Goal: Task Accomplishment & Management: Use online tool/utility

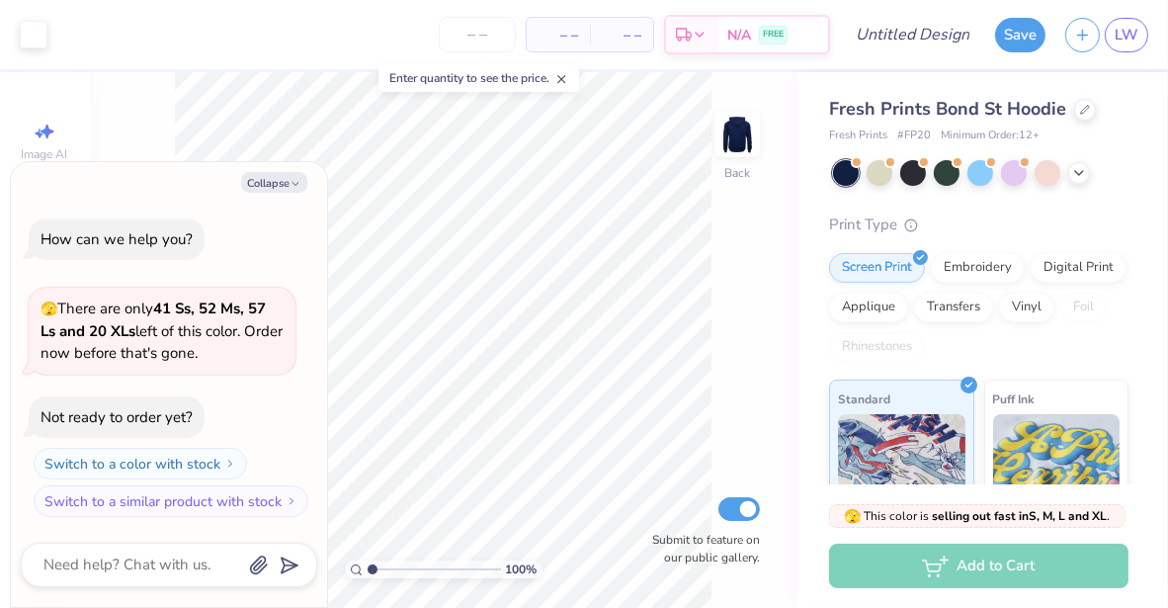
click at [1063, 234] on div "Print Type" at bounding box center [978, 224] width 299 height 23
click at [267, 178] on button "Collapse" at bounding box center [274, 182] width 66 height 21
type textarea "x"
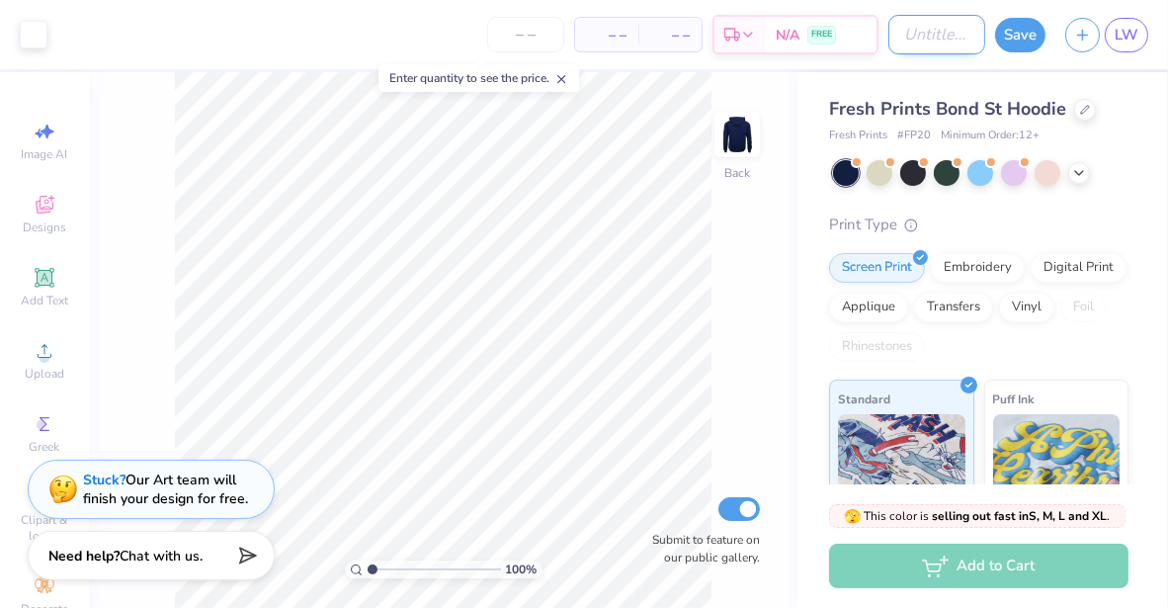
click at [898, 49] on input "Design Title" at bounding box center [937, 35] width 97 height 40
type input "Cursive Kappa"
click at [1036, 33] on button "Save" at bounding box center [1020, 32] width 50 height 35
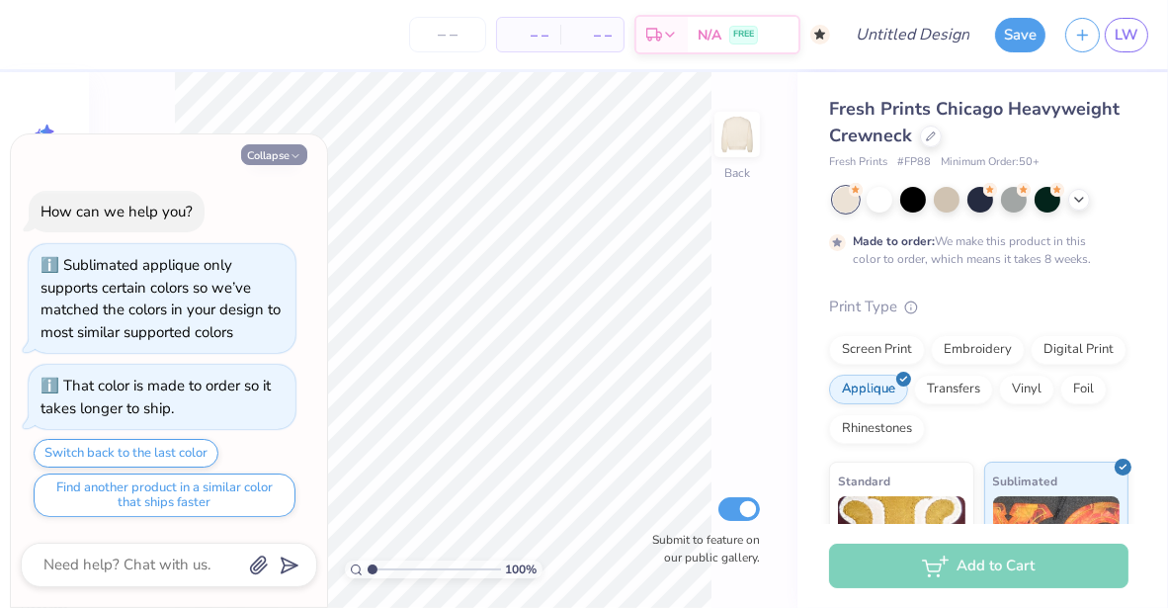
click at [267, 155] on button "Collapse" at bounding box center [274, 154] width 66 height 21
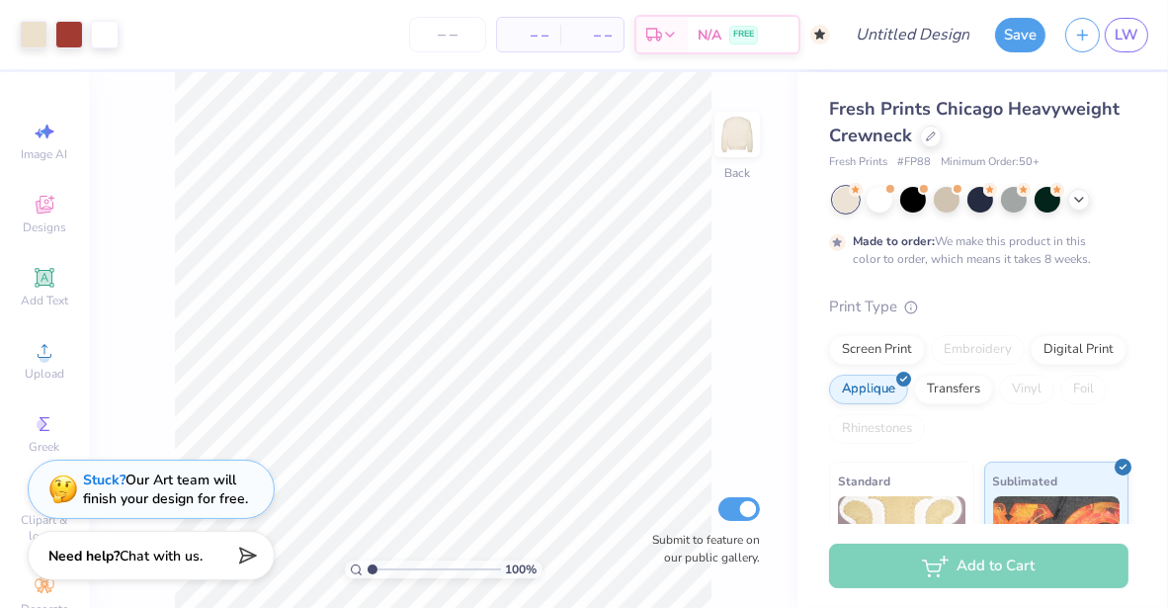
type textarea "x"
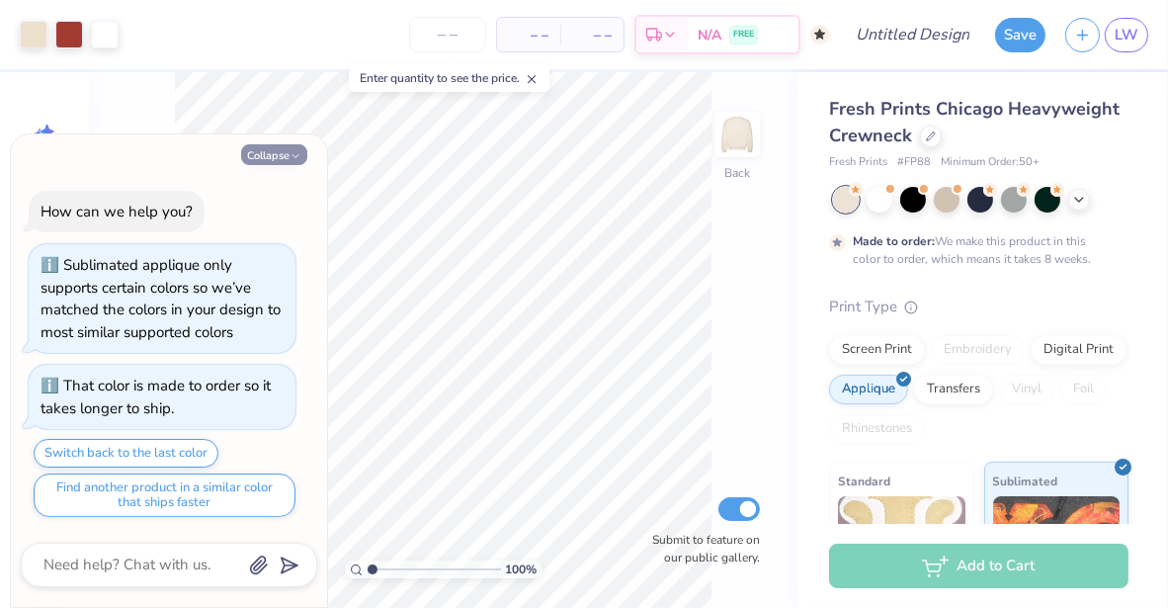
click at [281, 151] on button "Collapse" at bounding box center [274, 154] width 66 height 21
type textarea "x"
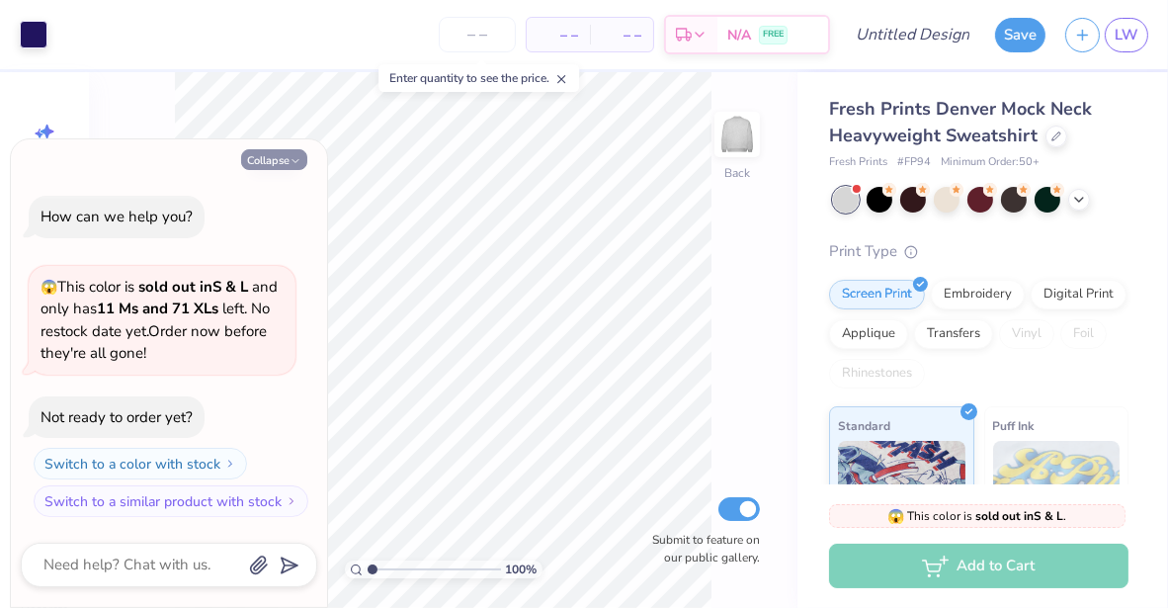
click at [281, 158] on button "Collapse" at bounding box center [274, 159] width 66 height 21
type textarea "x"
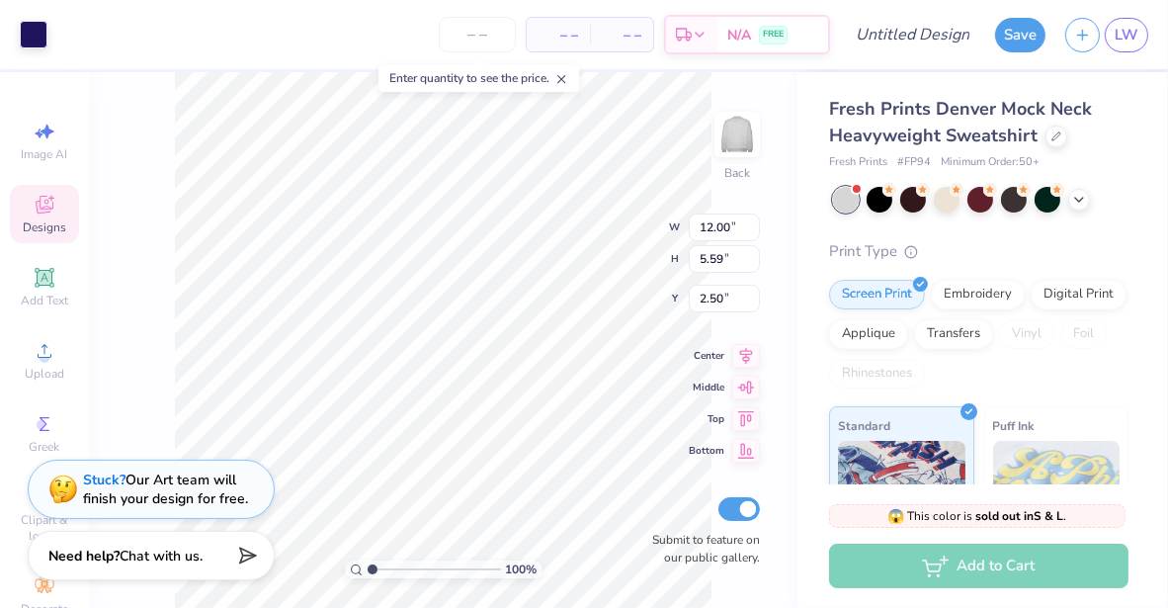
click at [799, 91] on div "Fresh Prints Denver Mock Neck Heavyweight Sweatshirt Fresh Prints # FP94 Minimu…" at bounding box center [983, 462] width 371 height 781
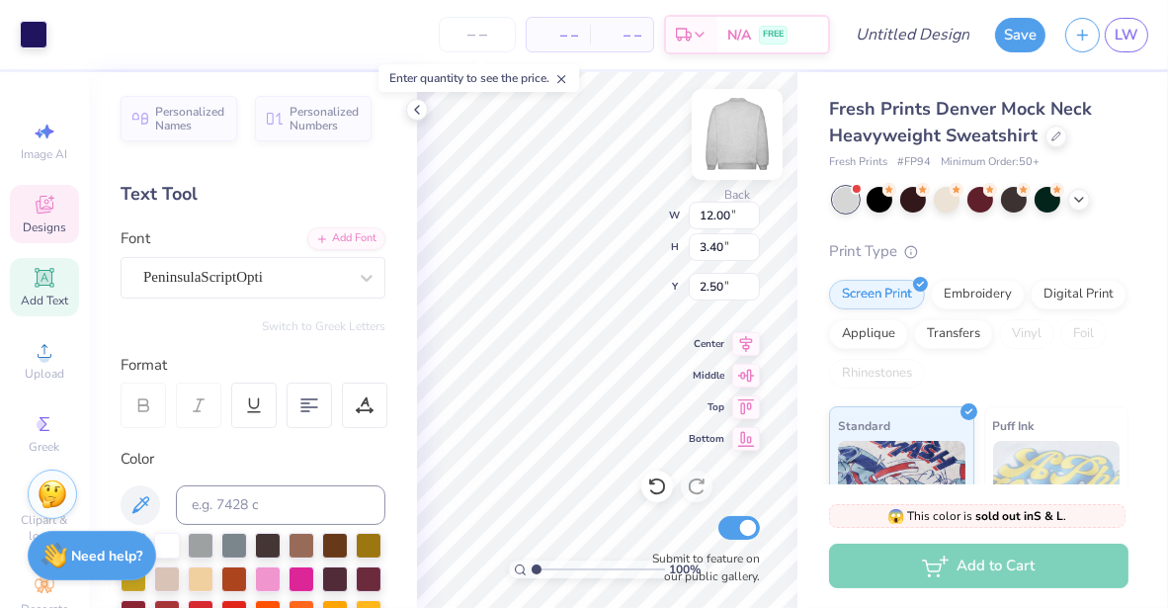
click at [384, 281] on div "Art colors – – Per Item – – Total Est. Delivery N/A FREE Design Title Save LW I…" at bounding box center [584, 304] width 1168 height 608
type textarea "Kappa Kappa Gamma"
click at [808, 72] on div "Fresh Prints Denver Mock Neck Heavyweight Sweatshirt Fresh Prints # FP94 Minimu…" at bounding box center [983, 462] width 371 height 781
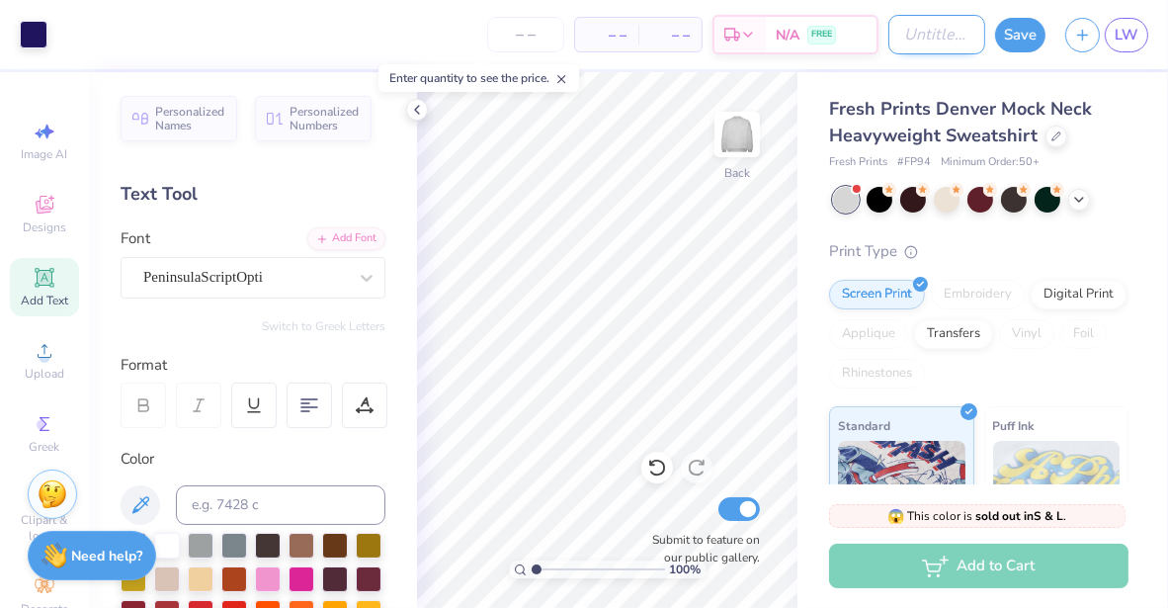
click at [941, 34] on input "Design Title" at bounding box center [937, 35] width 97 height 40
type input "sporty mockneck"
click at [1015, 41] on button "Save" at bounding box center [1020, 32] width 50 height 35
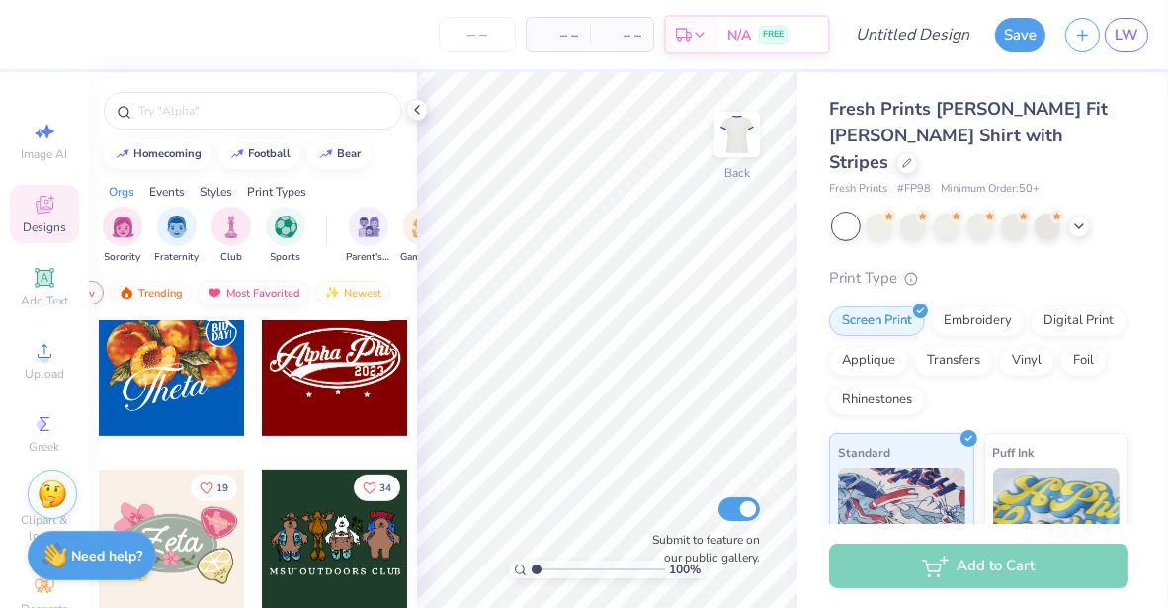
scroll to position [0, 111]
click at [285, 290] on div "Most Favorited" at bounding box center [255, 293] width 112 height 24
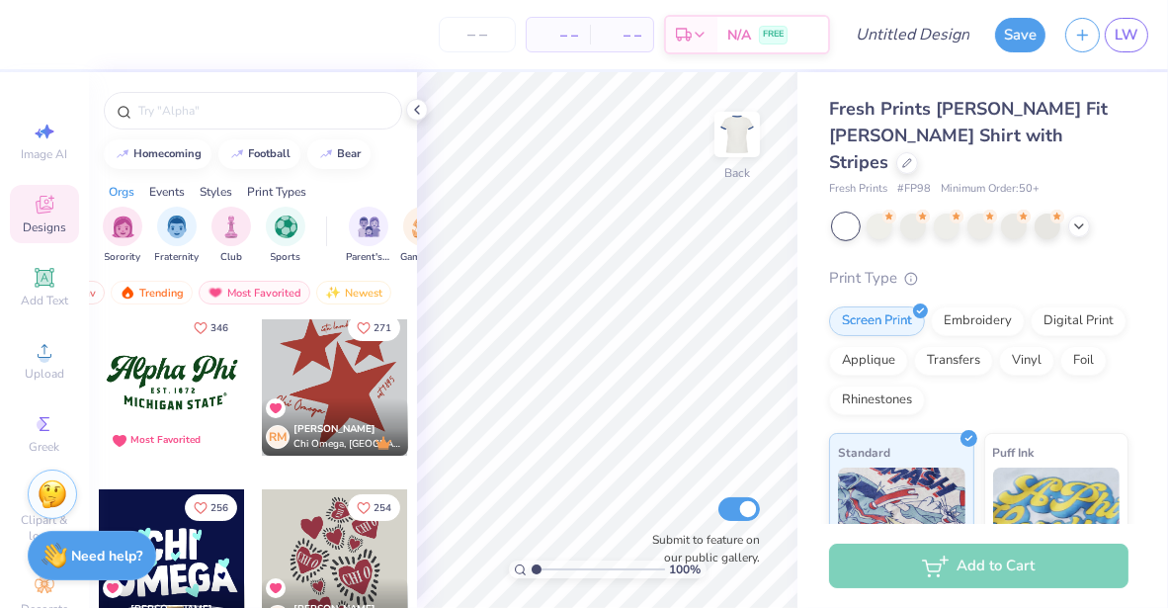
scroll to position [3, 0]
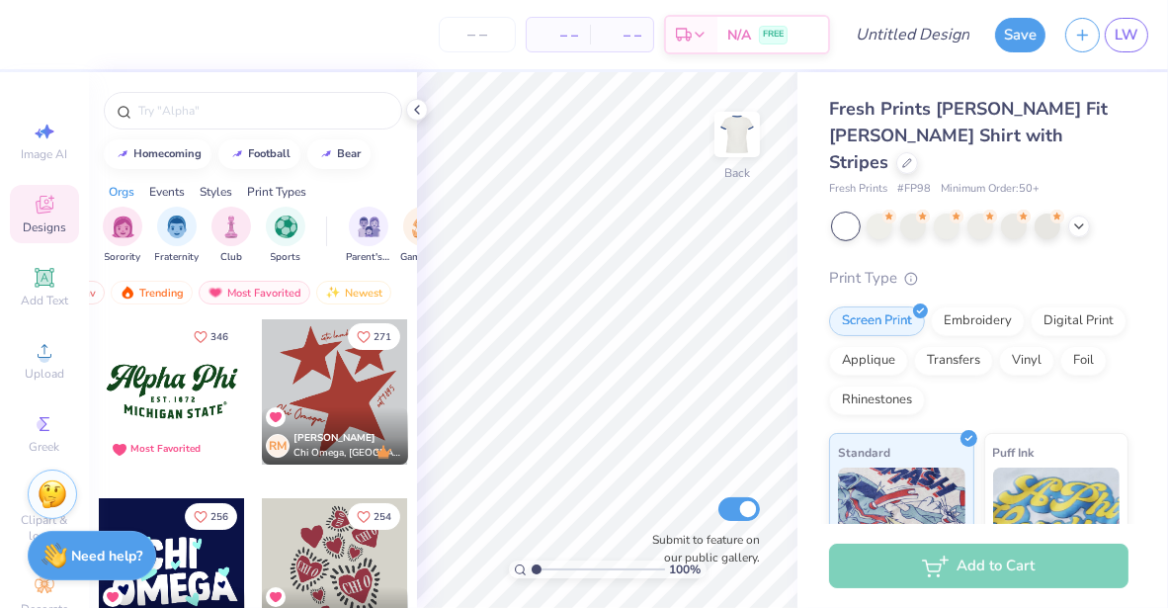
click at [373, 384] on div at bounding box center [335, 391] width 146 height 146
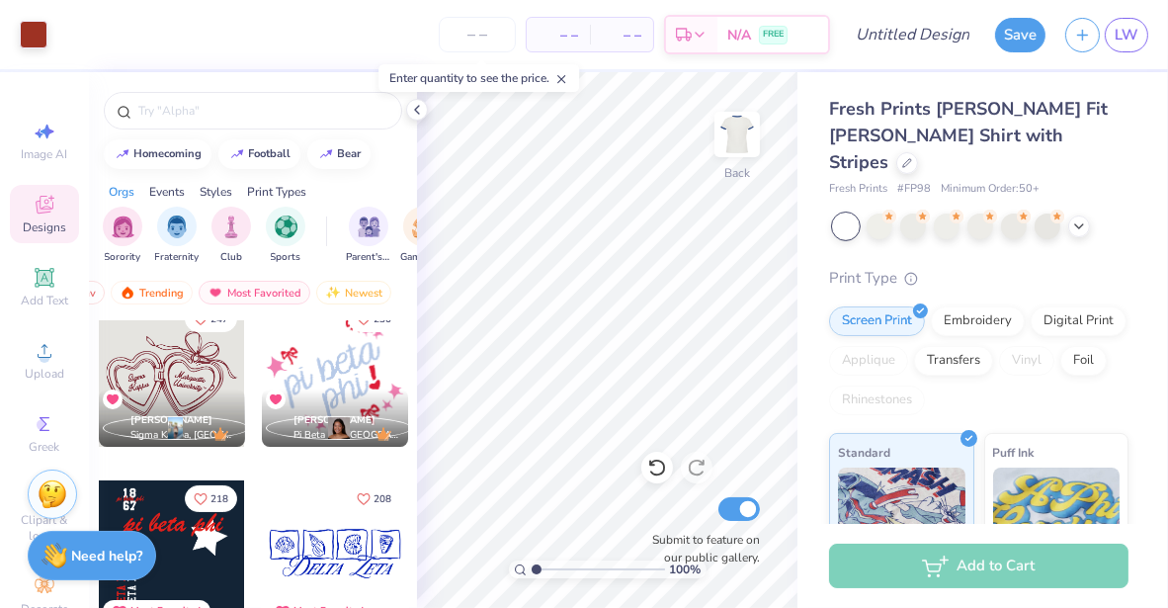
scroll to position [472, 0]
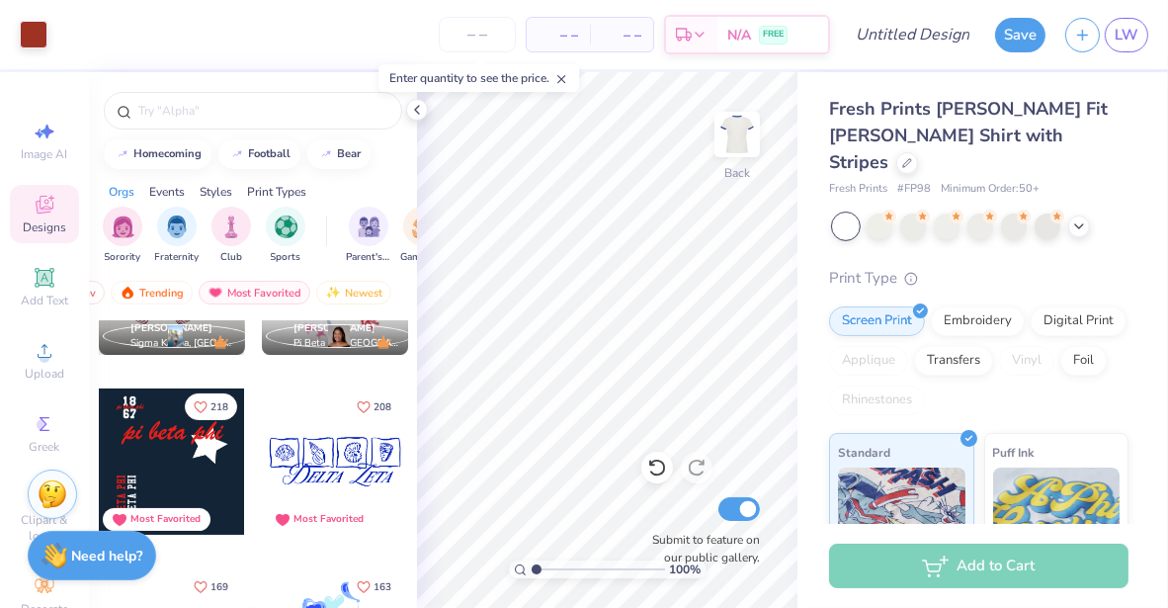
click at [160, 448] on div at bounding box center [172, 461] width 146 height 146
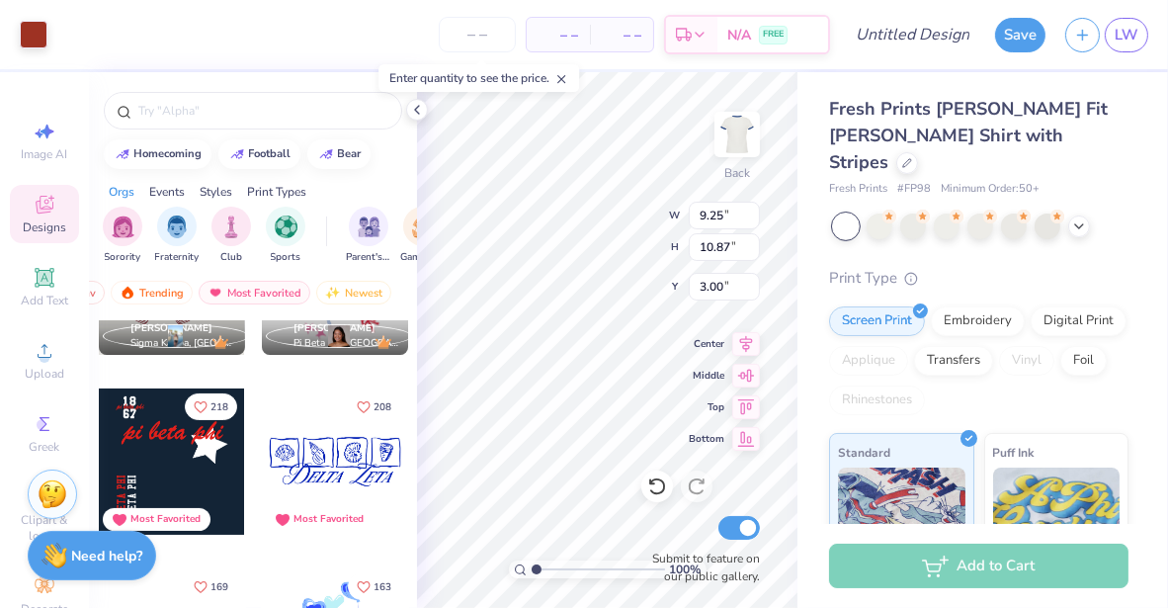
type input "5.90"
type input "5.88"
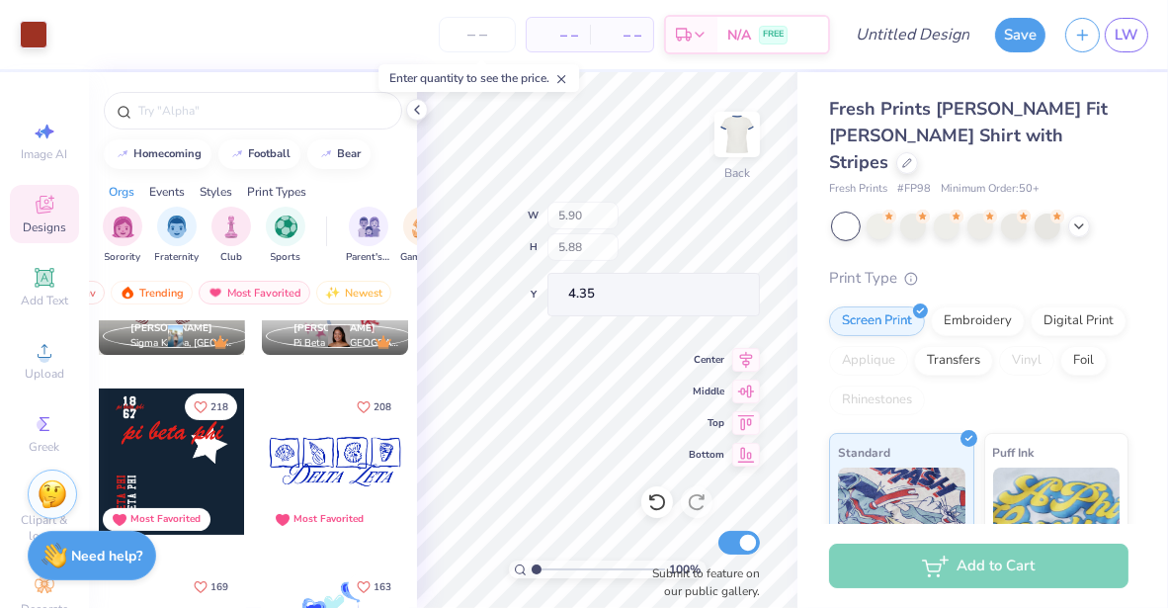
type input "5.59"
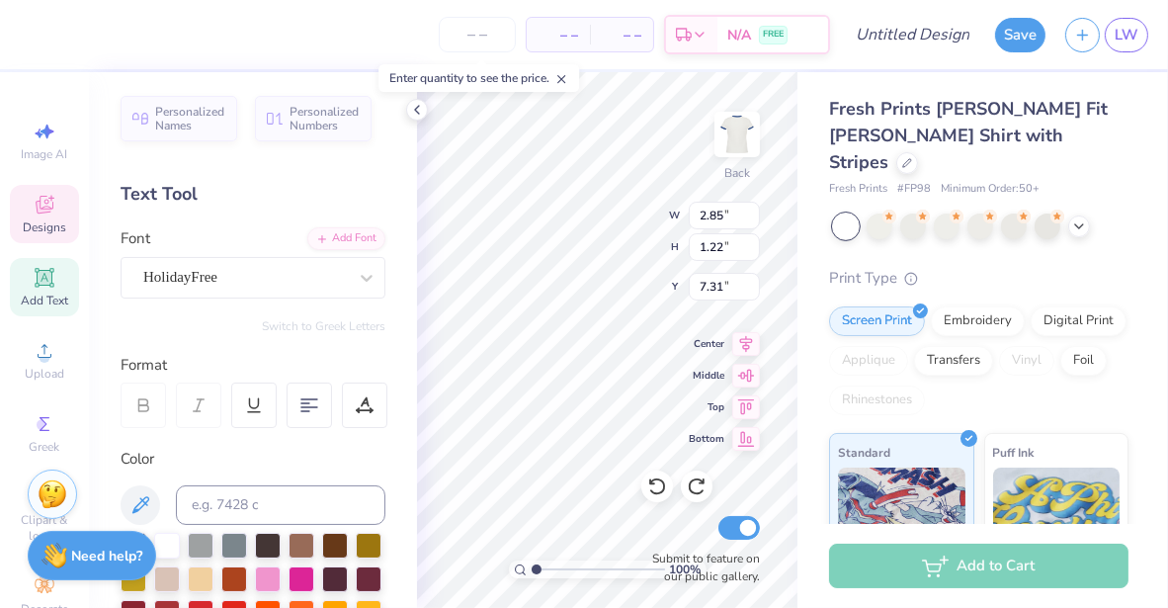
scroll to position [16, 3]
click at [809, 376] on div "Fresh Prints Simone Slim Fit Ringer Shirt with Stripes Fresh Prints # FP98 Mini…" at bounding box center [983, 476] width 371 height 808
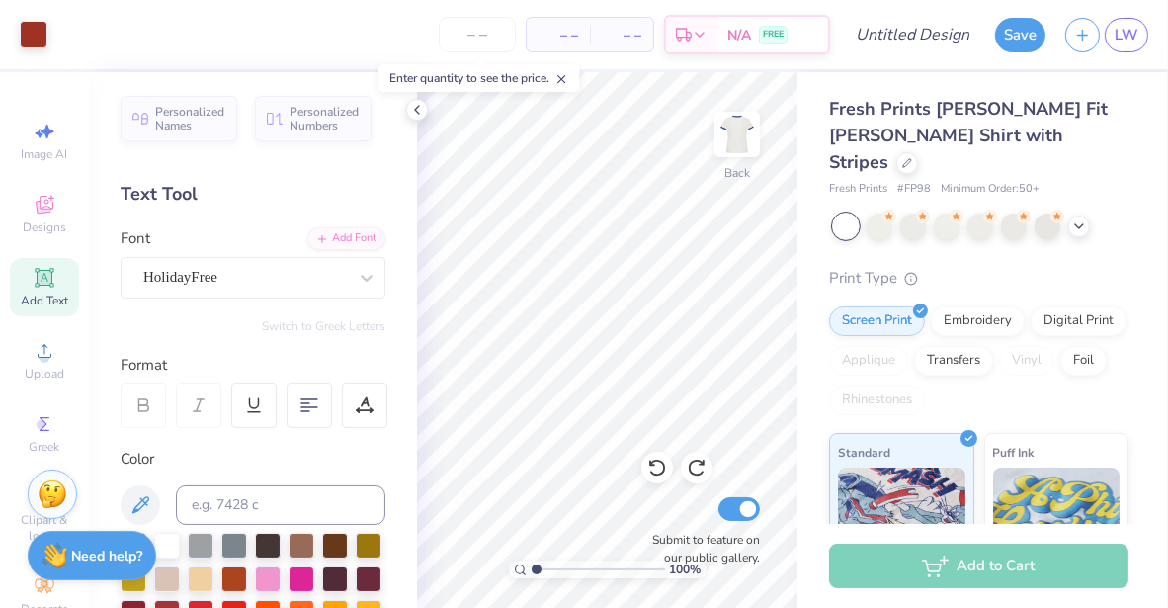
click at [351, 29] on div "– – Per Item – – Total Est. Delivery N/A FREE" at bounding box center [443, 34] width 773 height 69
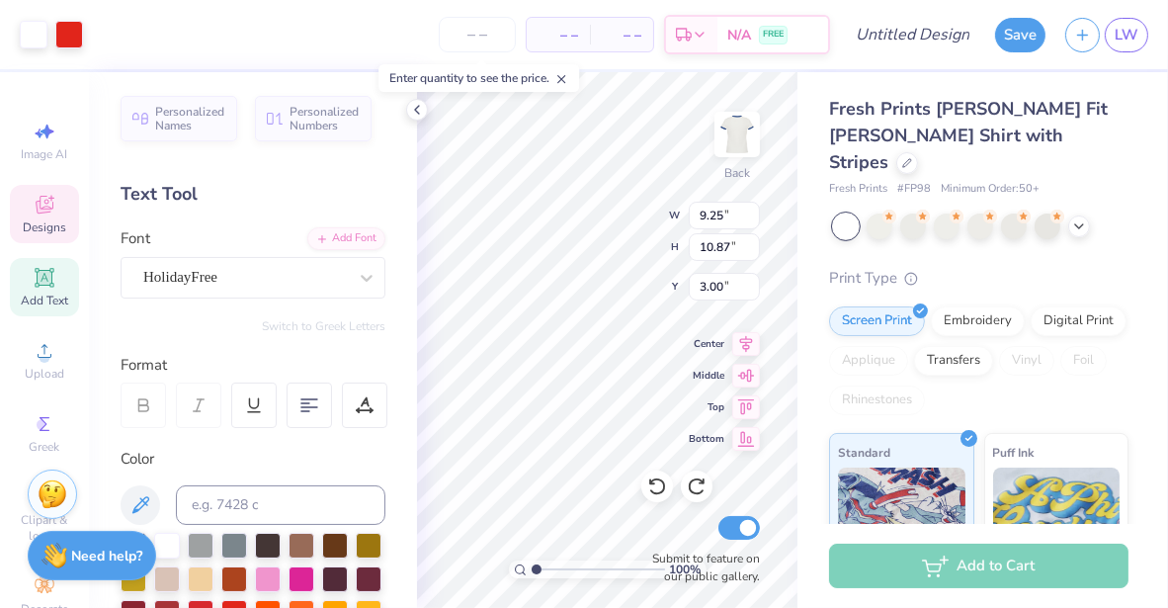
click at [359, 36] on div "– – Per Item – – Total Est. Delivery N/A FREE" at bounding box center [461, 34] width 737 height 69
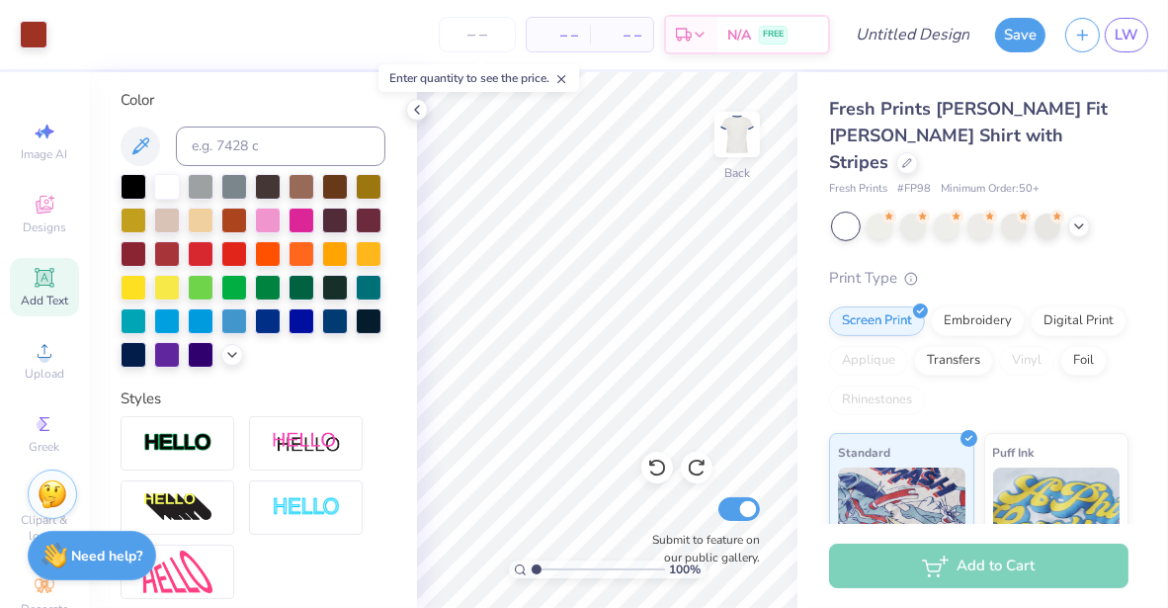
scroll to position [573, 0]
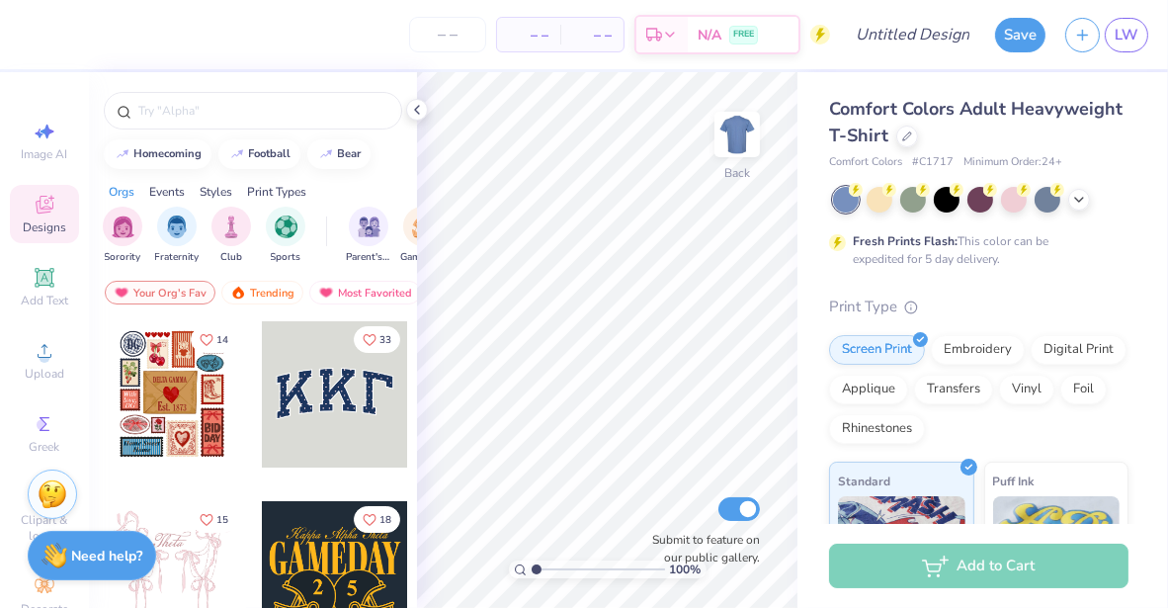
scroll to position [20, 0]
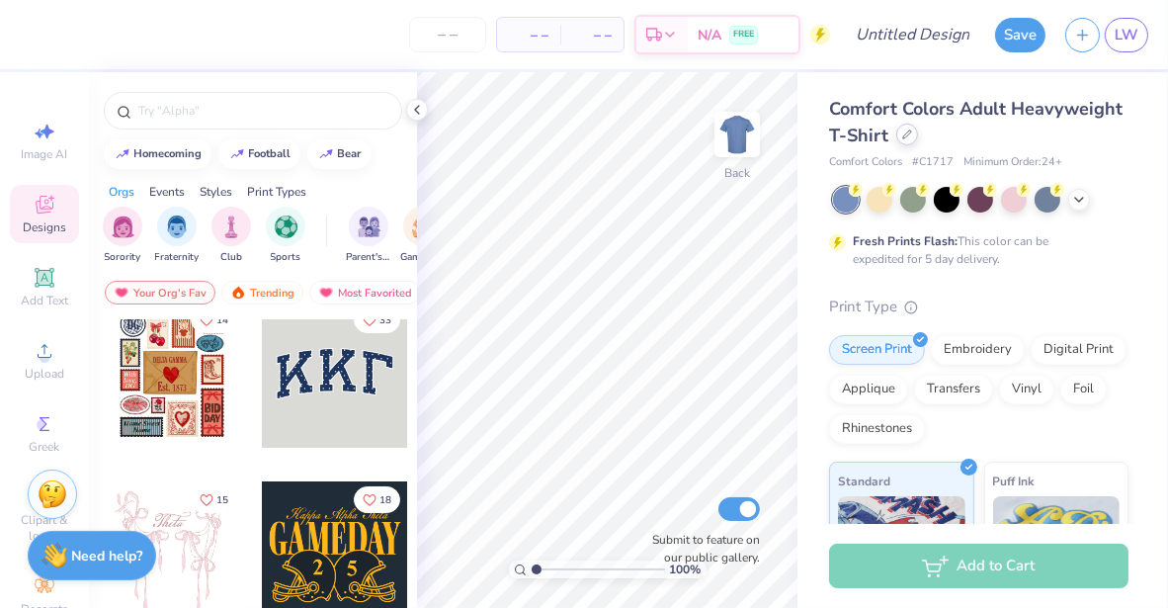
click at [918, 142] on div at bounding box center [907, 135] width 22 height 22
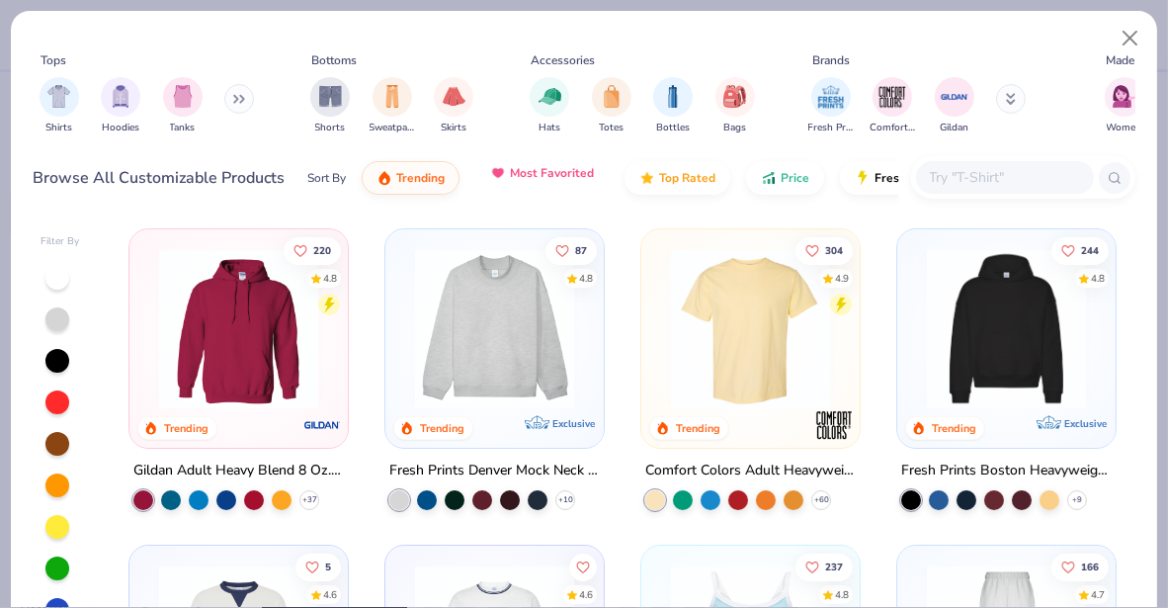
click at [567, 170] on span "Most Favorited" at bounding box center [552, 173] width 84 height 16
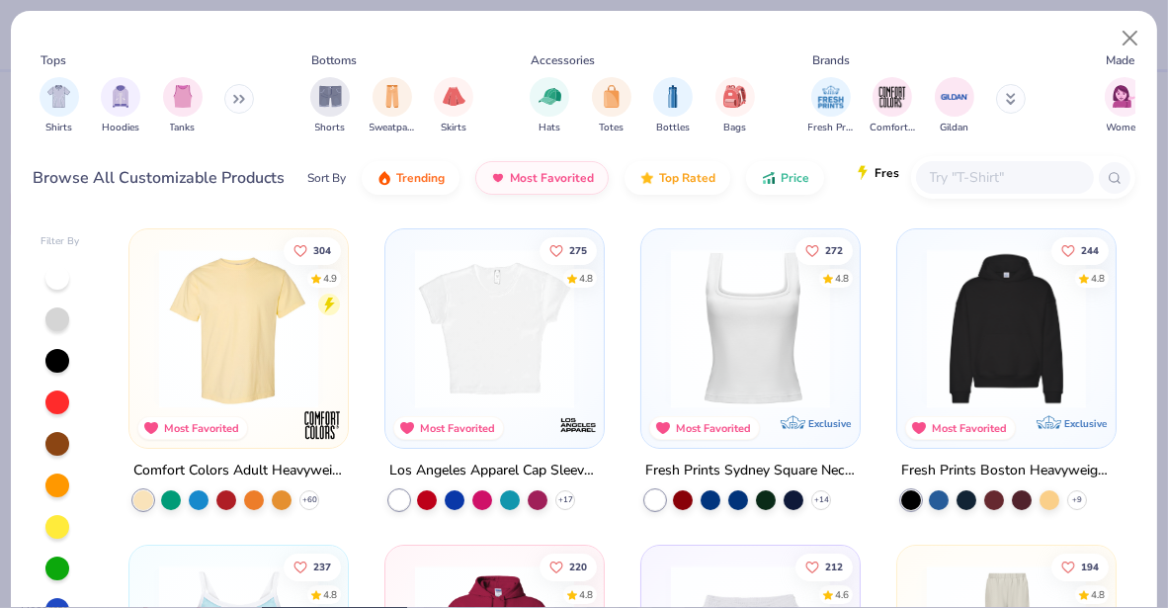
click at [886, 176] on span "Fresh Prints Flash" at bounding box center [926, 173] width 102 height 16
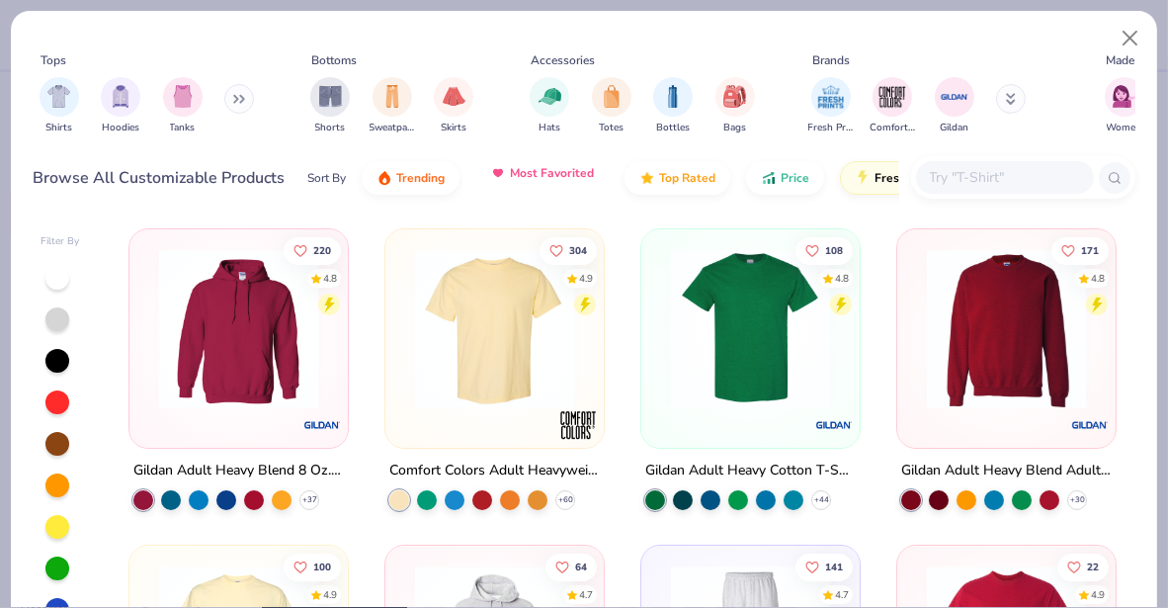
click at [540, 173] on span "Most Favorited" at bounding box center [552, 173] width 84 height 16
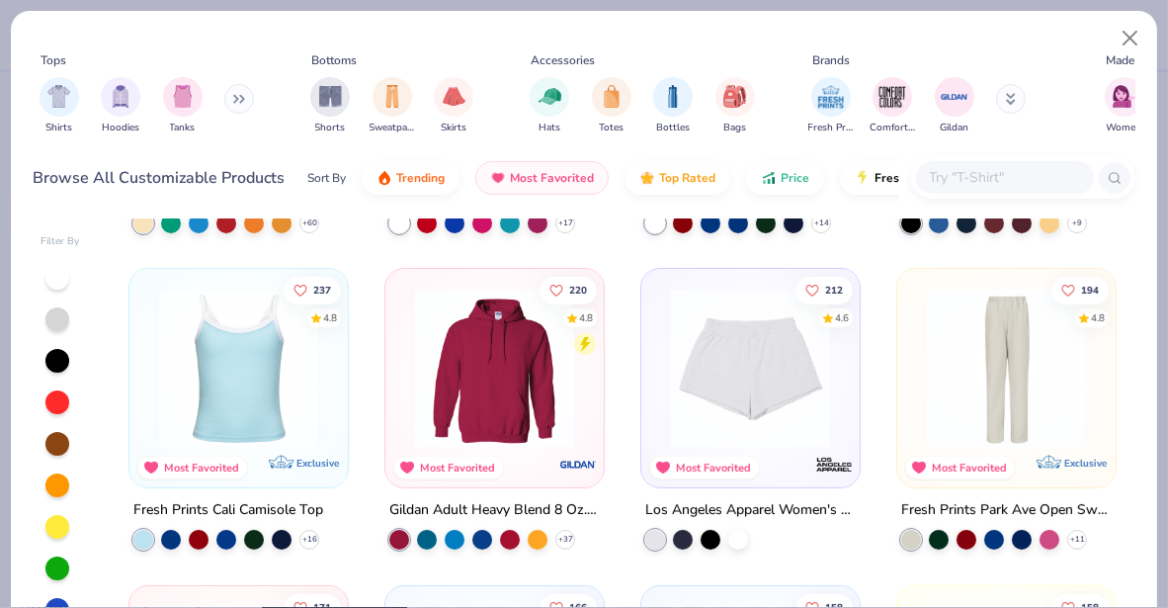
scroll to position [586, 0]
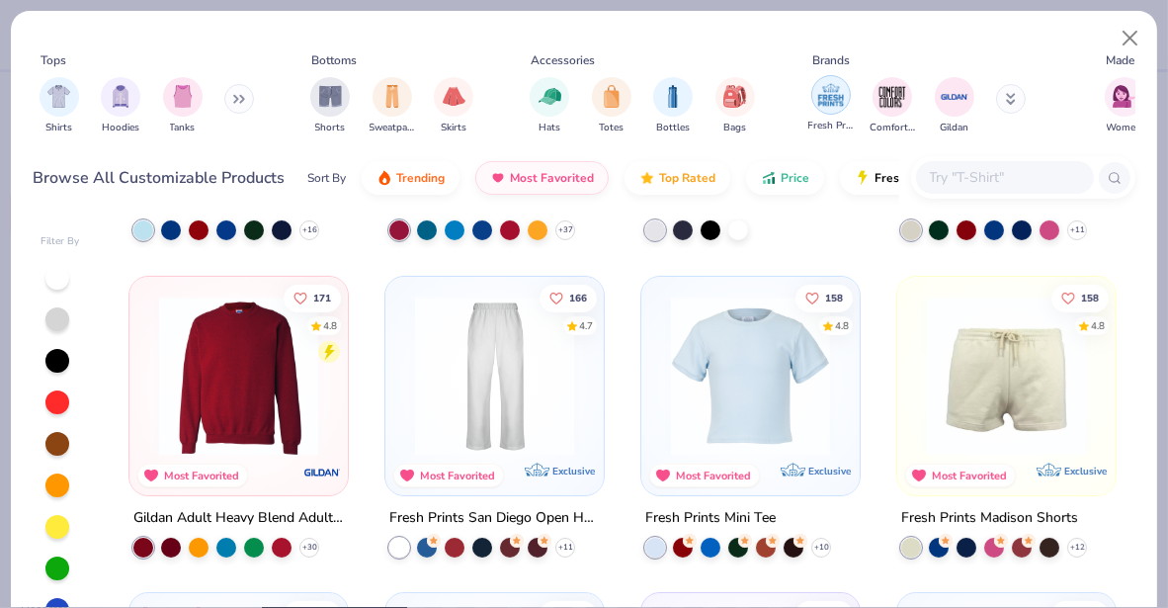
click at [836, 101] on img "filter for Fresh Prints" at bounding box center [831, 95] width 30 height 30
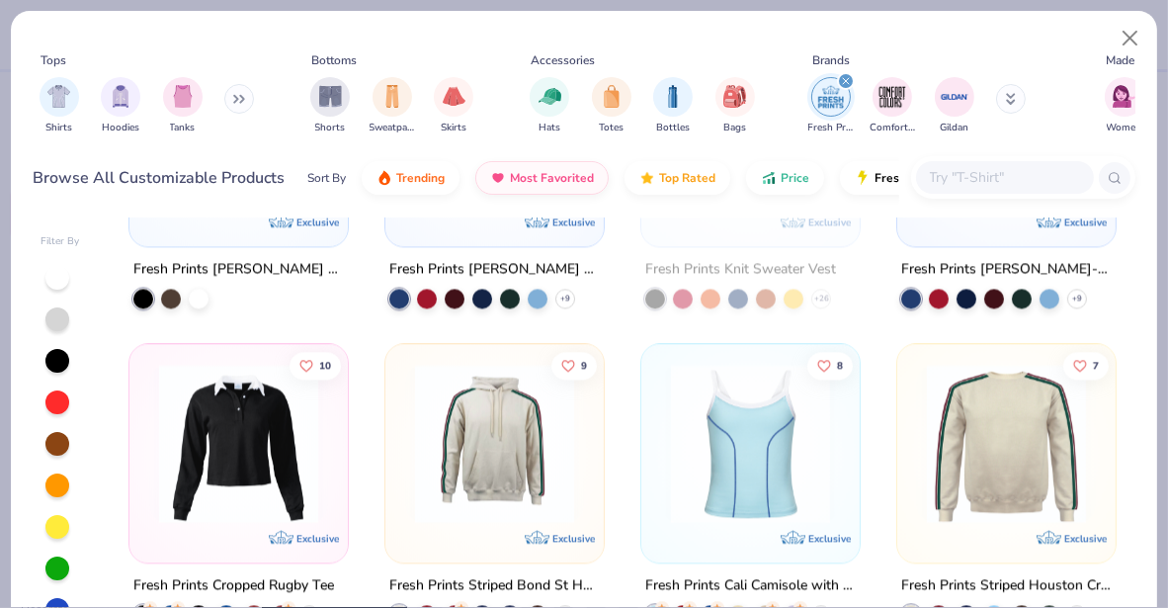
scroll to position [4545, 0]
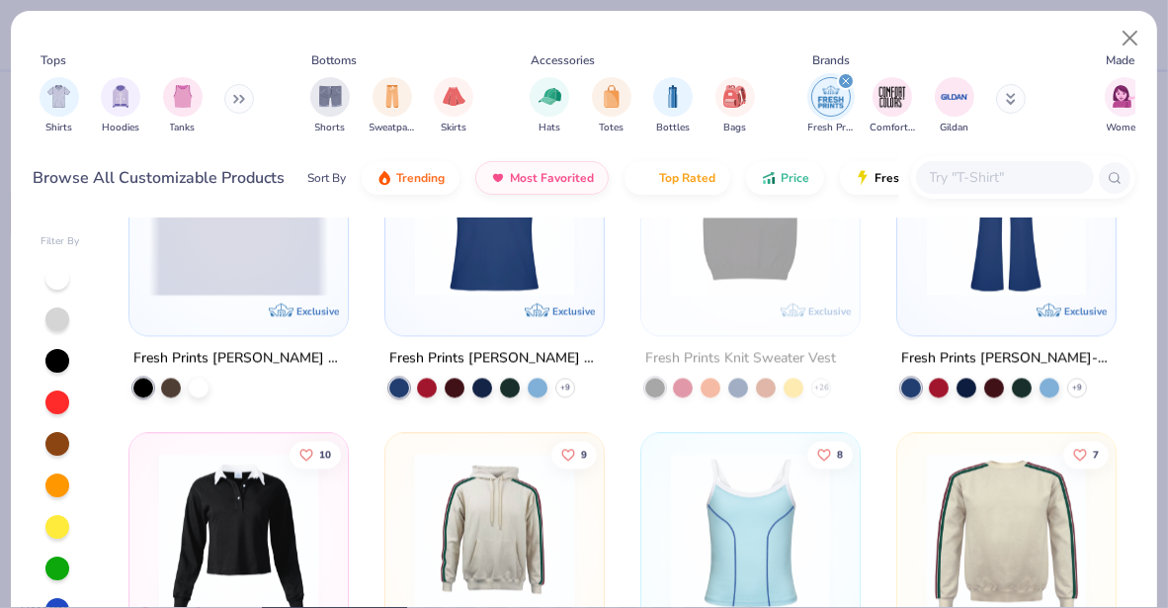
click at [515, 251] on img at bounding box center [494, 214] width 179 height 159
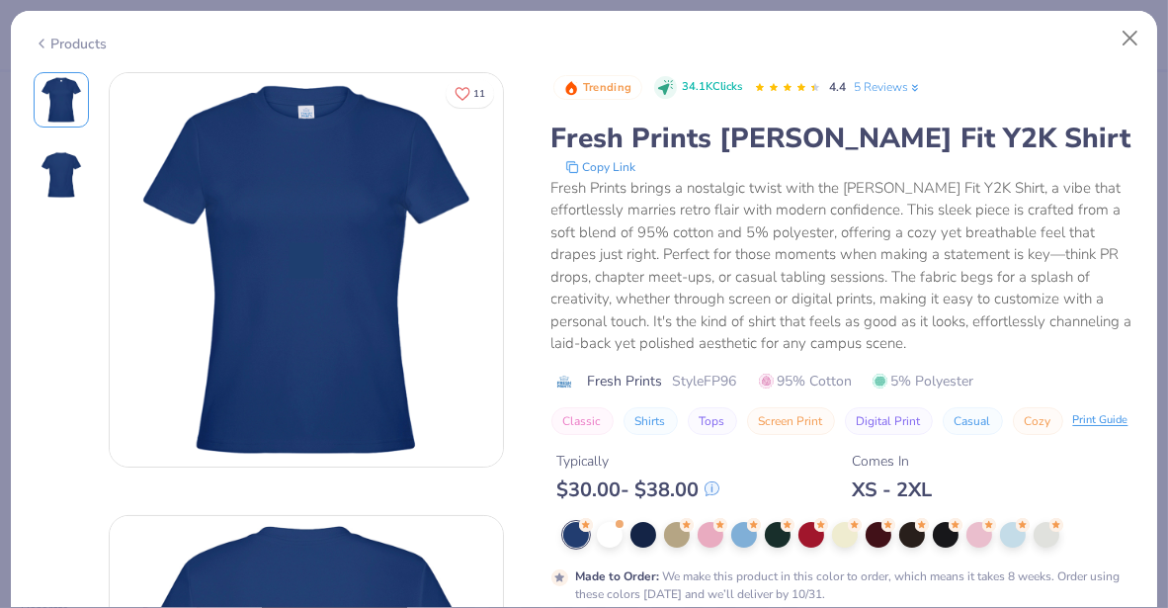
scroll to position [275, 0]
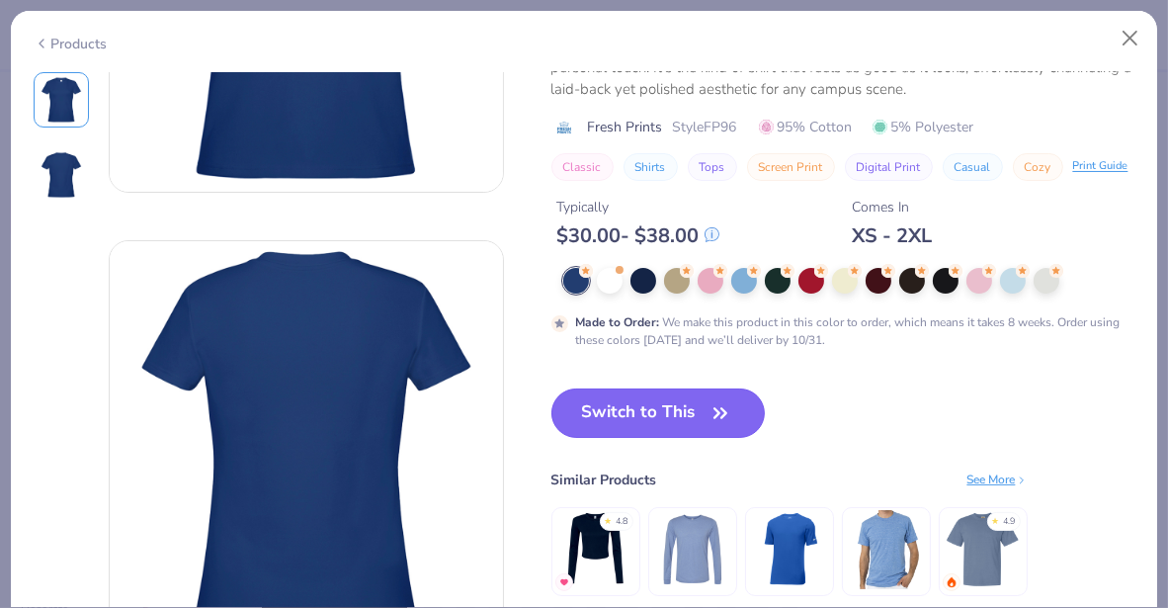
click at [669, 423] on button "Switch to This" at bounding box center [659, 412] width 214 height 49
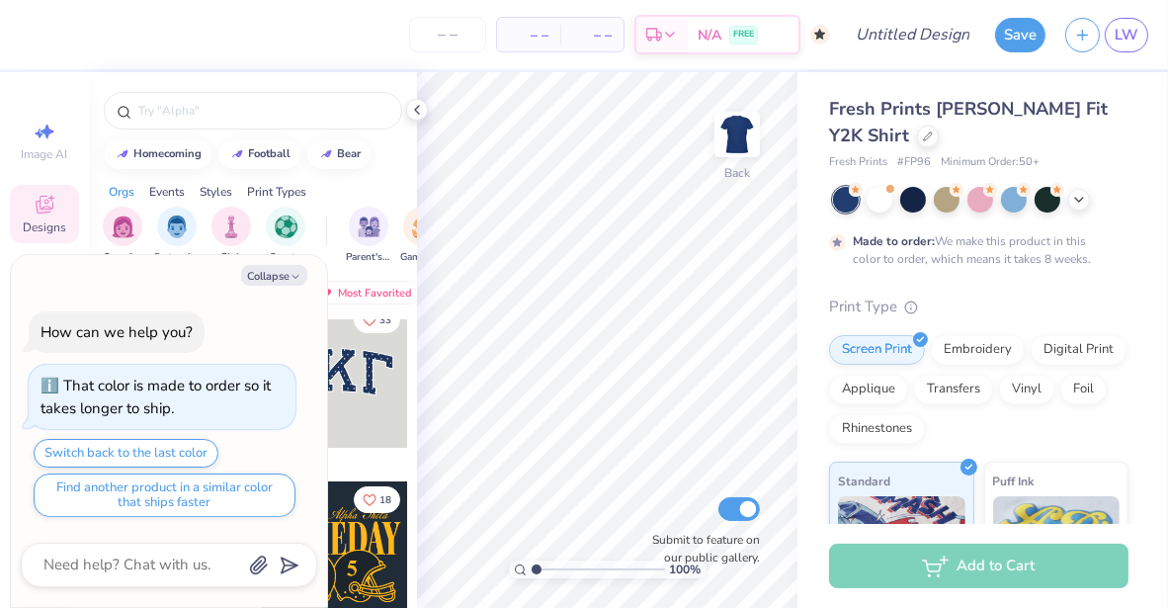
click at [285, 289] on div "Collapse How can we help you? That color is made to order so it takes longer to…" at bounding box center [169, 431] width 316 height 353
click at [278, 278] on button "Collapse" at bounding box center [274, 275] width 66 height 21
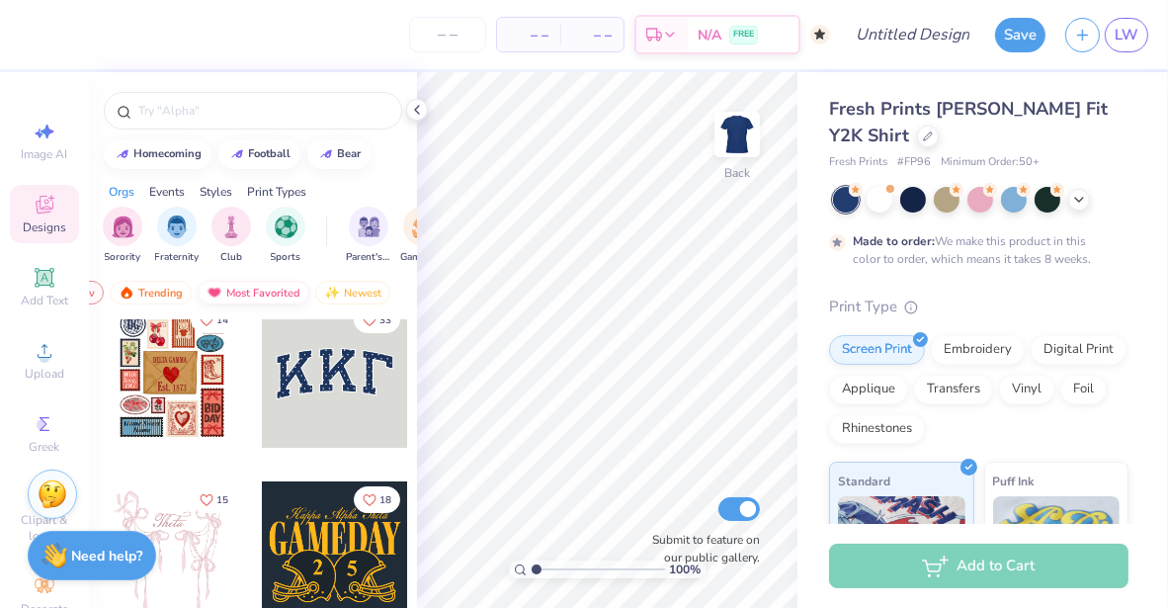
scroll to position [0, 111]
click at [257, 286] on div "Most Favorited" at bounding box center [255, 293] width 112 height 24
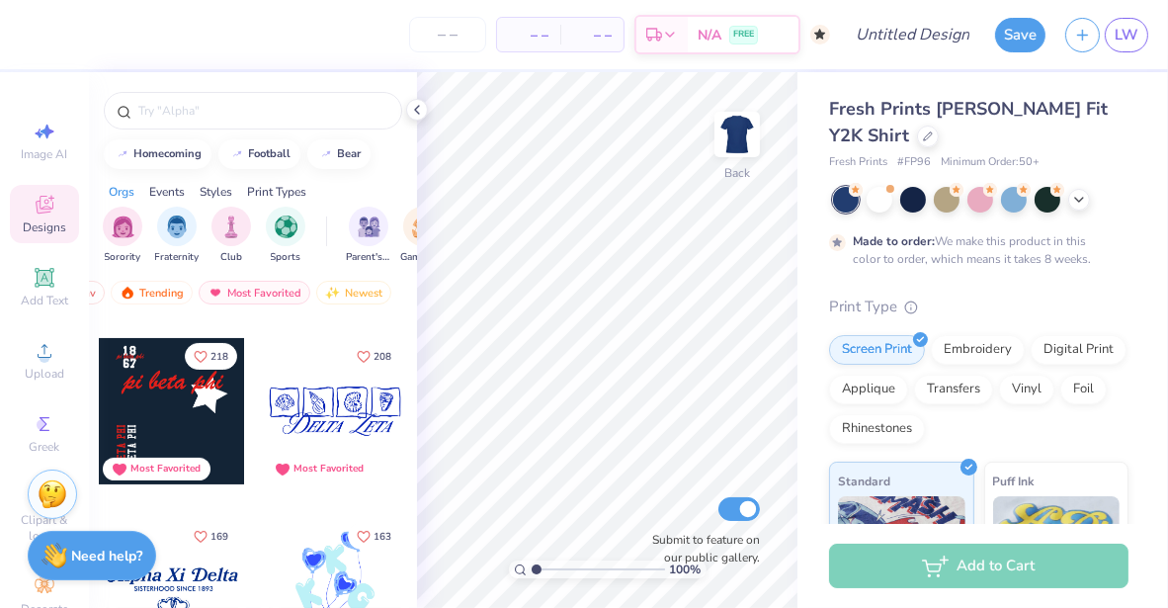
scroll to position [523, 0]
click at [179, 408] on div at bounding box center [172, 411] width 146 height 146
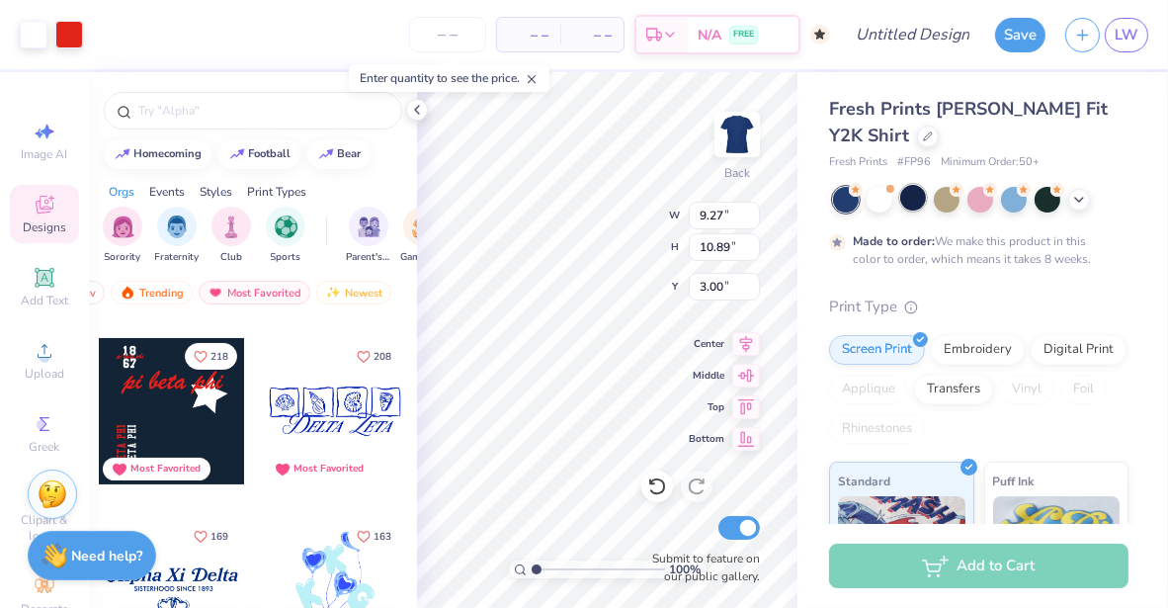
click at [917, 194] on div at bounding box center [913, 198] width 26 height 26
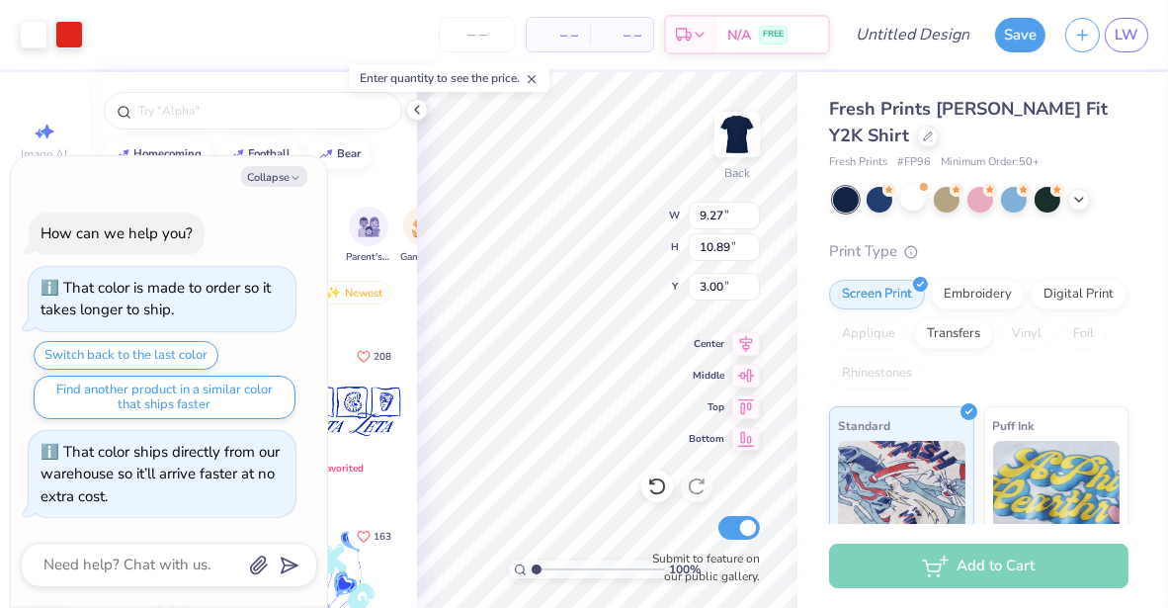
click at [446, 94] on div "Enter quantity to see the price." at bounding box center [449, 78] width 213 height 40
click at [422, 112] on icon at bounding box center [417, 110] width 16 height 16
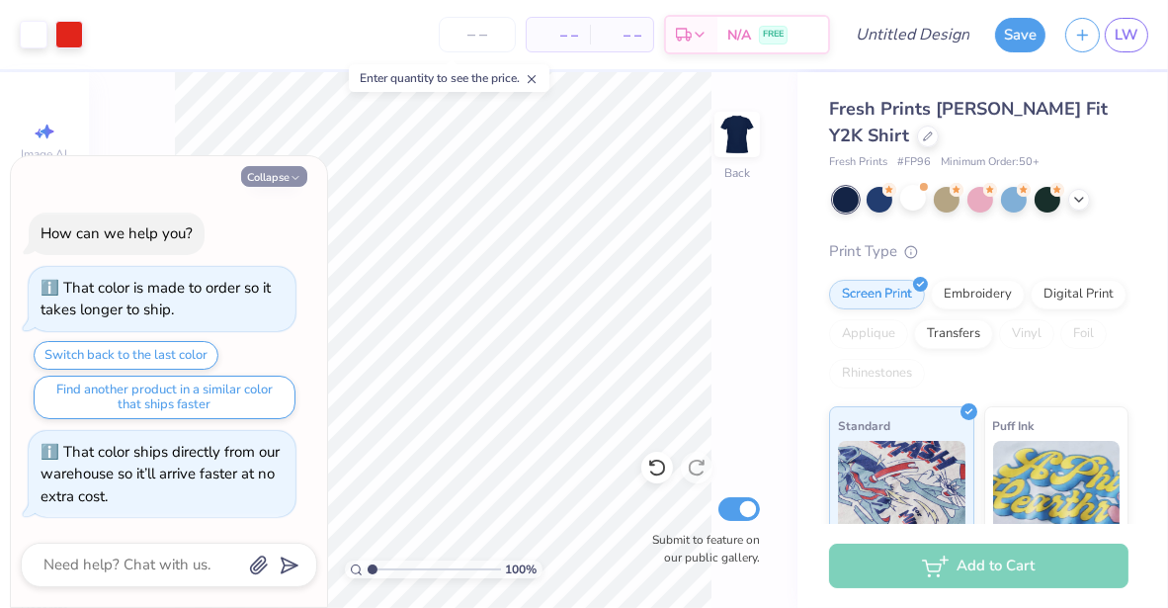
click at [278, 187] on button "Collapse" at bounding box center [274, 176] width 66 height 21
type textarea "x"
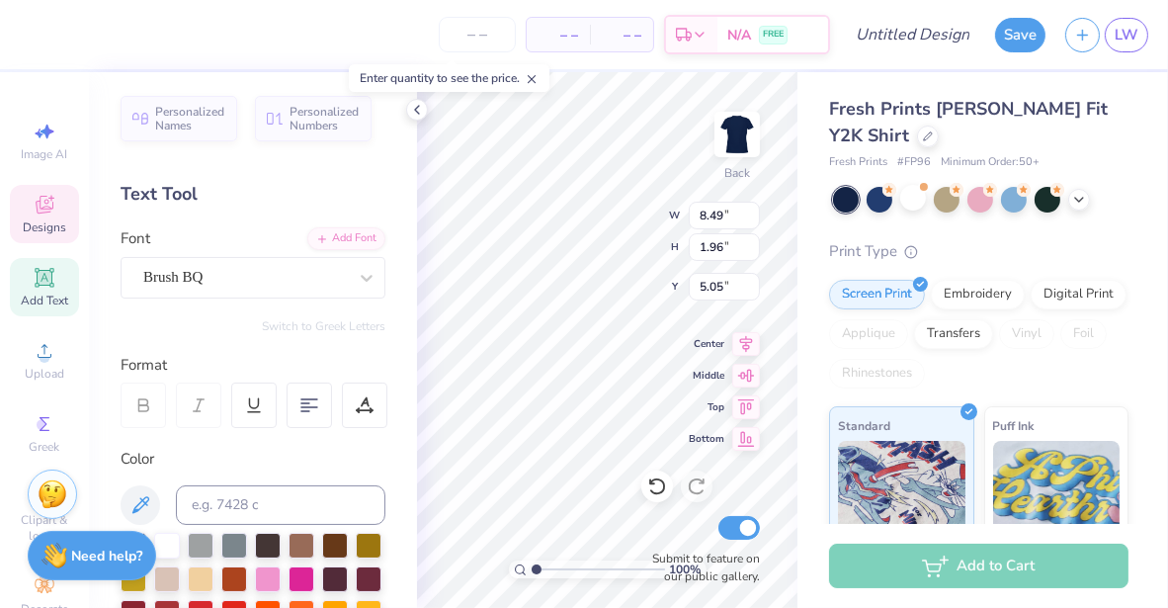
click at [389, 285] on div "Personalized Names Personalized Numbers Text Tool Add Font Font Brush BQ Switch…" at bounding box center [253, 340] width 328 height 536
type textarea "kappa kappa gamma"
click at [662, 479] on icon at bounding box center [656, 486] width 17 height 18
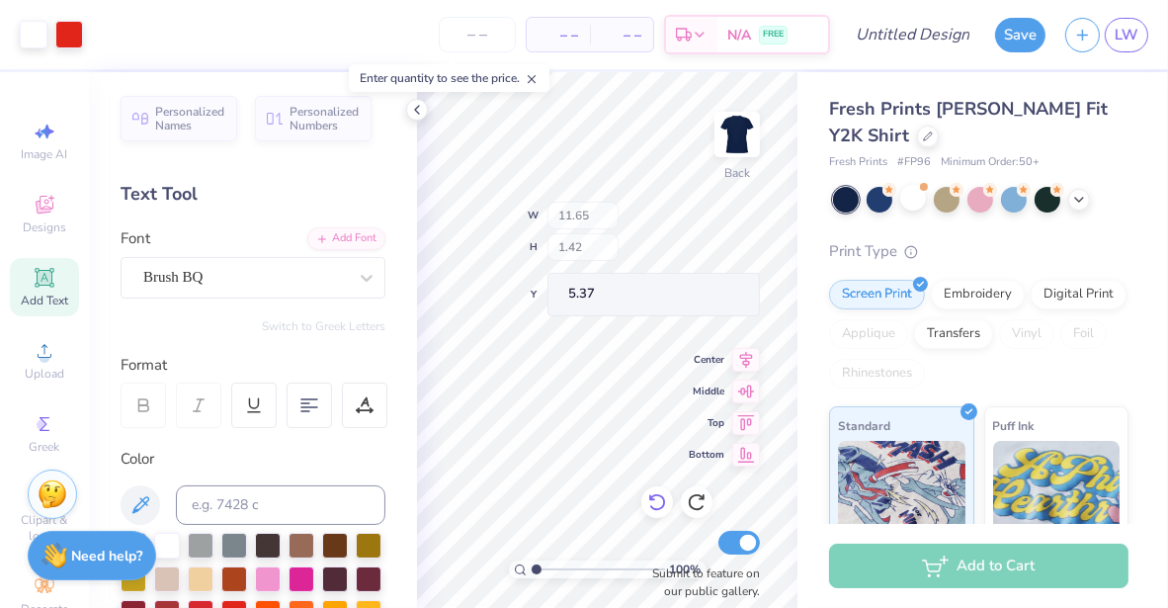
type input "11.65"
type input "1.42"
type input "5.37"
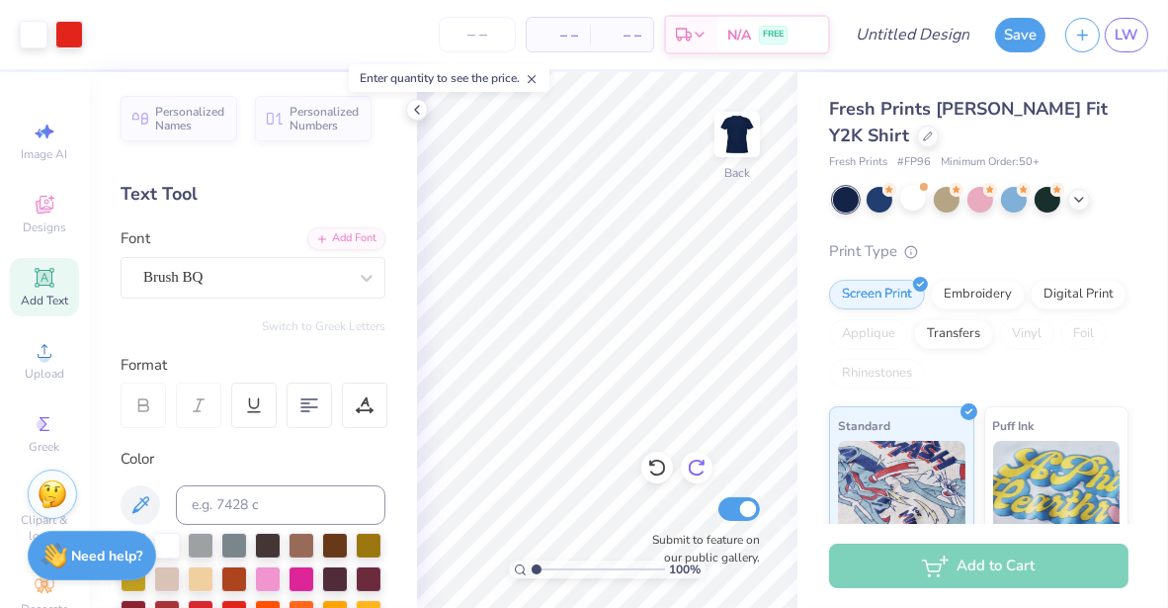
click at [704, 464] on icon at bounding box center [702, 463] width 4 height 4
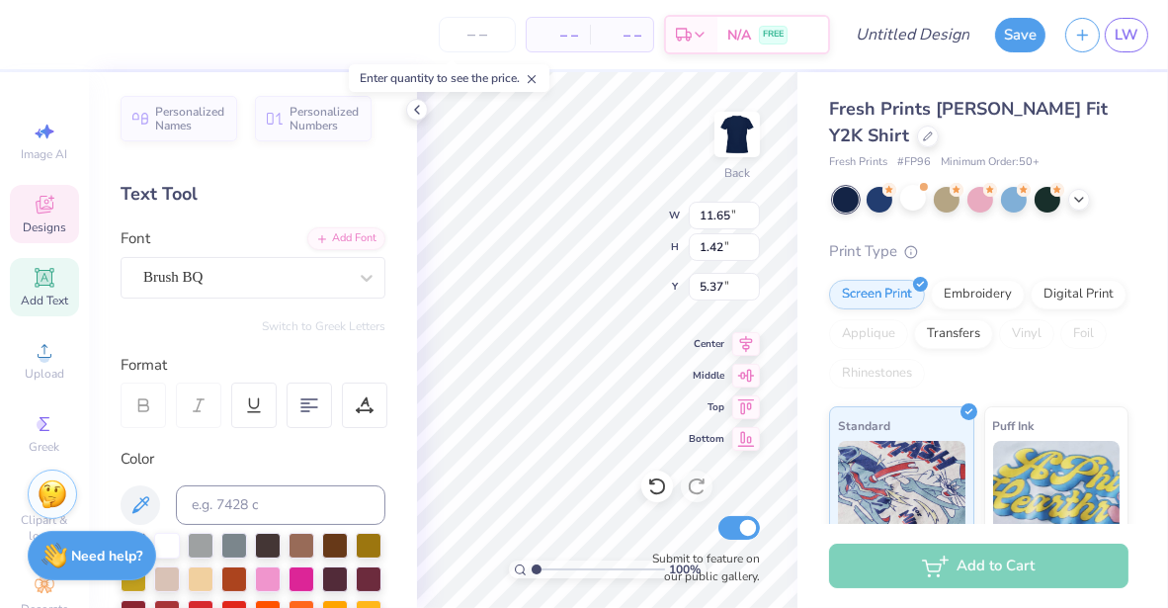
scroll to position [16, 2]
type input "0.69"
type input "4.30"
type input "9.59"
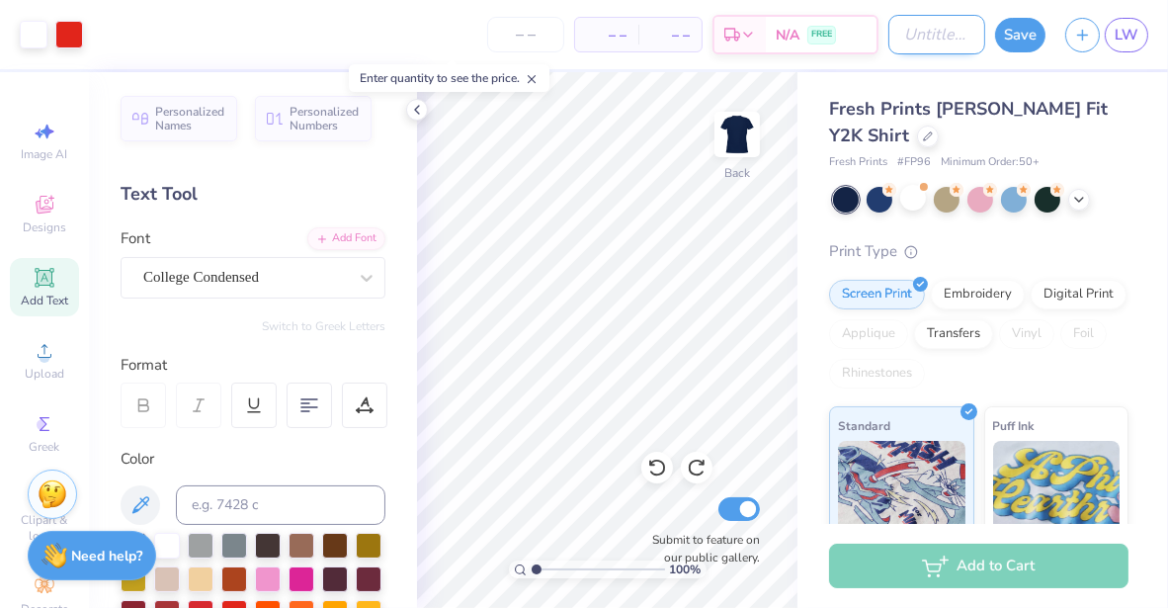
click at [893, 35] on input "Design Title" at bounding box center [937, 35] width 97 height 40
type input "tshirt"
click at [1029, 36] on button "Save" at bounding box center [1020, 35] width 50 height 35
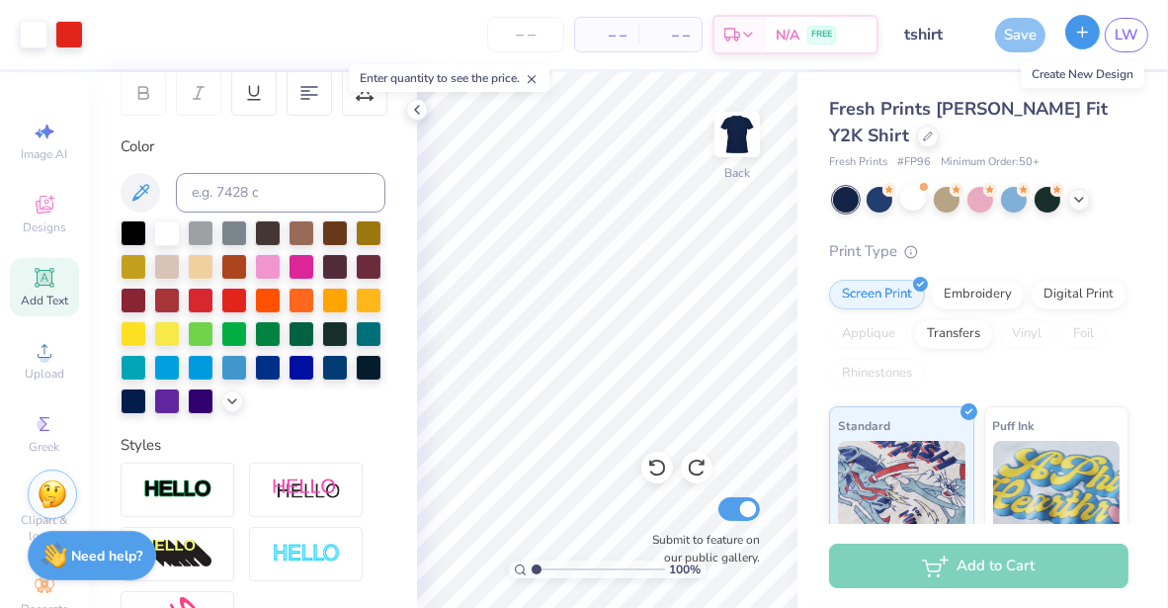
click at [1076, 33] on icon "button" at bounding box center [1082, 32] width 17 height 17
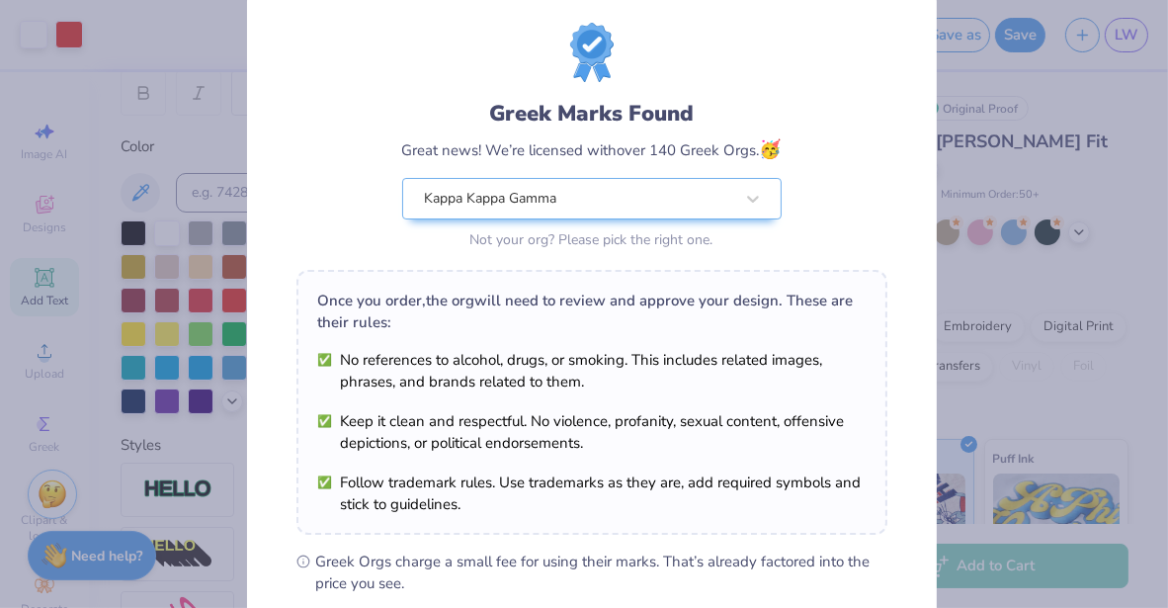
scroll to position [313, 0]
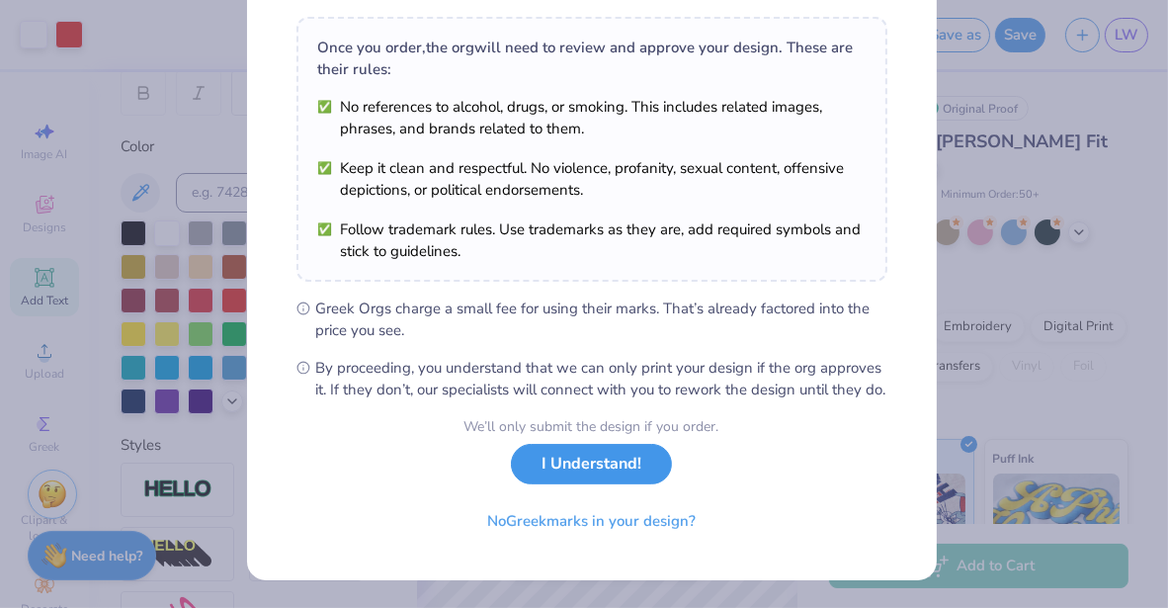
click at [577, 475] on button "I Understand!" at bounding box center [591, 464] width 161 height 41
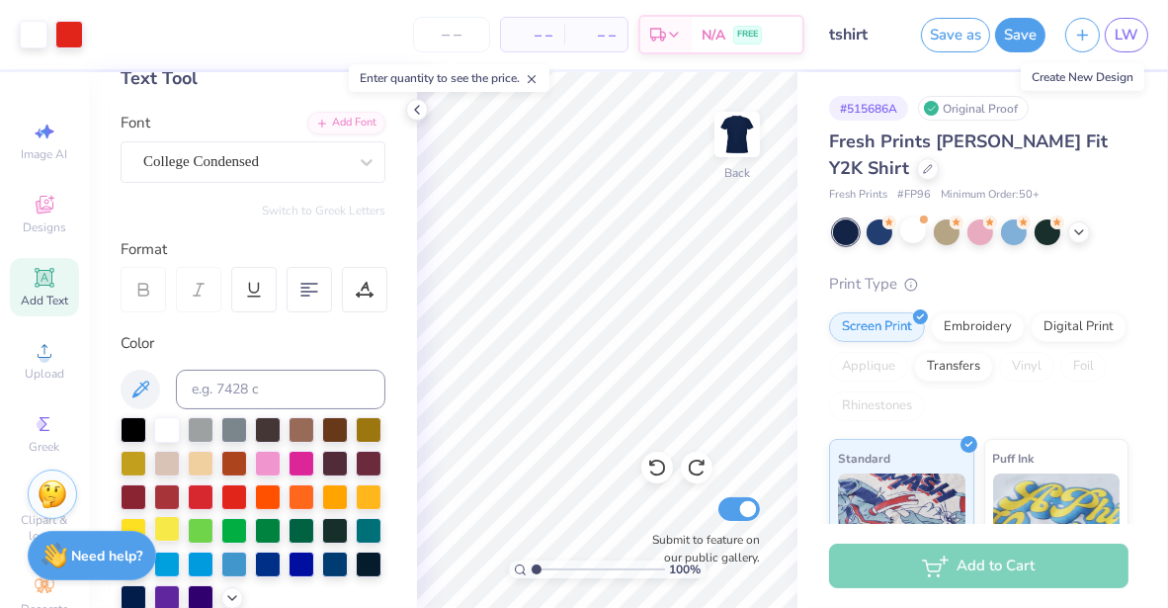
scroll to position [0, 0]
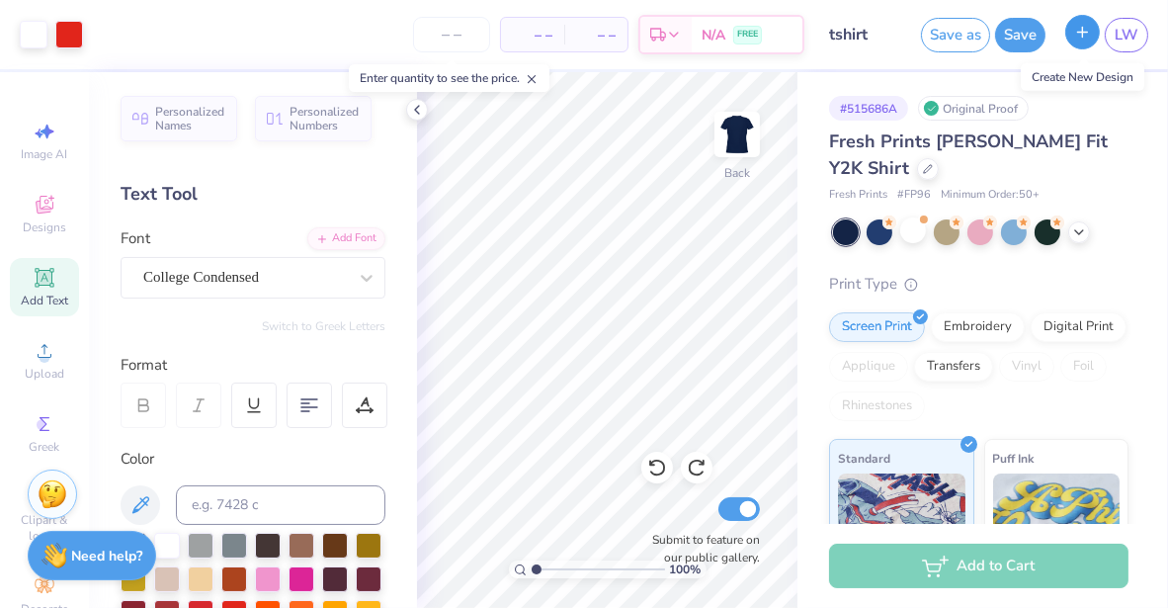
click at [1094, 33] on button "button" at bounding box center [1082, 32] width 35 height 35
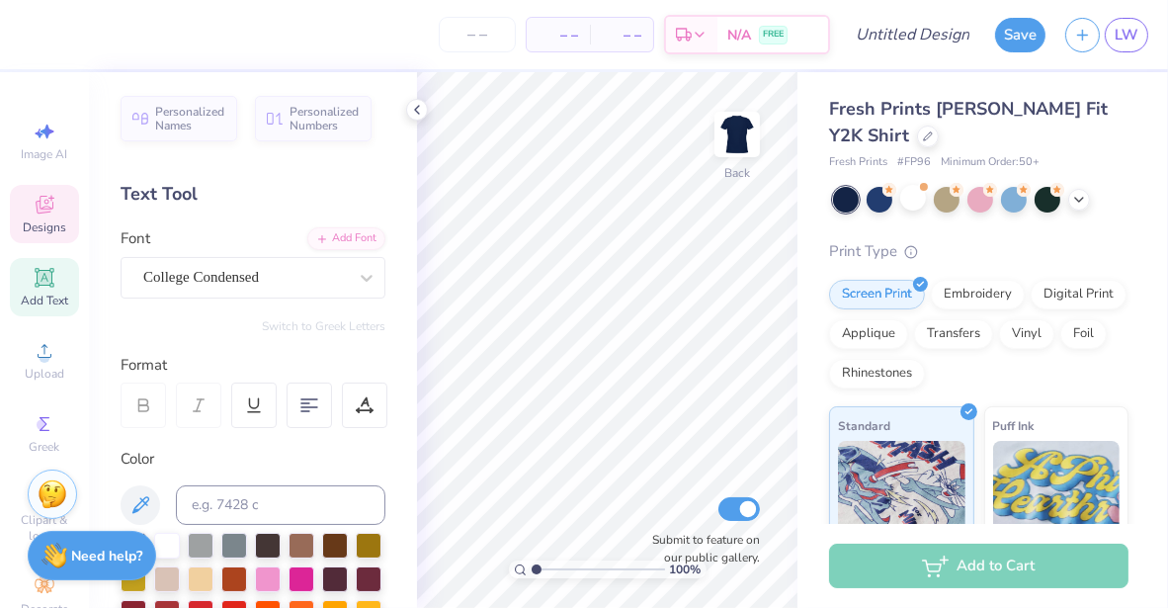
click at [28, 217] on div "Designs" at bounding box center [44, 214] width 69 height 58
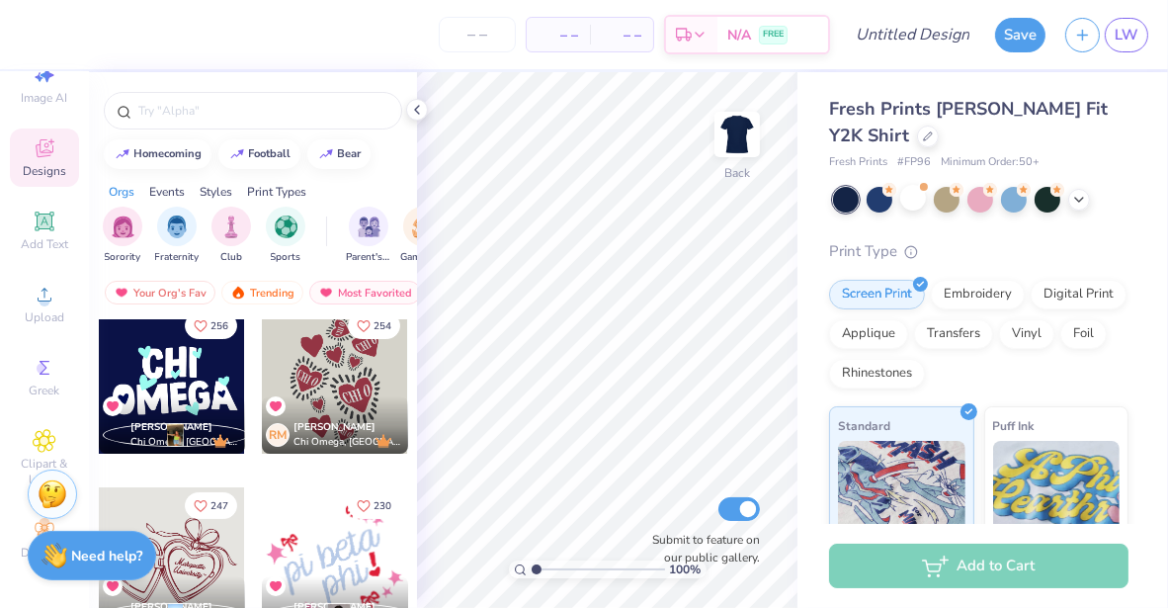
scroll to position [196, 0]
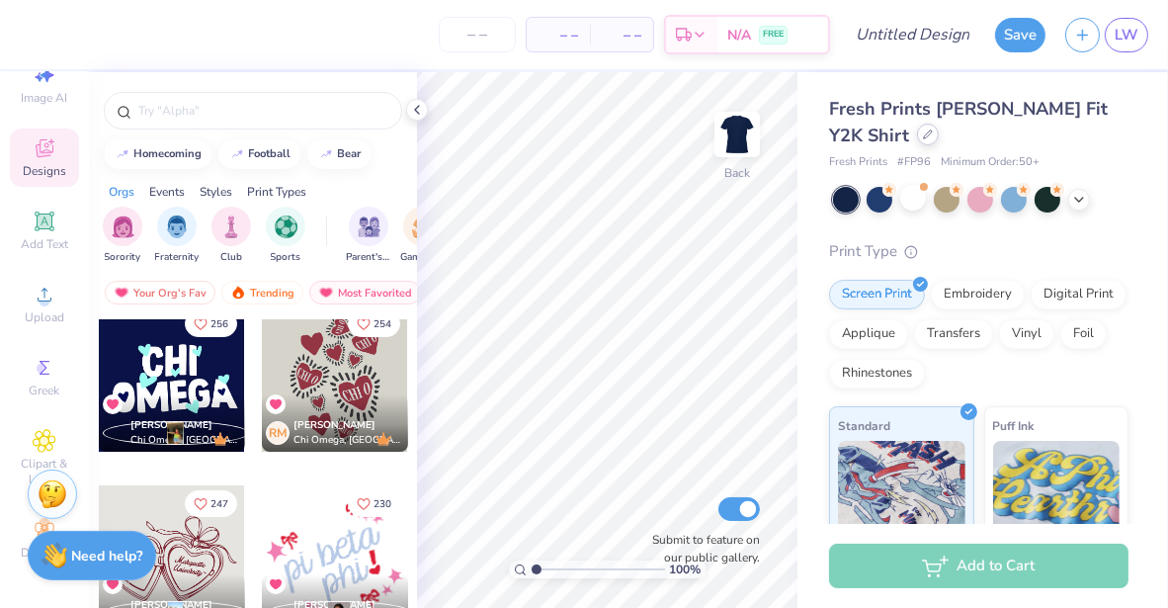
click at [917, 141] on div at bounding box center [928, 135] width 22 height 22
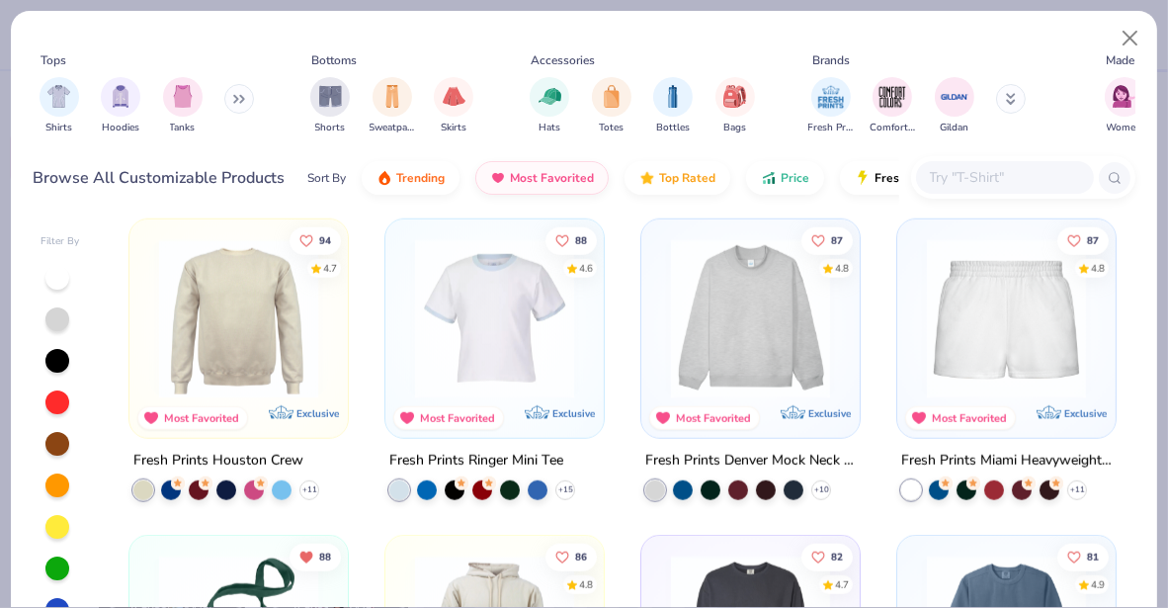
scroll to position [1909, 0]
click at [755, 360] on img at bounding box center [750, 318] width 179 height 159
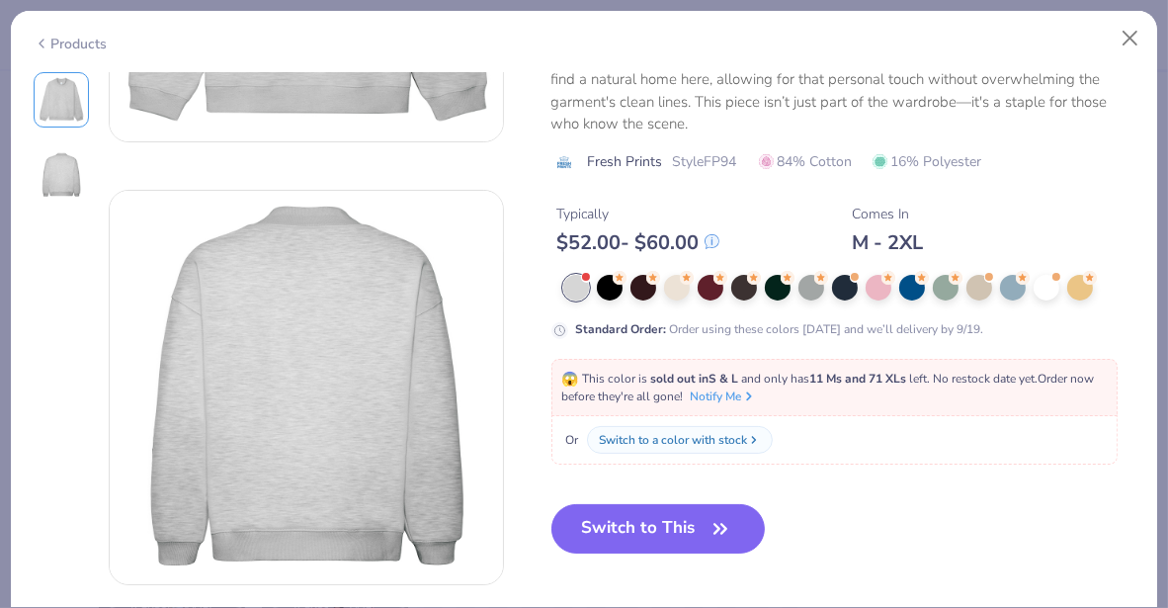
scroll to position [325, 0]
click at [704, 515] on button "Switch to This" at bounding box center [659, 528] width 214 height 49
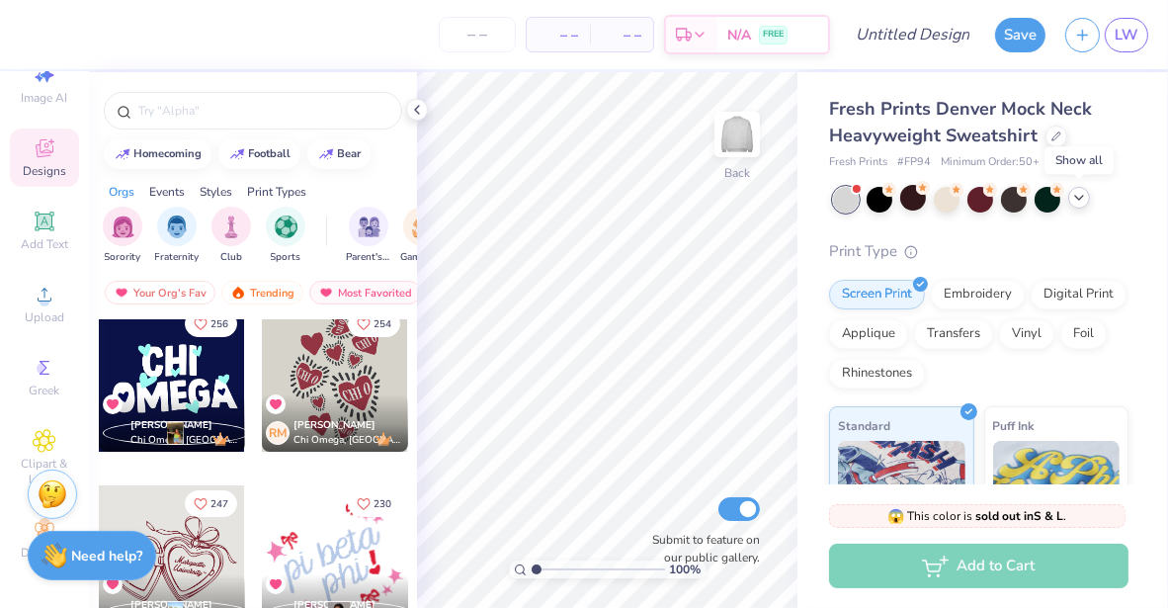
click at [1079, 195] on icon at bounding box center [1079, 198] width 16 height 16
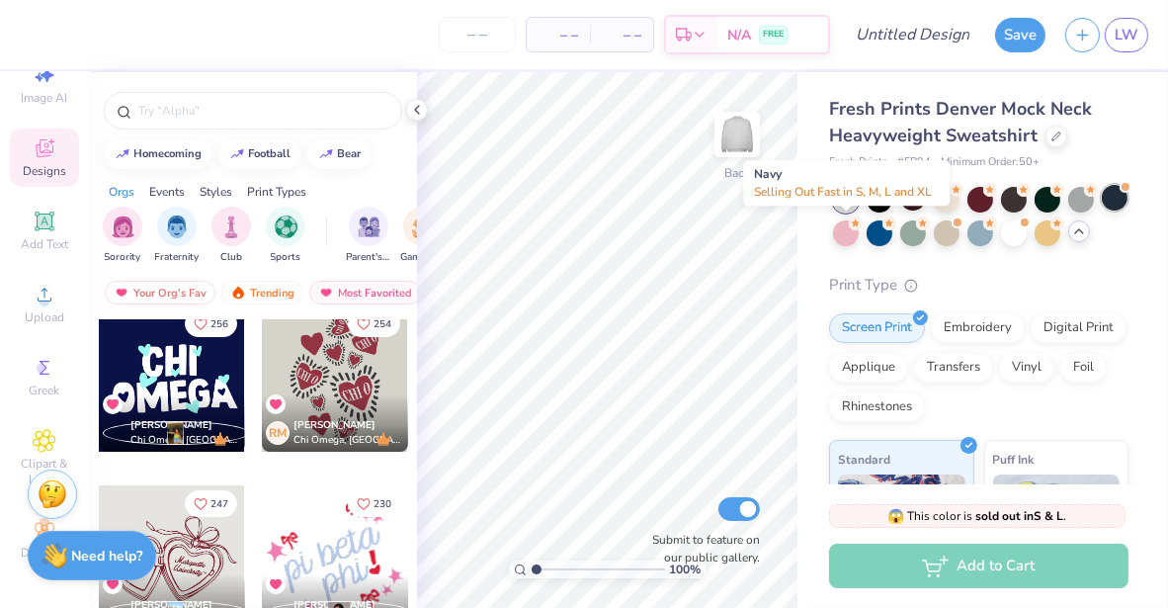
click at [1102, 211] on div at bounding box center [1115, 198] width 26 height 26
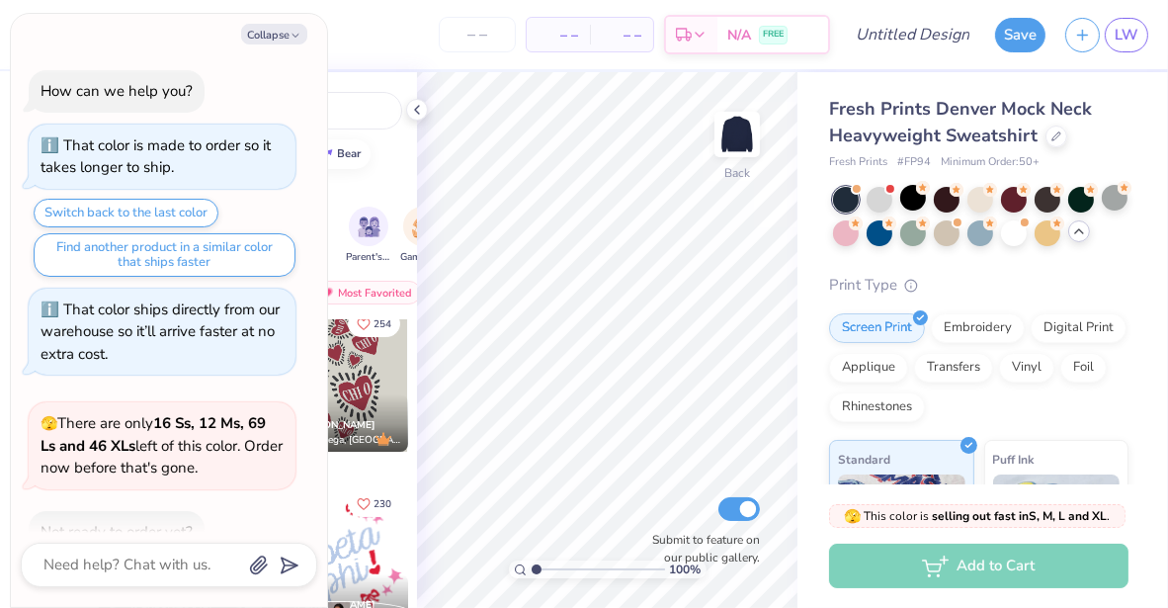
scroll to position [112, 0]
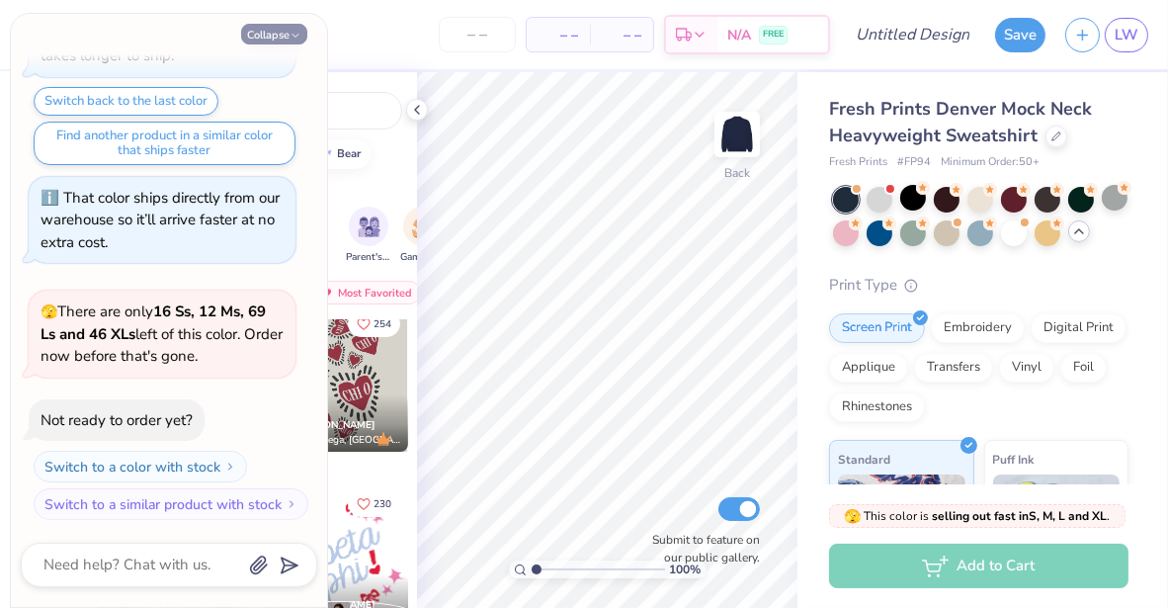
click at [274, 36] on button "Collapse" at bounding box center [274, 34] width 66 height 21
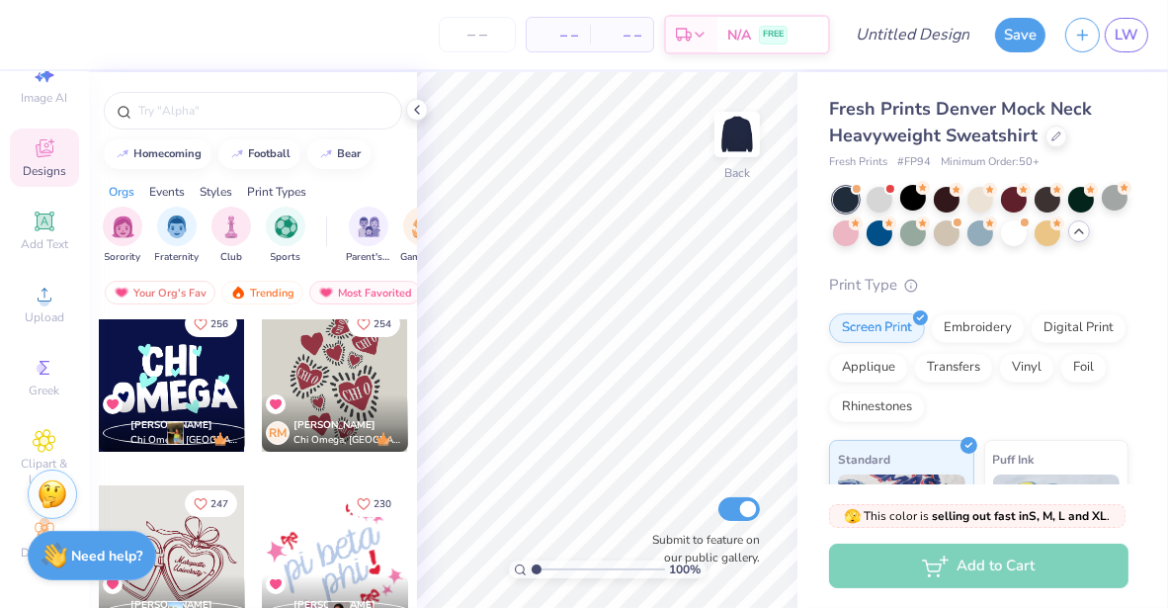
type textarea "x"
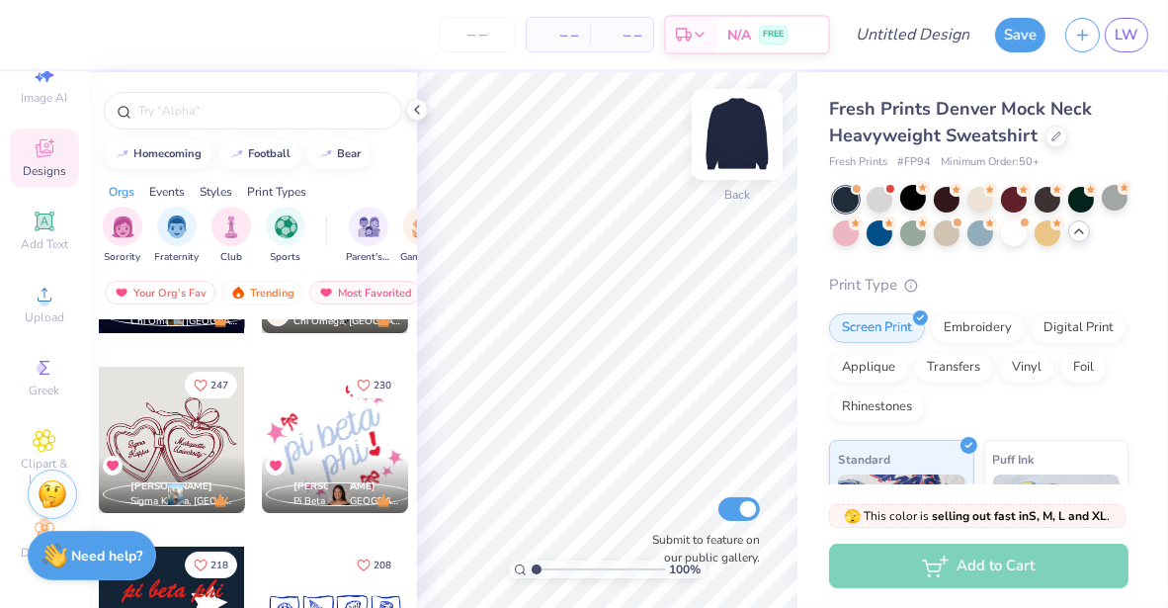
click at [724, 135] on img at bounding box center [737, 134] width 79 height 79
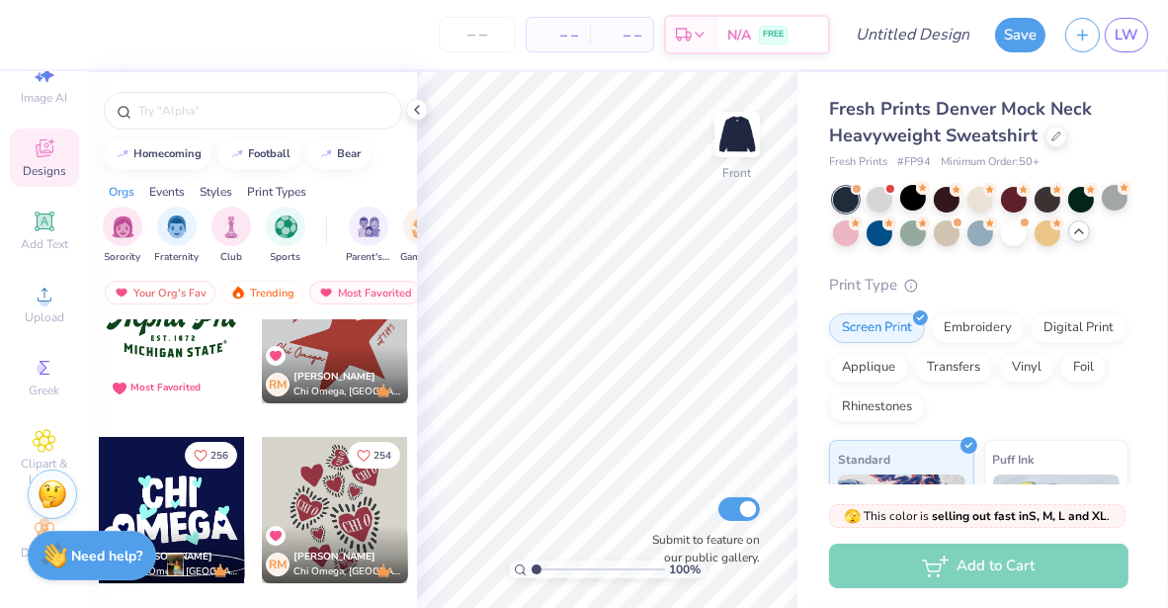
scroll to position [67, 0]
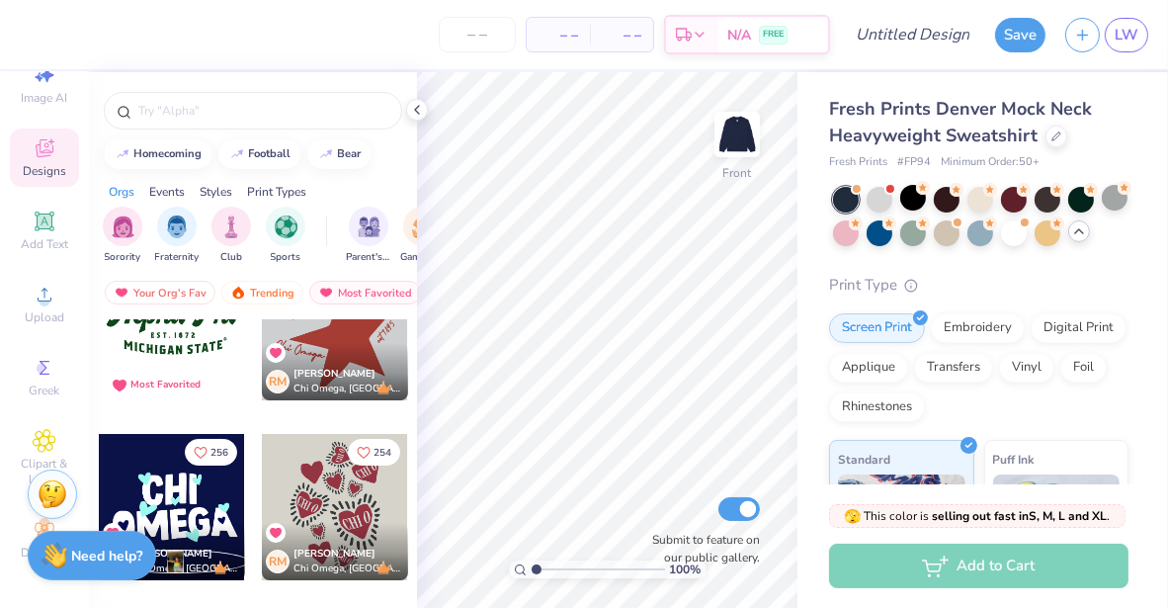
click at [341, 345] on div "RM Rowan Mcmillan Chi Omega, Villanova University" at bounding box center [335, 371] width 146 height 57
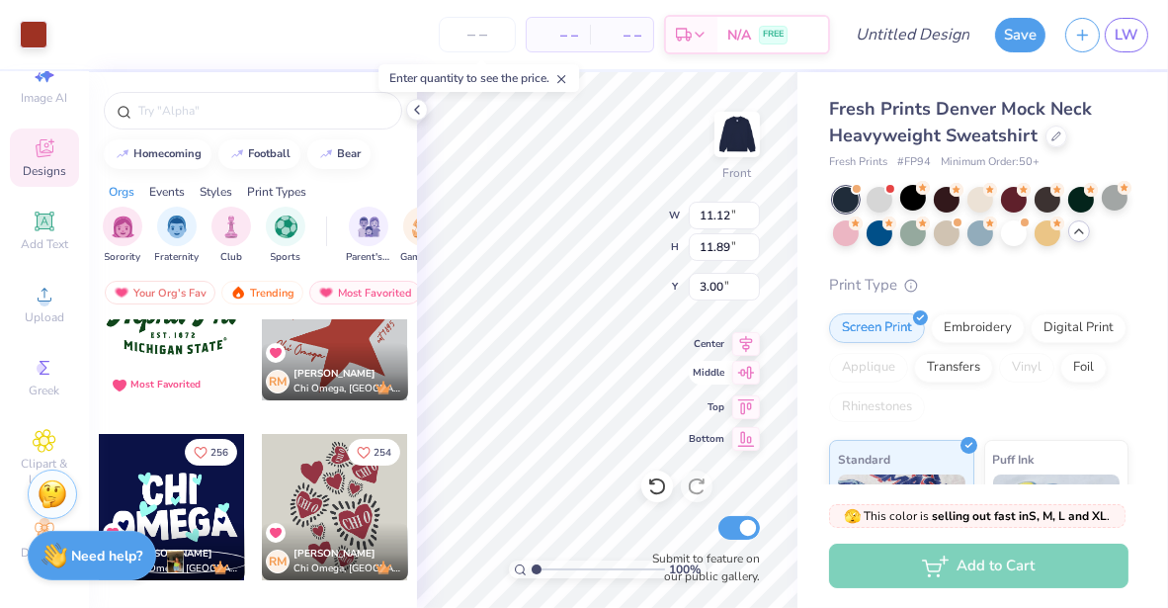
type input "11.12"
type input "11.89"
type input "5.16"
click at [804, 137] on div "Fresh Prints Denver Mock Neck Heavyweight Sweatshirt Fresh Prints # FP94 Minimu…" at bounding box center [983, 479] width 371 height 814
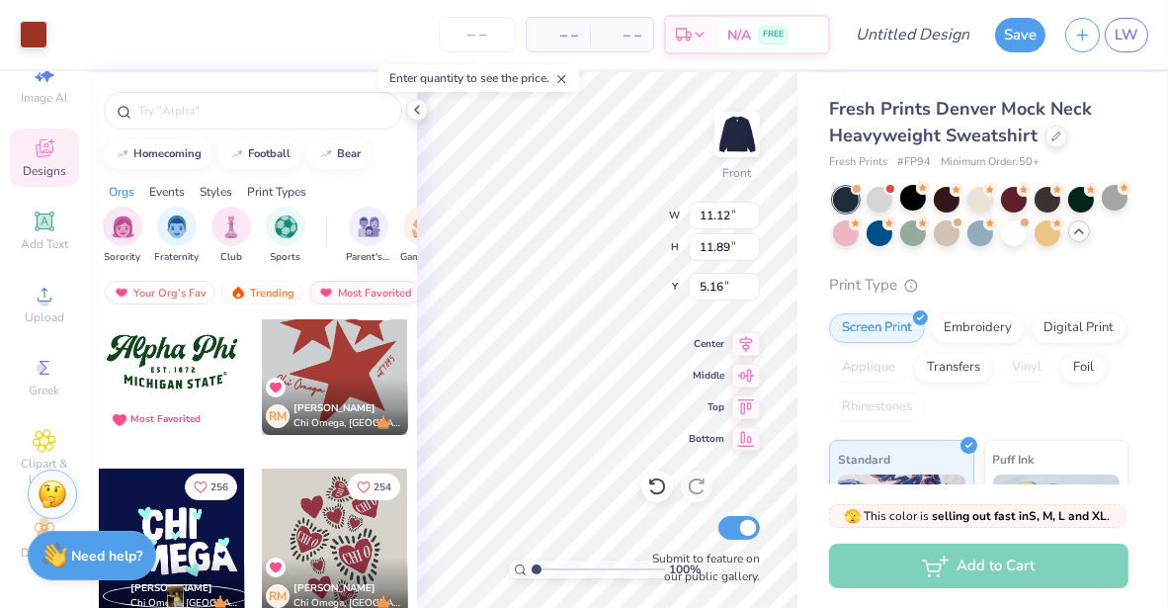
scroll to position [0, 0]
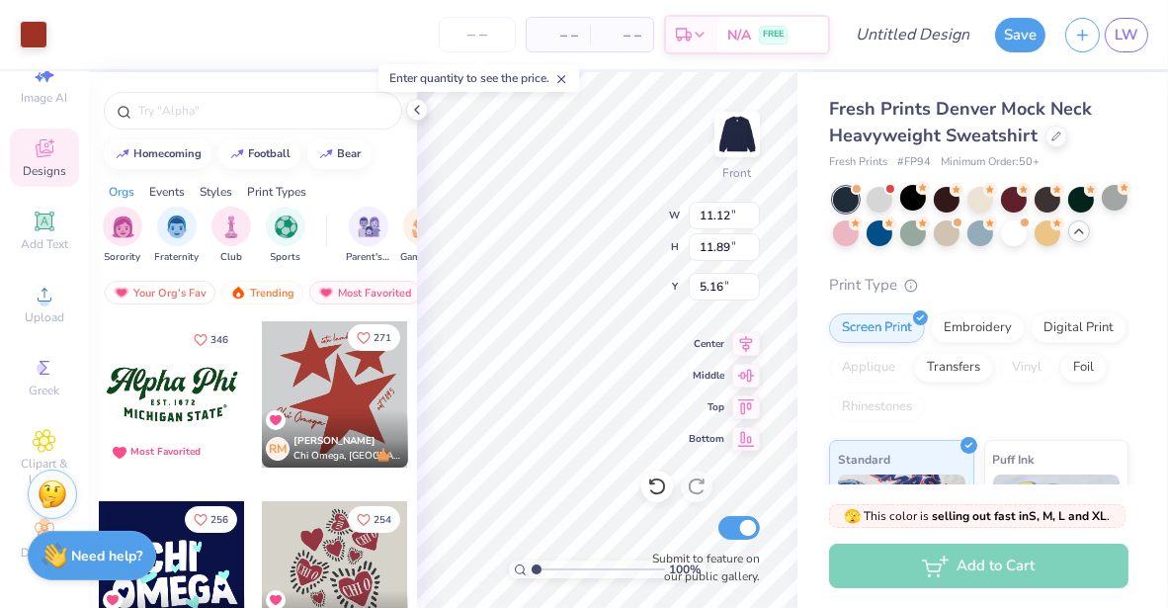
click at [362, 331] on icon "Like" at bounding box center [364, 338] width 14 height 14
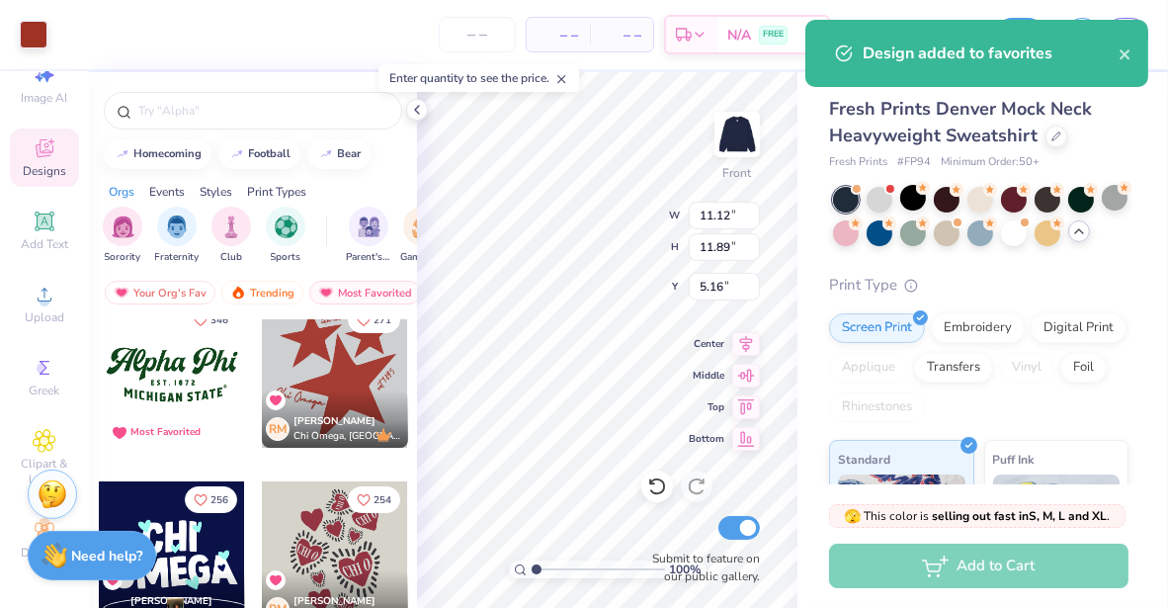
scroll to position [11, 0]
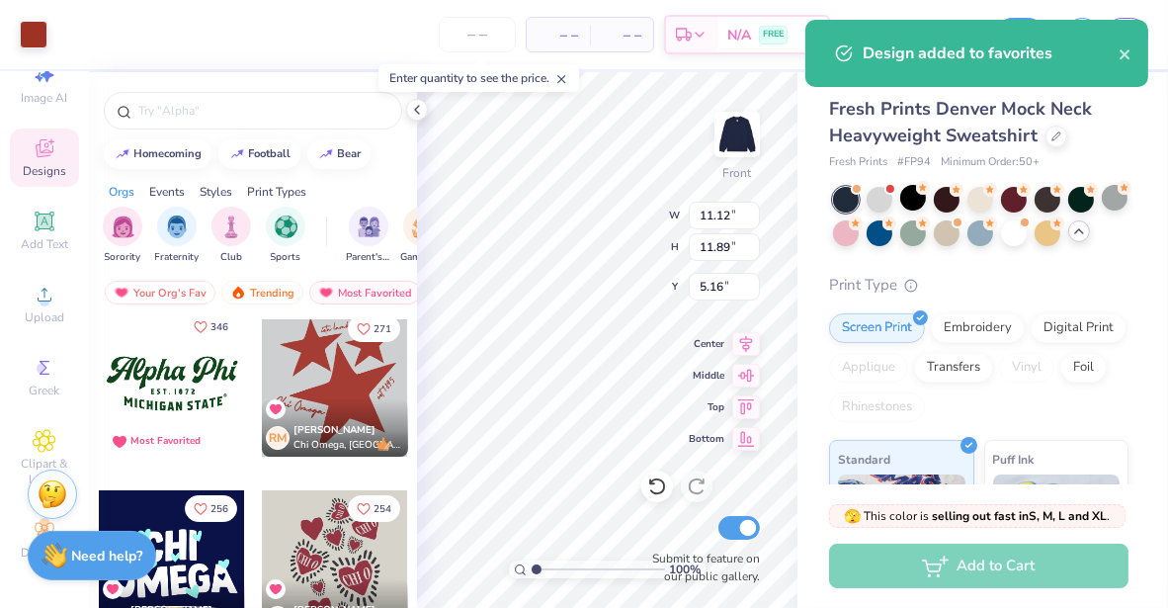
click at [194, 323] on icon "Like" at bounding box center [201, 327] width 14 height 14
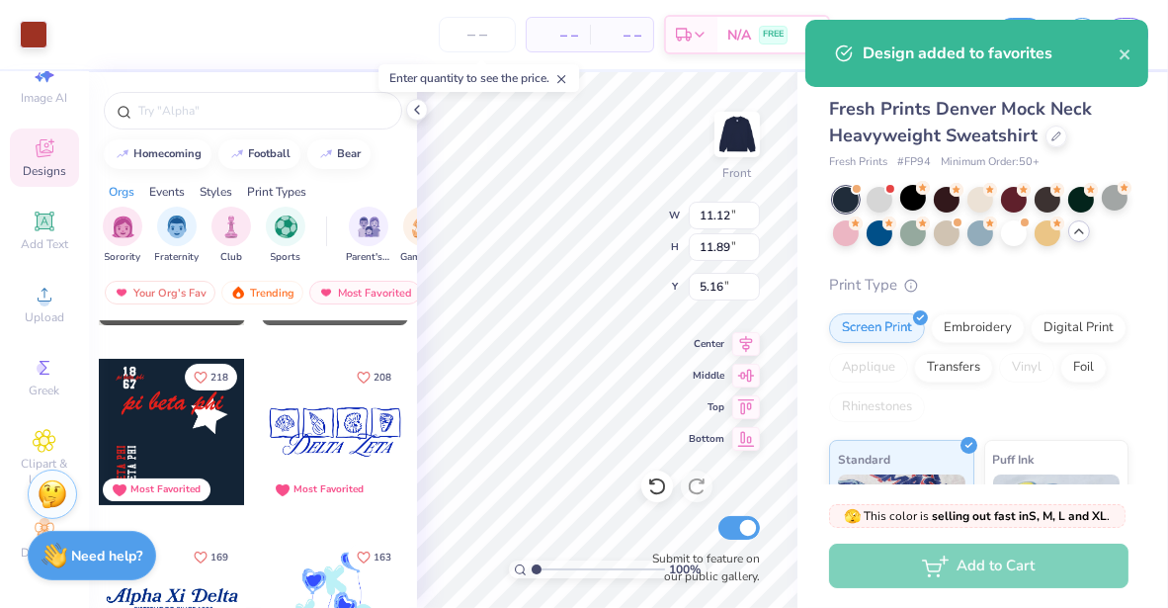
scroll to position [502, 0]
click at [211, 371] on span "218" at bounding box center [220, 376] width 18 height 10
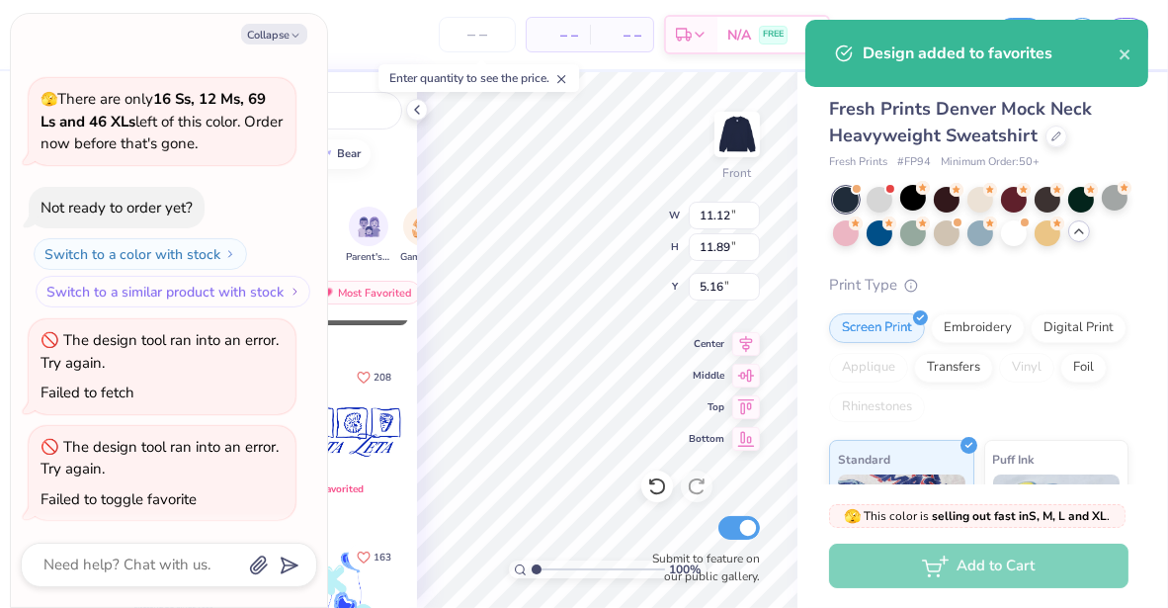
scroll to position [324, 0]
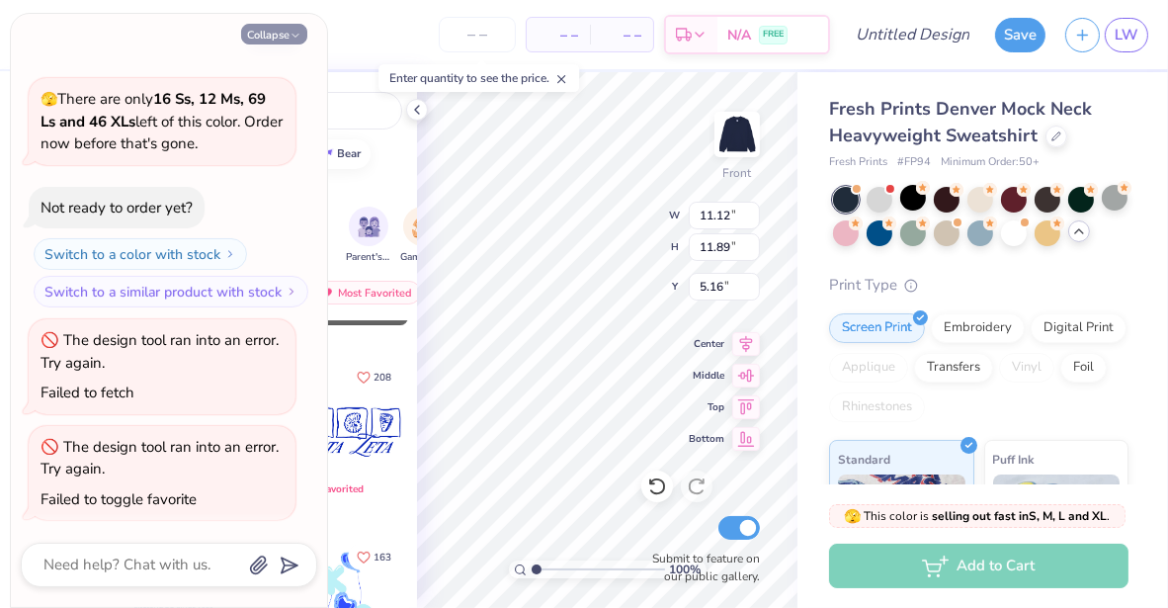
click at [288, 32] on button "Collapse" at bounding box center [274, 34] width 66 height 21
type textarea "x"
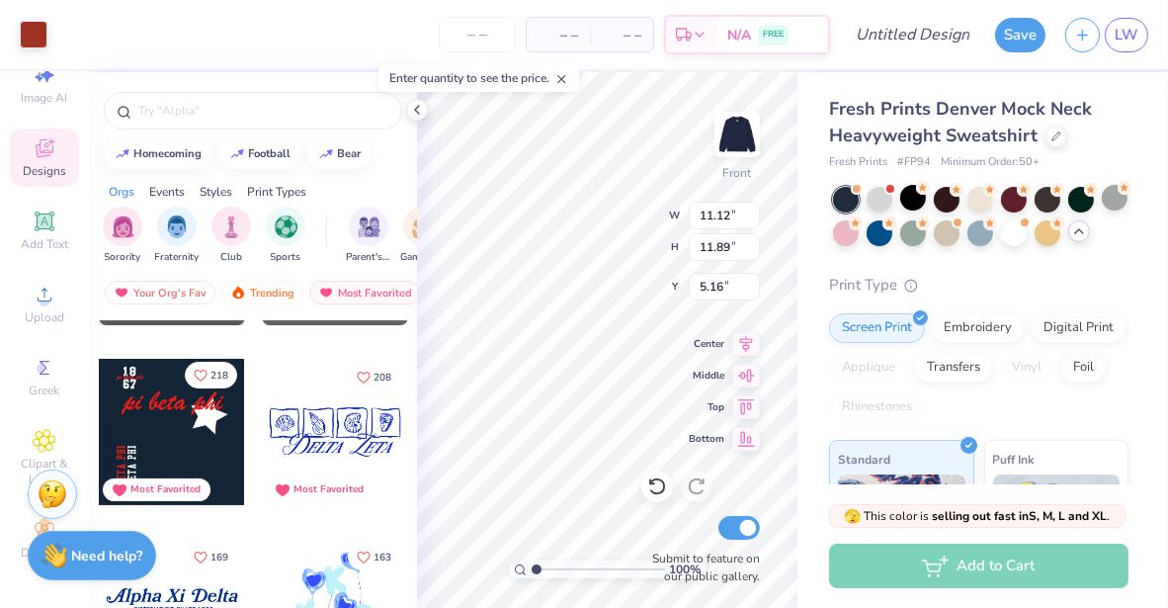
click at [194, 377] on icon "Like" at bounding box center [201, 376] width 14 height 14
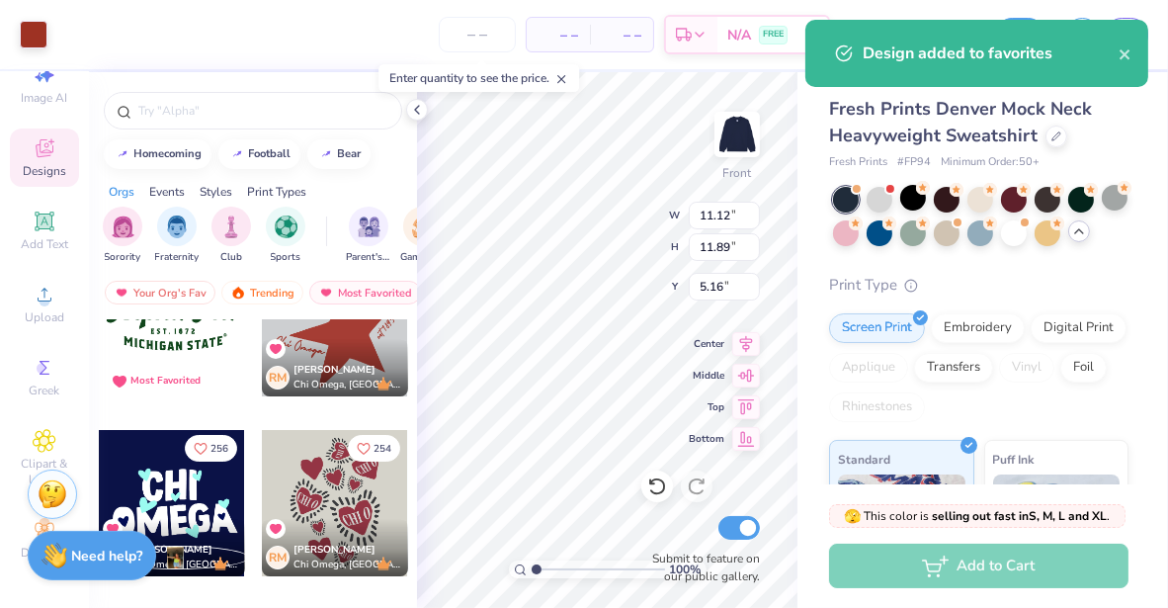
scroll to position [0, 0]
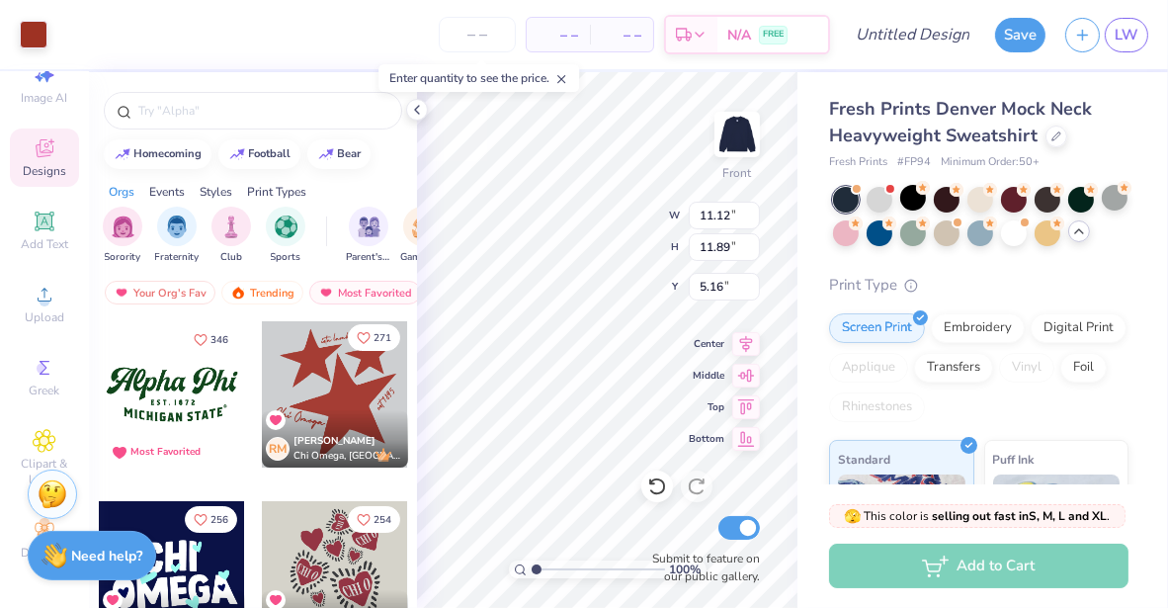
click at [357, 335] on icon "Like" at bounding box center [364, 338] width 14 height 14
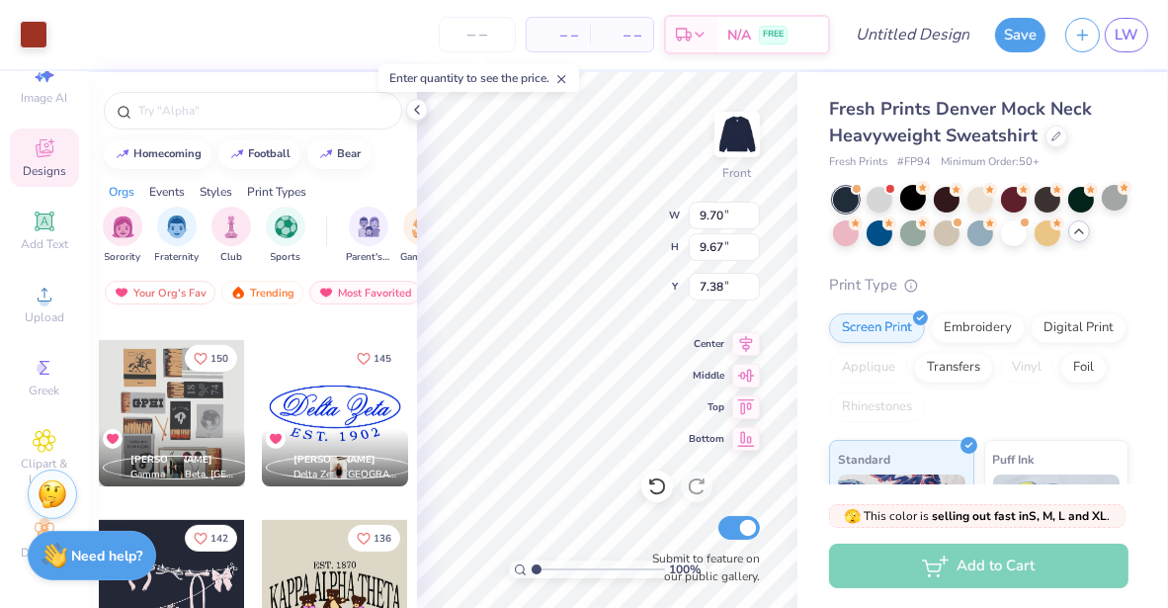
scroll to position [926, 0]
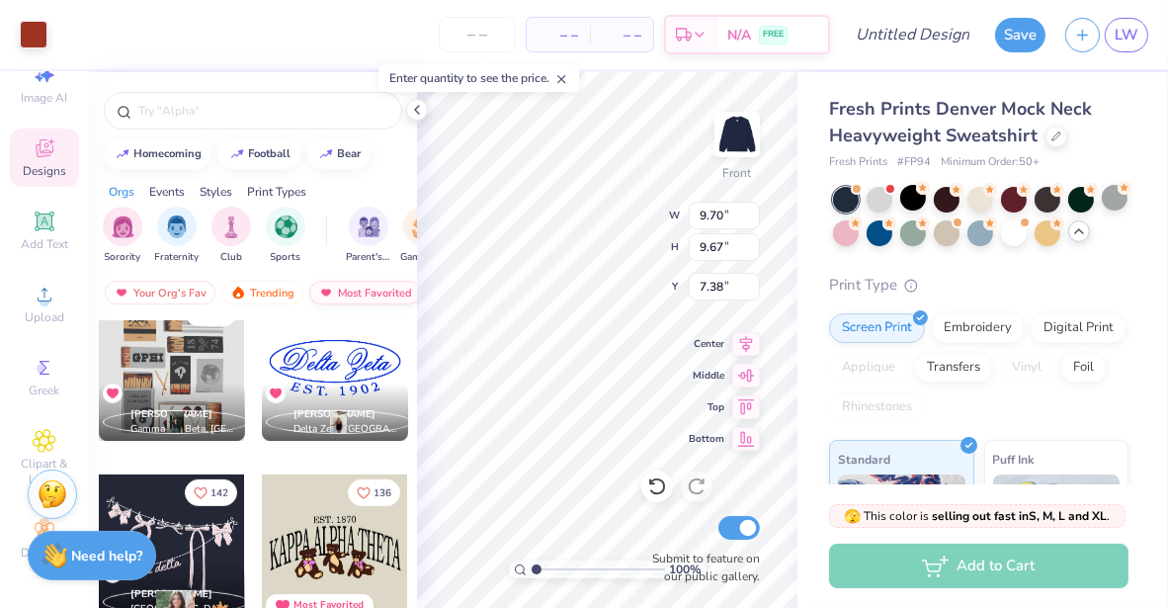
click at [338, 291] on div "Most Favorited" at bounding box center [365, 293] width 112 height 24
click at [357, 285] on div "Most Favorited" at bounding box center [365, 293] width 112 height 24
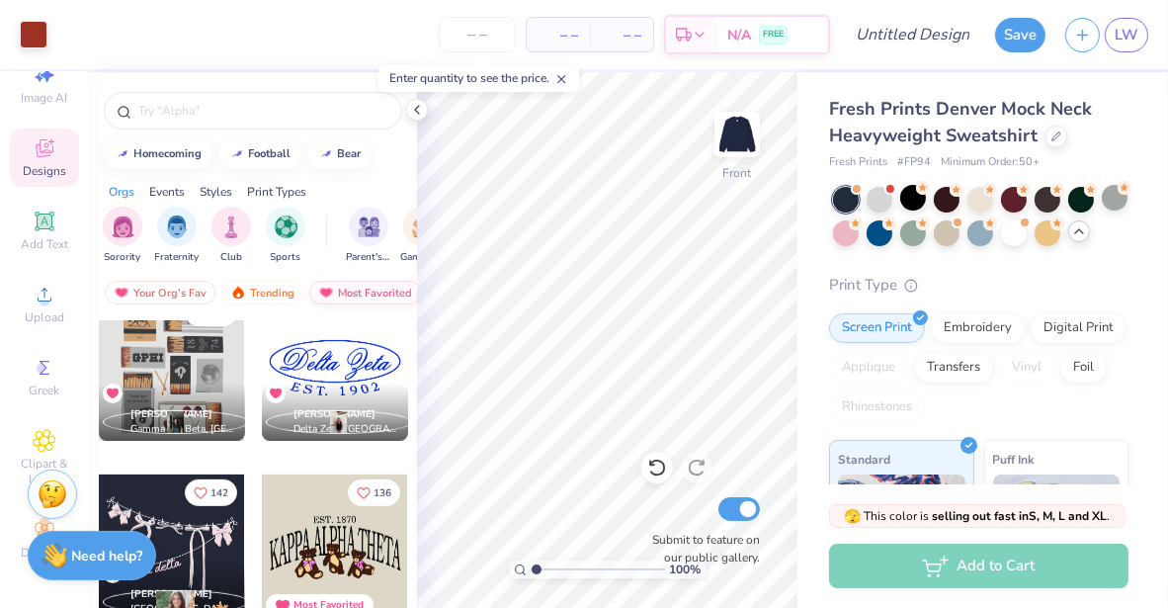
click at [360, 285] on div "Most Favorited" at bounding box center [365, 293] width 112 height 24
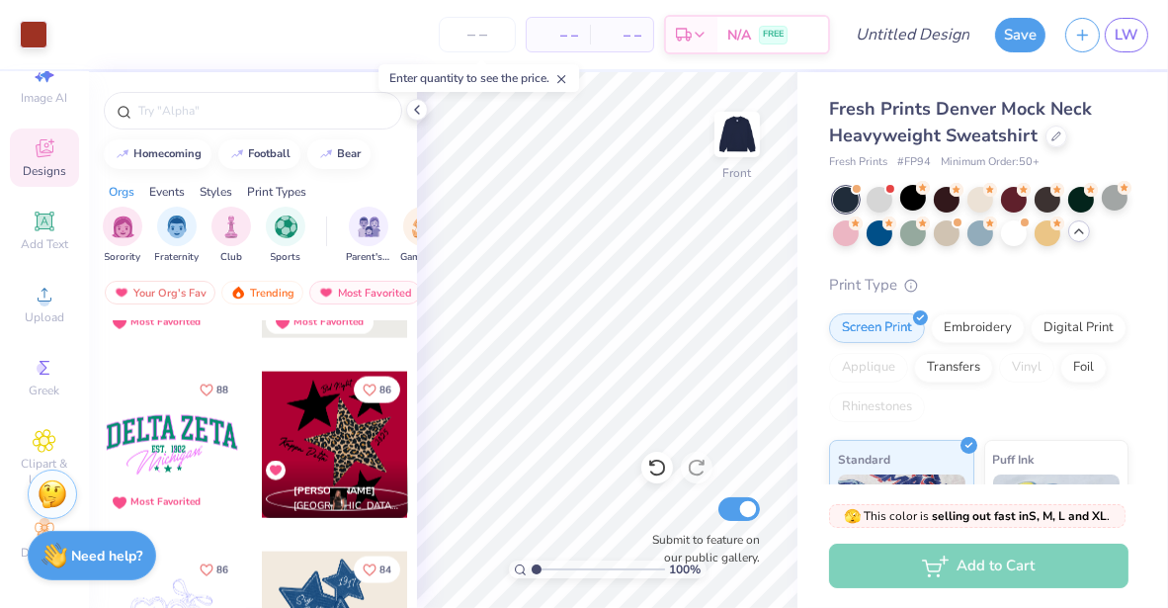
scroll to position [3008, 0]
click at [200, 384] on icon "Like" at bounding box center [207, 389] width 14 height 14
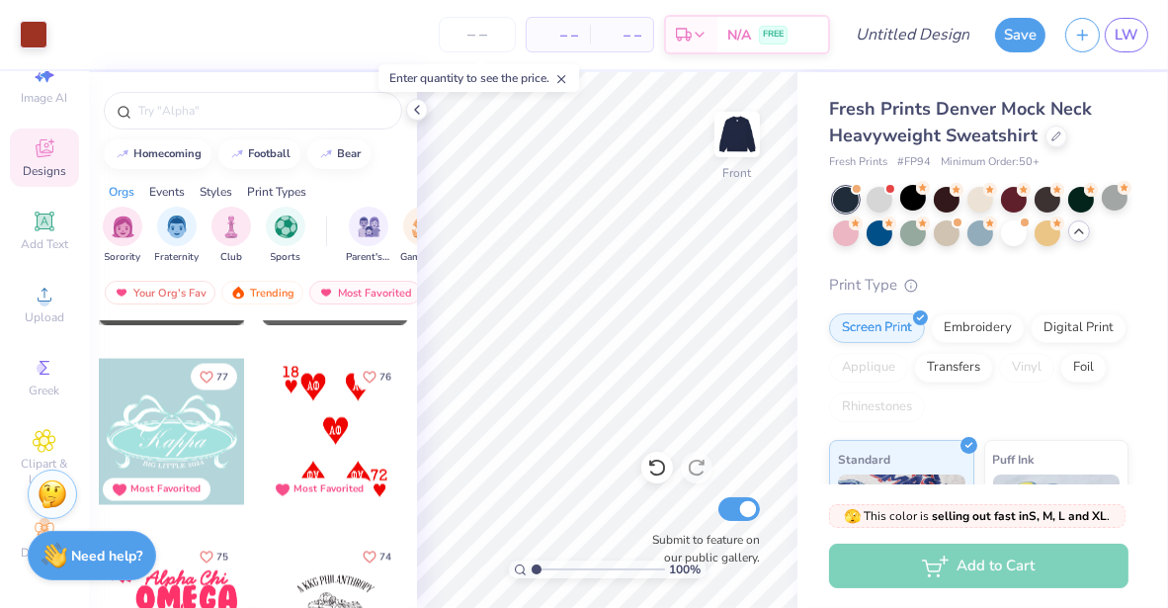
scroll to position [3740, 0]
click at [365, 373] on icon "Like" at bounding box center [370, 376] width 14 height 14
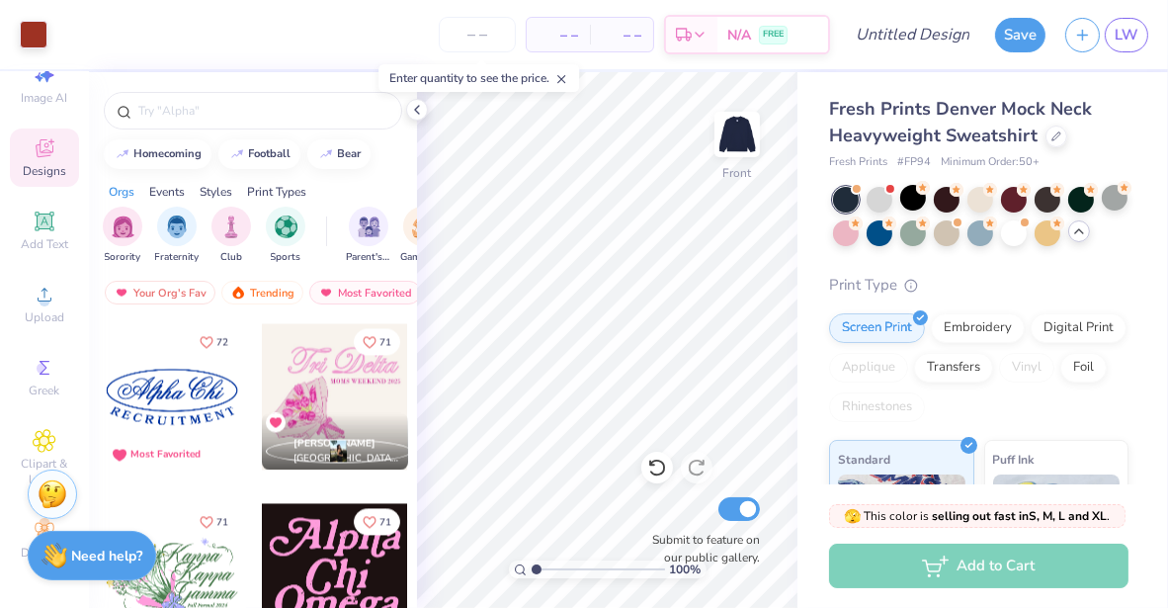
scroll to position [4317, 0]
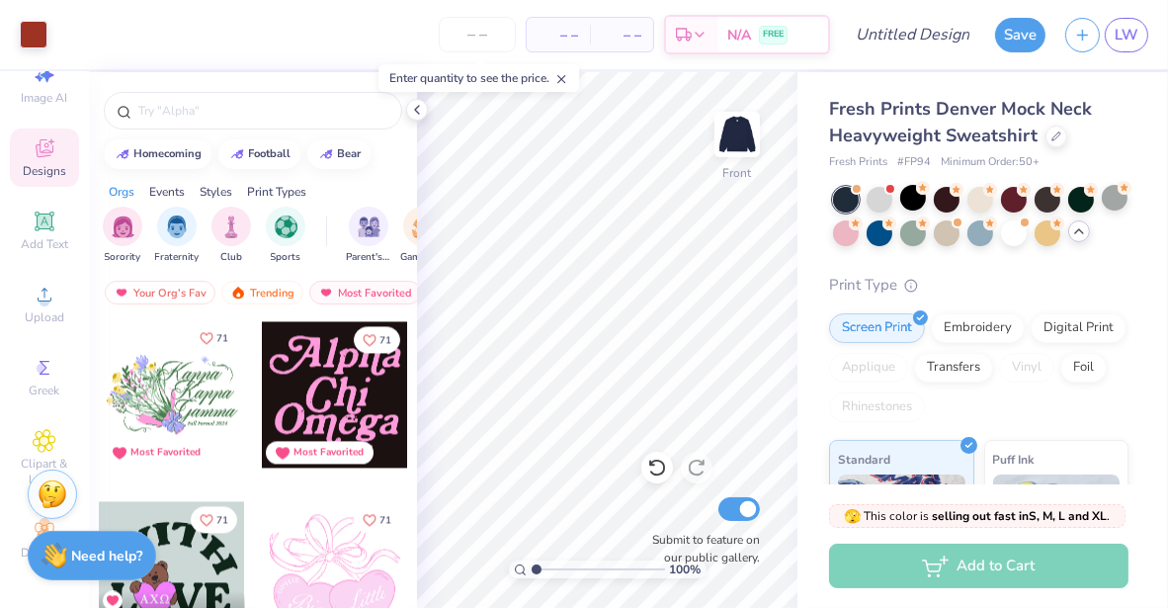
click at [216, 333] on span "71" at bounding box center [222, 338] width 12 height 10
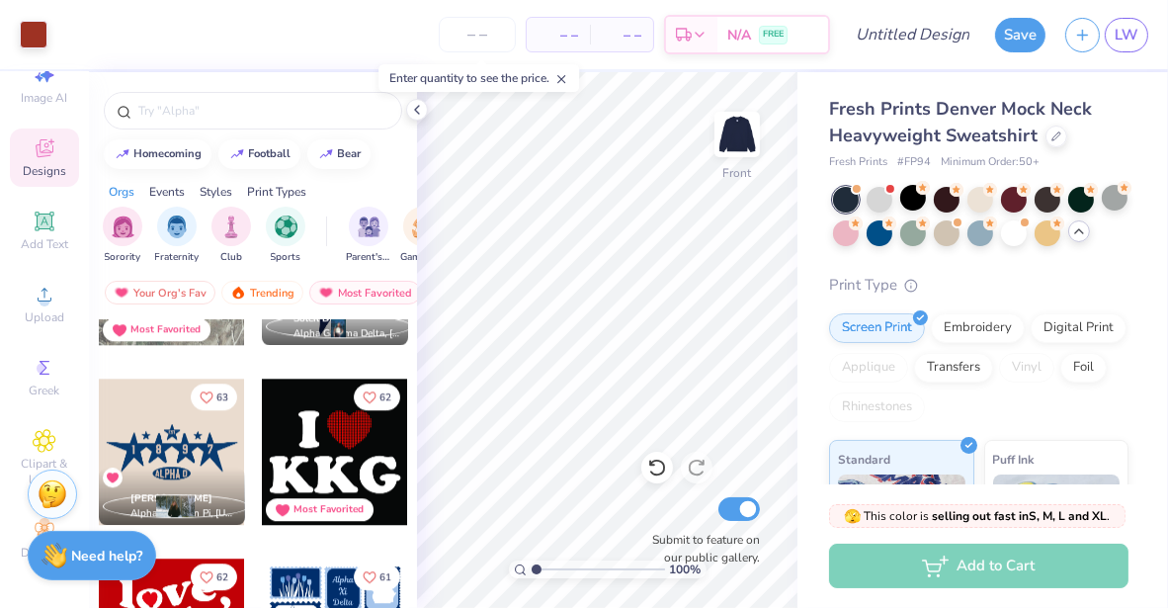
scroll to position [5525, 0]
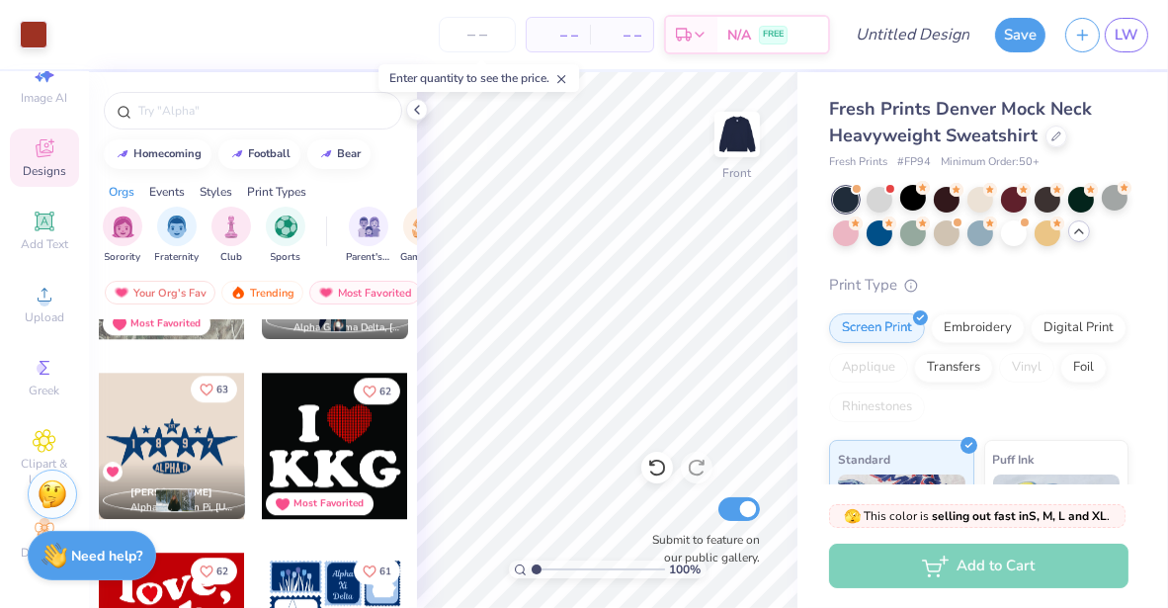
click at [216, 379] on button "63" at bounding box center [214, 389] width 46 height 27
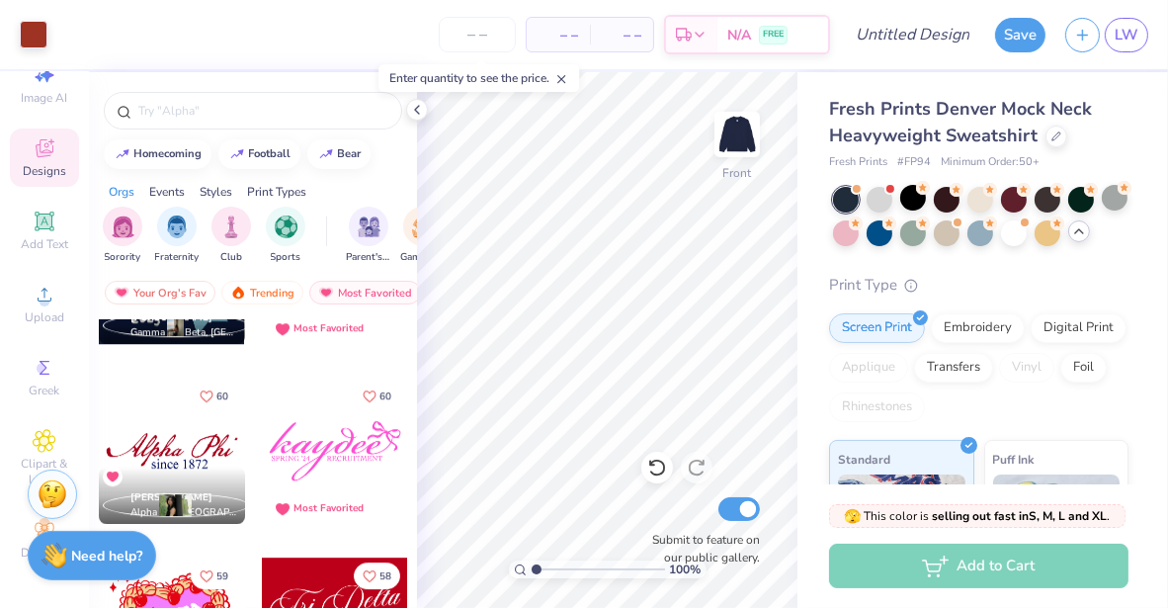
scroll to position [6058, 0]
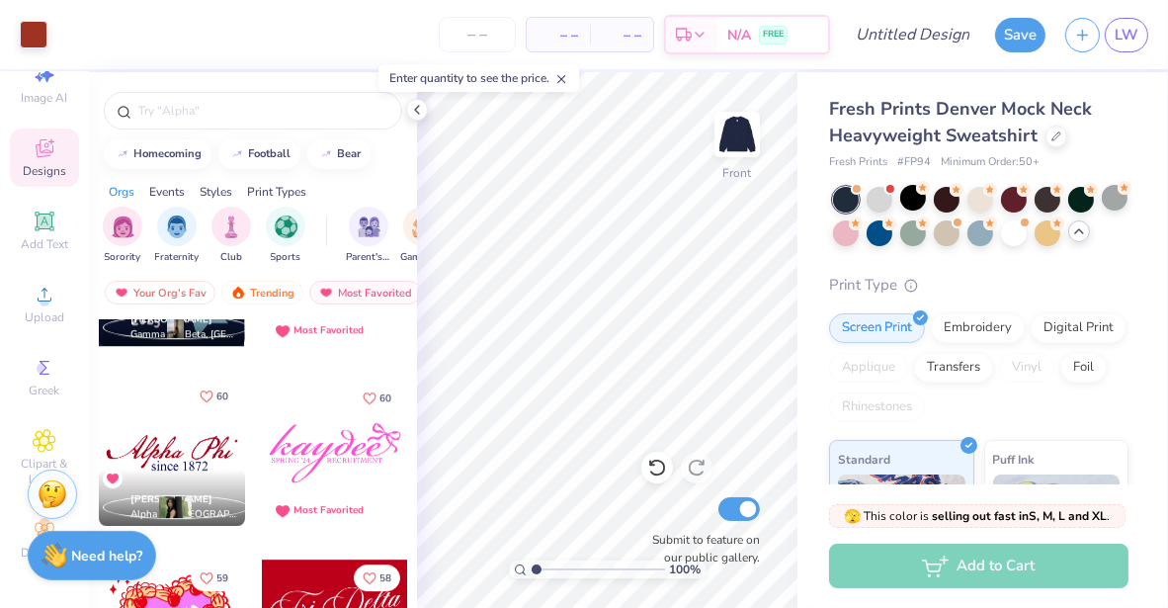
click at [203, 394] on icon "Like" at bounding box center [207, 395] width 12 height 11
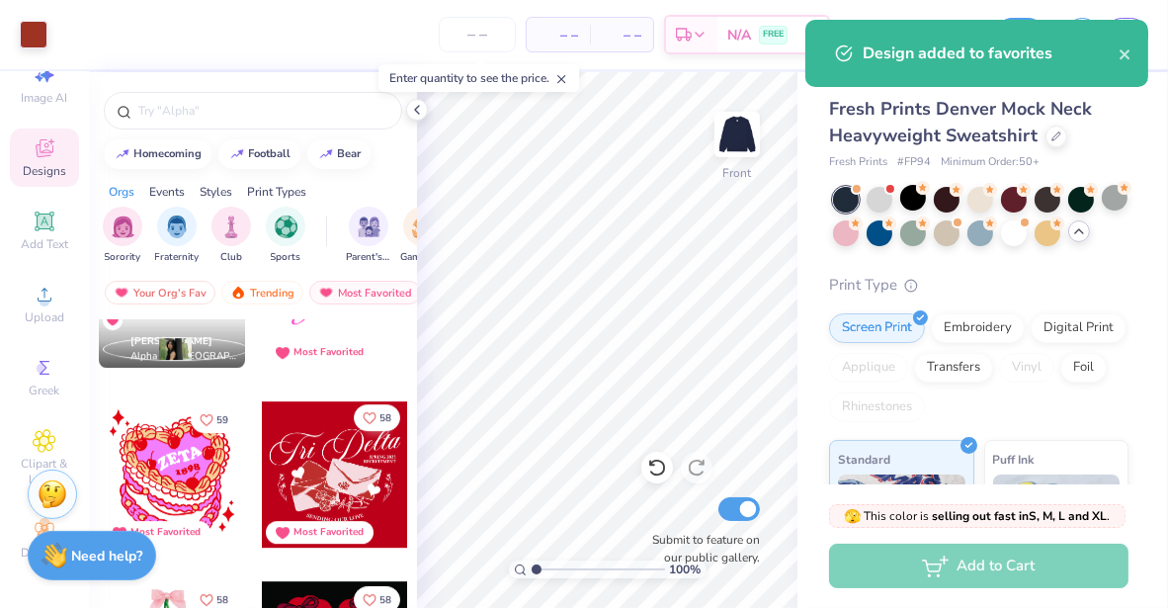
scroll to position [6464, 0]
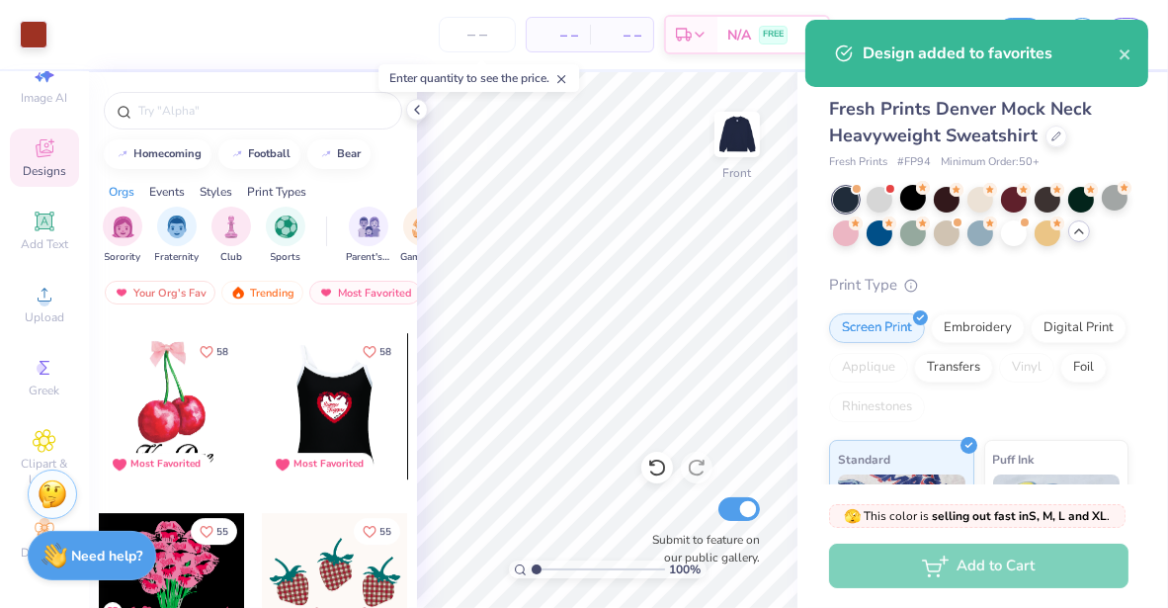
click at [348, 418] on div at bounding box center [335, 406] width 439 height 146
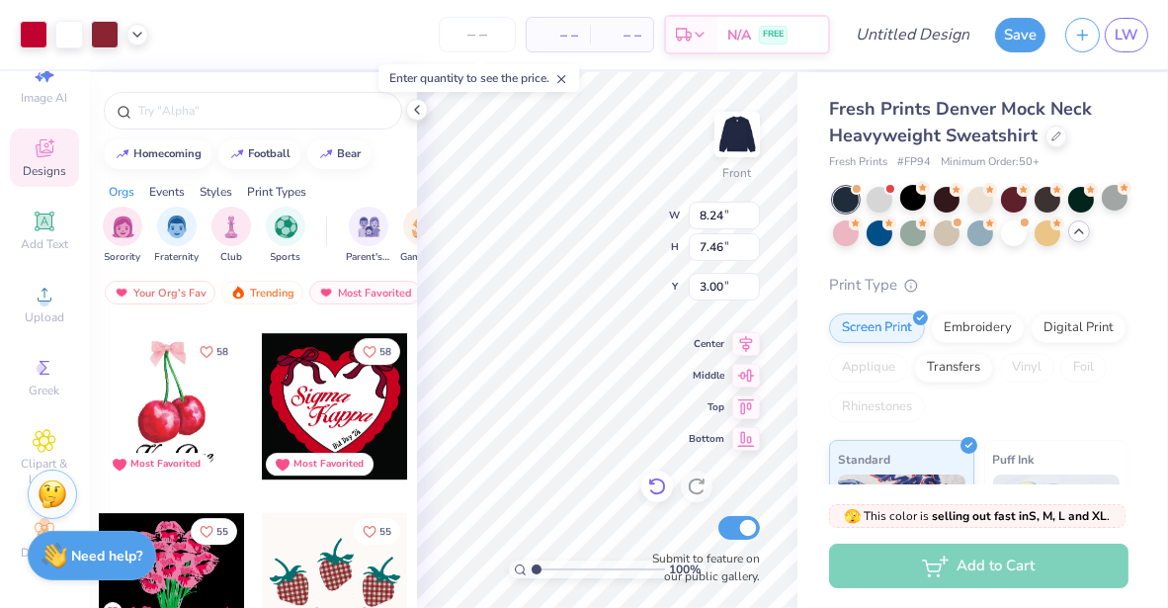
click at [649, 491] on icon at bounding box center [657, 486] width 20 height 20
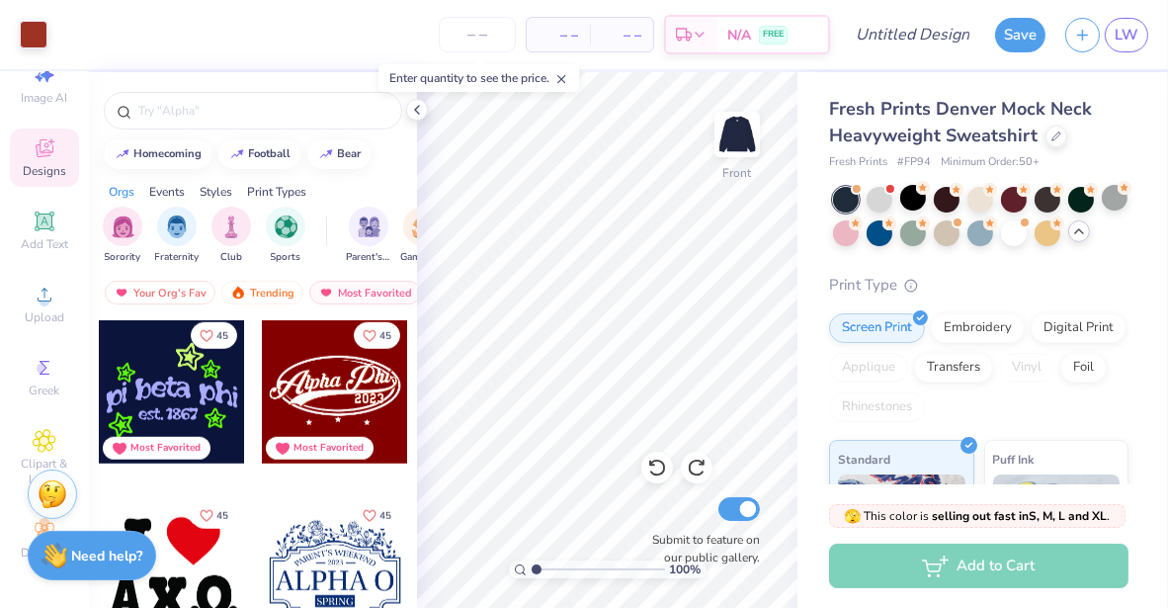
scroll to position [9355, 0]
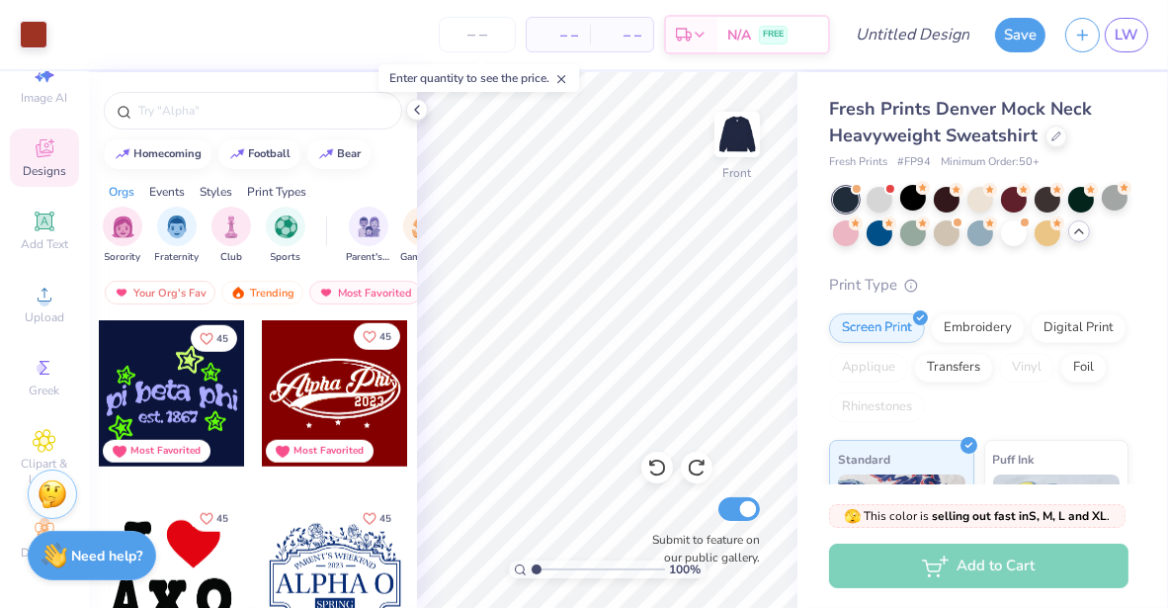
click at [370, 335] on button "45" at bounding box center [377, 336] width 46 height 27
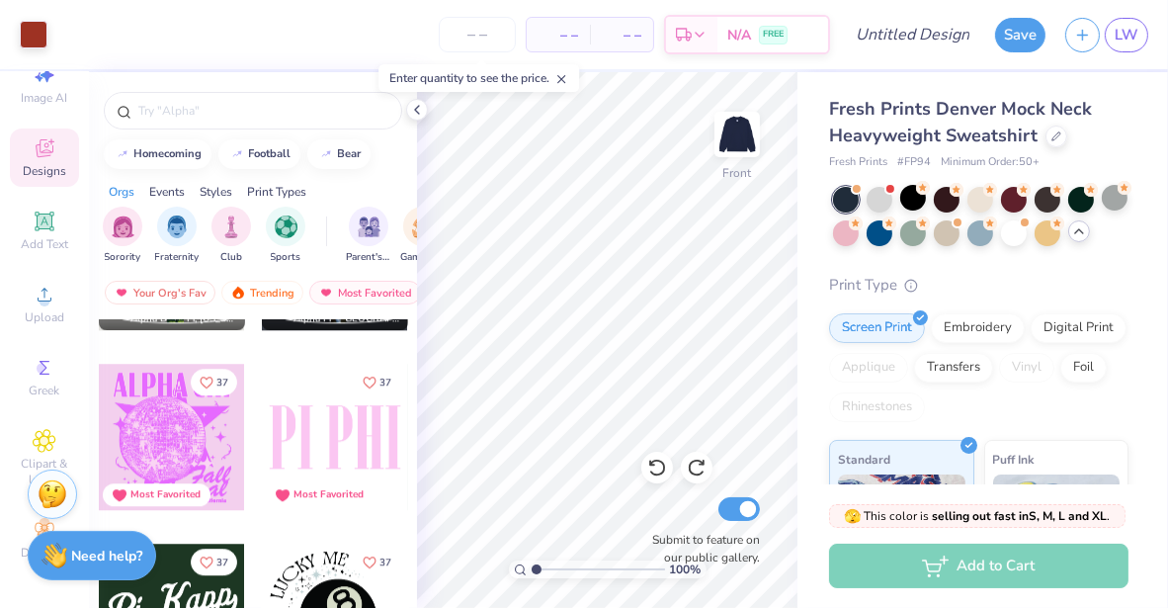
scroll to position [13295, 0]
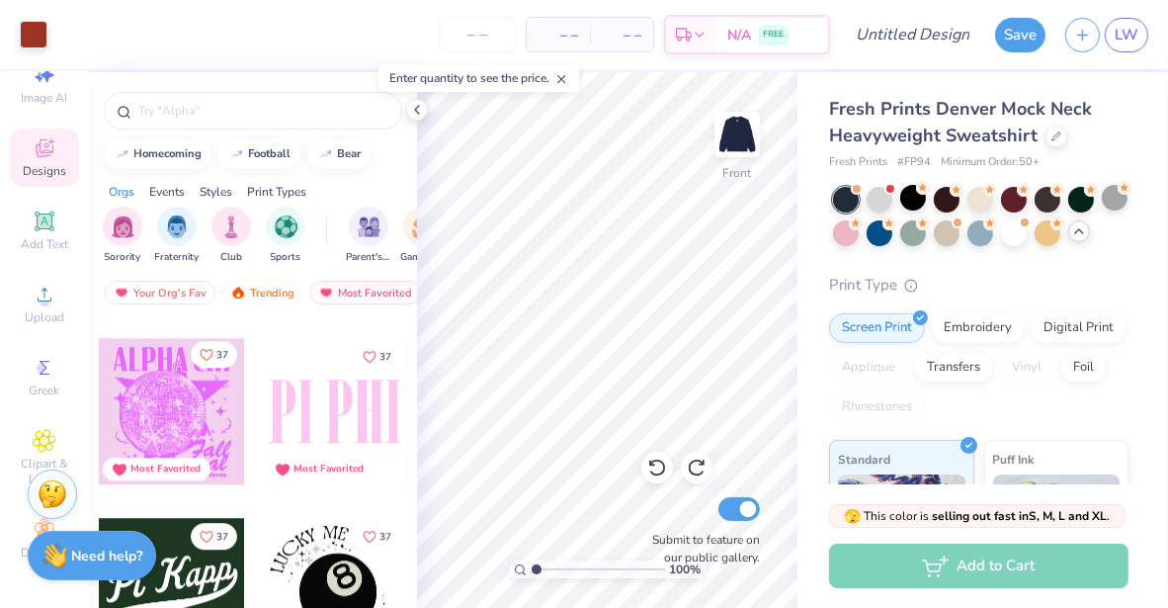
click at [202, 348] on icon "Like" at bounding box center [207, 355] width 14 height 14
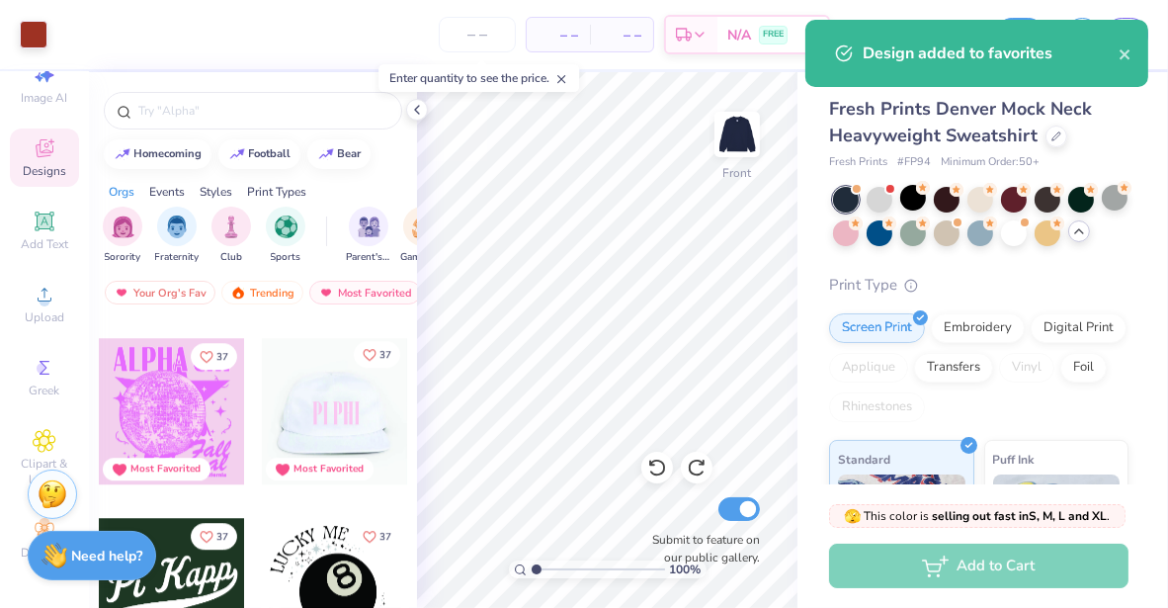
click at [365, 351] on icon "Like" at bounding box center [370, 355] width 14 height 14
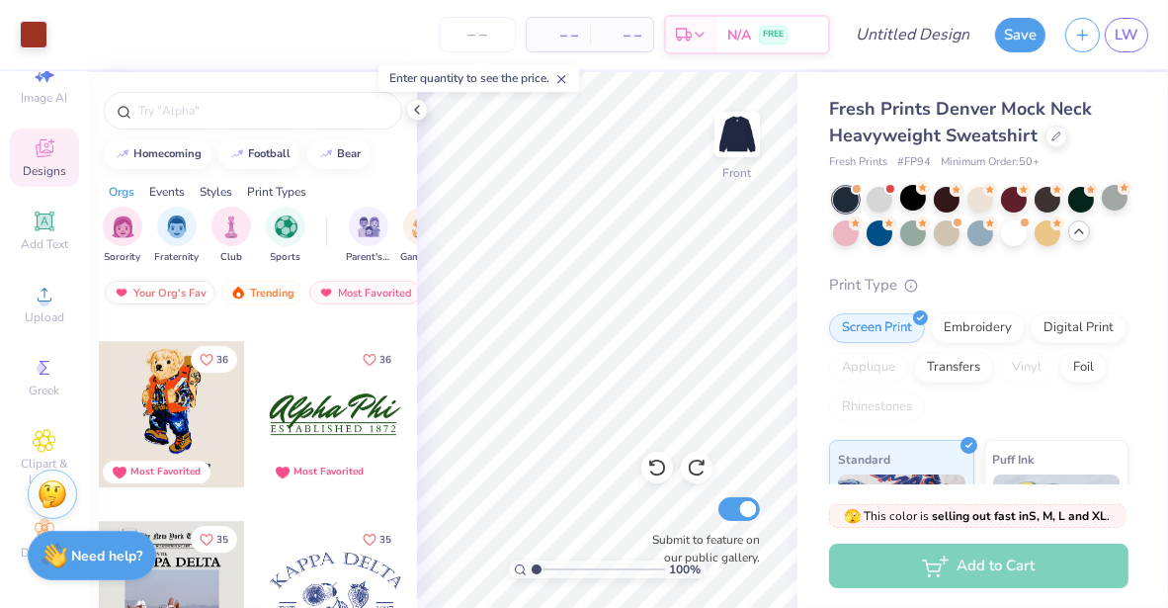
scroll to position [14193, 0]
click at [368, 352] on icon "Like" at bounding box center [370, 355] width 12 height 11
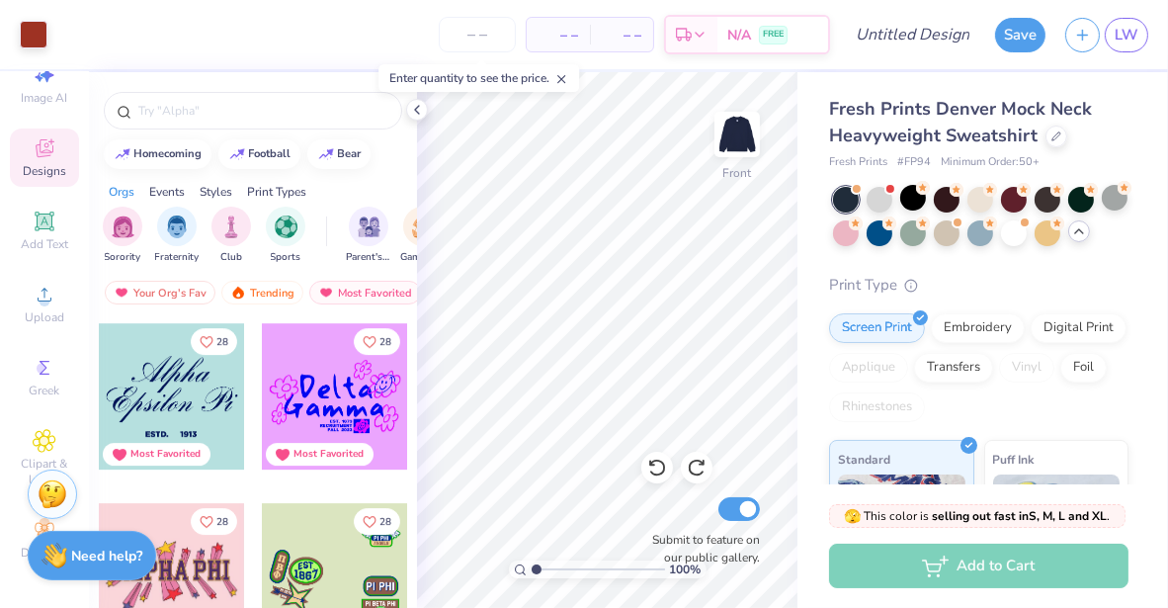
scroll to position [21764, 0]
click at [201, 334] on icon "Like" at bounding box center [207, 340] width 14 height 14
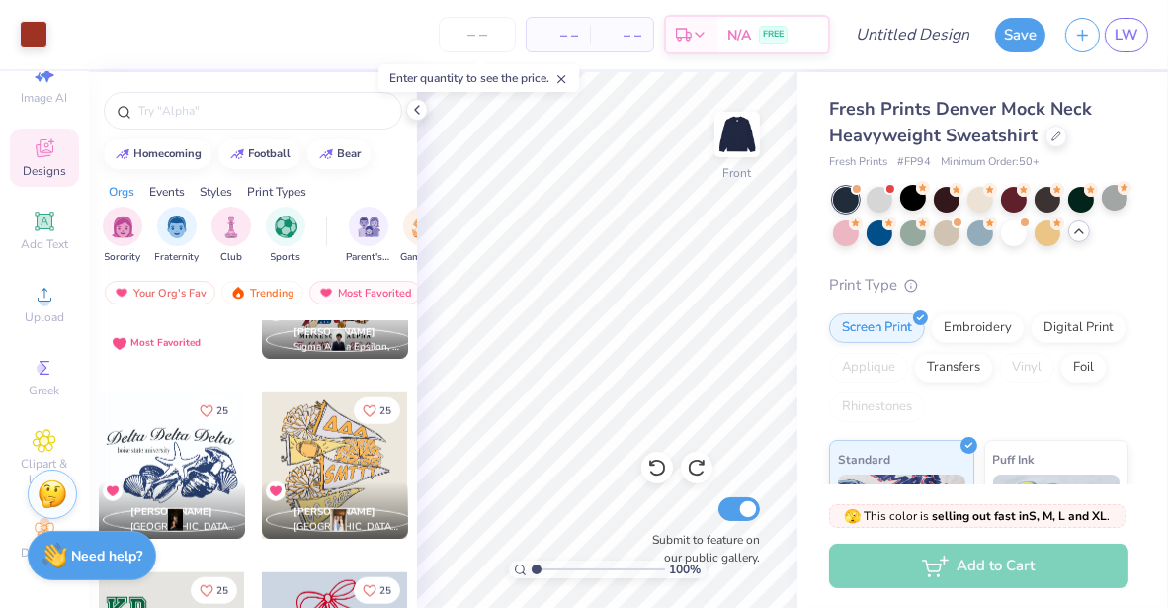
scroll to position [24788, 0]
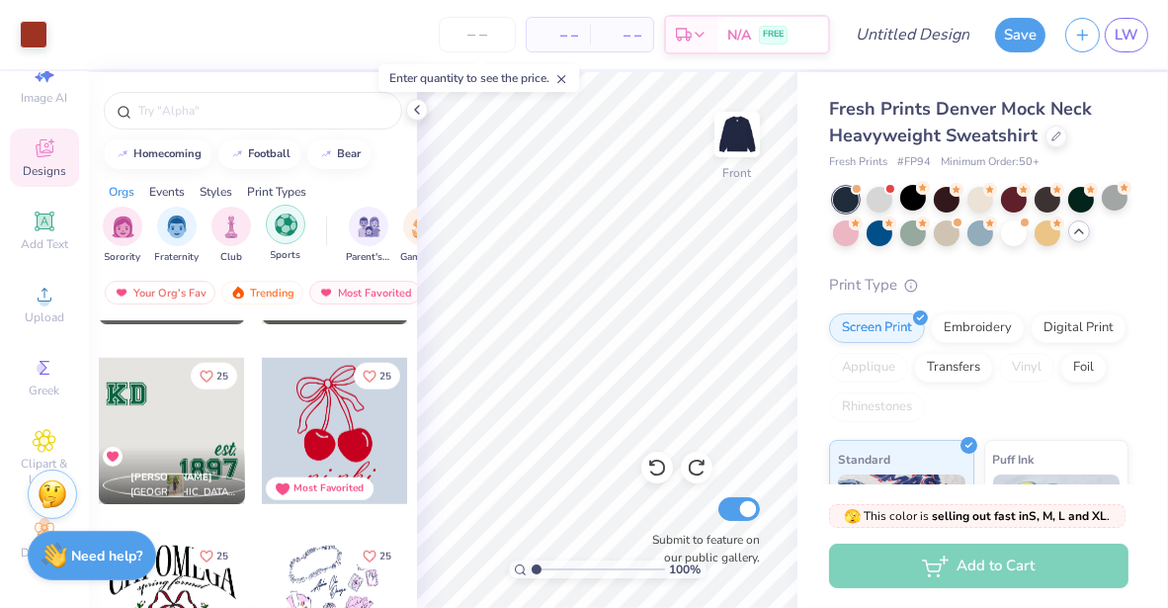
click at [289, 223] on img "filter for Sports" at bounding box center [286, 224] width 23 height 23
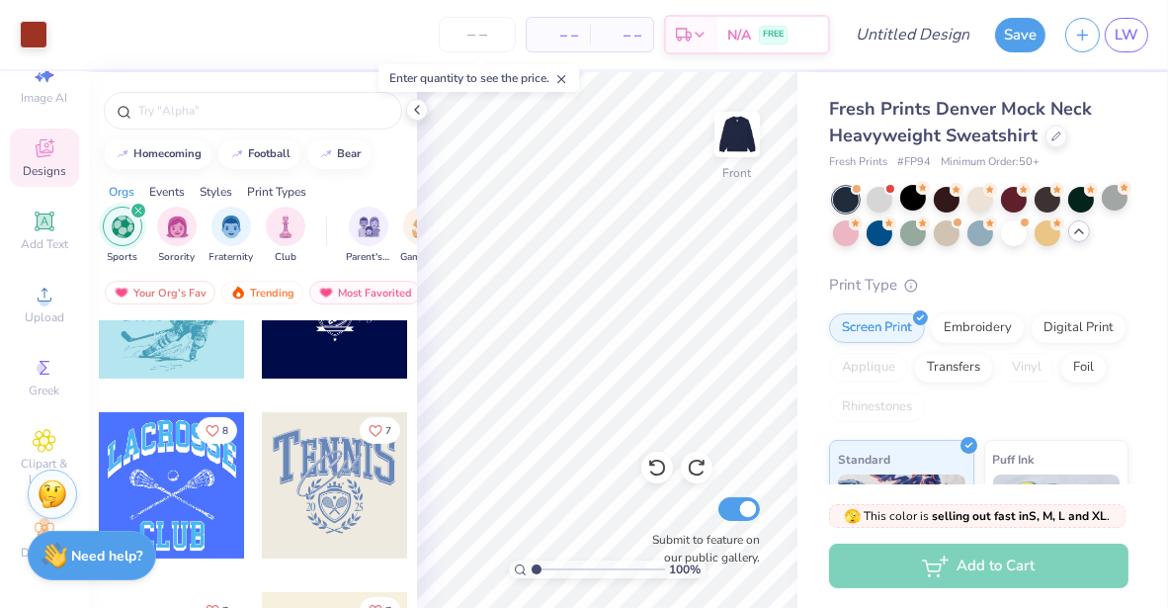
scroll to position [629, 0]
click at [138, 207] on icon "filter for Sports" at bounding box center [138, 211] width 8 height 8
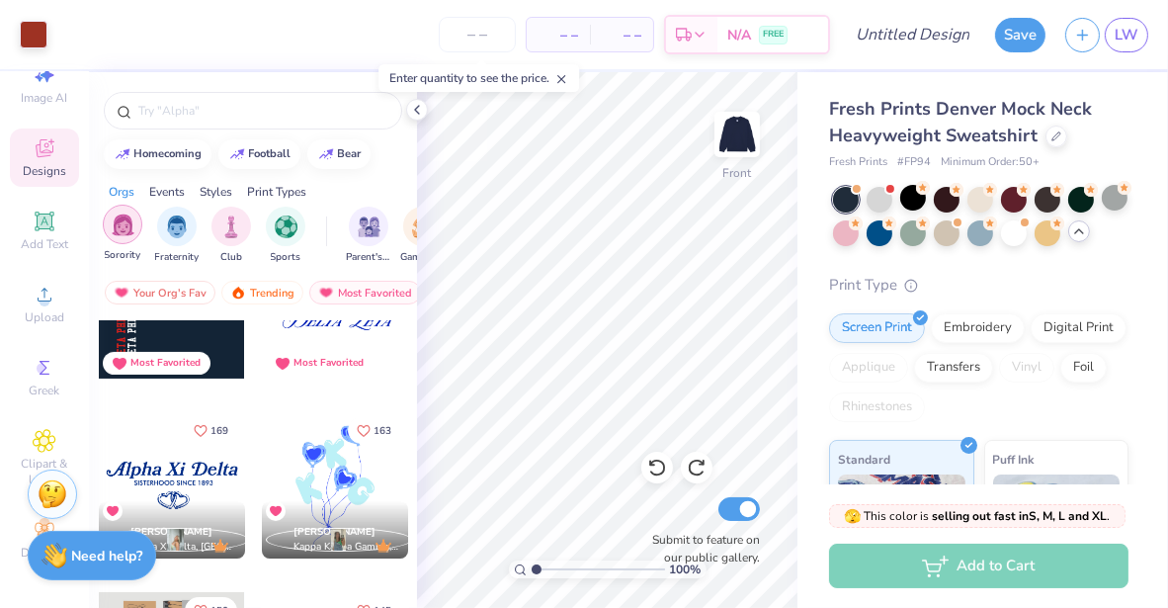
click at [118, 217] on img "filter for Sorority" at bounding box center [123, 224] width 23 height 23
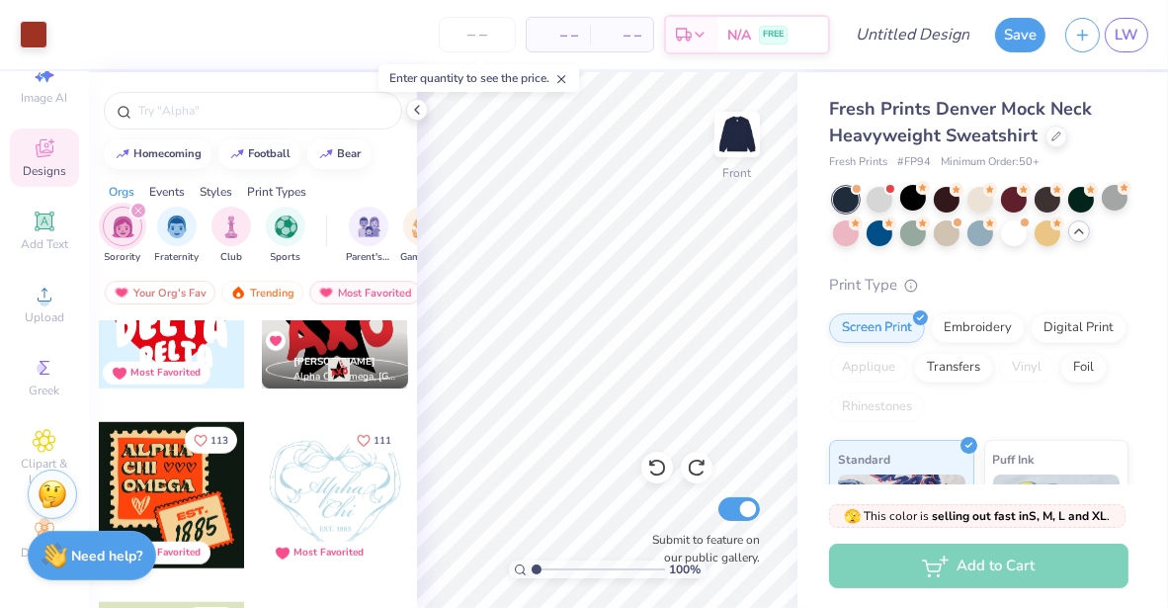
scroll to position [1899, 0]
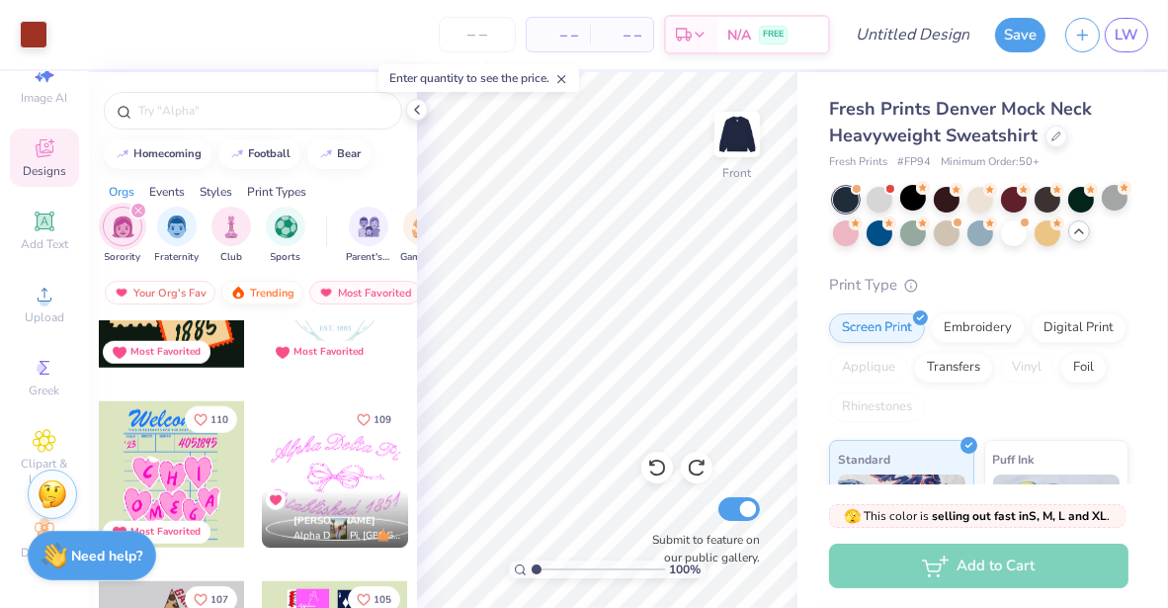
click at [283, 294] on div "Trending" at bounding box center [262, 293] width 82 height 24
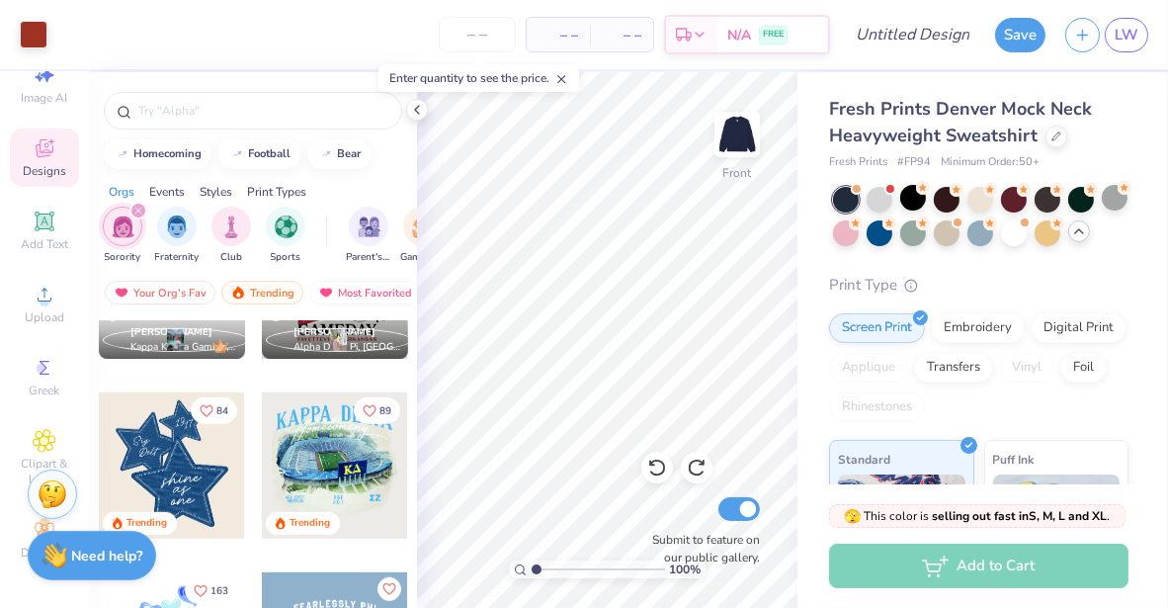
scroll to position [1366, 0]
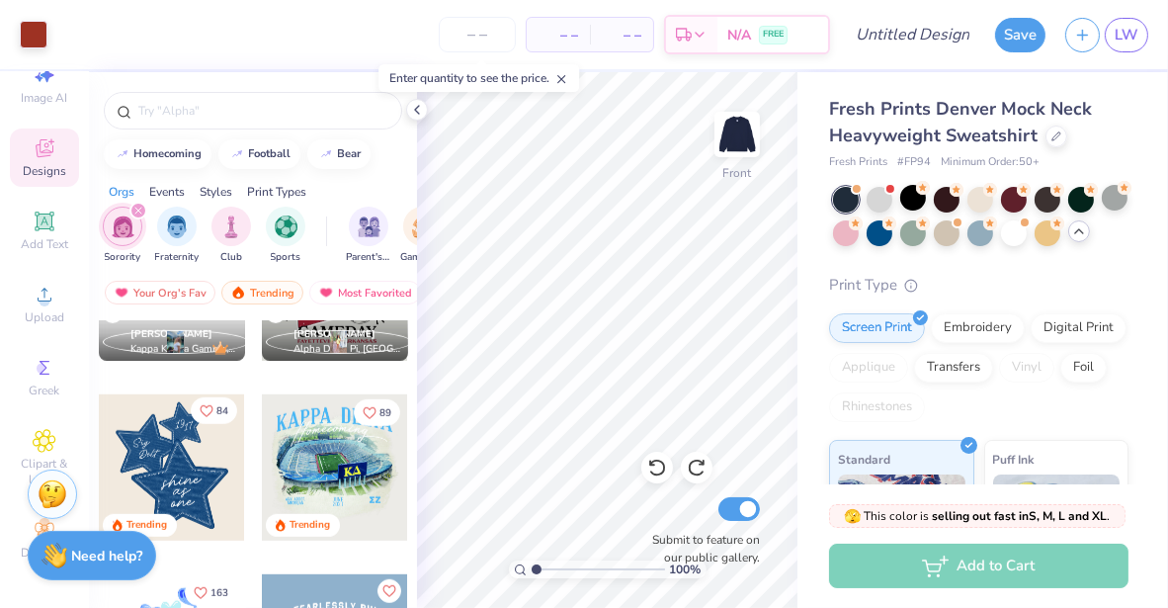
click at [216, 406] on span "84" at bounding box center [222, 411] width 12 height 10
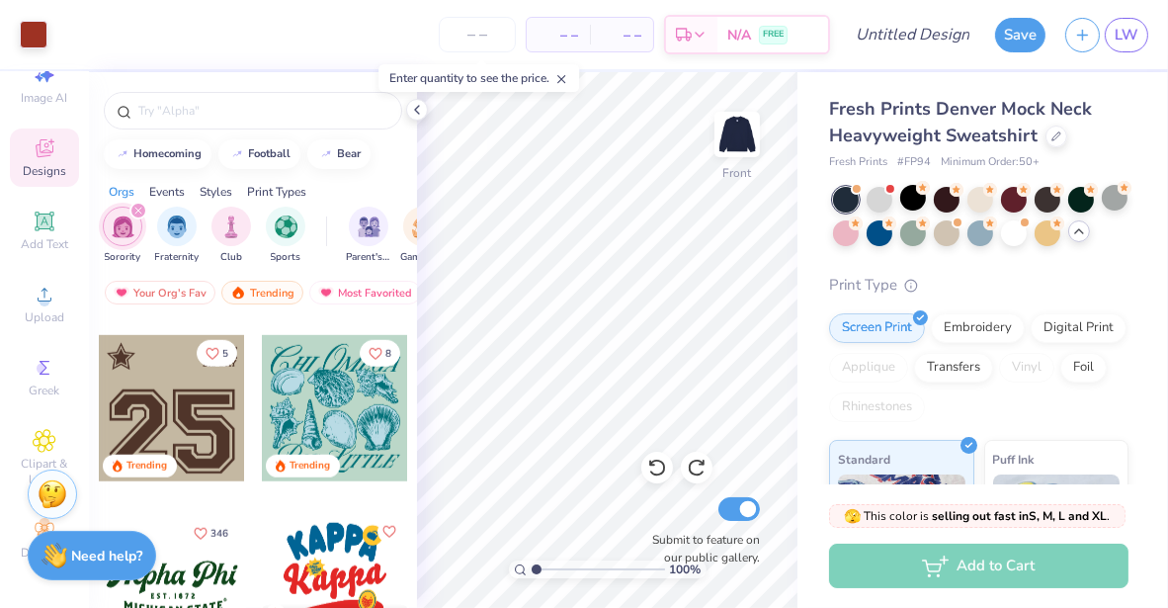
scroll to position [1787, 0]
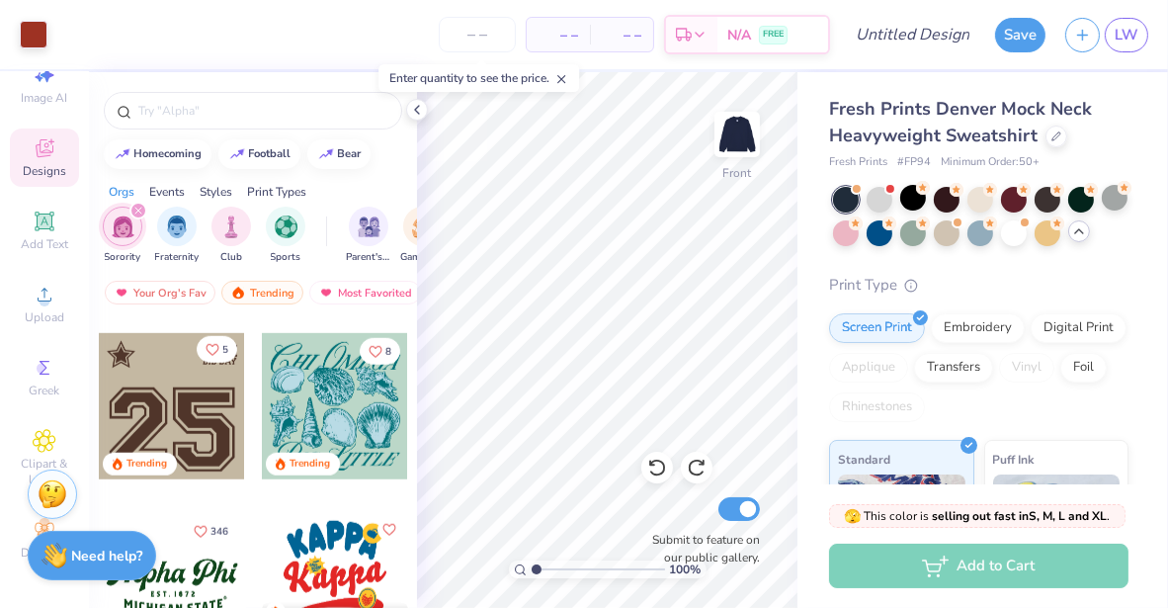
click at [208, 336] on button "5" at bounding box center [217, 349] width 41 height 27
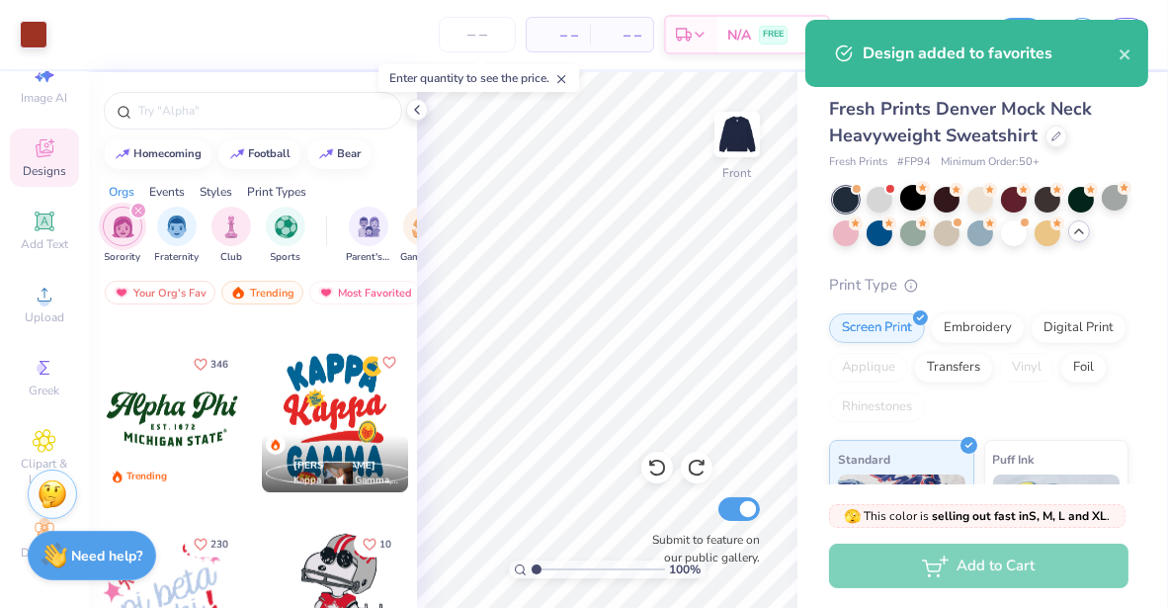
scroll to position [1956, 0]
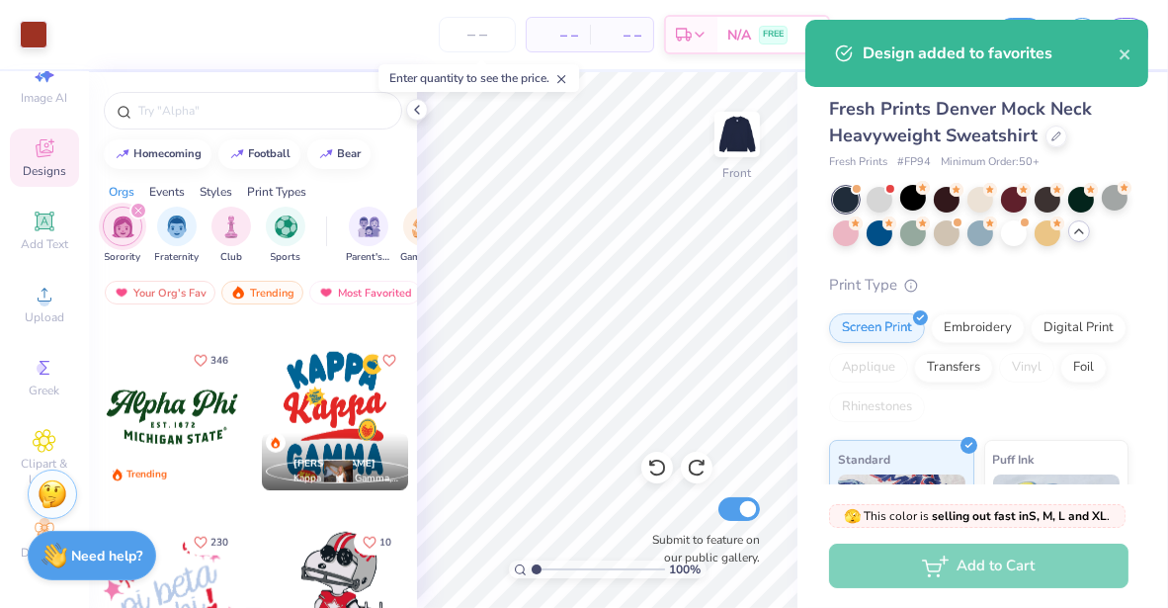
click at [196, 357] on icon "Like" at bounding box center [201, 361] width 14 height 14
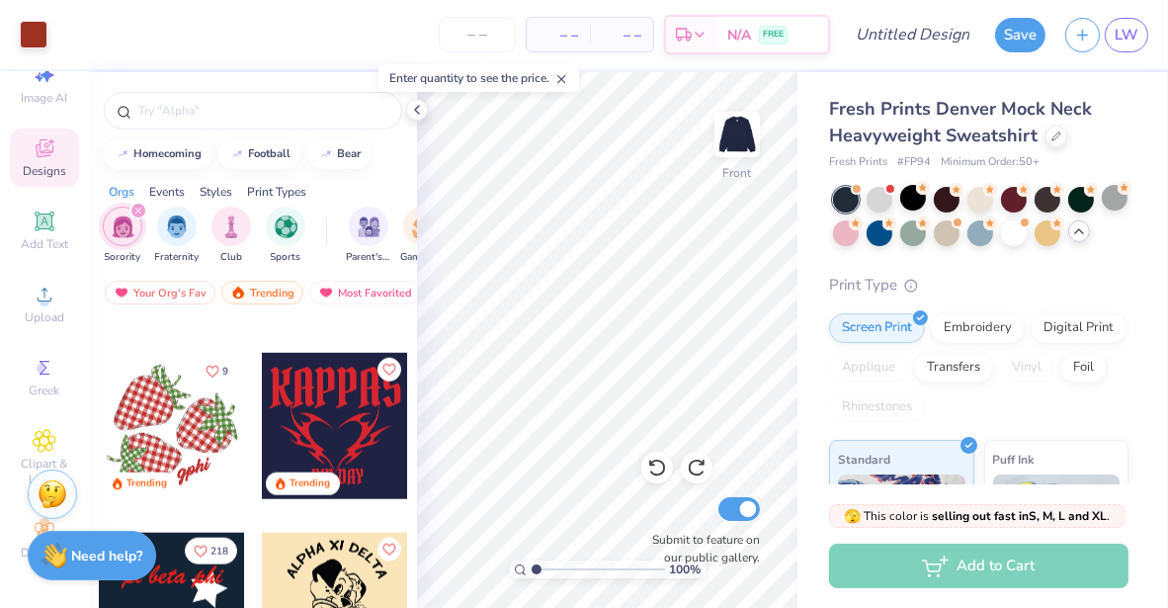
scroll to position [2346, 0]
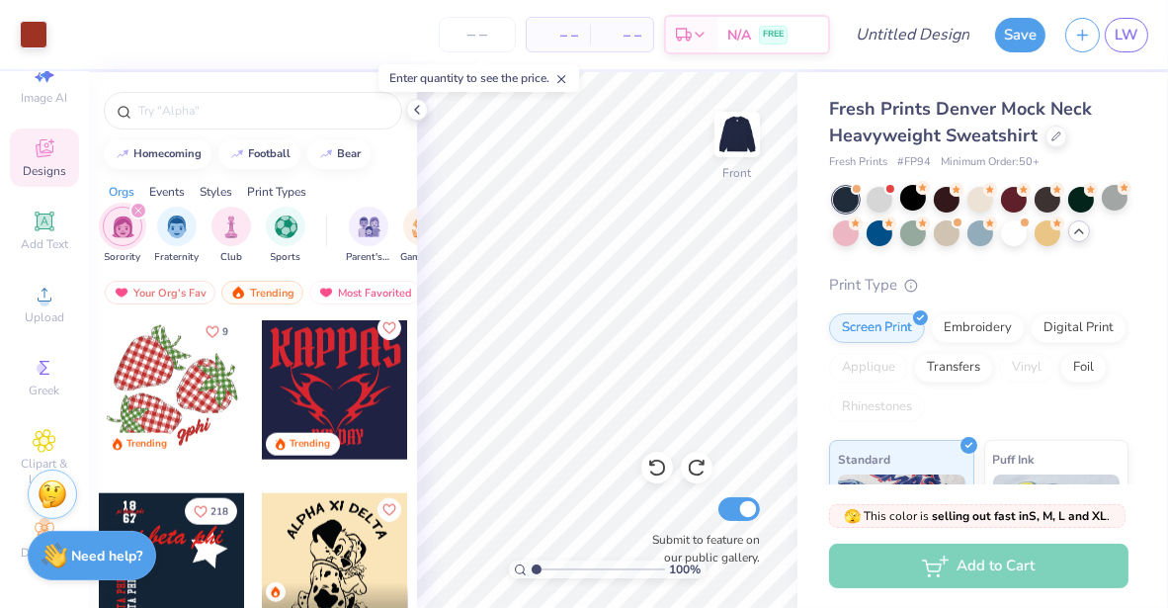
click at [383, 323] on icon "Like" at bounding box center [389, 328] width 14 height 14
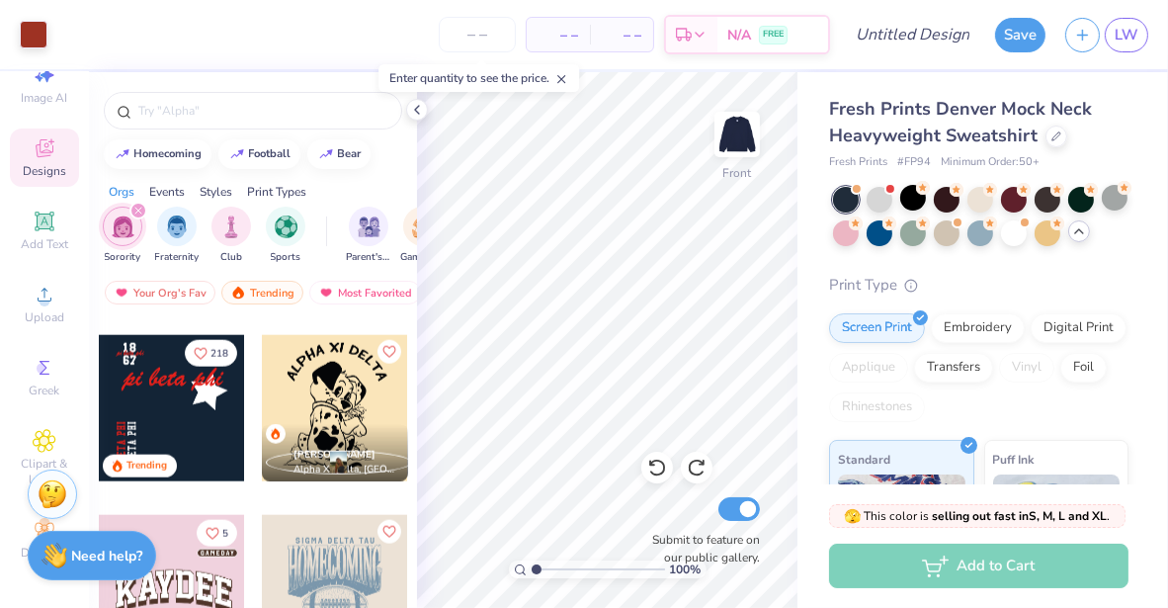
scroll to position [2503, 0]
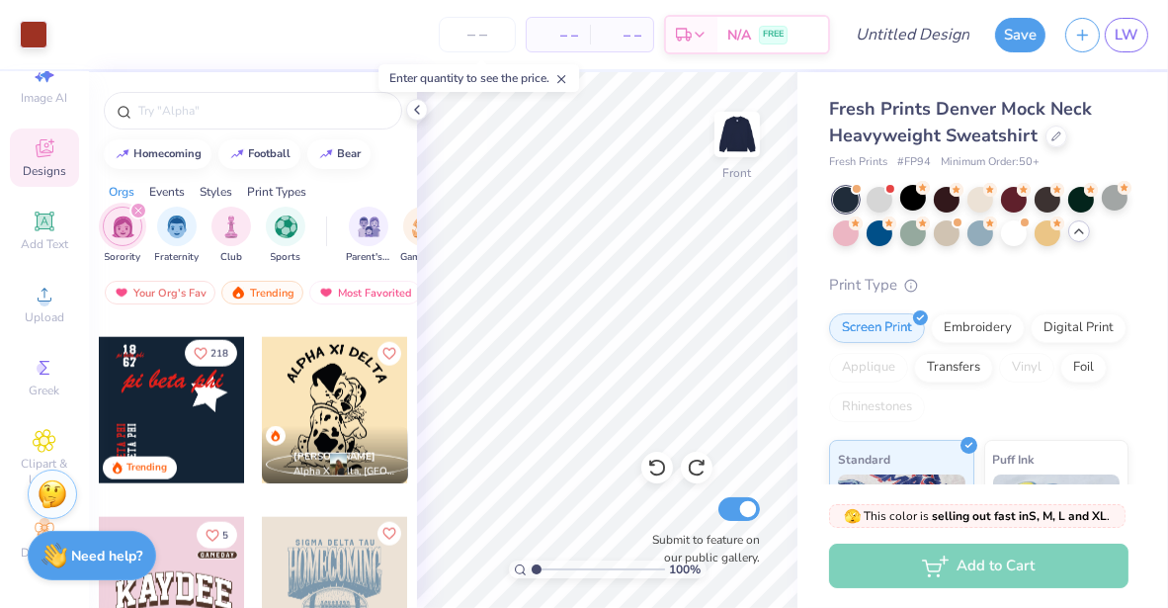
click at [212, 358] on button "218" at bounding box center [211, 353] width 52 height 27
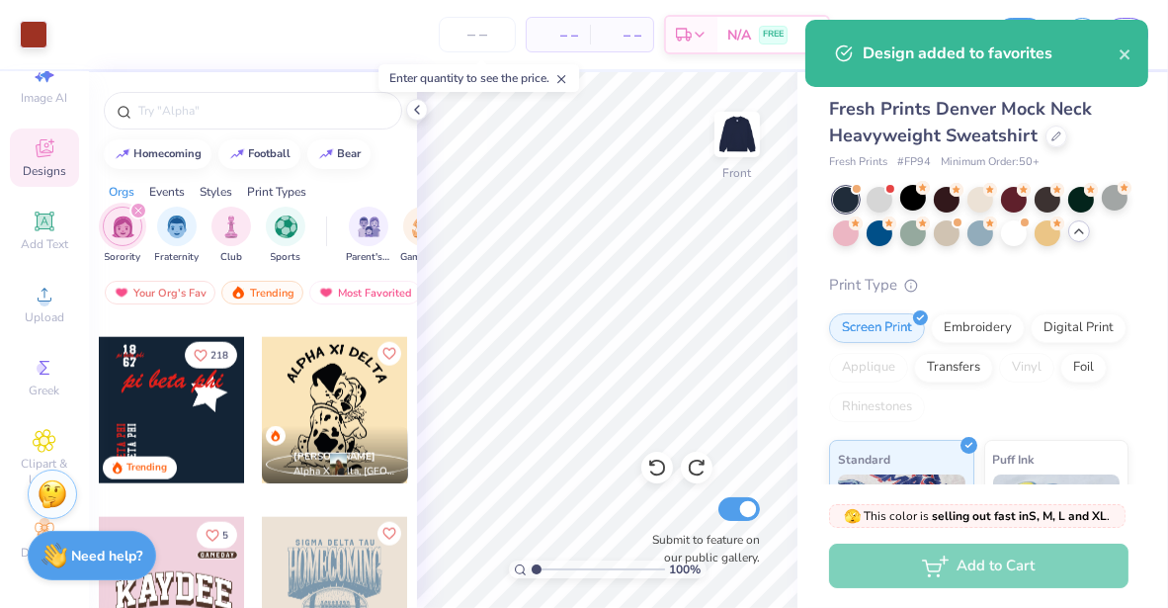
click at [1005, 49] on div "Design added to favorites" at bounding box center [991, 54] width 256 height 24
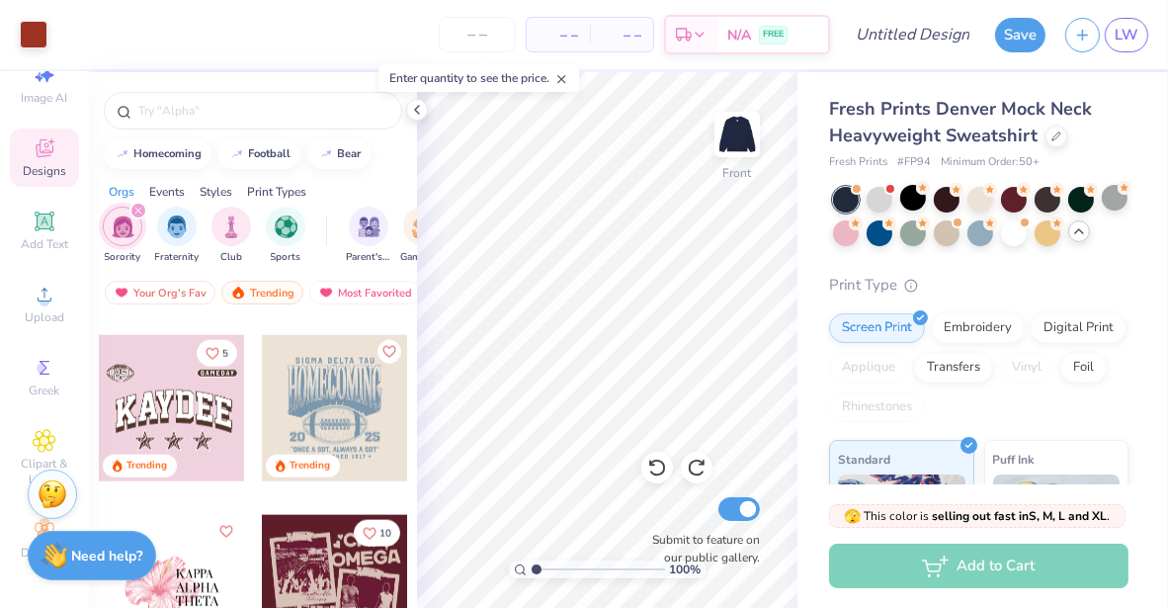
scroll to position [2827, 0]
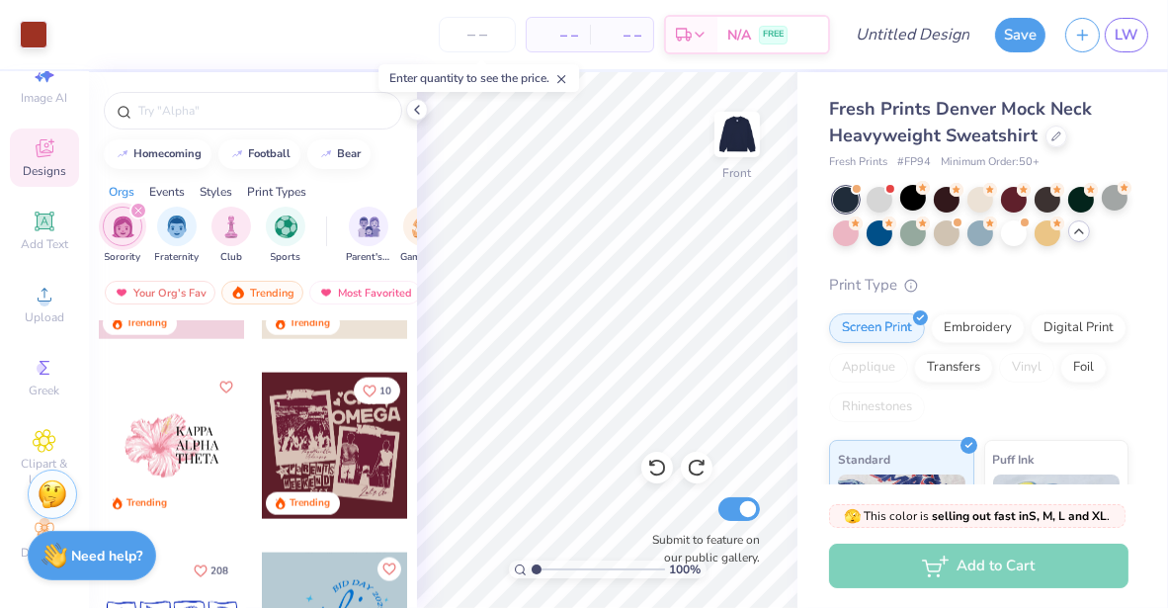
click at [220, 389] on icon "Like" at bounding box center [225, 388] width 14 height 14
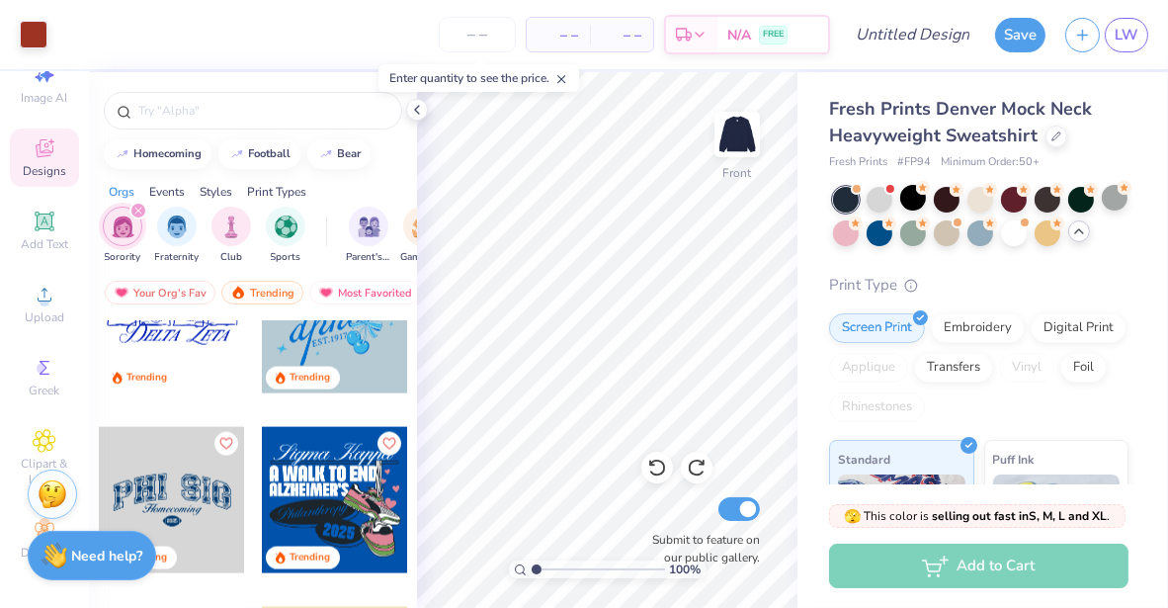
scroll to position [3132, 0]
click at [219, 440] on icon "Like" at bounding box center [225, 442] width 14 height 14
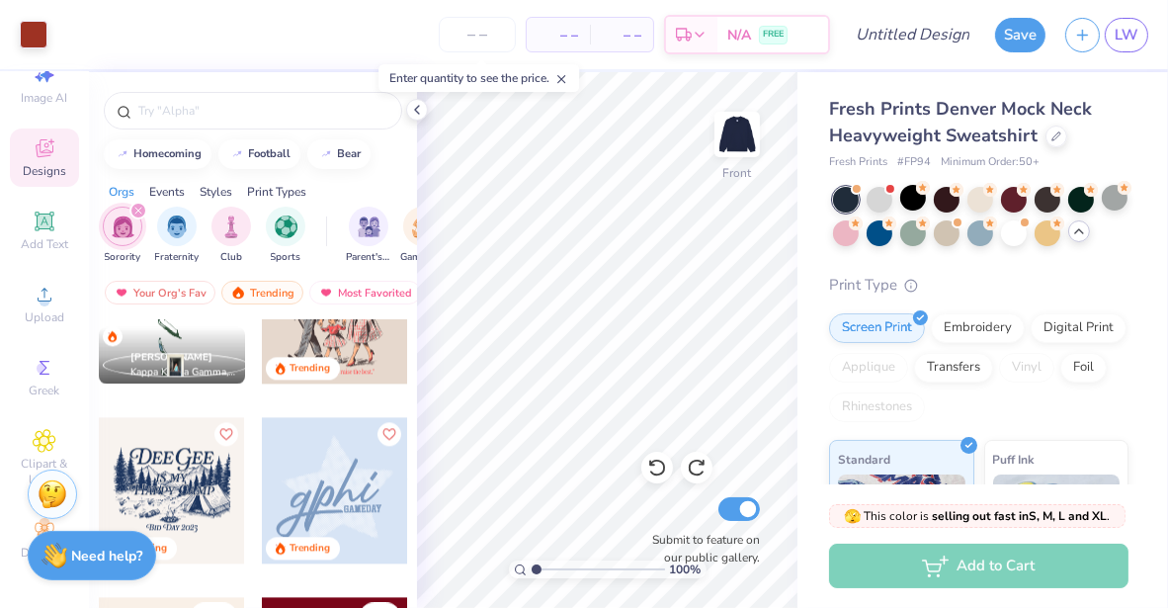
scroll to position [4804, 0]
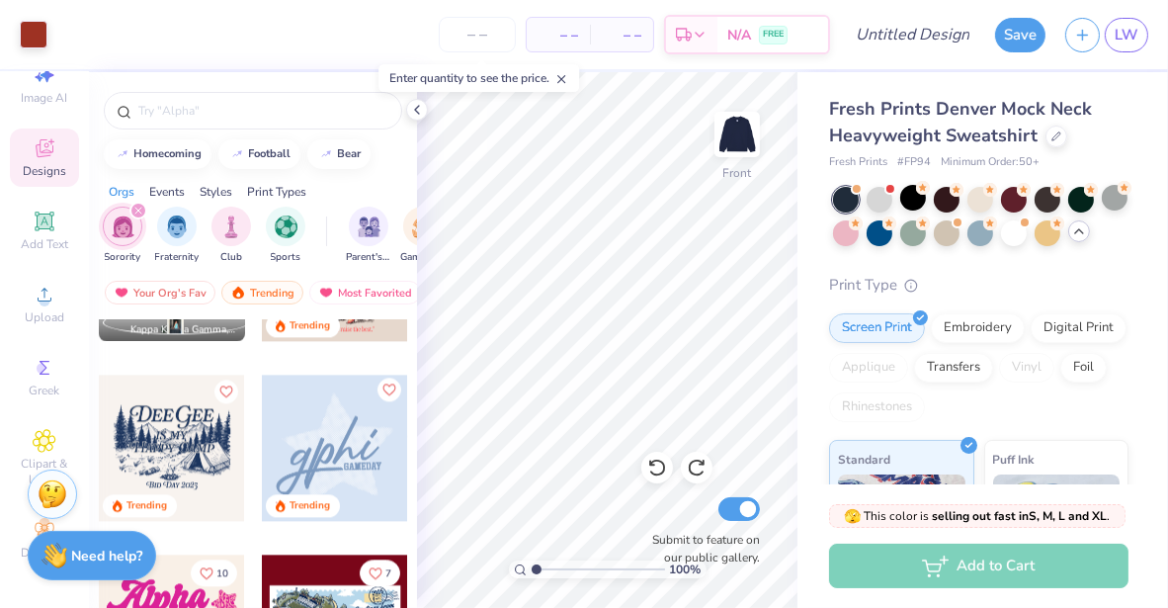
click at [382, 383] on icon "Like" at bounding box center [389, 390] width 14 height 14
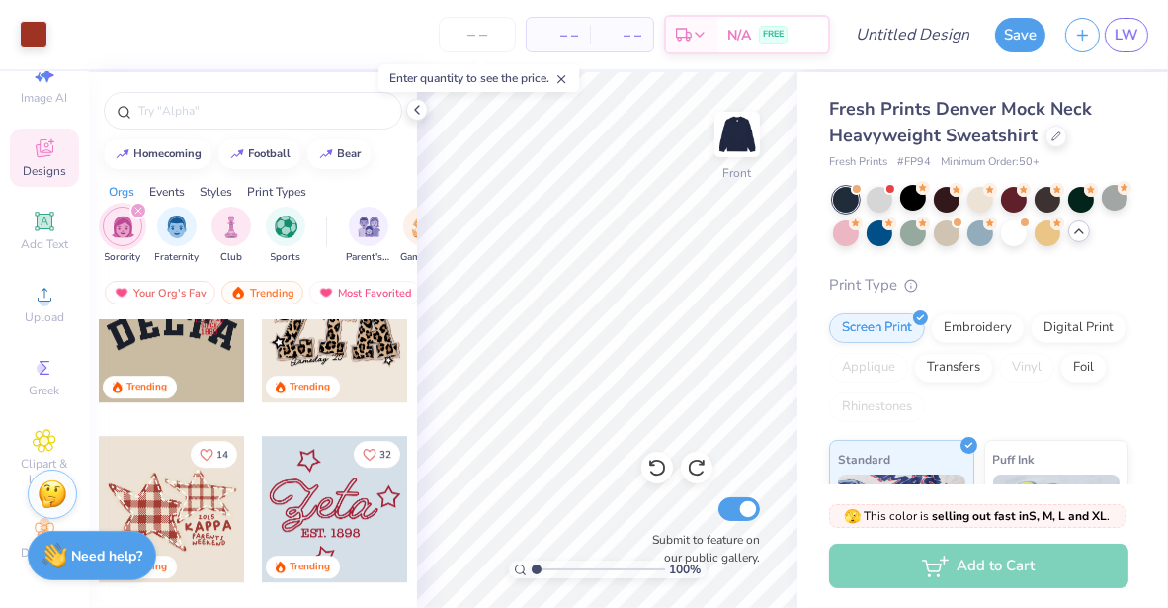
scroll to position [6179, 0]
click at [216, 453] on span "14" at bounding box center [222, 455] width 12 height 10
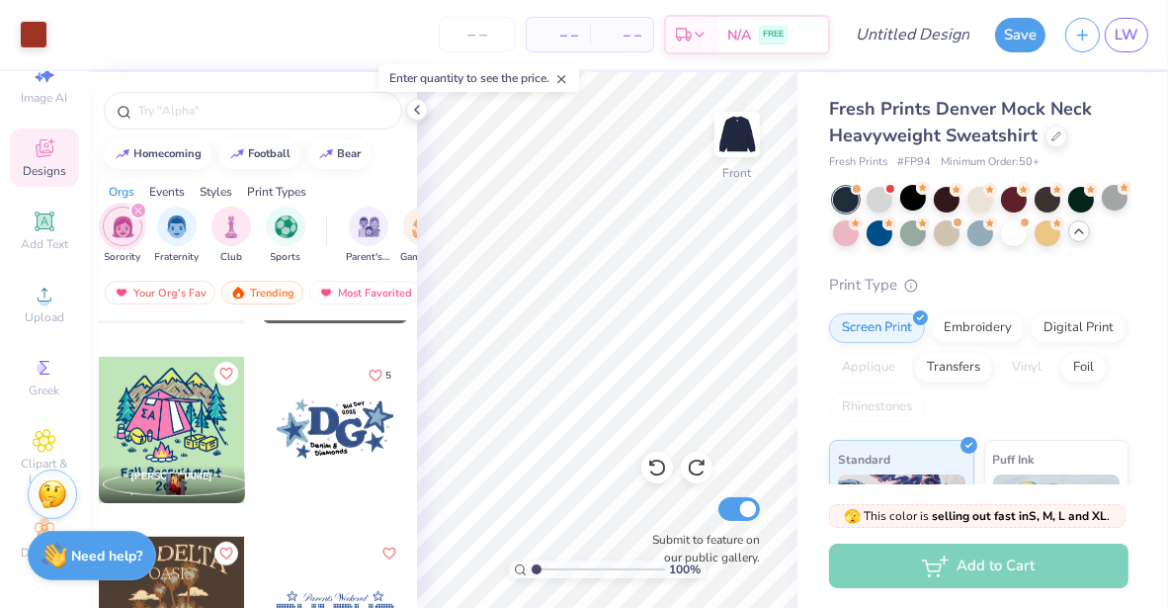
scroll to position [8957, 0]
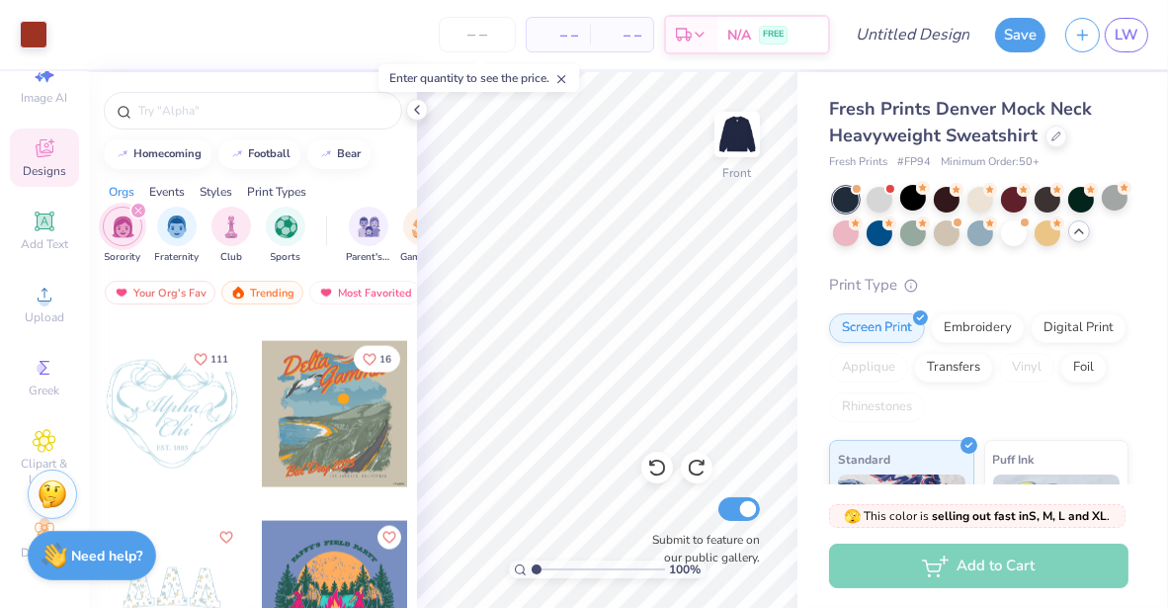
click at [189, 456] on div at bounding box center [172, 414] width 146 height 146
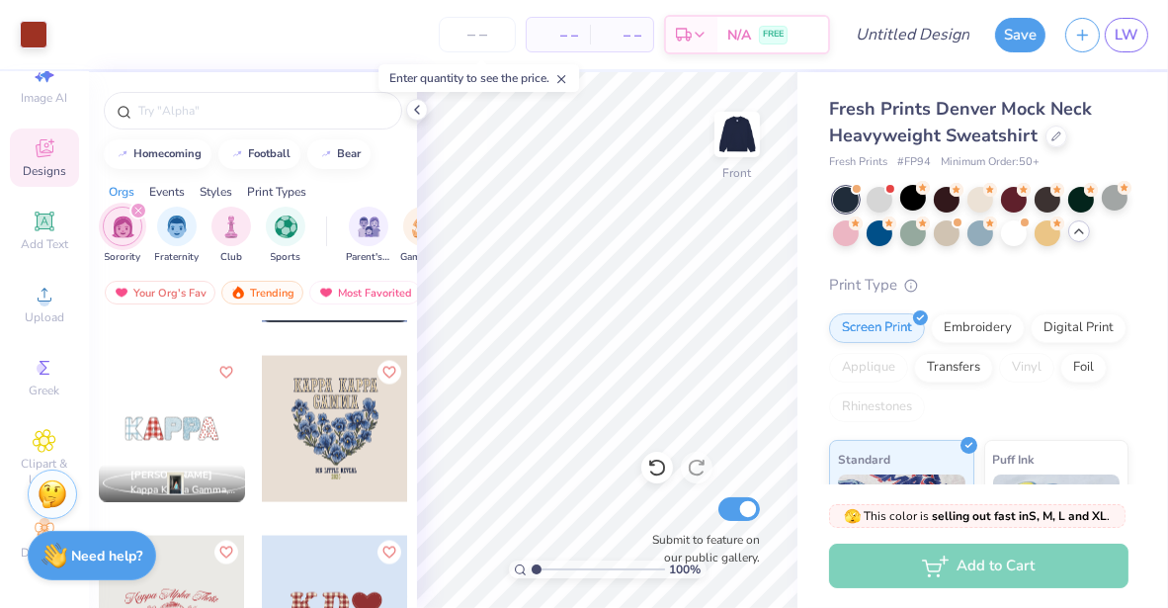
scroll to position [11118, 0]
click at [385, 365] on icon "Like" at bounding box center [389, 370] width 12 height 11
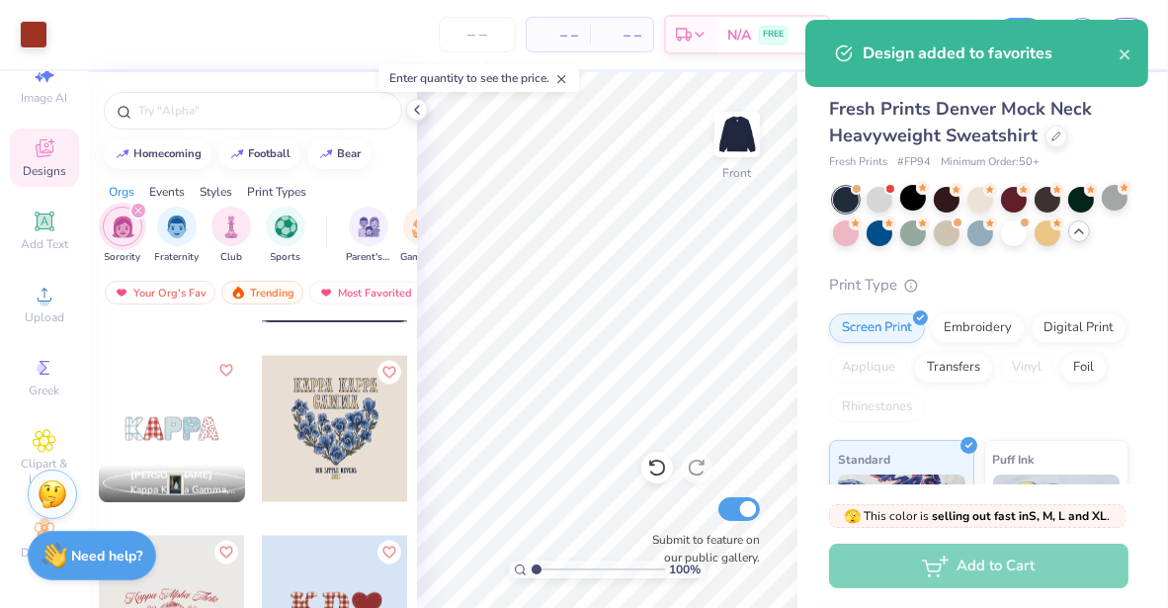
click at [220, 366] on icon "Like" at bounding box center [225, 371] width 14 height 14
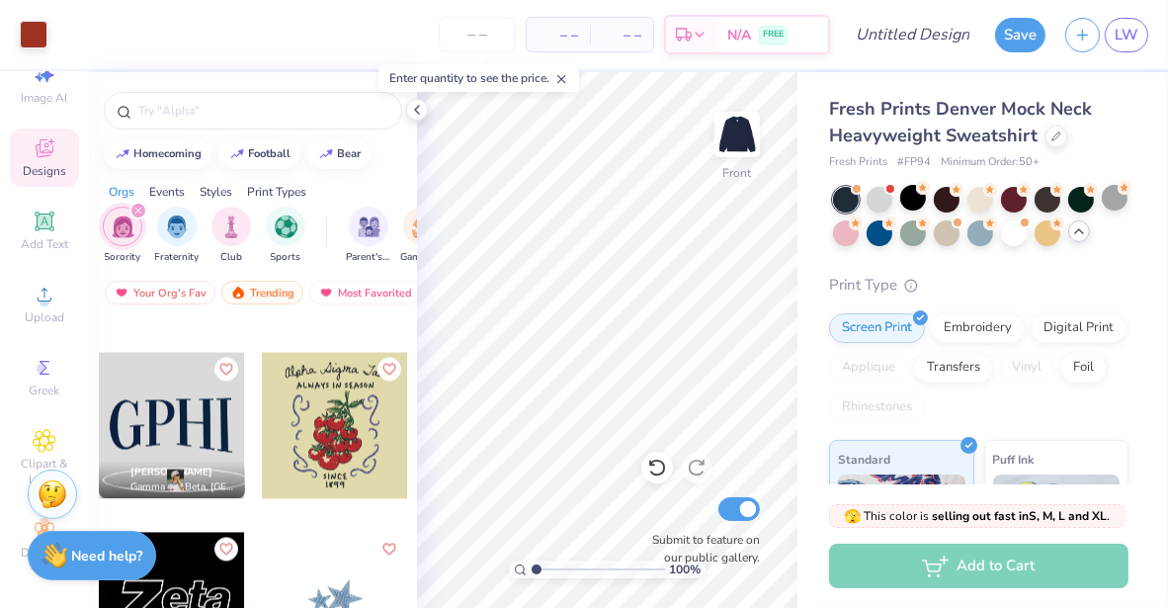
scroll to position [11661, 0]
click at [218, 366] on icon "Like" at bounding box center [225, 368] width 14 height 14
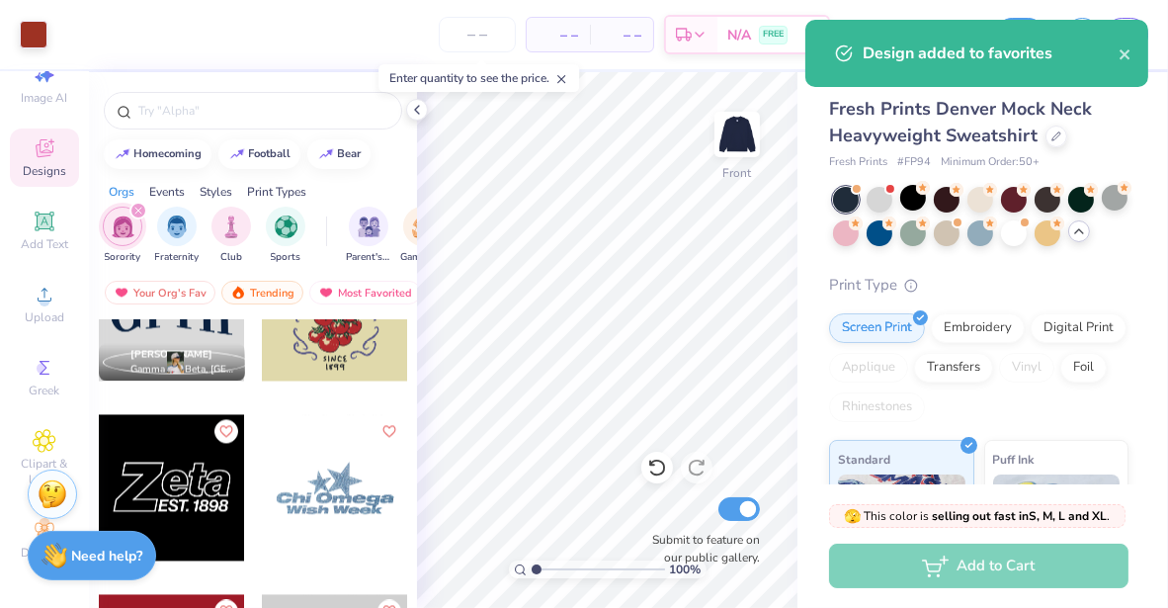
scroll to position [11782, 0]
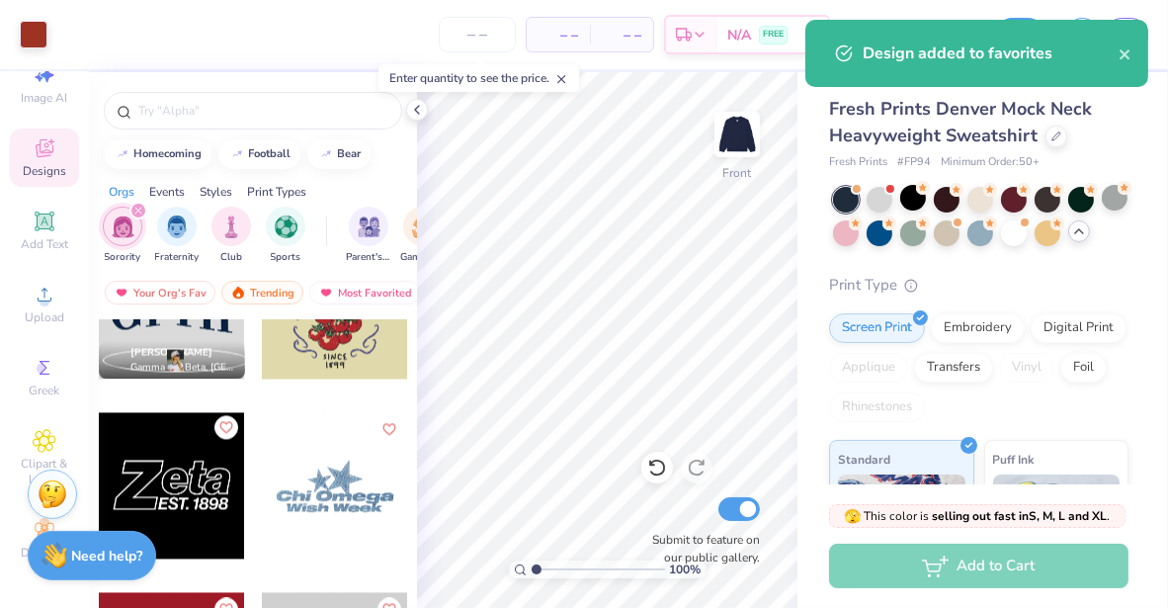
click at [220, 423] on icon "Like" at bounding box center [225, 427] width 14 height 14
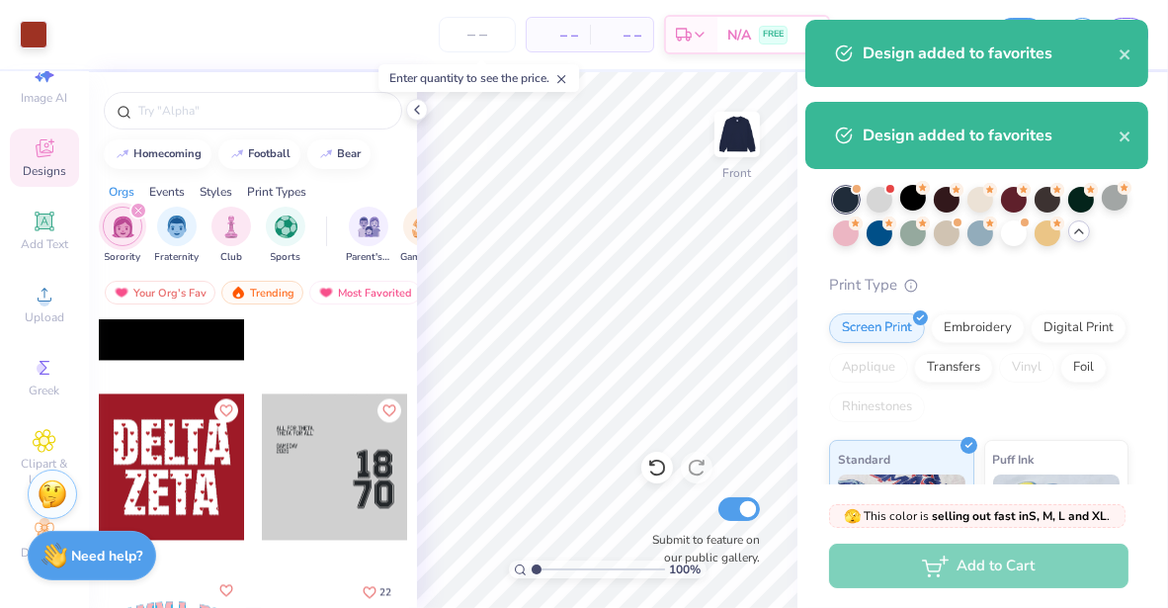
scroll to position [11980, 0]
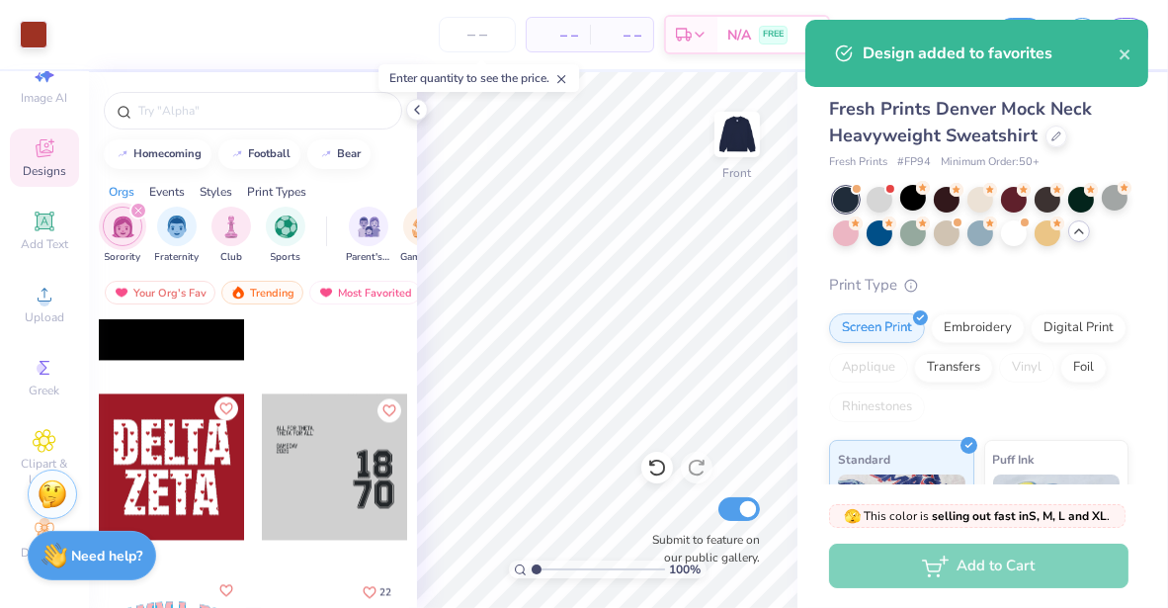
click at [224, 402] on icon "Like" at bounding box center [225, 408] width 14 height 14
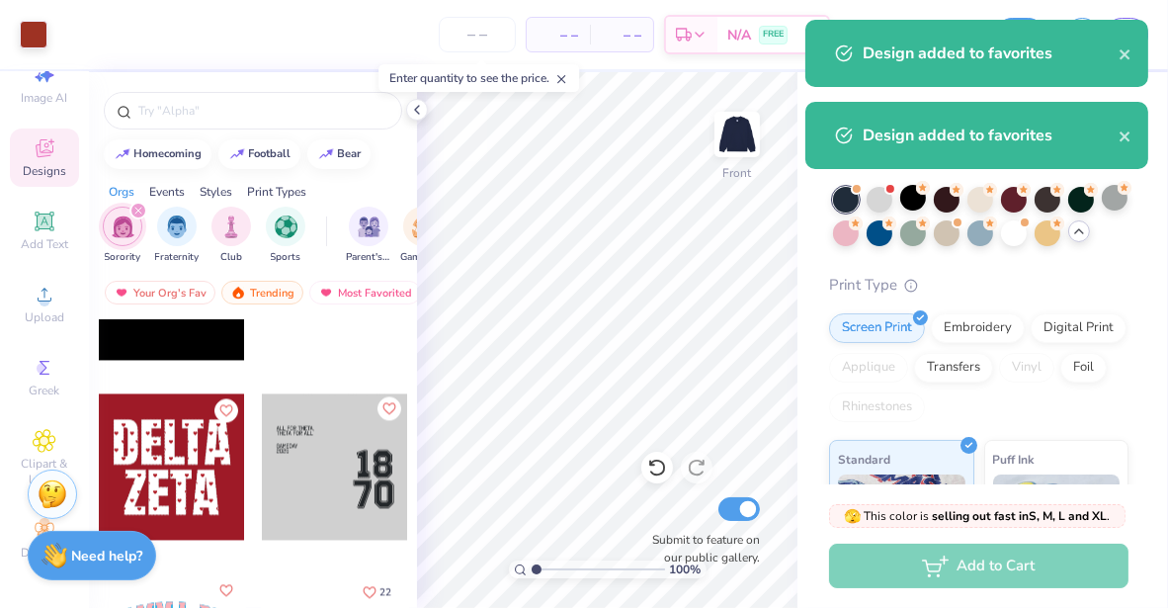
click at [383, 402] on icon "Like" at bounding box center [389, 407] width 12 height 11
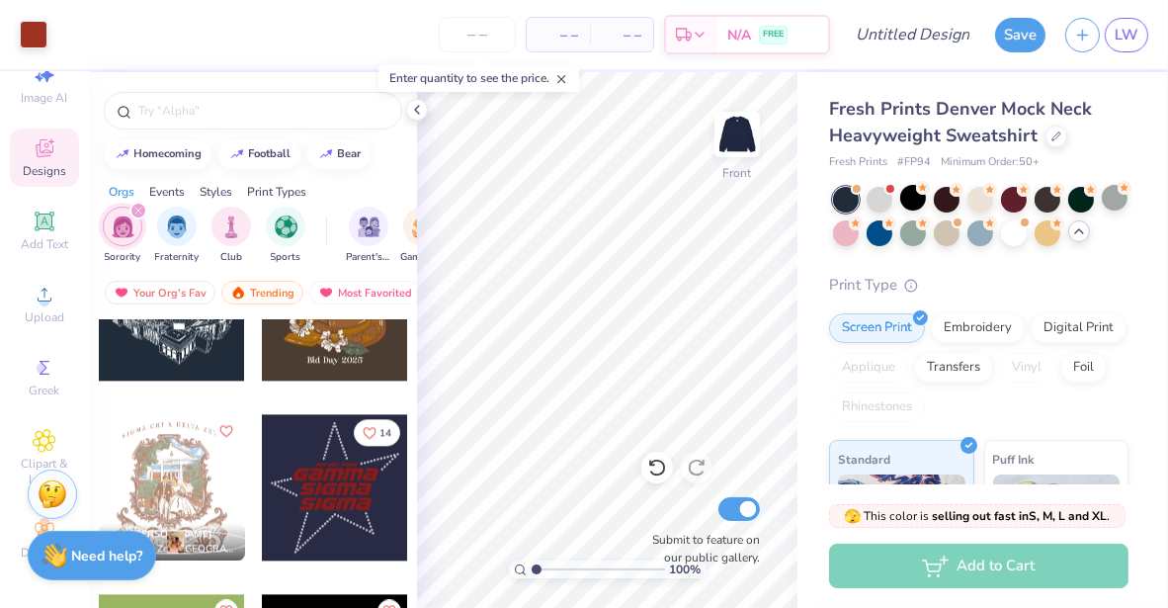
scroll to position [12509, 0]
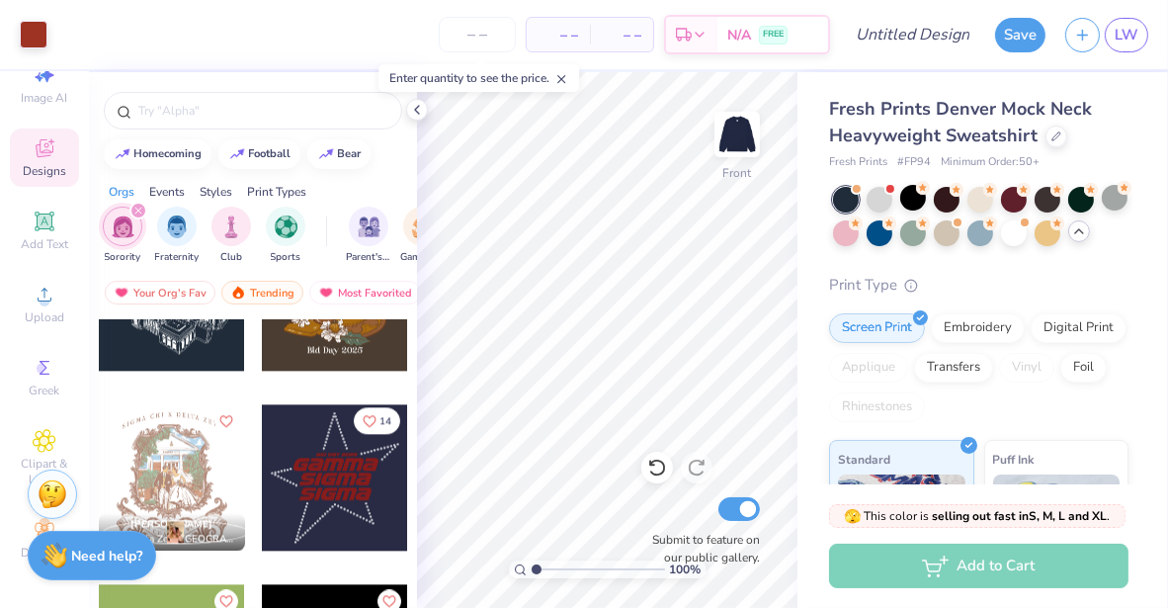
click at [380, 417] on span "14" at bounding box center [386, 421] width 12 height 10
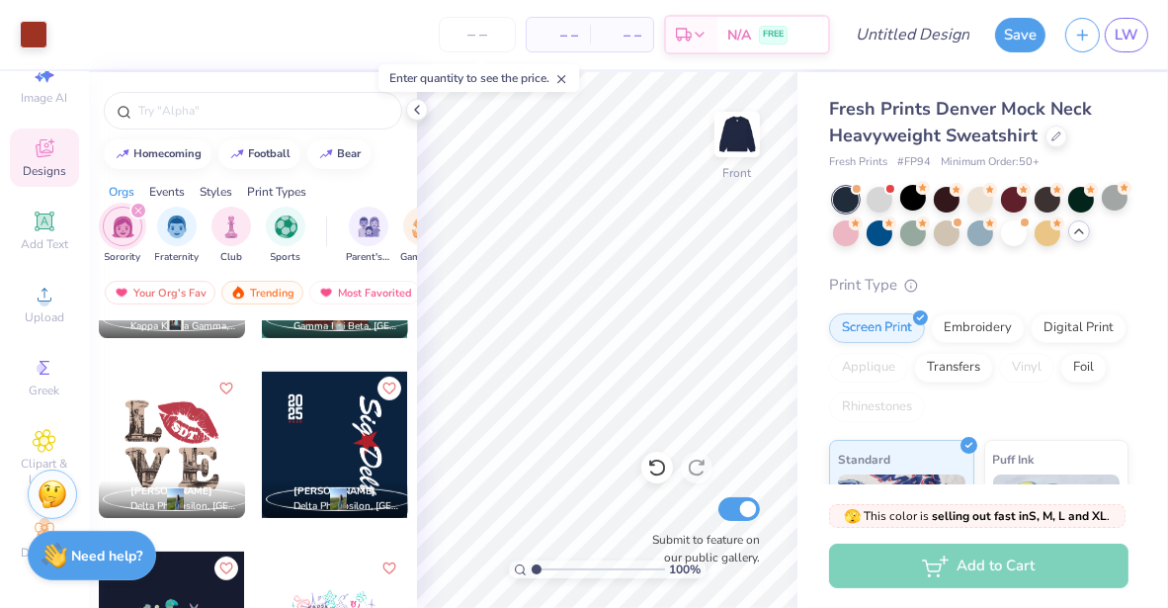
scroll to position [16139, 0]
click at [382, 384] on icon "Like" at bounding box center [389, 387] width 14 height 14
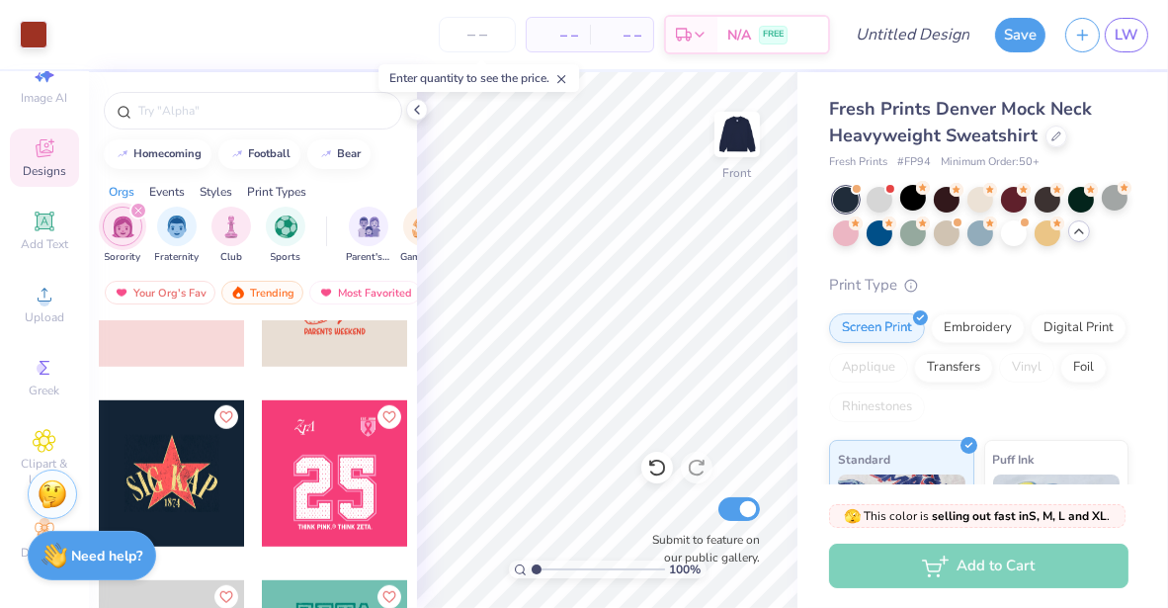
scroll to position [16650, 0]
click at [227, 413] on button "Like" at bounding box center [226, 415] width 24 height 24
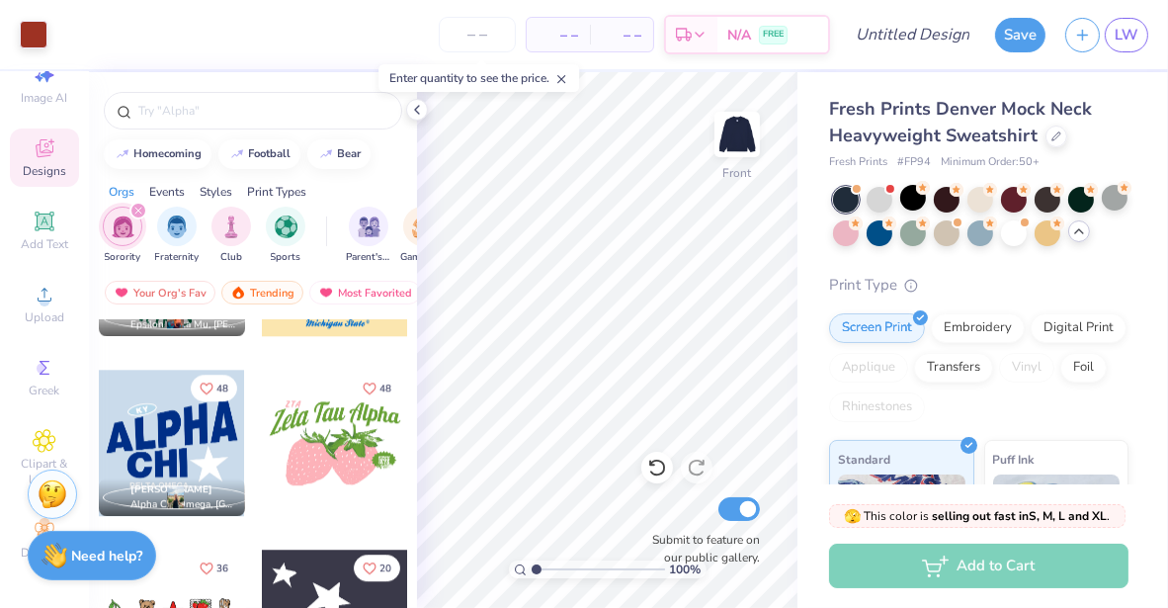
scroll to position [28369, 0]
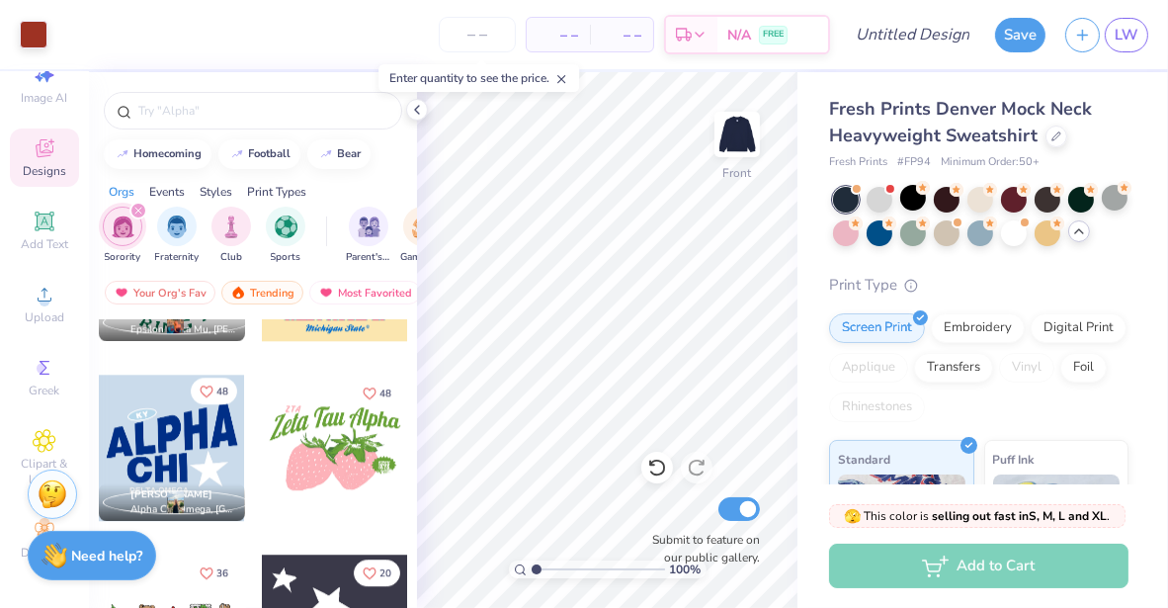
click at [216, 386] on span "48" at bounding box center [222, 391] width 12 height 10
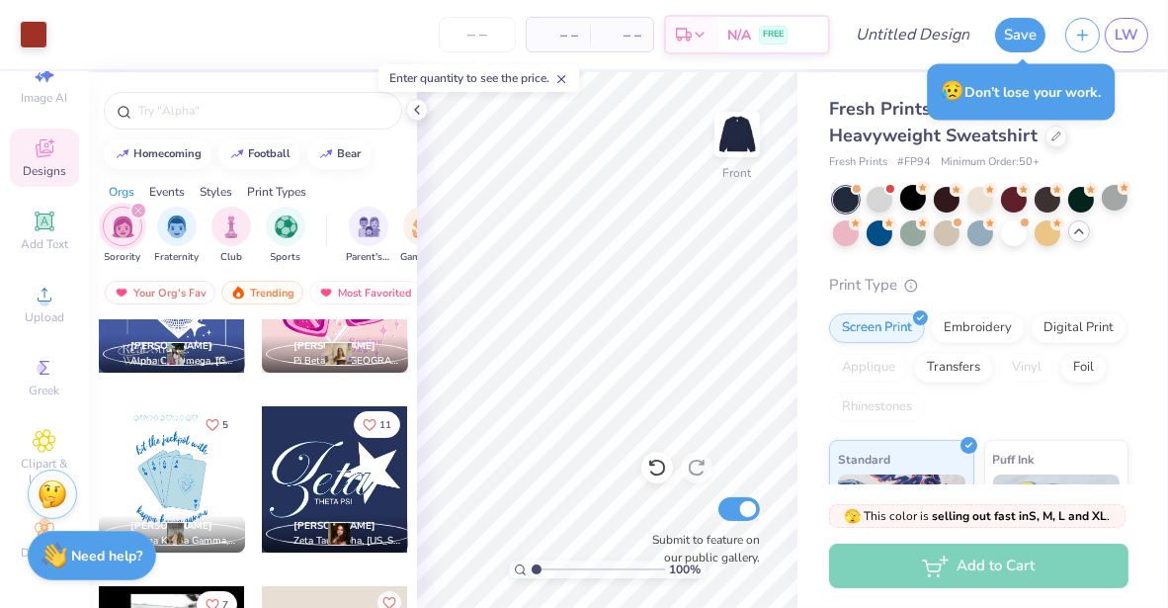
scroll to position [30675, 0]
click at [369, 416] on icon "Like" at bounding box center [370, 423] width 14 height 14
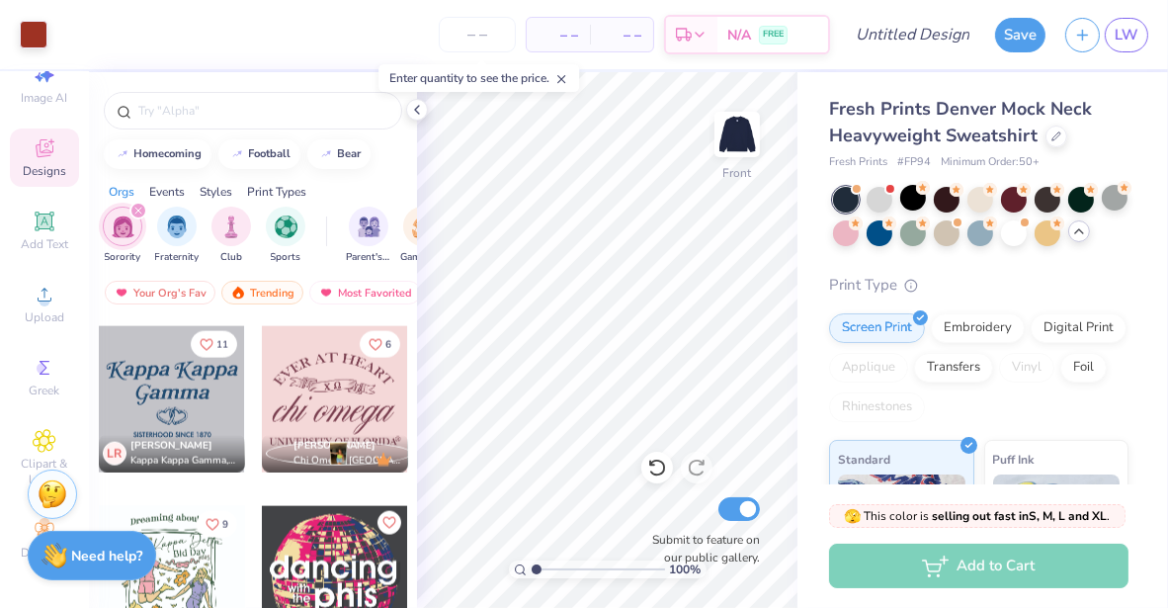
scroll to position [33274, 0]
click at [216, 340] on span "11" at bounding box center [222, 343] width 12 height 10
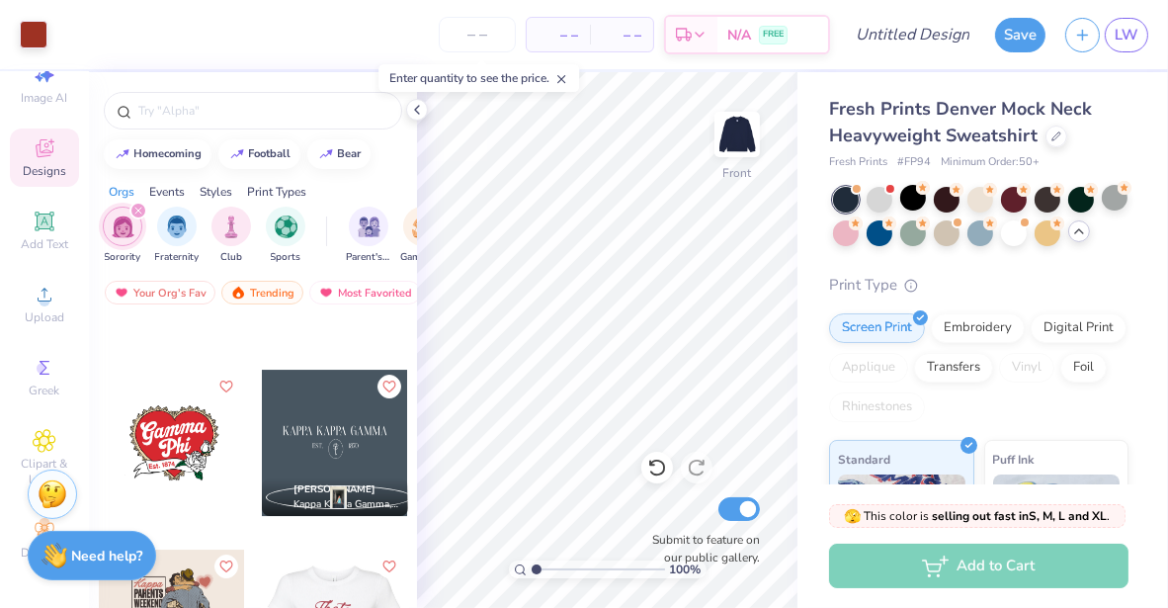
scroll to position [45102, 0]
click at [383, 380] on icon "Like" at bounding box center [389, 385] width 12 height 11
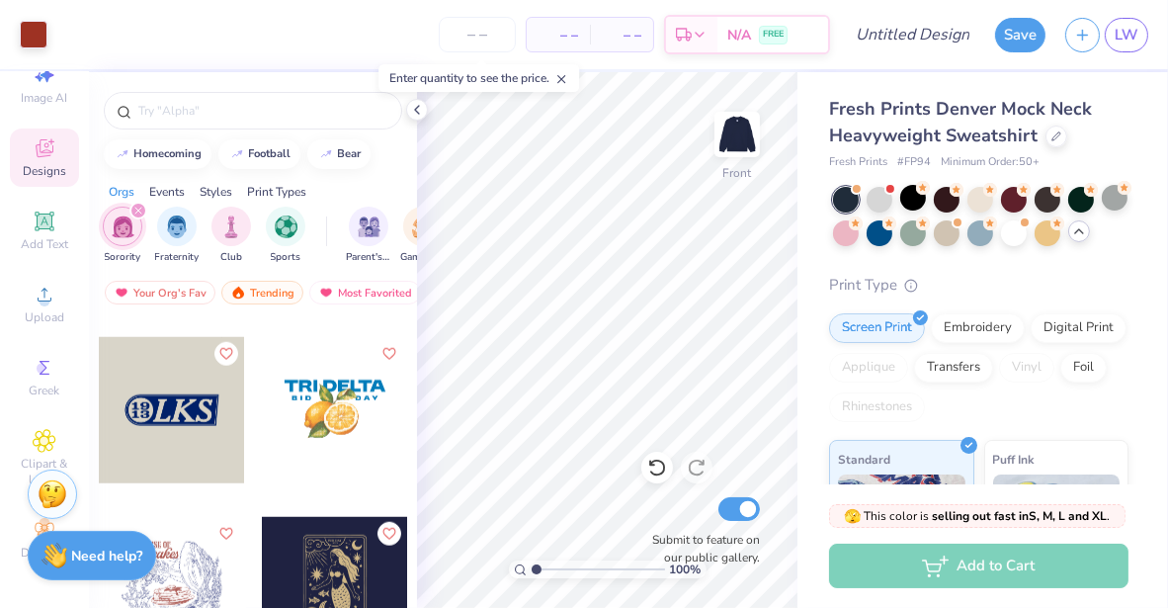
scroll to position [47644, 0]
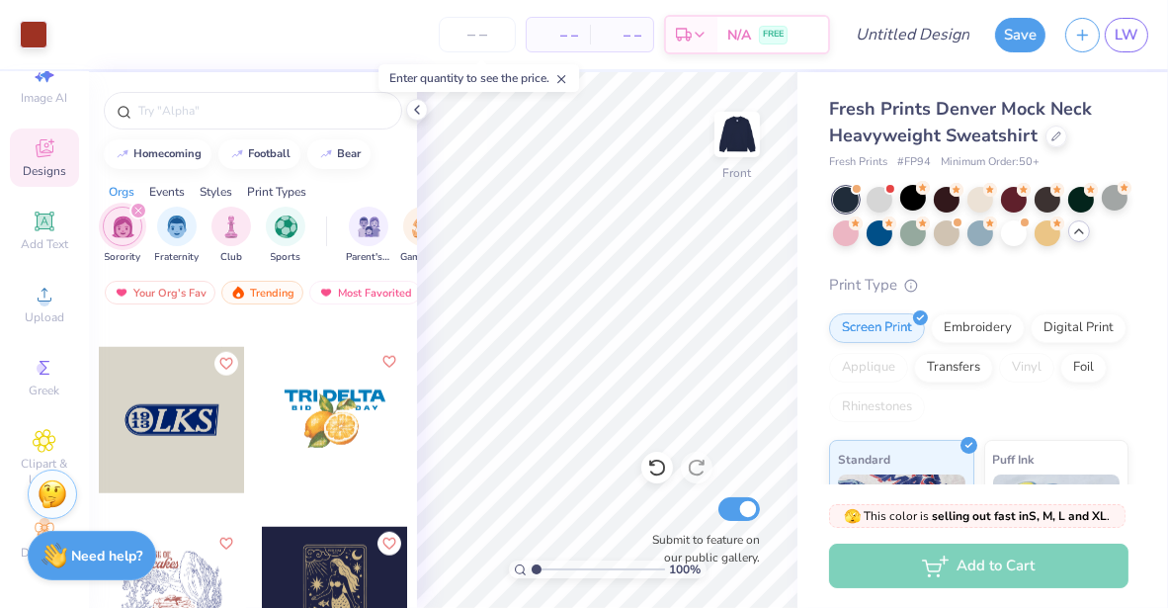
click at [383, 358] on icon "Like" at bounding box center [389, 362] width 14 height 14
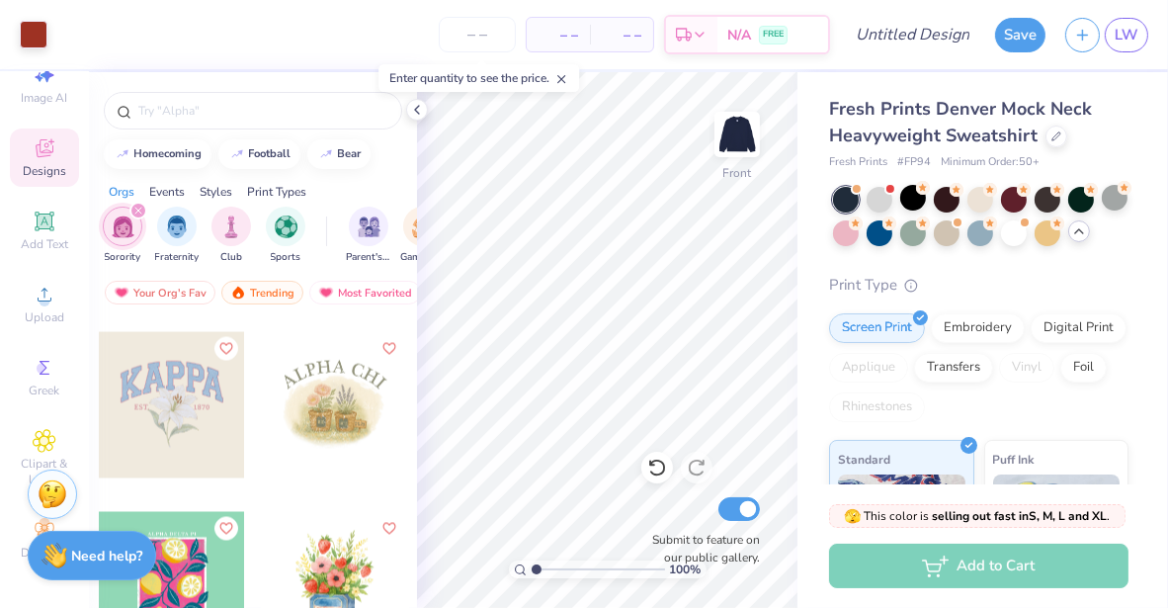
scroll to position [49278, 0]
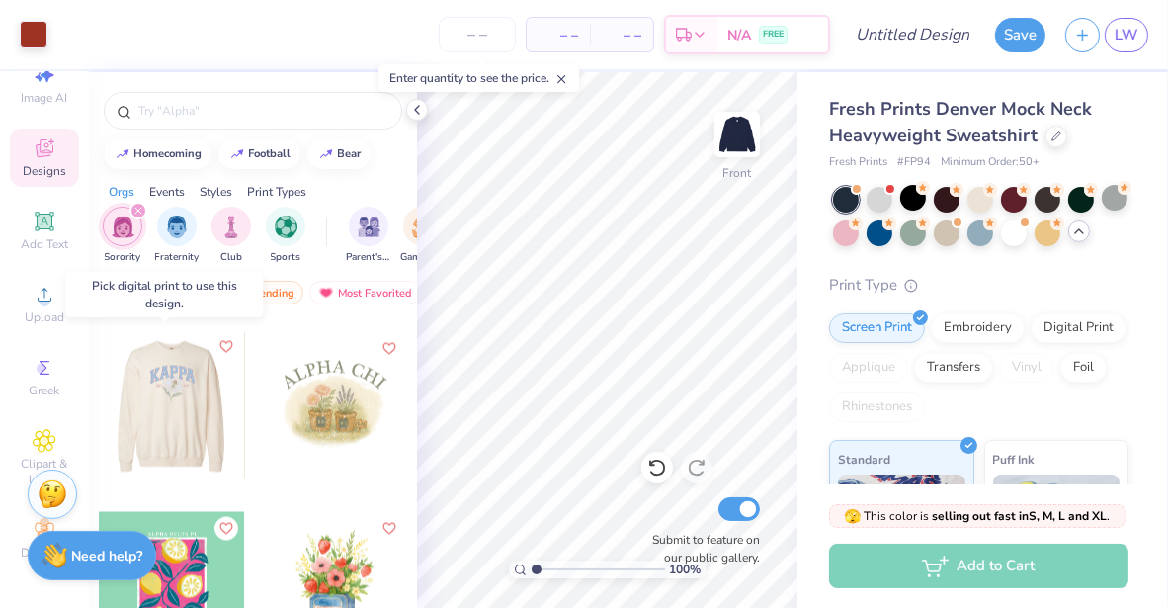
click at [218, 342] on icon "Like" at bounding box center [225, 347] width 14 height 14
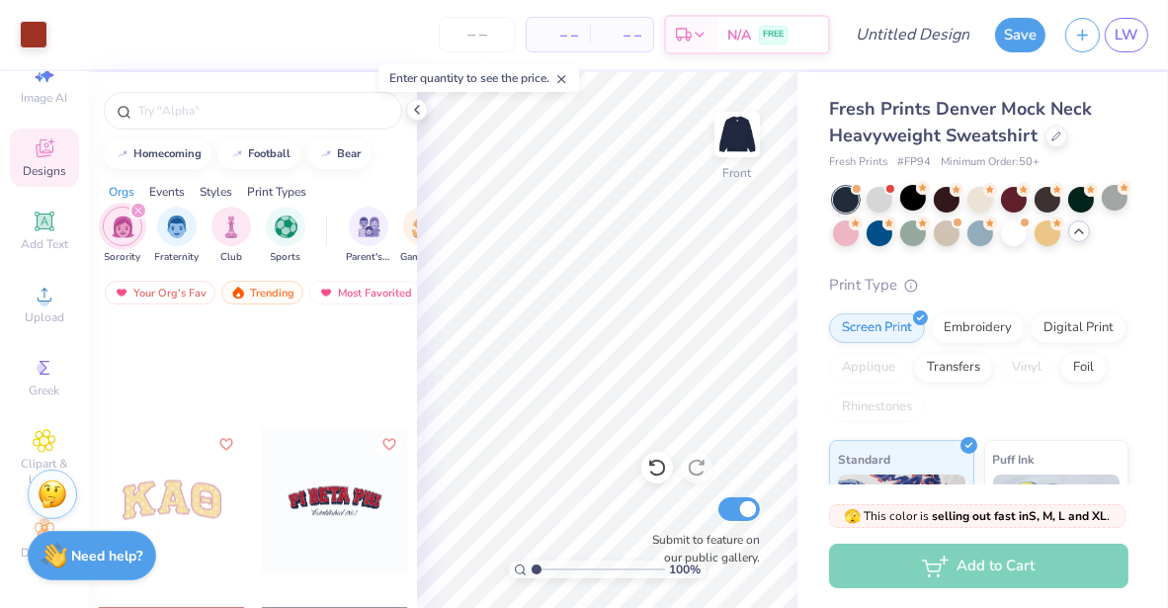
scroll to position [57095, 0]
click at [1126, 28] on span "LW" at bounding box center [1127, 35] width 24 height 23
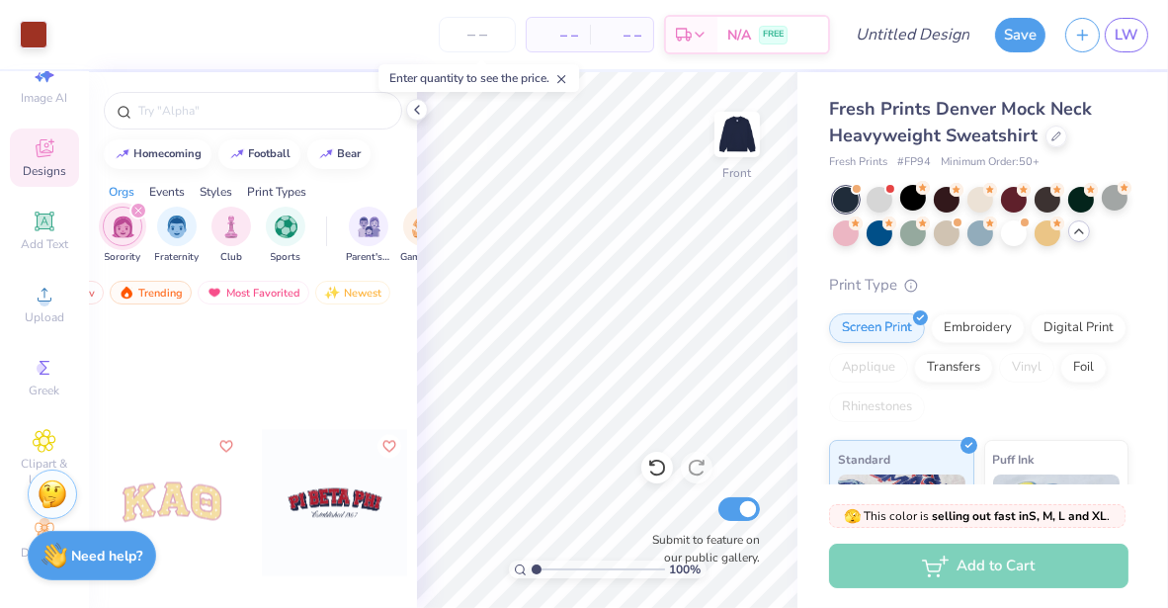
click at [136, 207] on icon "filter for Sorority" at bounding box center [138, 211] width 8 height 8
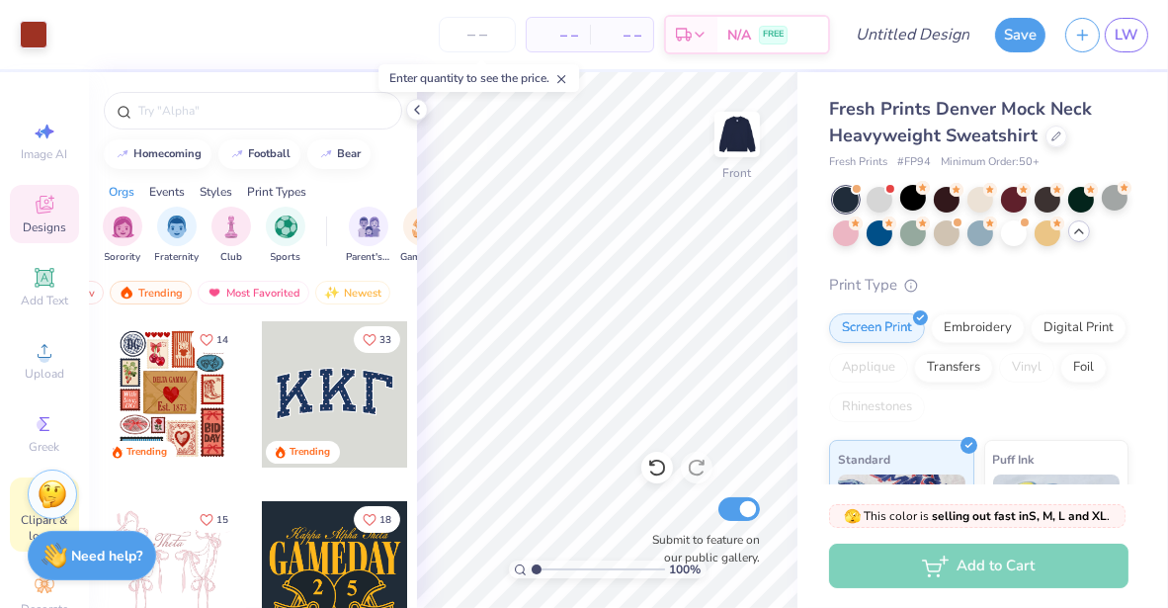
scroll to position [1, 0]
click at [427, 108] on div at bounding box center [417, 110] width 22 height 22
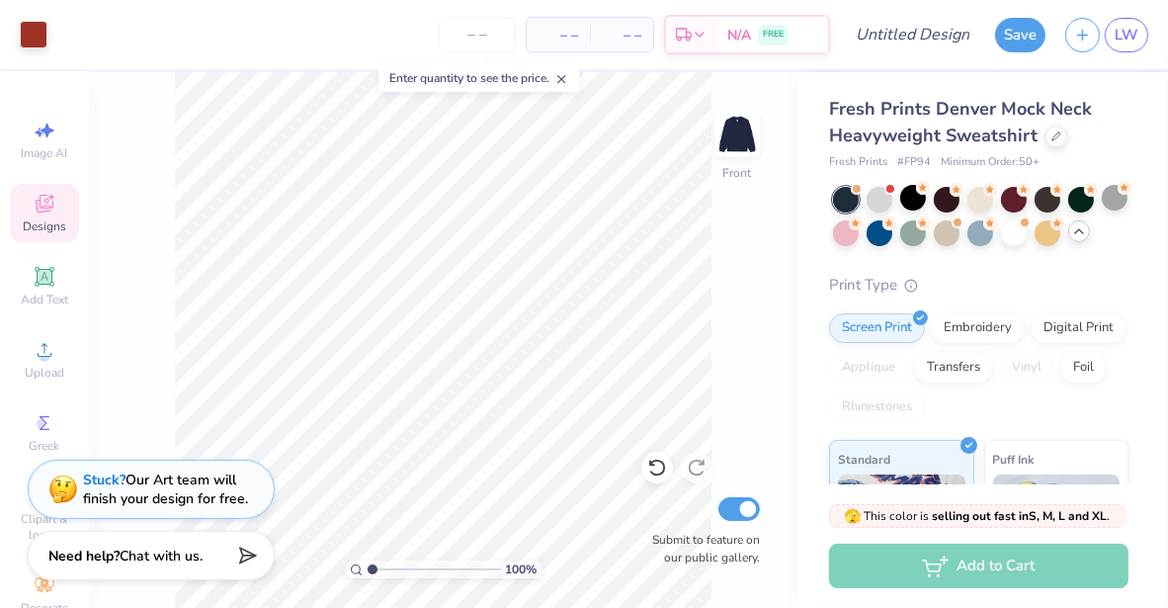
click at [565, 76] on icon at bounding box center [561, 79] width 14 height 14
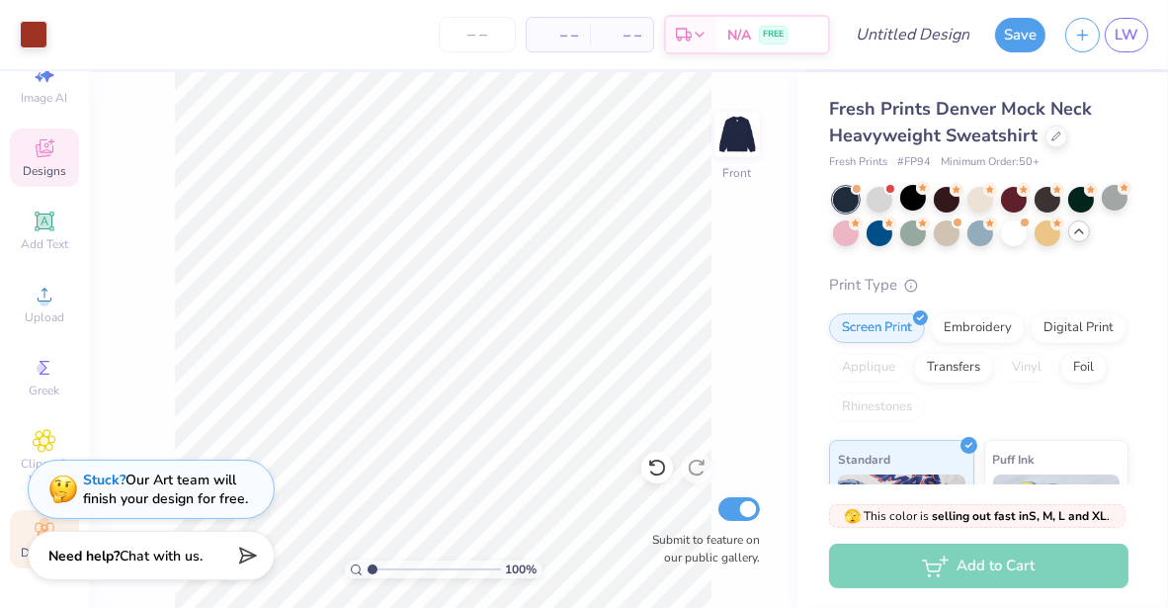
click at [33, 521] on icon at bounding box center [45, 530] width 24 height 24
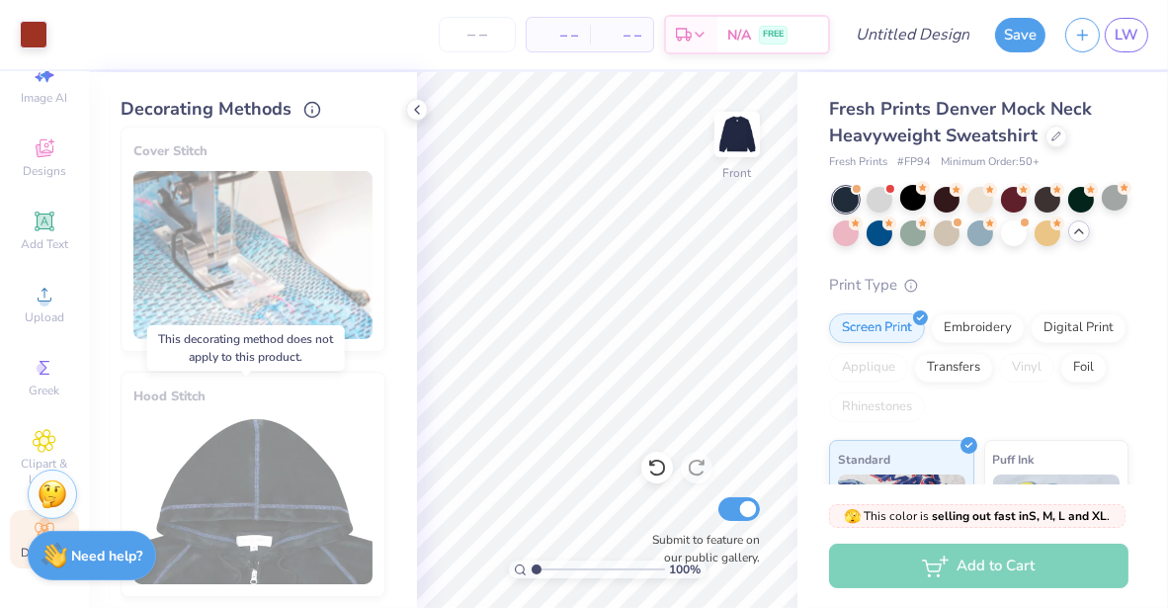
scroll to position [0, 0]
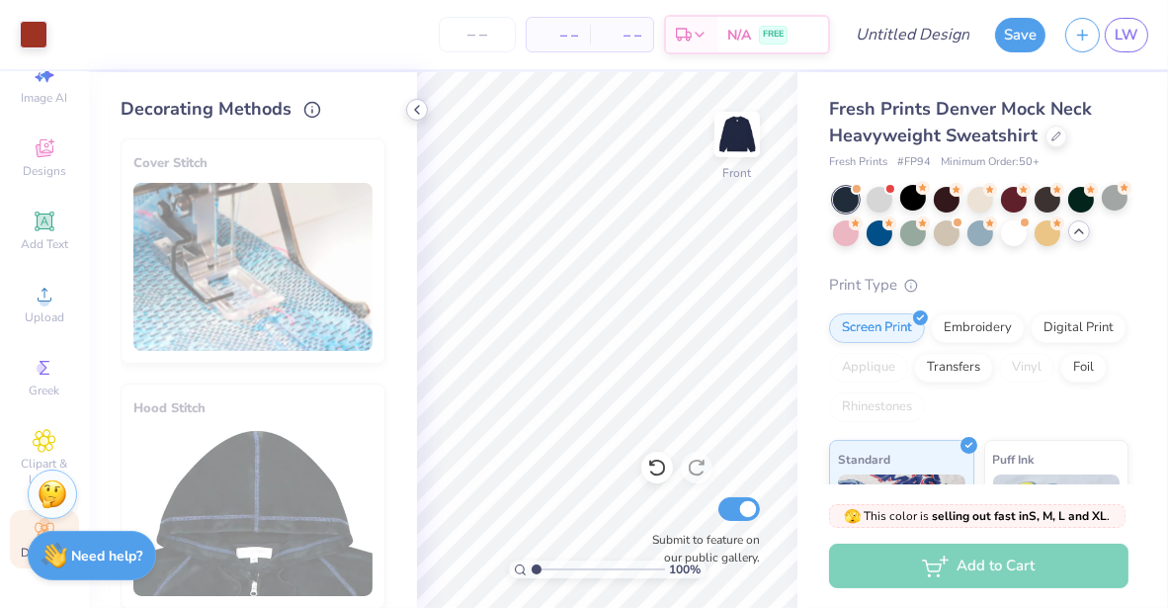
click at [419, 106] on polyline at bounding box center [417, 110] width 4 height 8
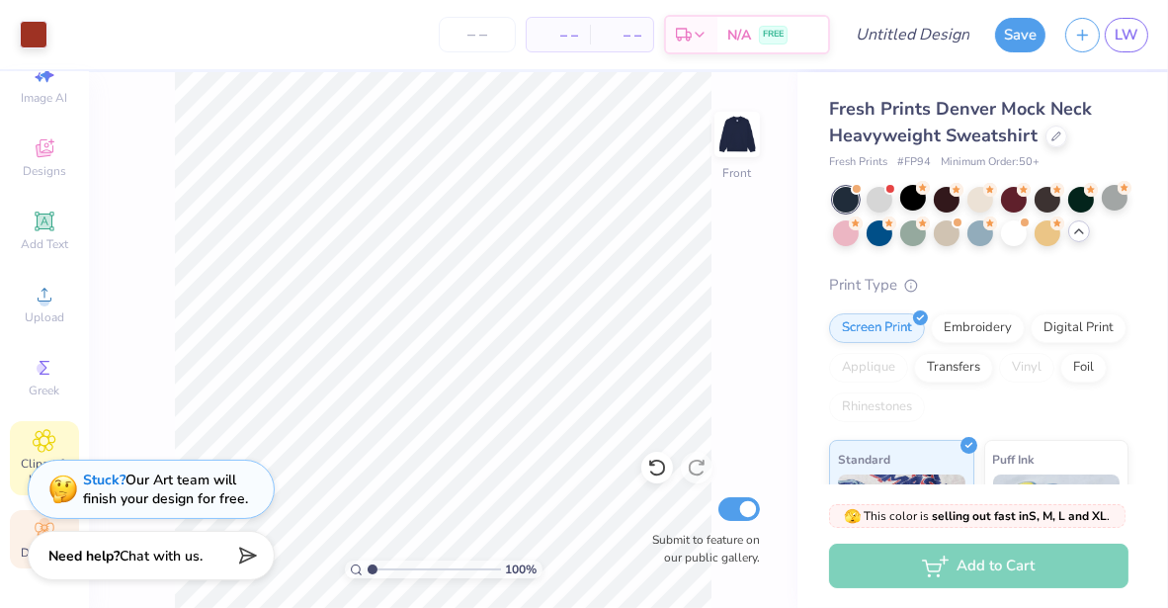
click at [33, 431] on icon at bounding box center [44, 441] width 23 height 24
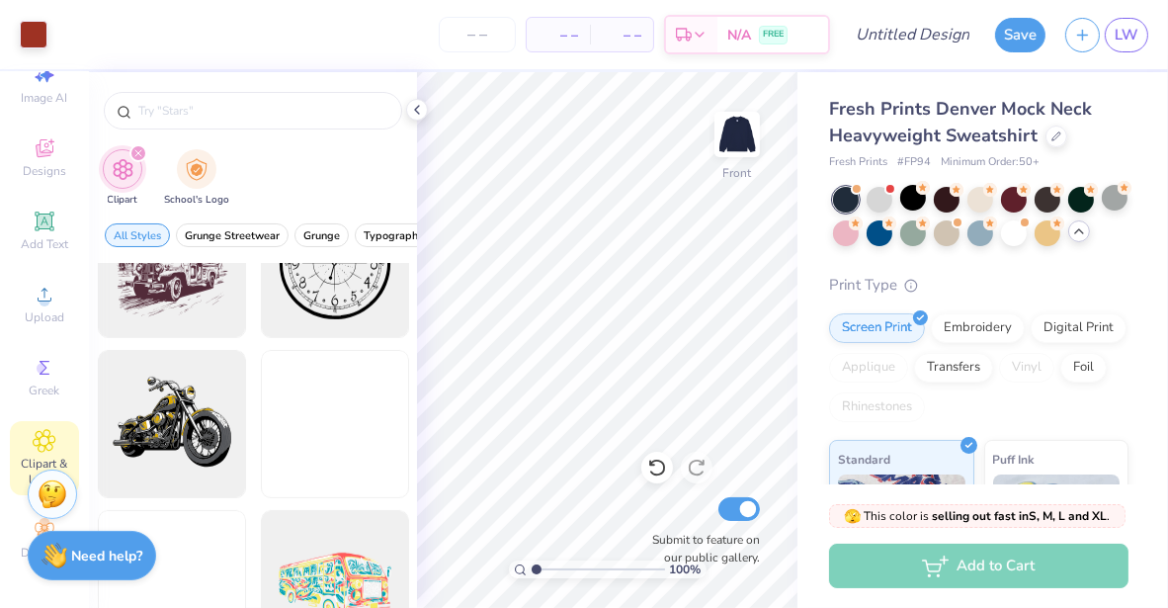
scroll to position [1061, 0]
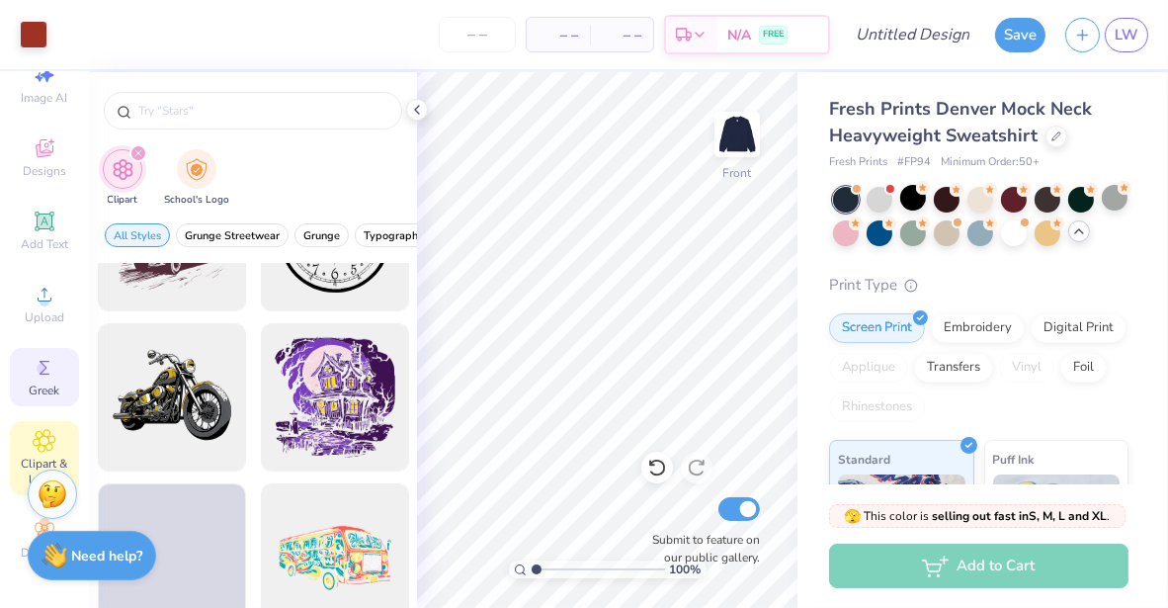
click at [43, 356] on icon at bounding box center [45, 368] width 24 height 24
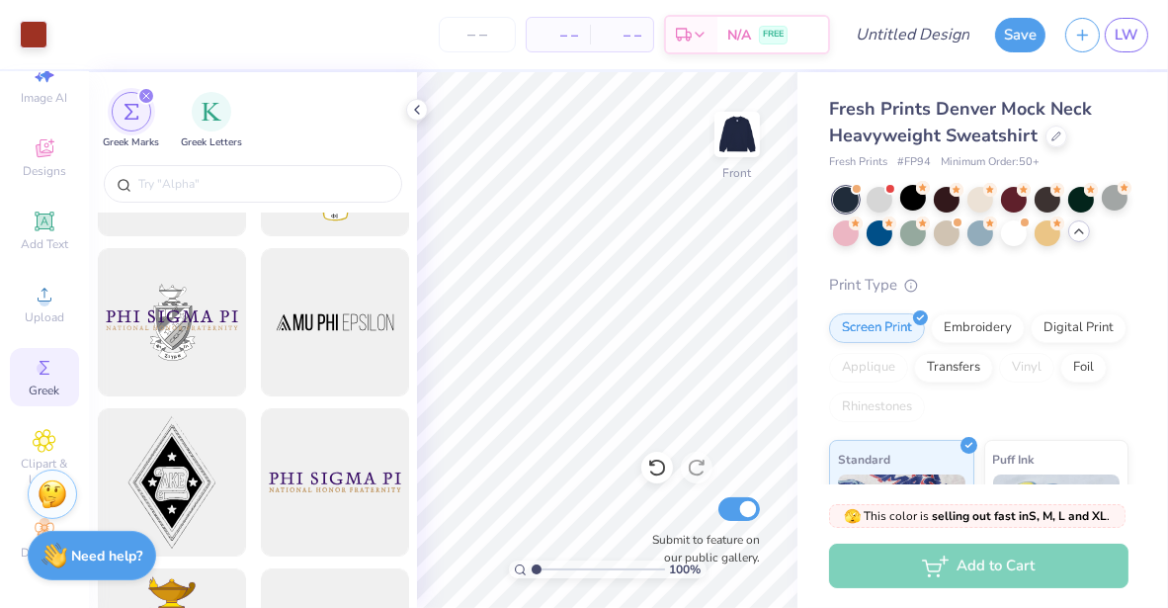
scroll to position [730, 0]
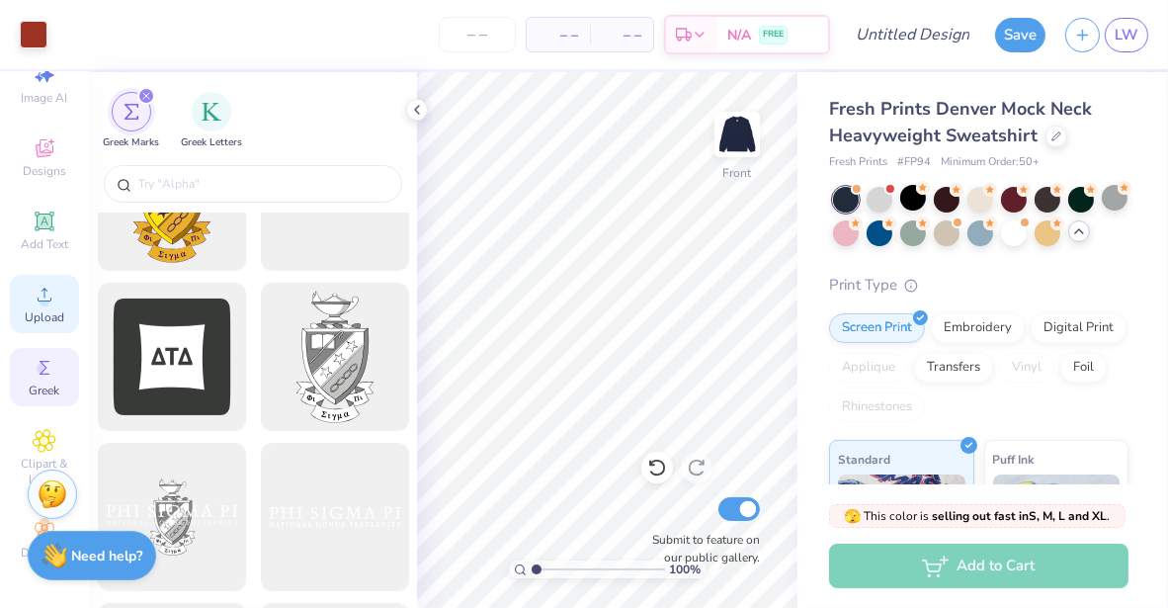
click at [44, 287] on icon at bounding box center [45, 295] width 24 height 24
click at [37, 213] on icon at bounding box center [44, 220] width 15 height 15
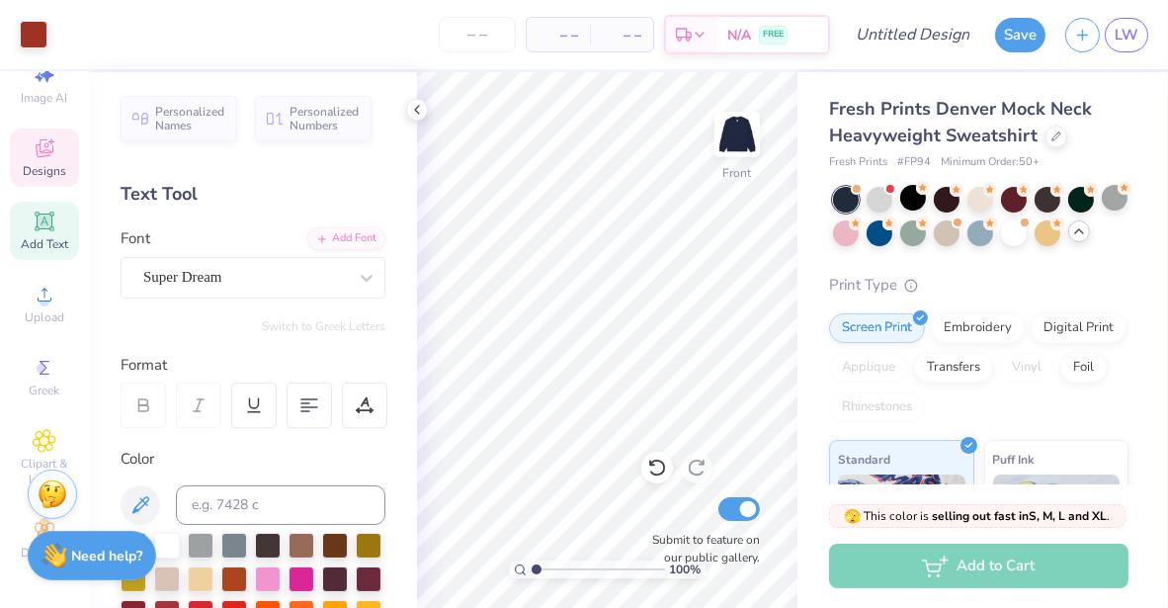
click at [39, 139] on icon at bounding box center [45, 148] width 18 height 18
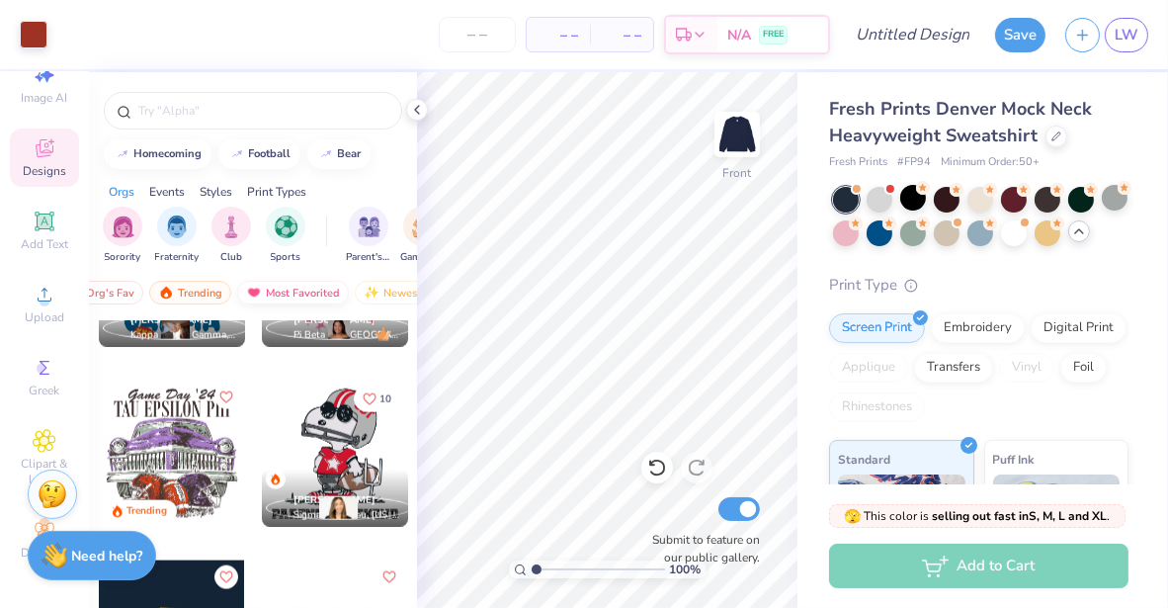
scroll to position [0, 0]
click at [164, 289] on div "Your Org's Fav" at bounding box center [160, 293] width 111 height 24
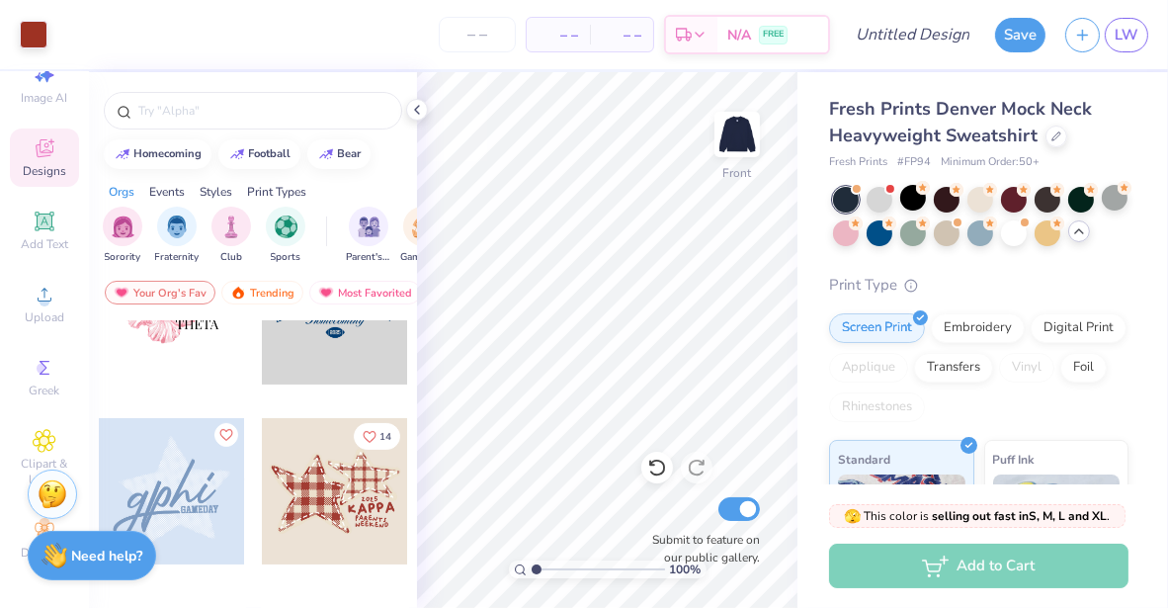
scroll to position [638, 0]
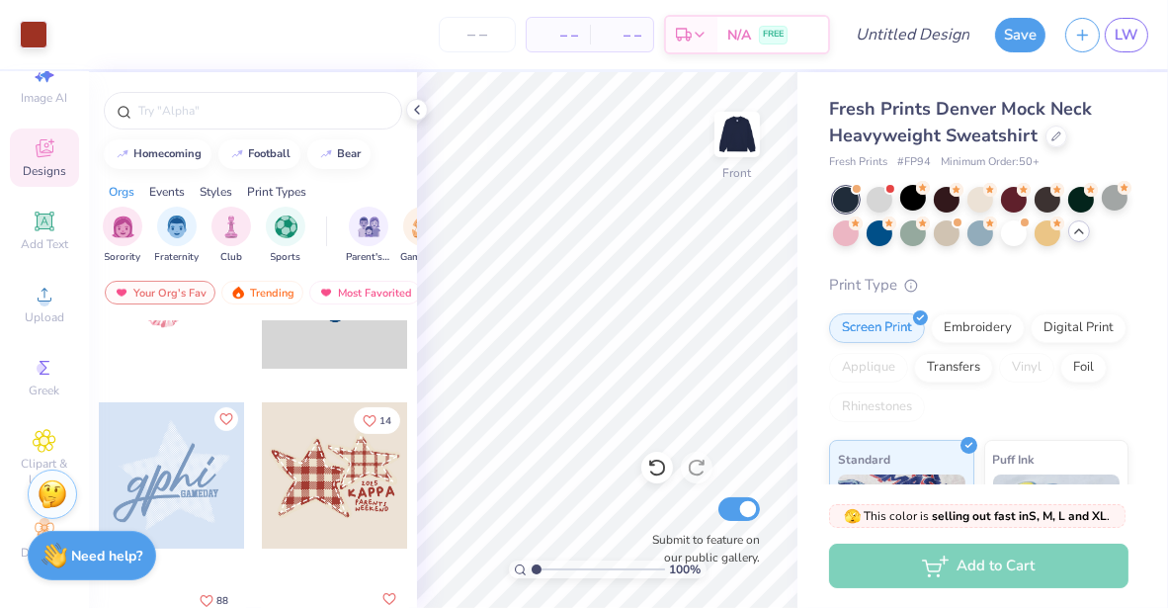
click at [184, 460] on div at bounding box center [172, 475] width 146 height 146
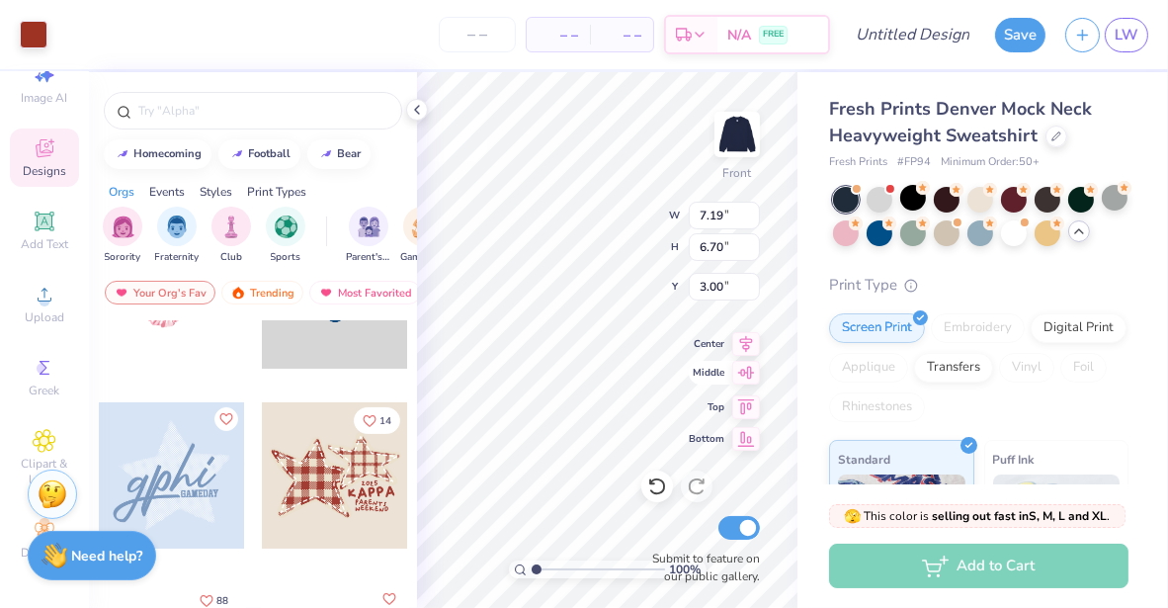
type input "9.70"
type input "9.67"
type input "7.38"
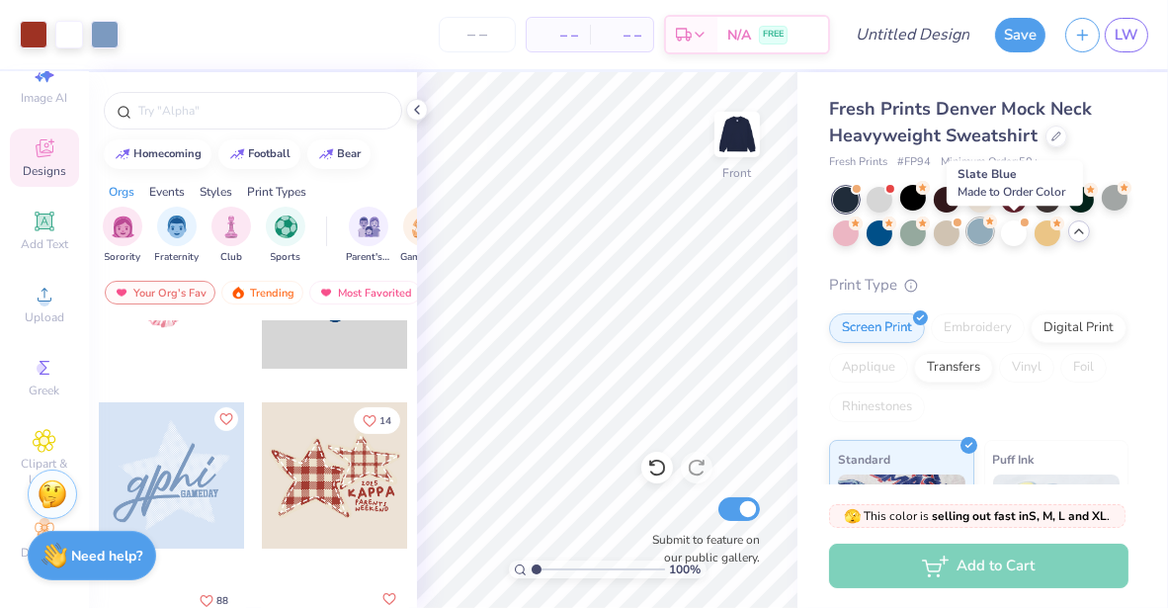
click at [997, 225] on circle at bounding box center [990, 221] width 14 height 14
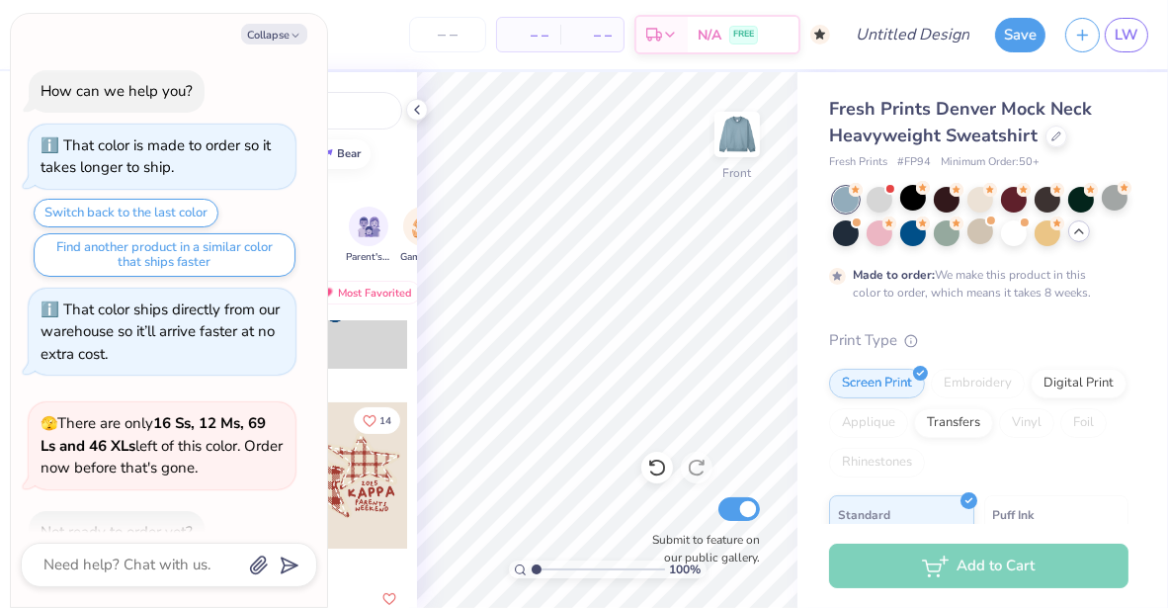
scroll to position [486, 0]
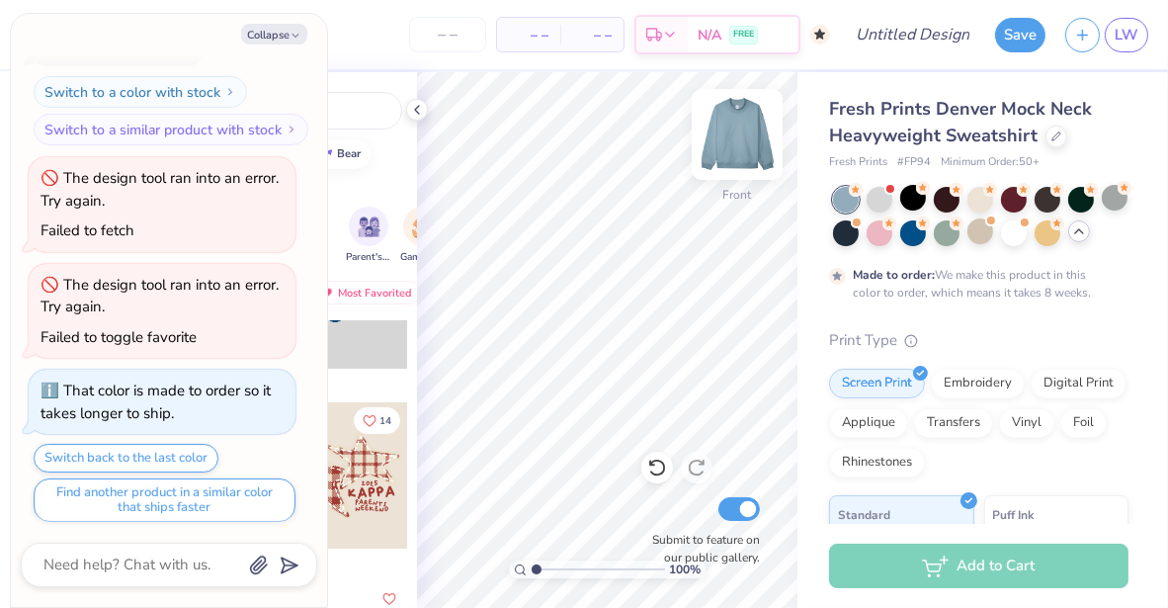
click at [727, 137] on img at bounding box center [737, 134] width 79 height 79
click at [285, 33] on button "Collapse" at bounding box center [274, 34] width 66 height 21
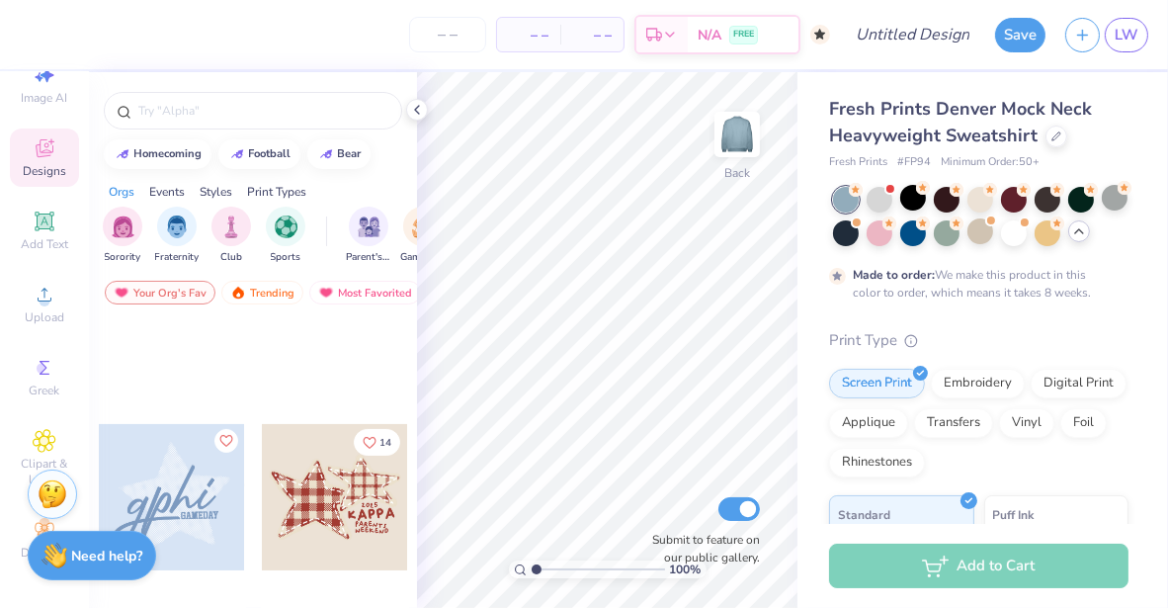
scroll to position [613, 0]
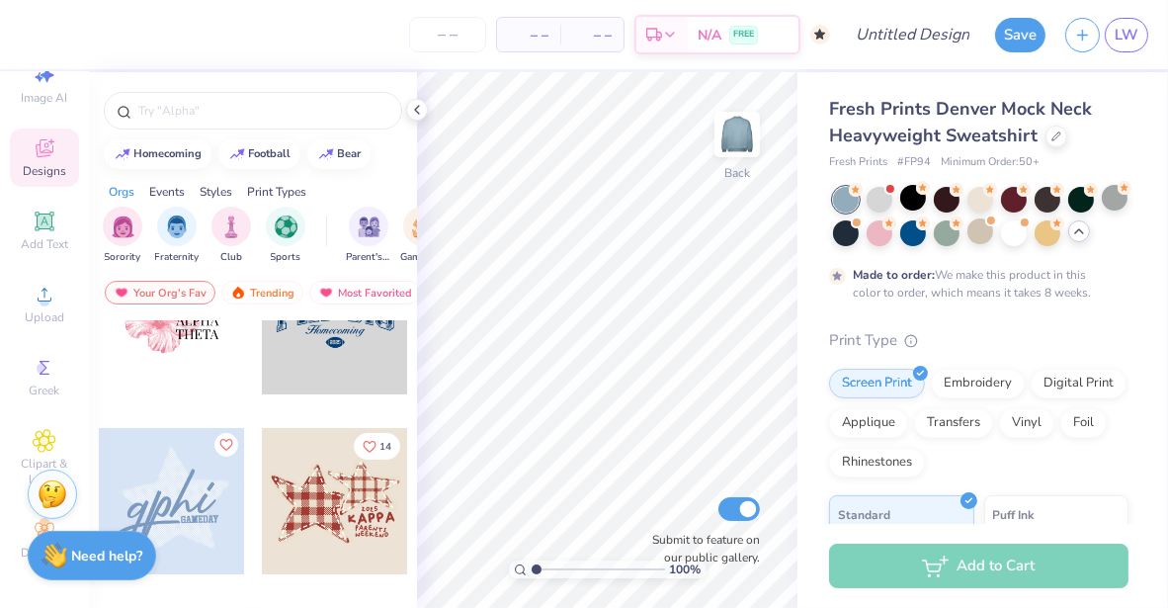
click at [159, 490] on div at bounding box center [172, 501] width 146 height 146
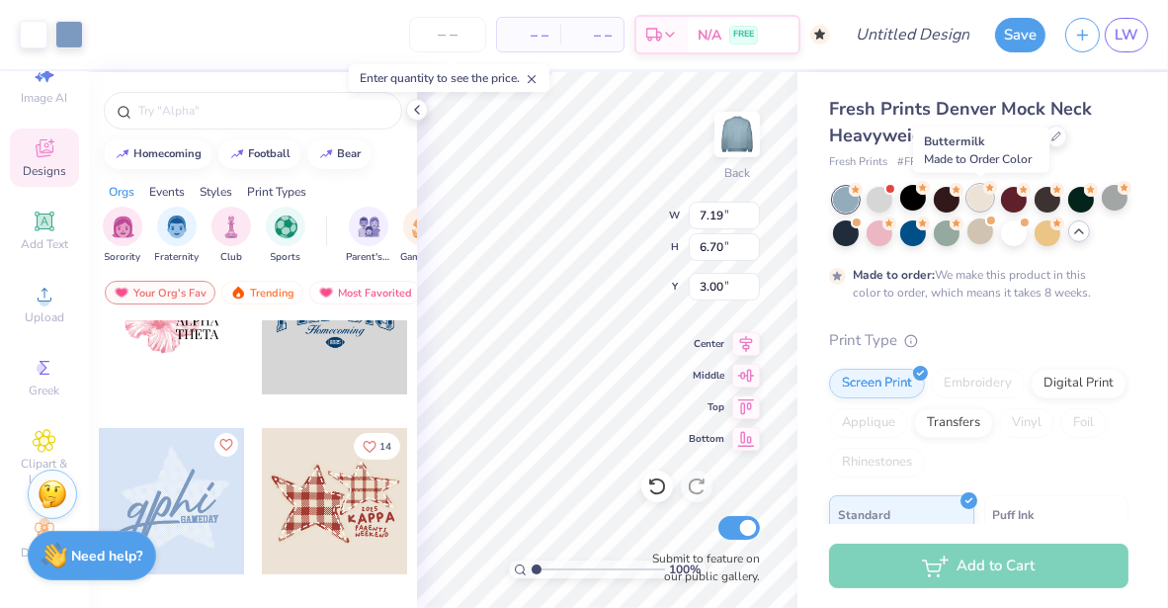
click at [978, 197] on div at bounding box center [981, 198] width 26 height 26
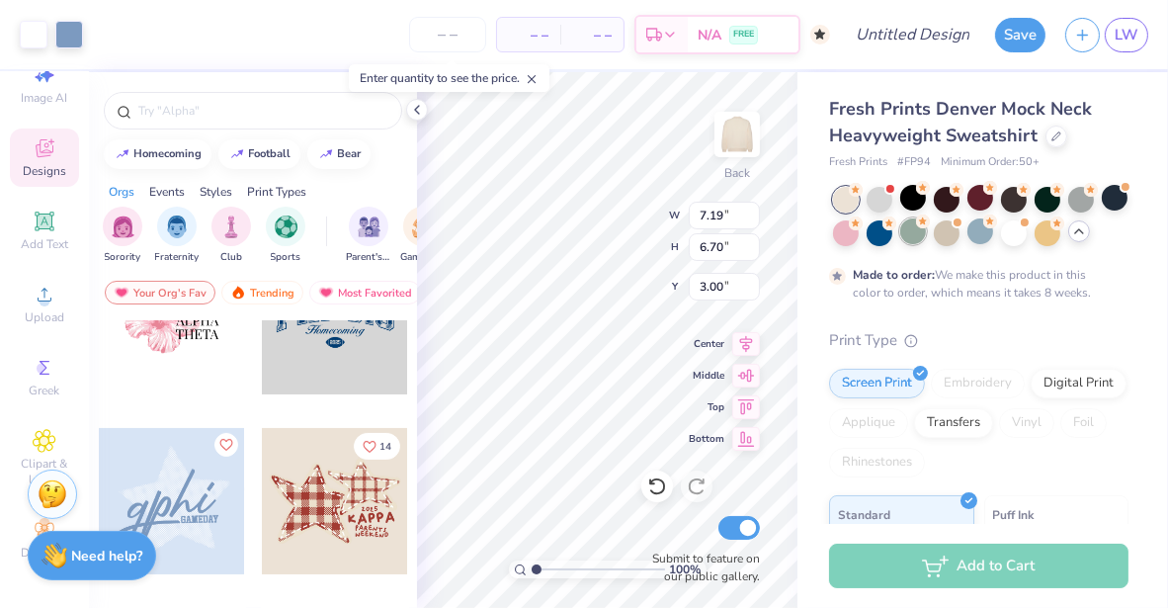
click at [926, 230] on div at bounding box center [913, 231] width 26 height 26
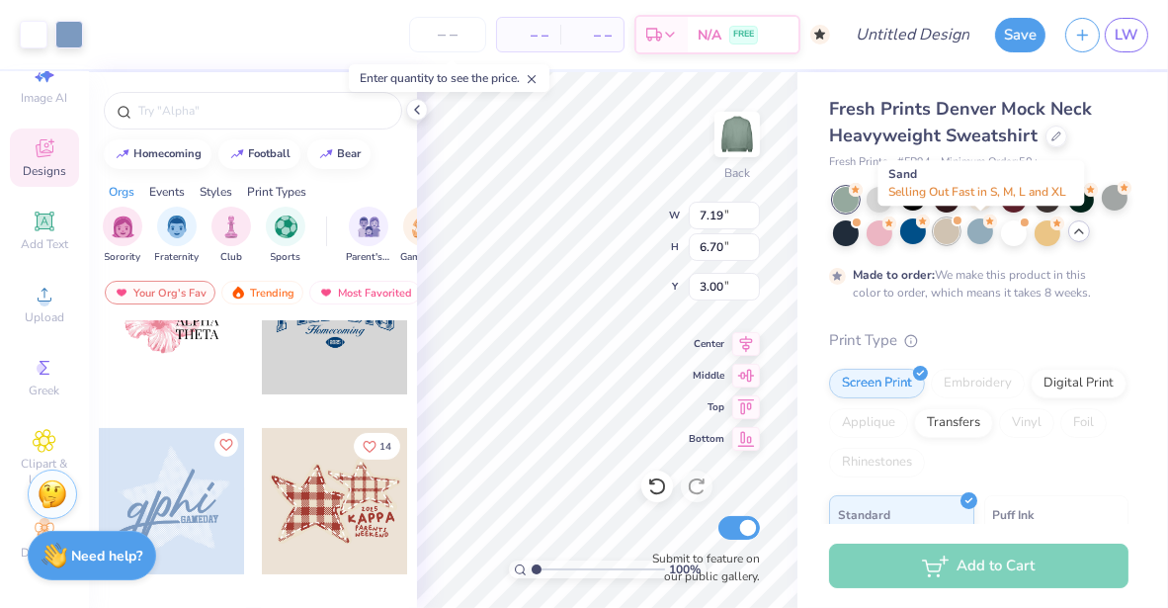
click at [960, 225] on div at bounding box center [947, 231] width 26 height 26
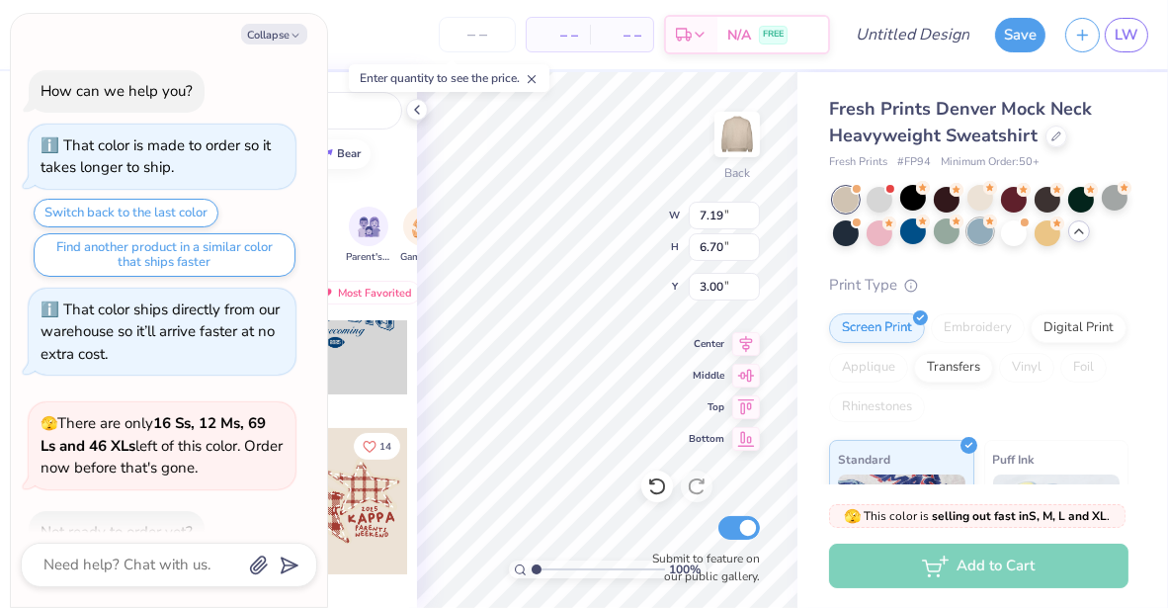
scroll to position [842, 0]
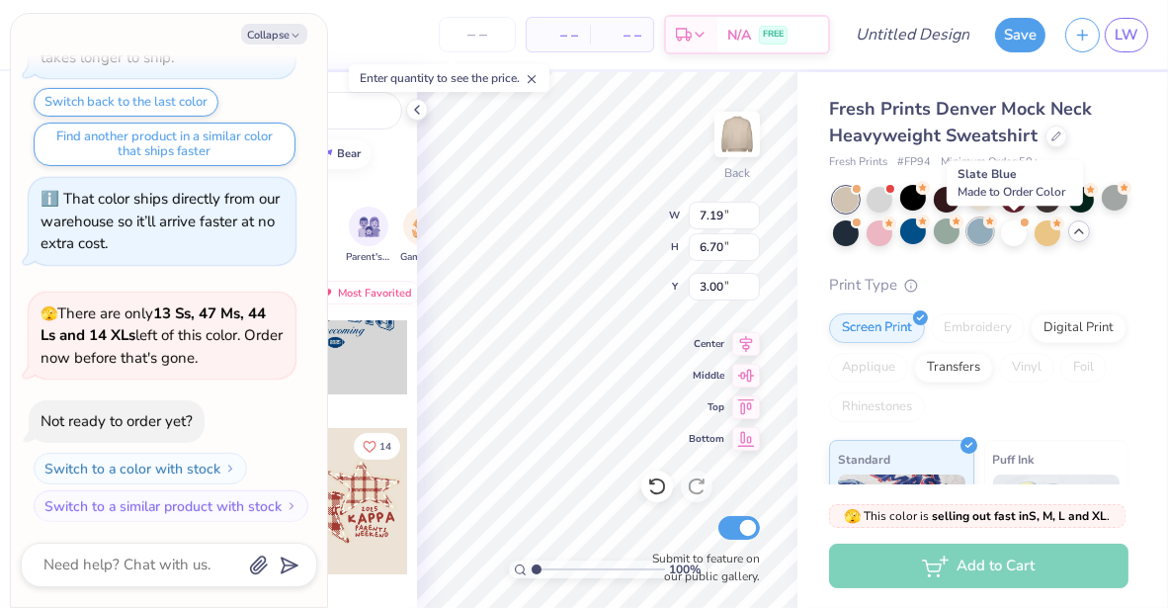
click at [993, 230] on div at bounding box center [981, 231] width 26 height 26
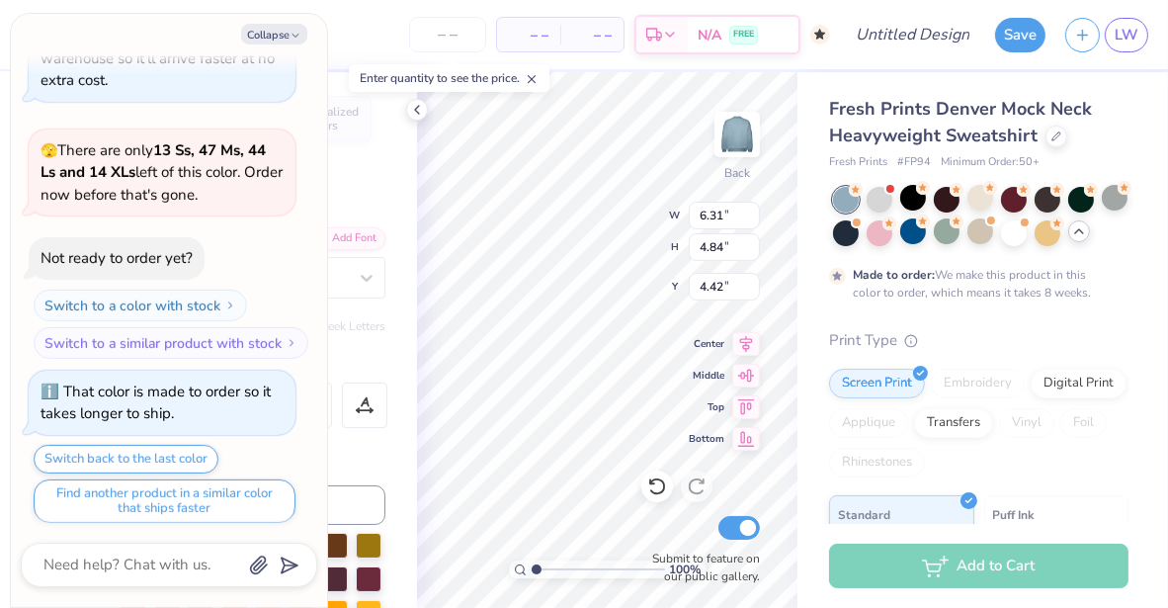
scroll to position [16, 3]
type textarea "x"
type textarea "k"
type textarea "x"
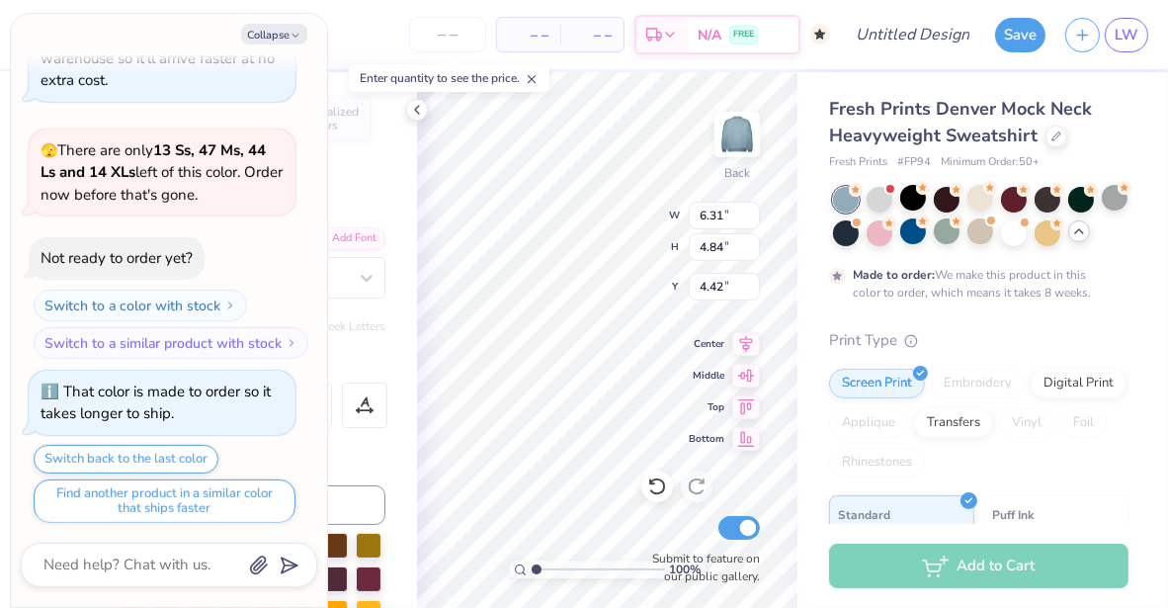
type textarea "ka"
type textarea "x"
type textarea "k"
type textarea "x"
type textarea "kk"
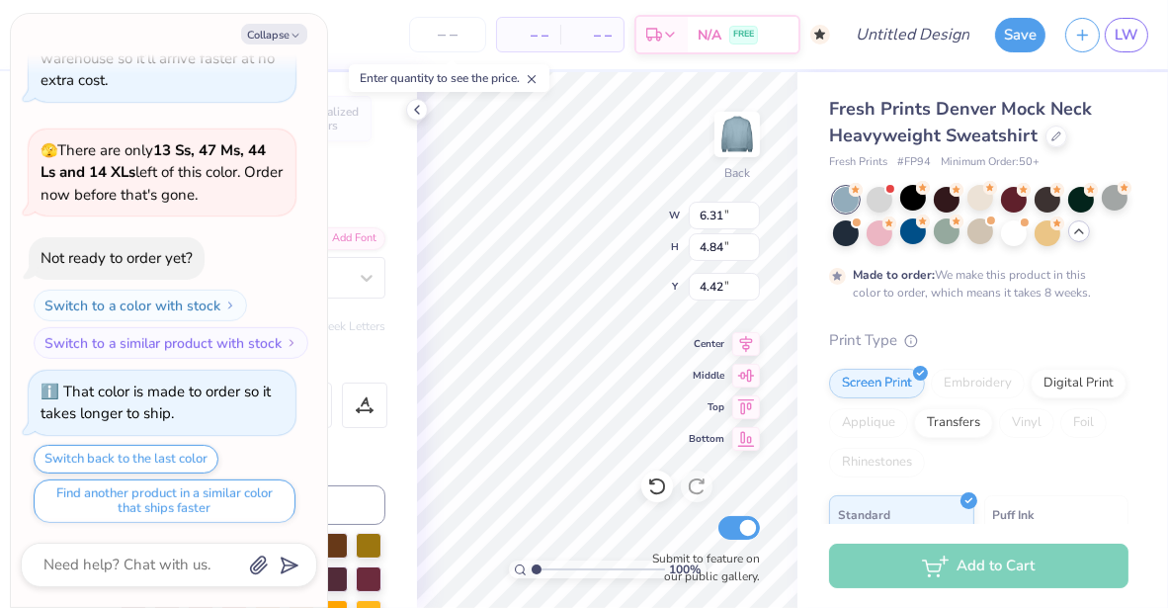
type textarea "x"
type textarea "kkg"
type textarea "x"
type input "4.47"
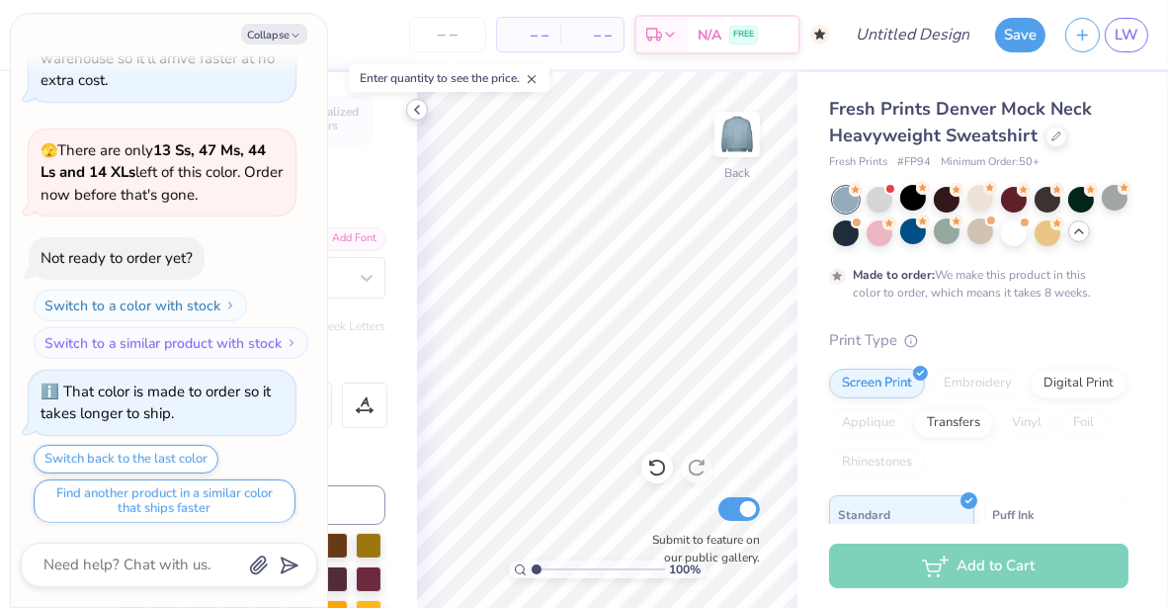
click at [415, 112] on icon at bounding box center [417, 110] width 16 height 16
type textarea "x"
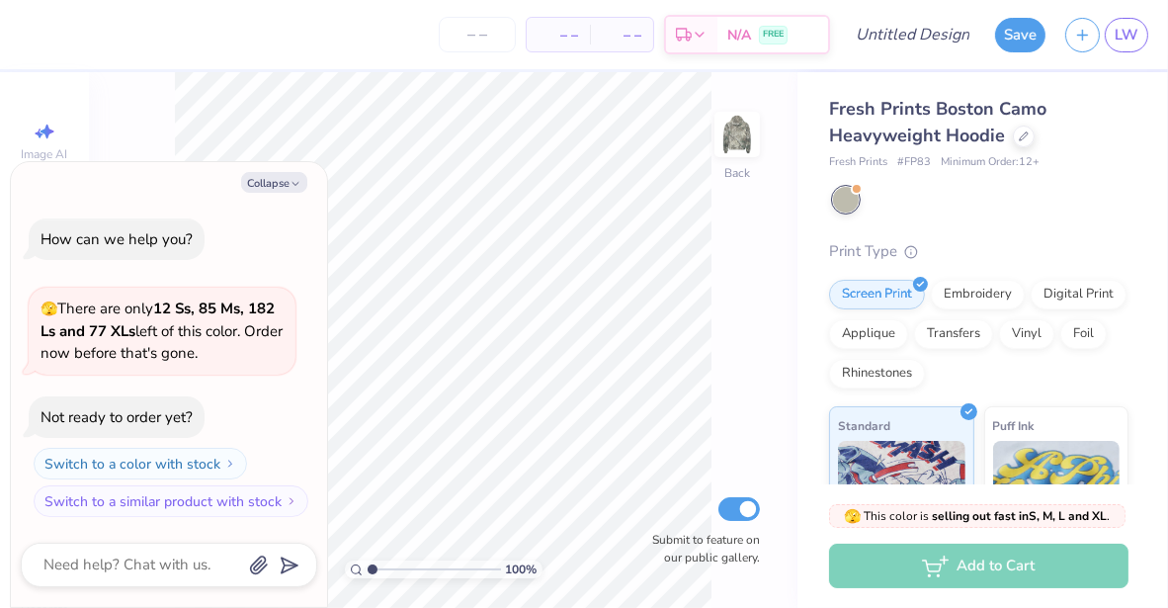
type textarea "x"
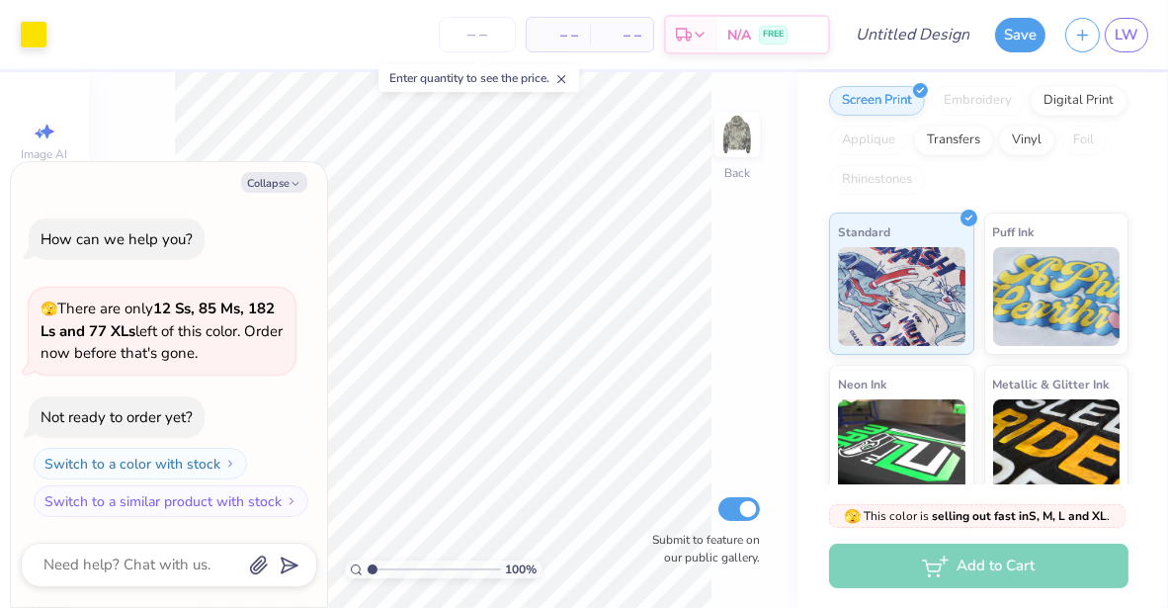
scroll to position [196, 0]
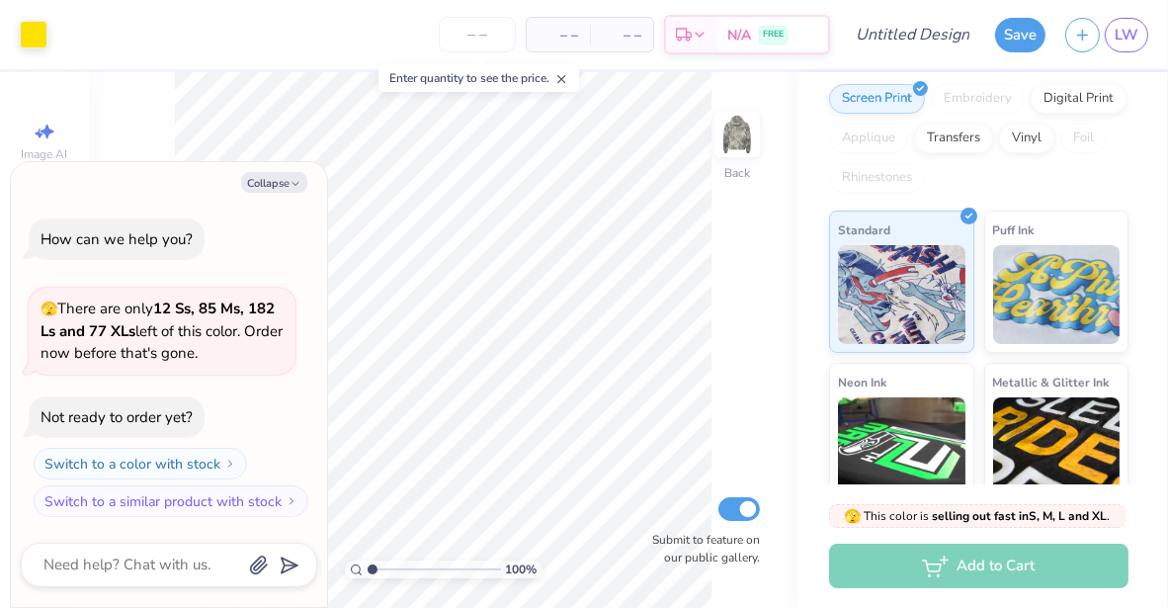
click at [260, 170] on div "Collapse How can we help you? 🫣 There are only 12 Ss, 85 Ms, 182 Ls and 77 XLs …" at bounding box center [169, 385] width 316 height 446
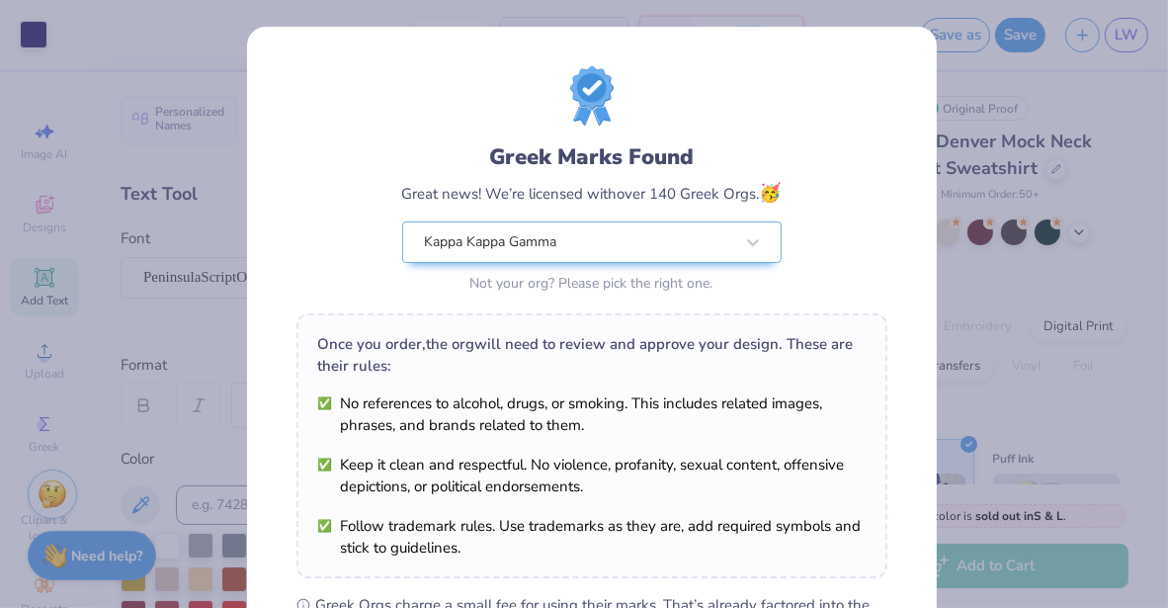
click at [1001, 112] on div "Greek Marks Found Great news! We’re licensed with over 140 Greek Orgs. 🥳 Kappa …" at bounding box center [584, 304] width 1168 height 608
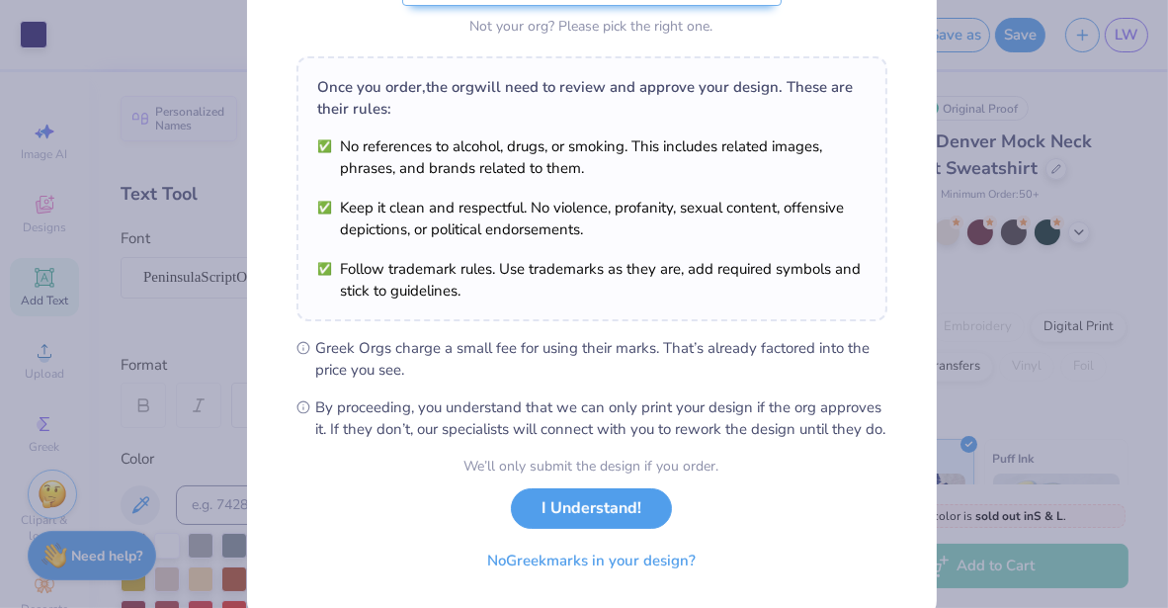
scroll to position [261, 0]
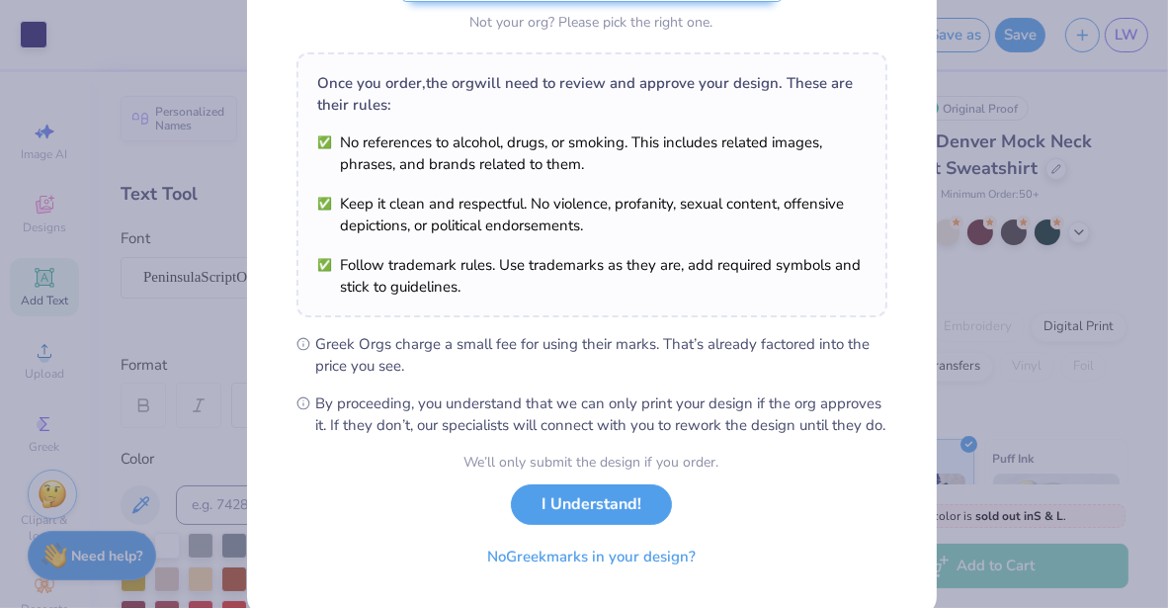
drag, startPoint x: 587, startPoint y: 497, endPoint x: 571, endPoint y: 487, distance: 18.6
click at [587, 496] on div "We’ll only submit the design if you order. I Understand! No Greek marks in your…" at bounding box center [592, 514] width 255 height 125
click at [596, 520] on button "I Understand!" at bounding box center [591, 499] width 161 height 41
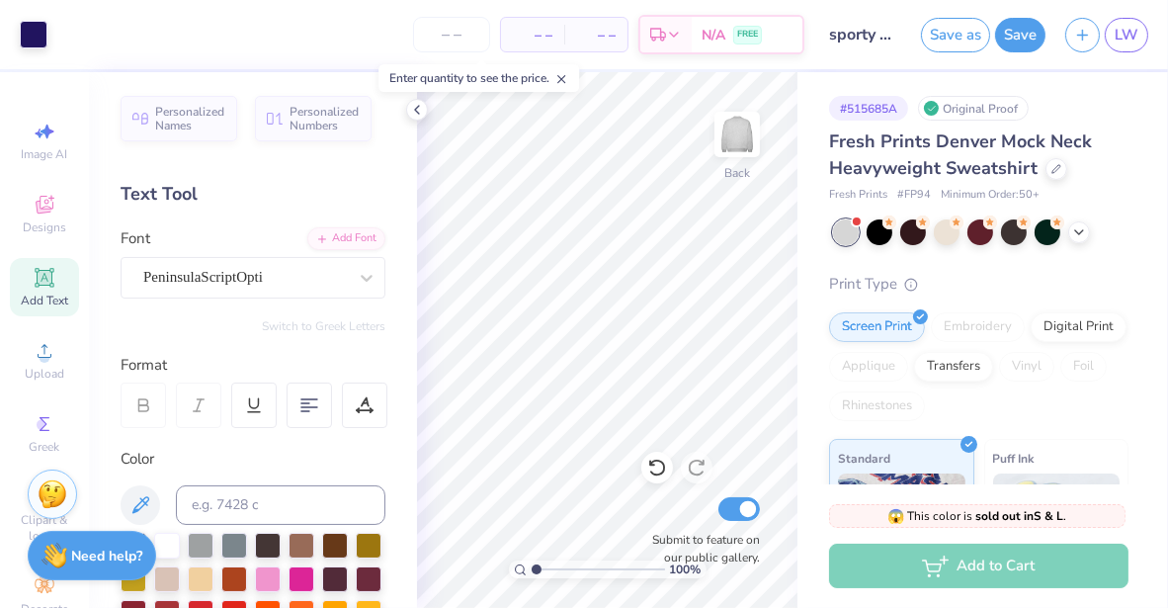
scroll to position [24, 0]
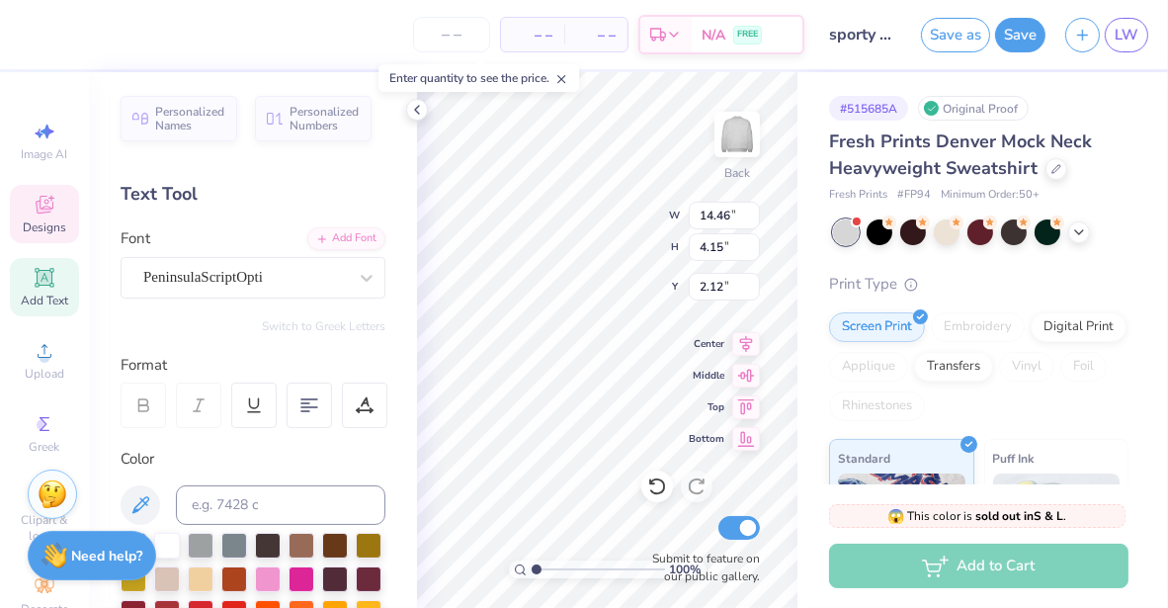
click at [1080, 310] on div "Print Type Screen Print Embroidery Digital Print Applique Transfers Vinyl Foil …" at bounding box center [978, 580] width 299 height 614
click at [945, 226] on div at bounding box center [947, 230] width 26 height 26
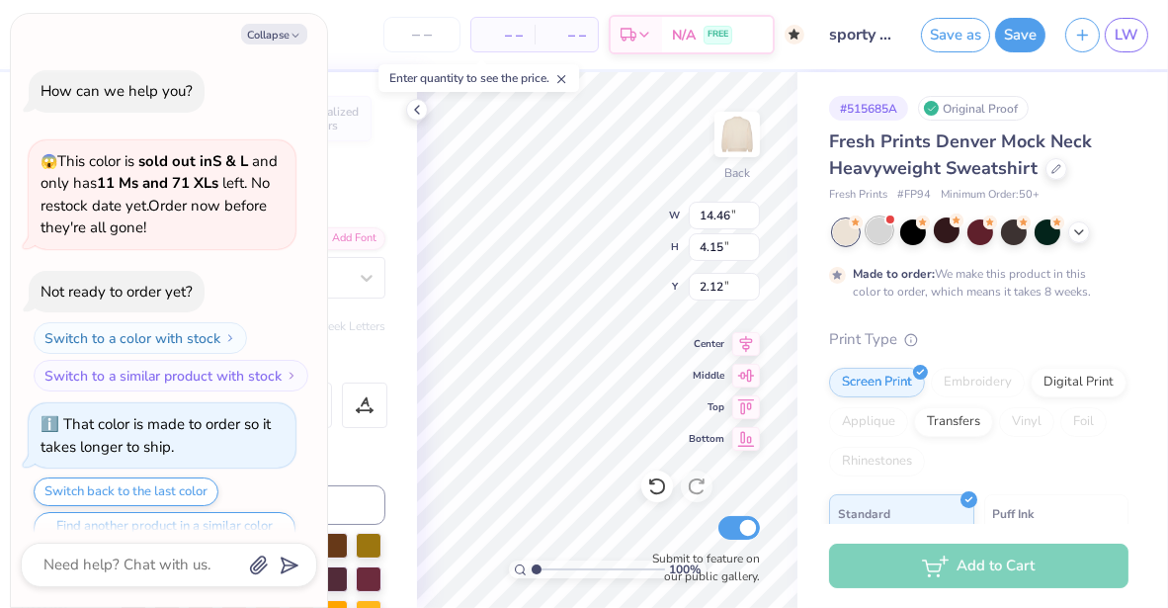
scroll to position [36, 0]
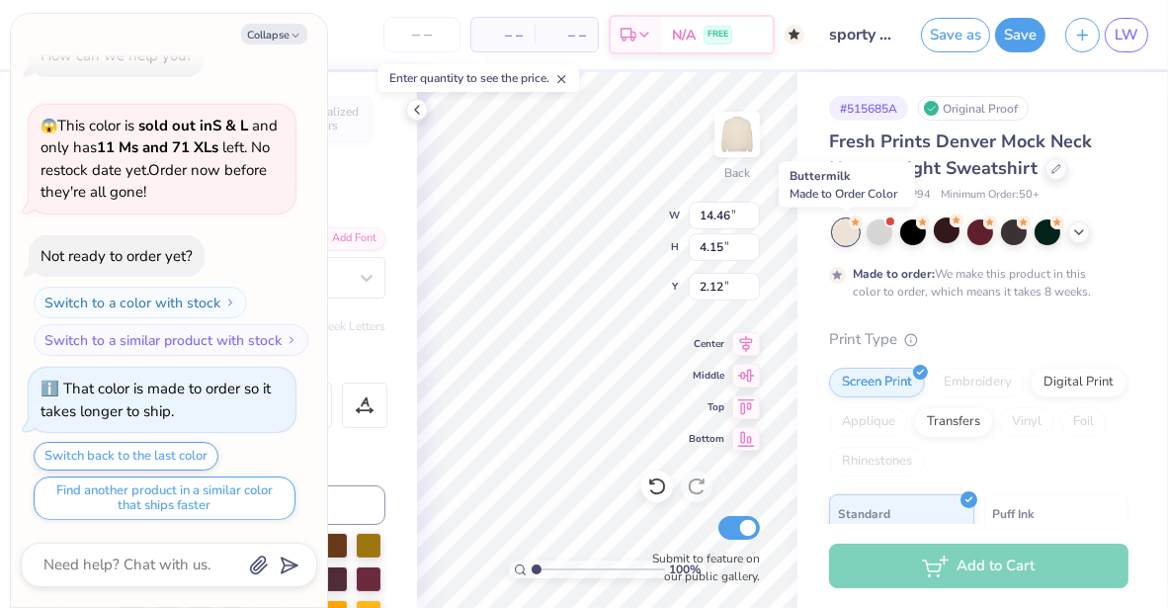
click at [850, 241] on div at bounding box center [846, 232] width 26 height 26
click at [1052, 317] on div "Fresh Prints Denver Mock Neck Heavyweight Sweatshirt Fresh Prints # FP94 Minimu…" at bounding box center [978, 534] width 299 height 812
click at [881, 237] on div at bounding box center [880, 230] width 26 height 26
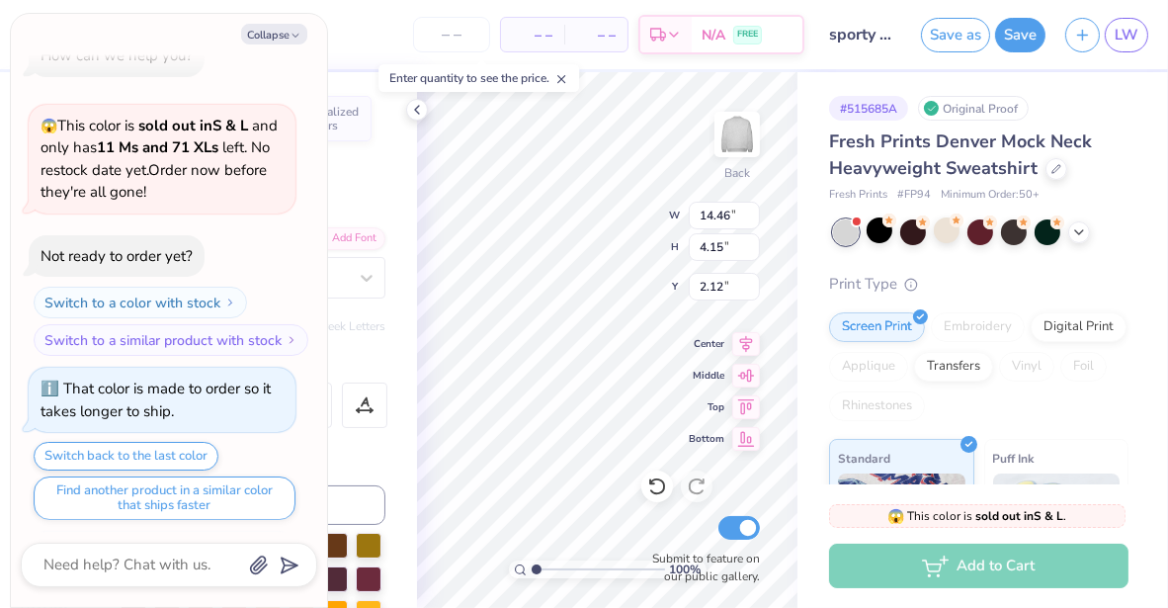
scroll to position [413, 0]
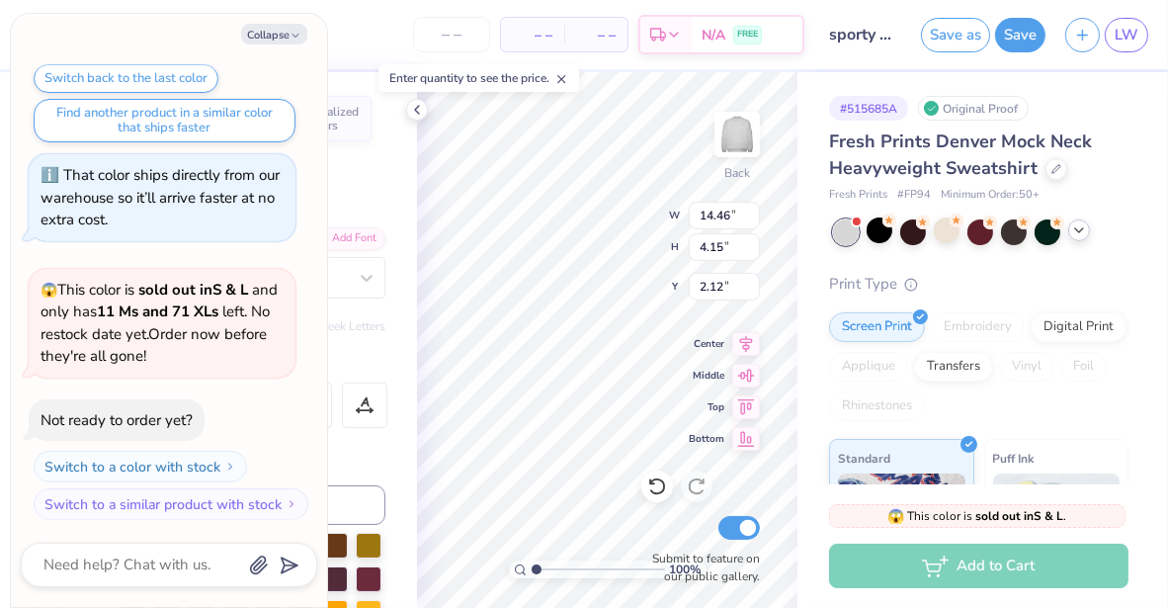
click at [1086, 233] on icon at bounding box center [1079, 230] width 16 height 16
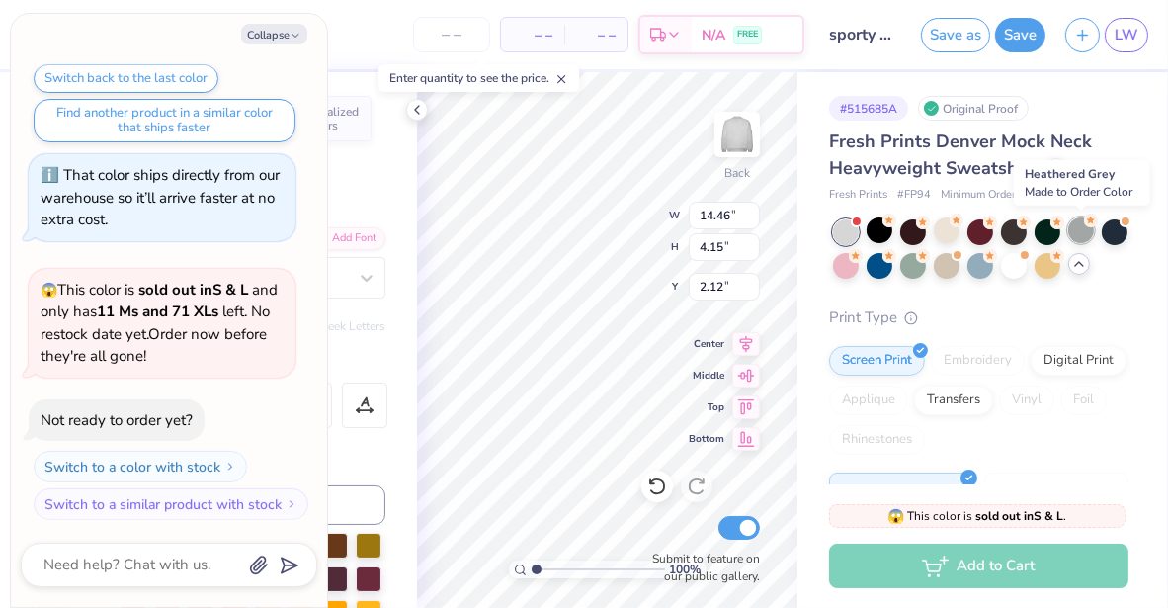
click at [1075, 234] on div at bounding box center [1081, 230] width 26 height 26
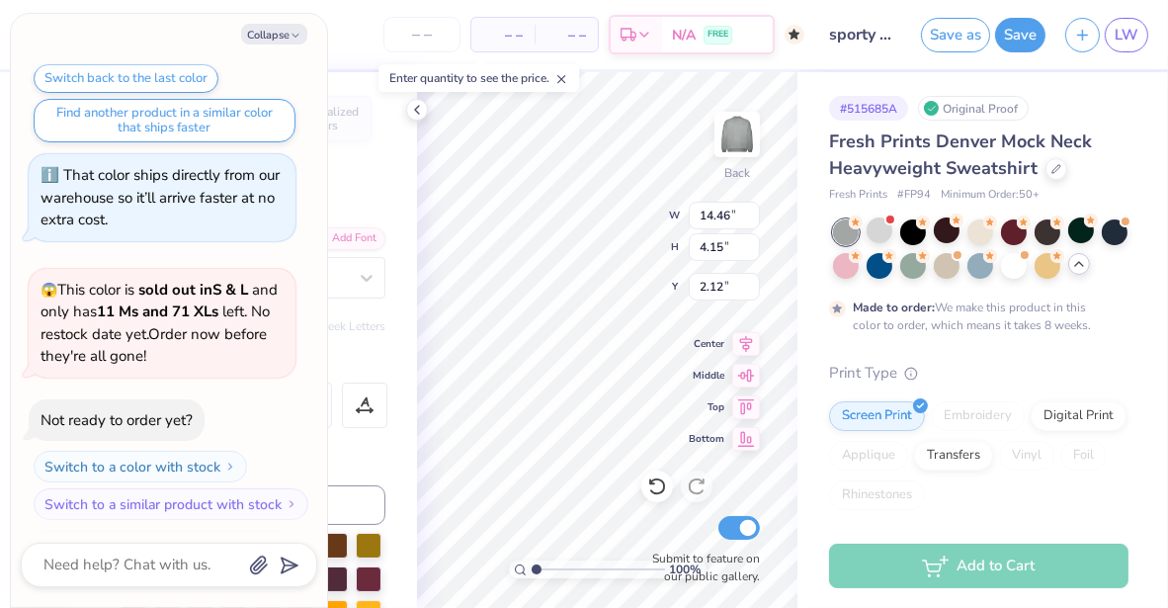
scroll to position [575, 0]
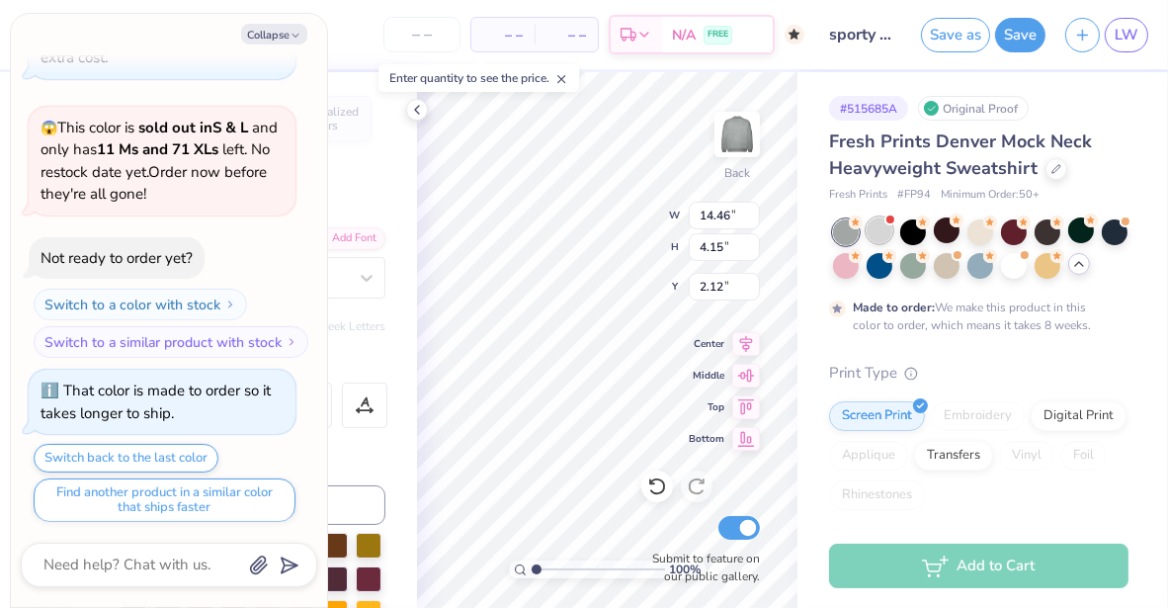
click at [871, 229] on div at bounding box center [880, 230] width 26 height 26
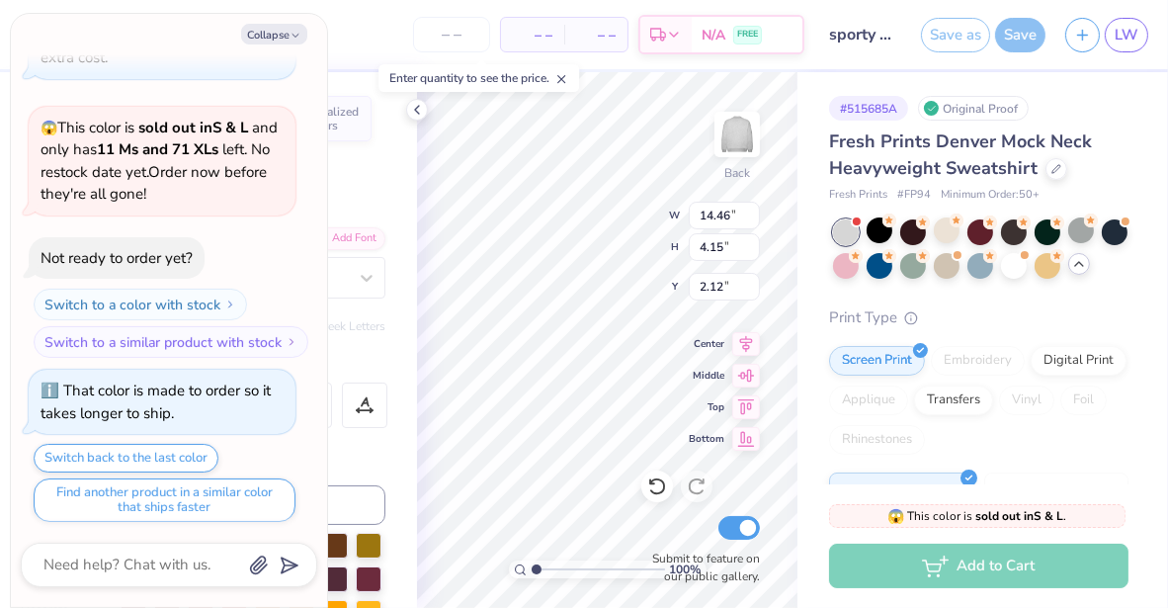
scroll to position [953, 0]
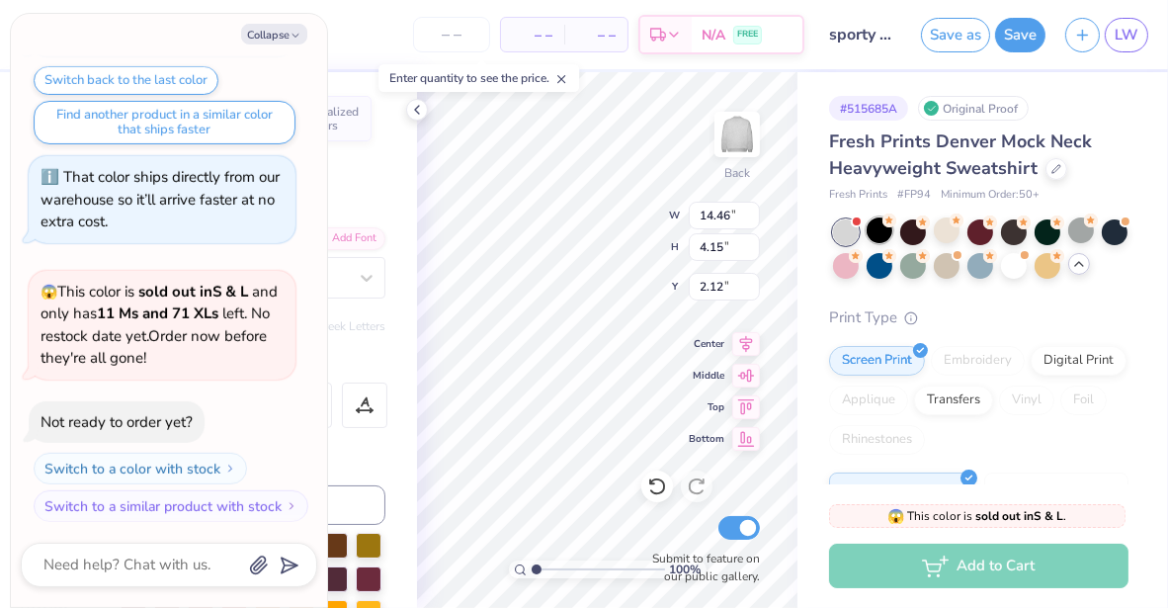
click at [881, 231] on div at bounding box center [880, 230] width 26 height 26
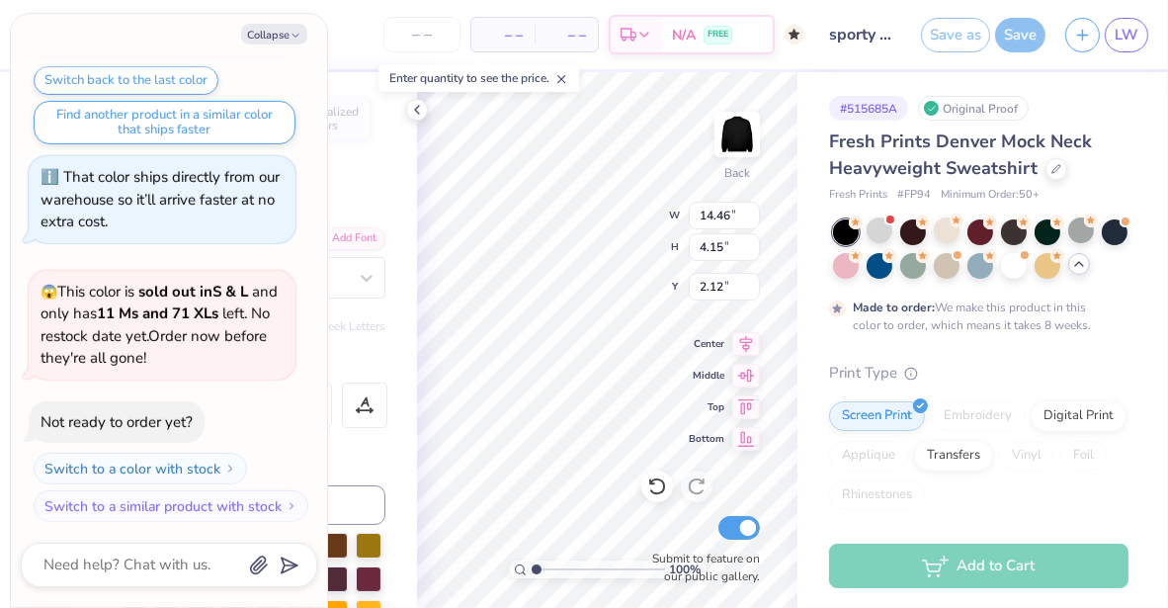
scroll to position [1116, 0]
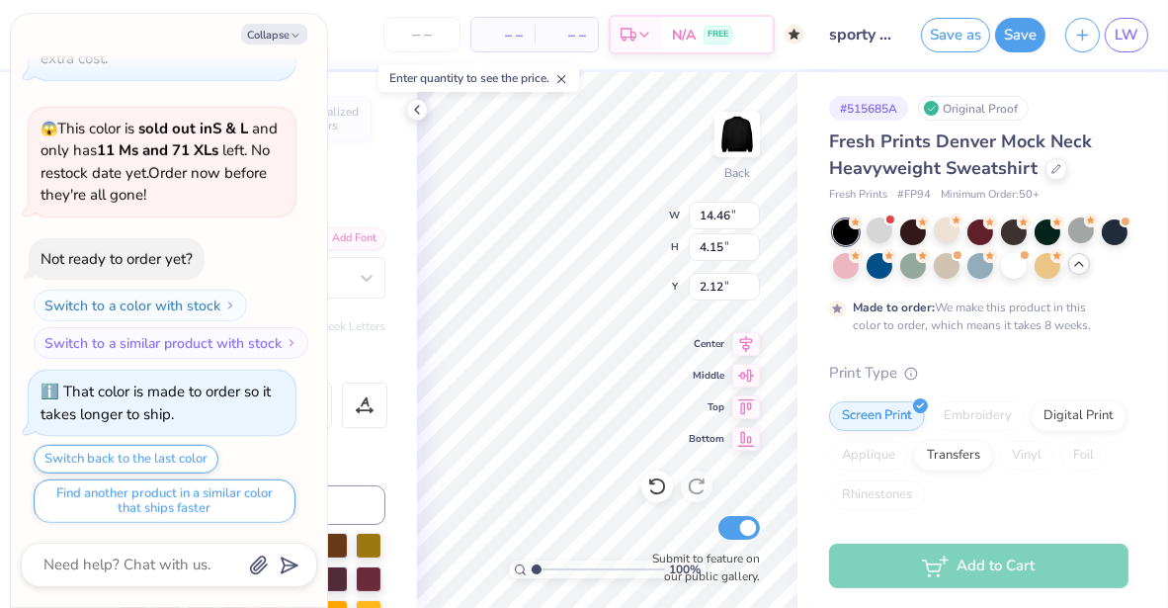
click at [852, 223] on circle at bounding box center [856, 222] width 14 height 14
click at [993, 270] on div at bounding box center [981, 264] width 26 height 26
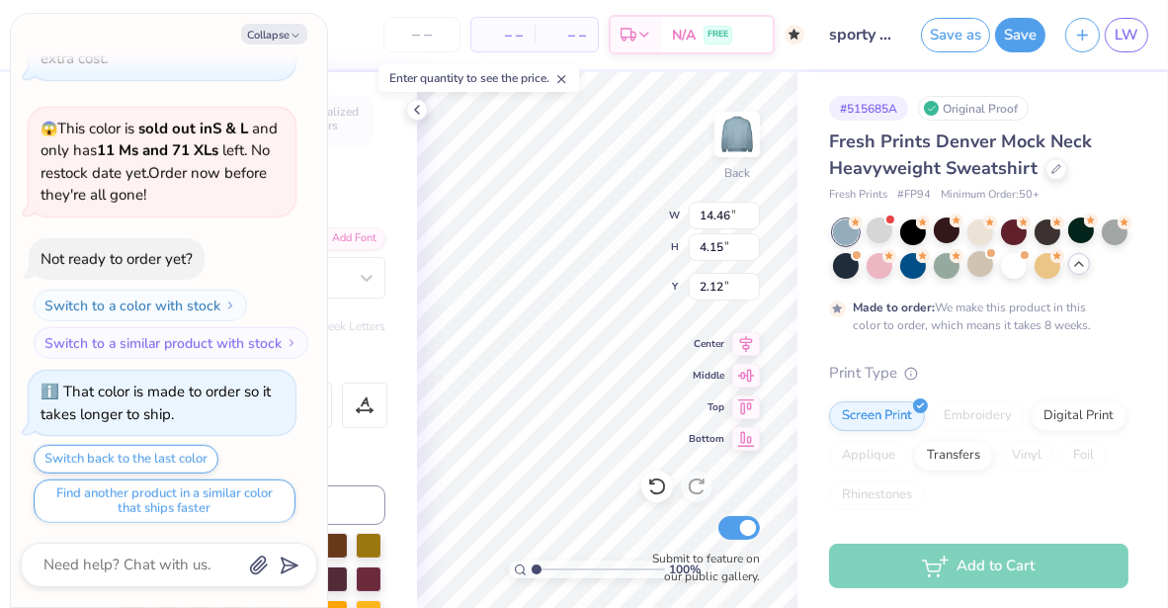
click at [1047, 388] on div "Fresh Prints Denver Mock Neck Heavyweight Sweatshirt Fresh Prints # FP94 Minimu…" at bounding box center [978, 551] width 299 height 846
click at [918, 146] on span "Fresh Prints Denver Mock Neck Heavyweight Sweatshirt" at bounding box center [960, 154] width 263 height 50
click at [1020, 28] on button "Save" at bounding box center [1020, 32] width 50 height 35
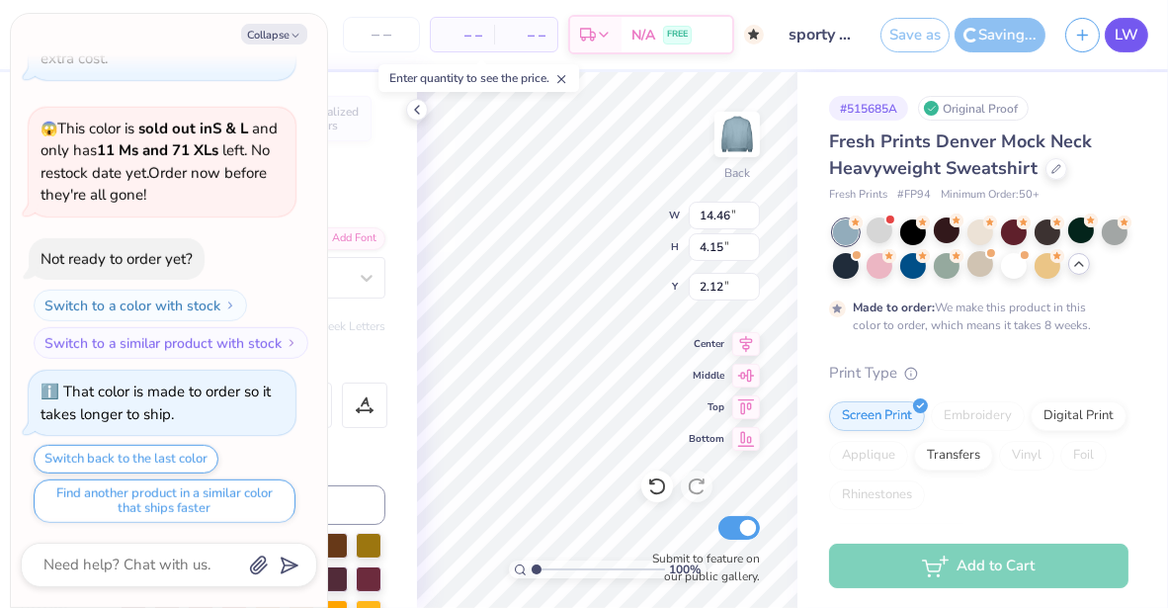
click at [1132, 34] on span "LW" at bounding box center [1127, 35] width 24 height 23
type textarea "x"
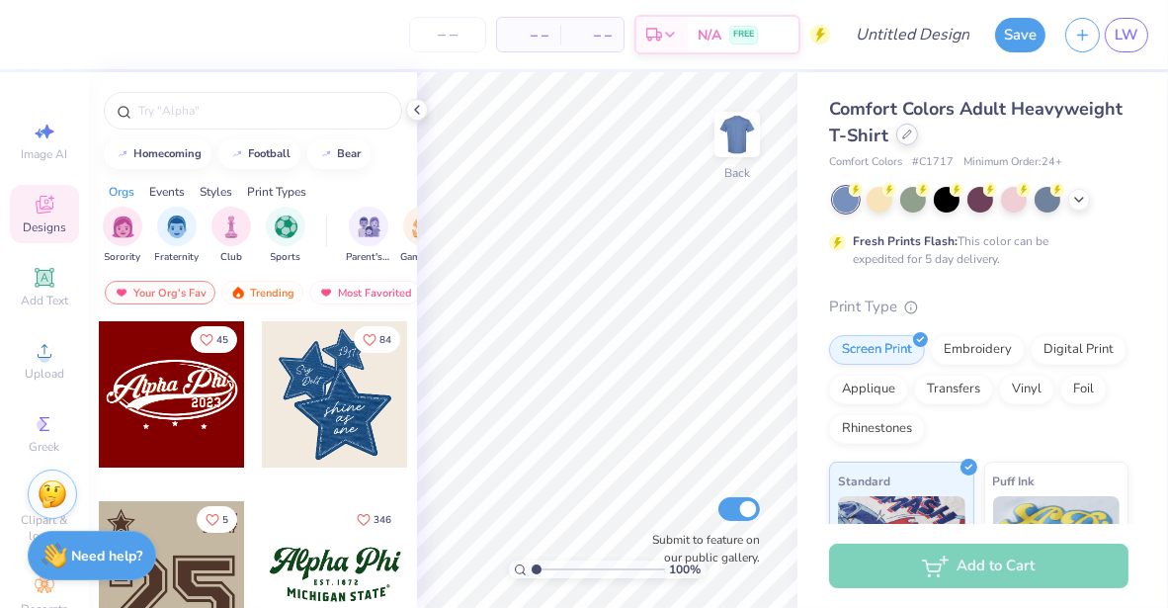
click at [918, 140] on div at bounding box center [907, 135] width 22 height 22
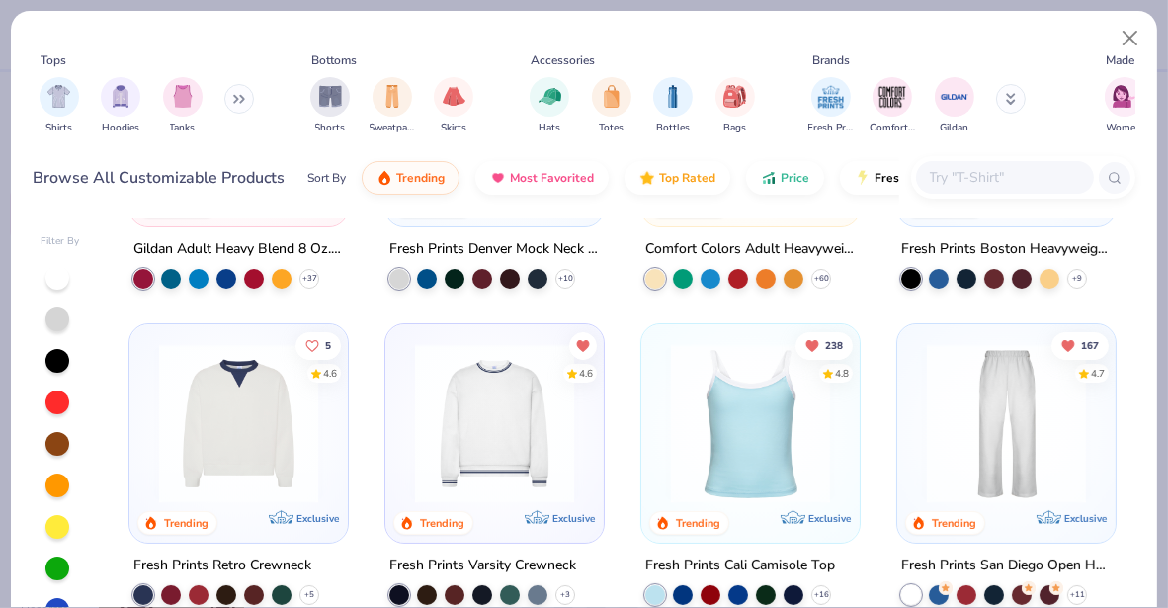
scroll to position [222, 0]
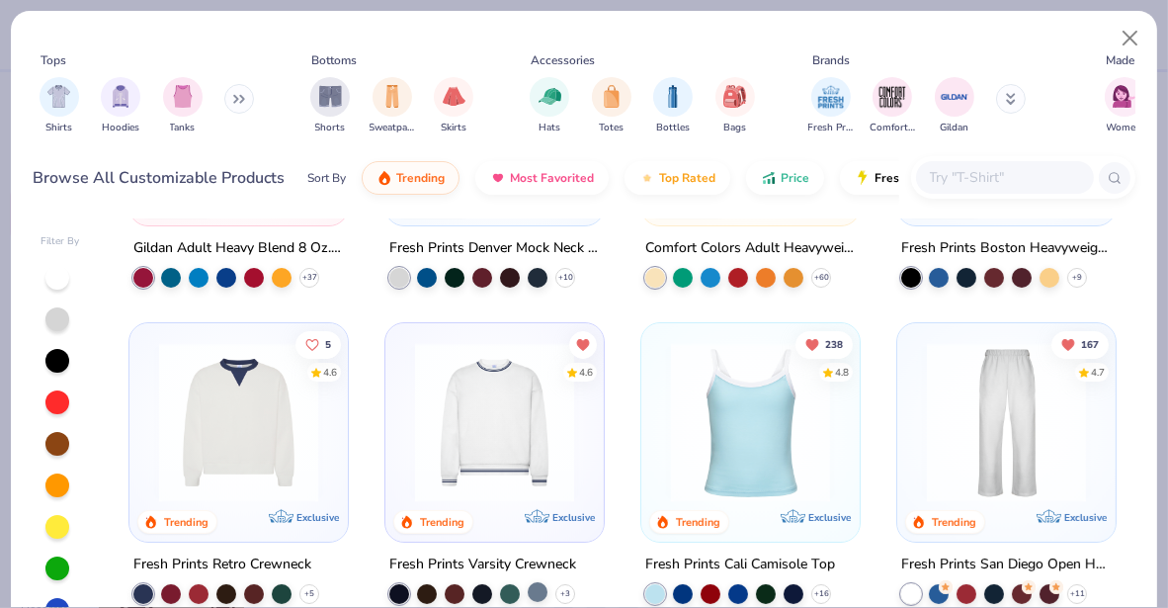
click at [534, 585] on div at bounding box center [538, 592] width 20 height 20
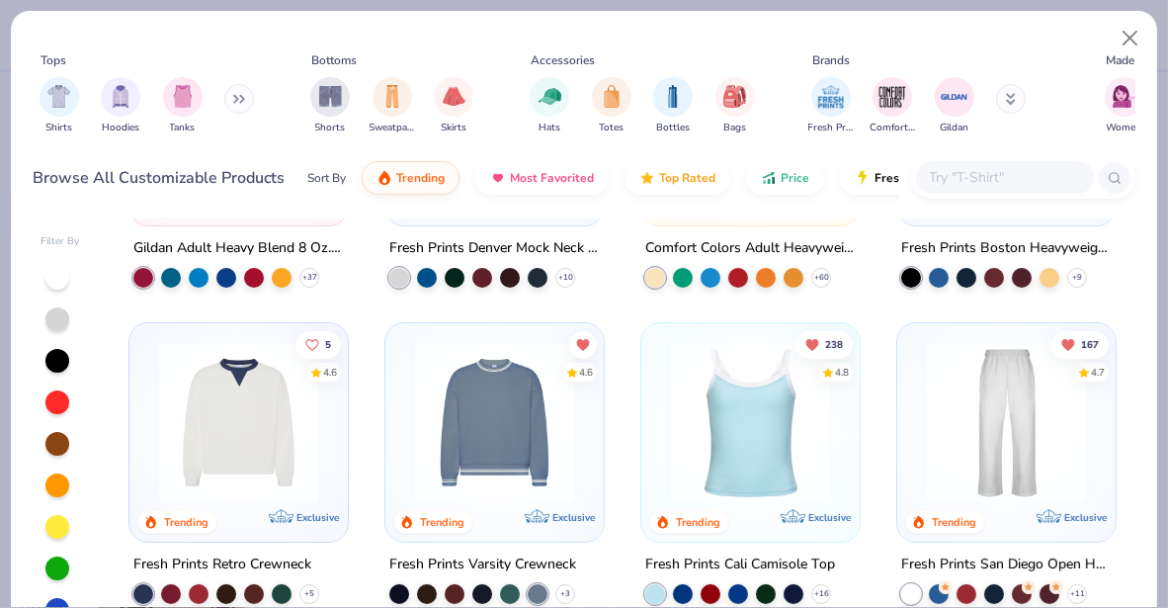
scroll to position [291, 0]
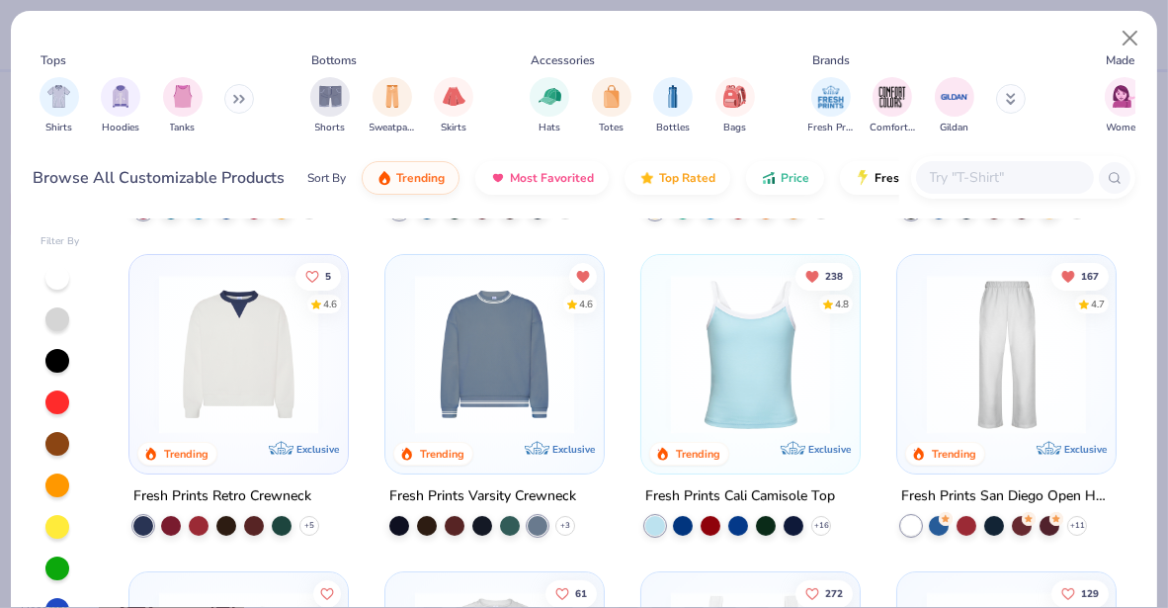
click at [509, 396] on img at bounding box center [494, 354] width 179 height 159
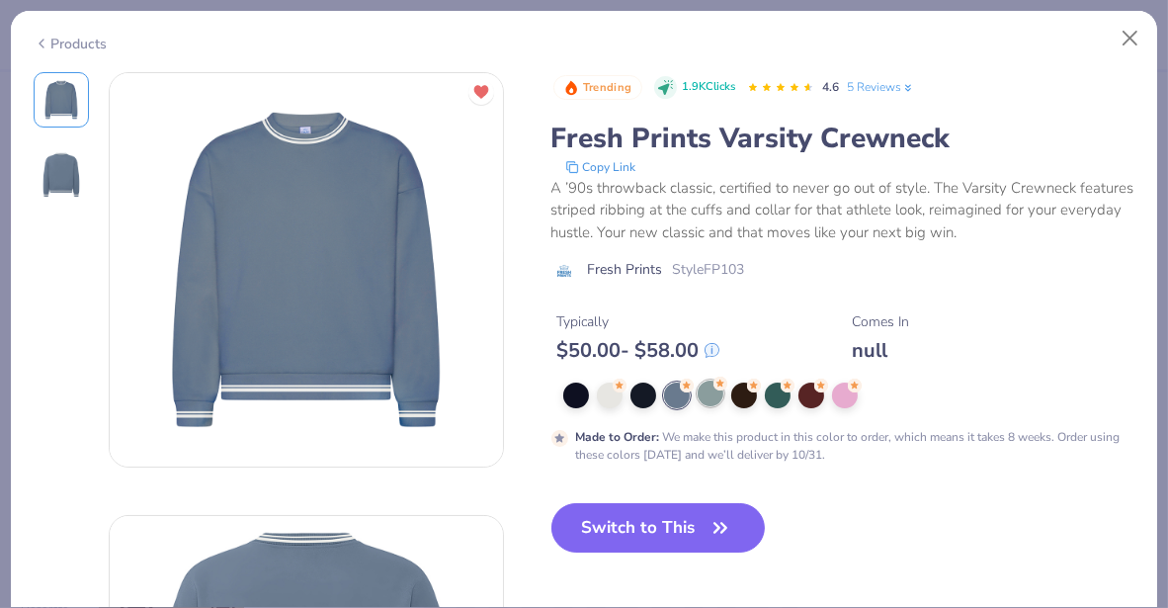
click at [707, 400] on div at bounding box center [711, 394] width 26 height 26
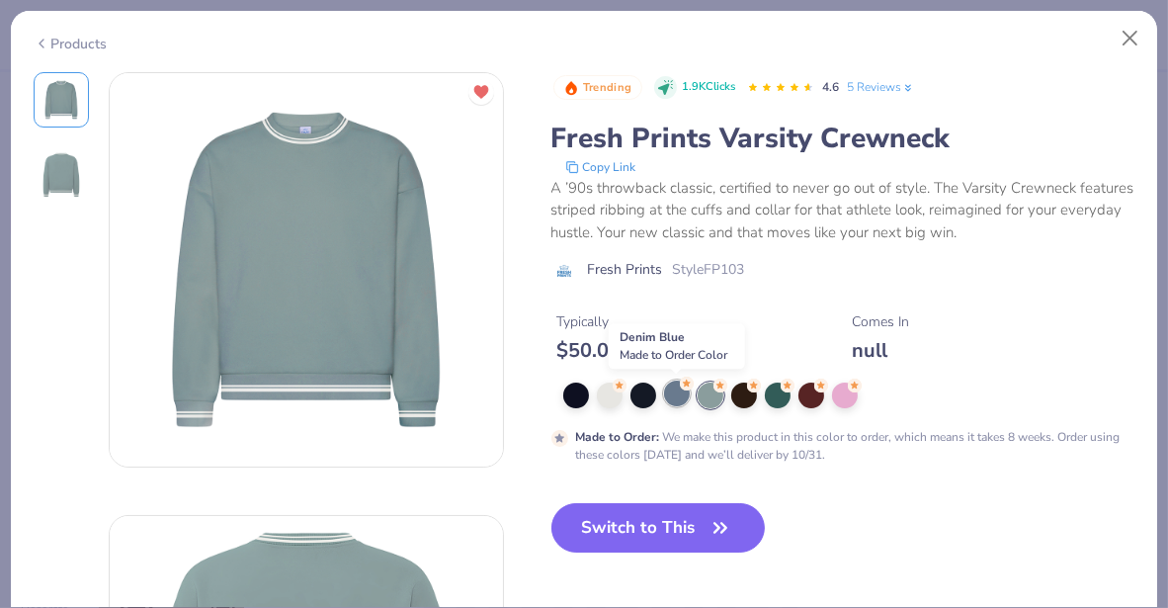
click at [680, 393] on div at bounding box center [677, 394] width 26 height 26
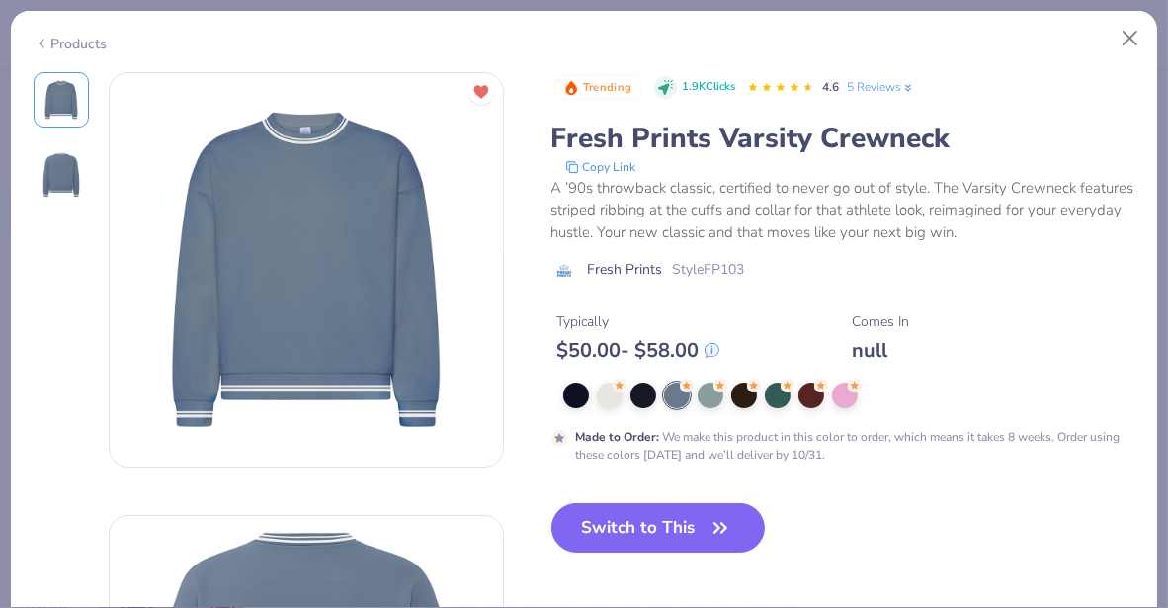
click at [620, 410] on div "Made to Order : We make this product in this color to order, which means it tak…" at bounding box center [844, 423] width 584 height 81
click at [613, 402] on div at bounding box center [610, 394] width 26 height 26
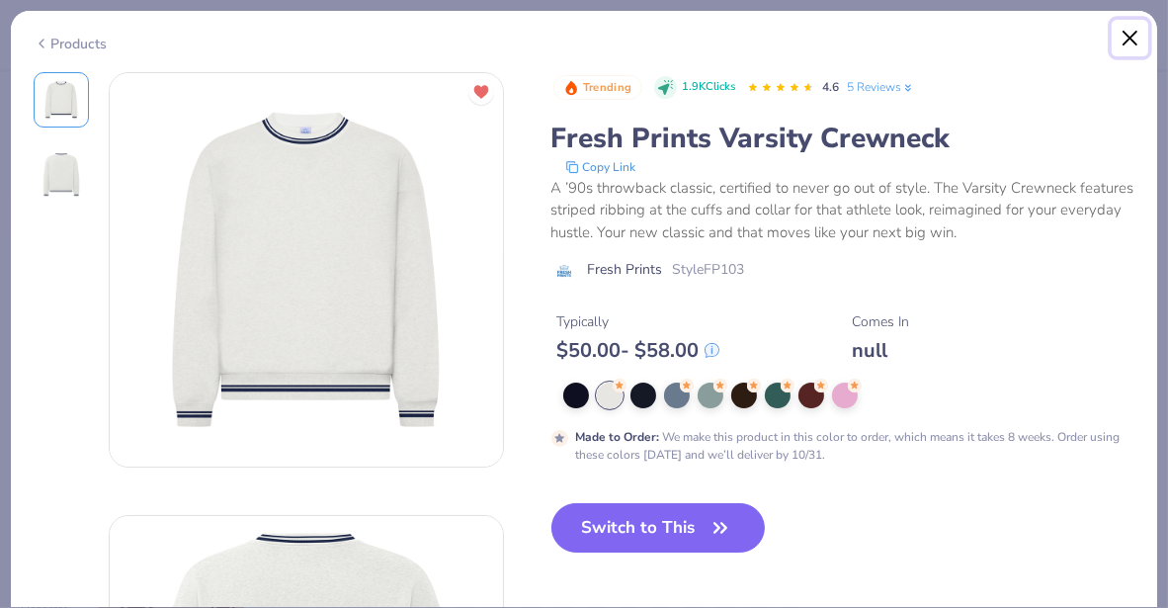
click at [1141, 43] on button "Close" at bounding box center [1131, 39] width 38 height 38
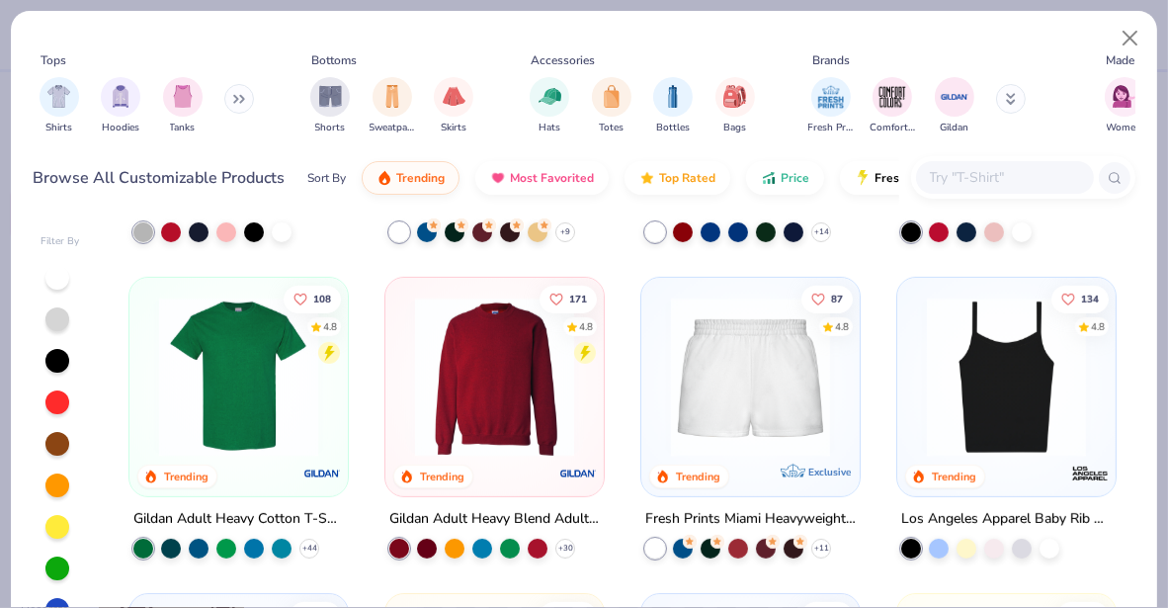
scroll to position [902, 0]
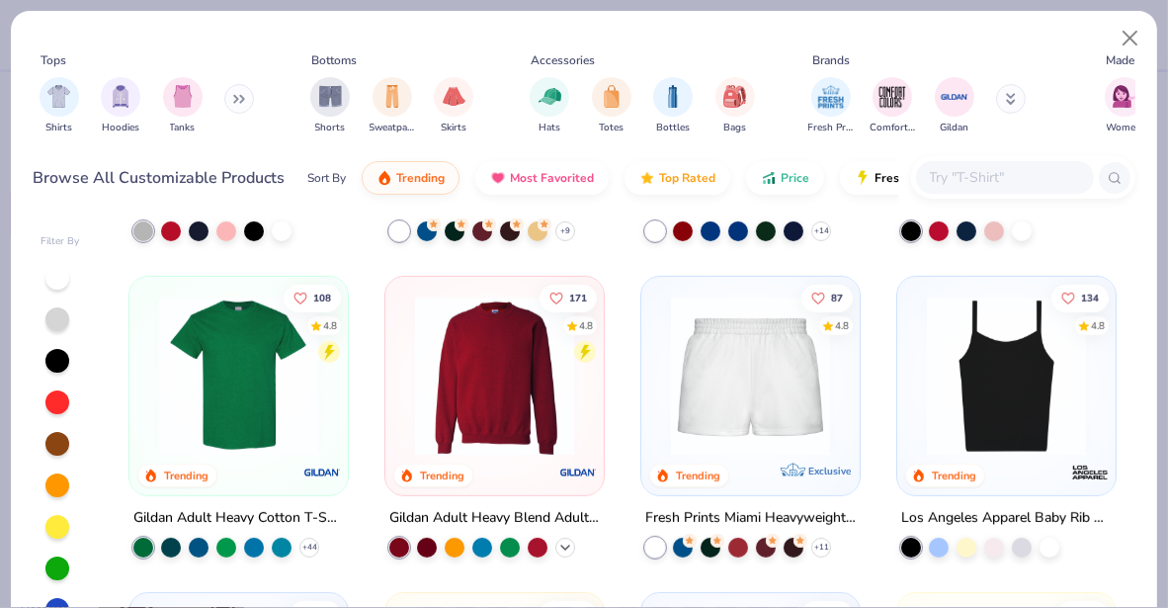
click at [557, 540] on icon at bounding box center [565, 548] width 16 height 16
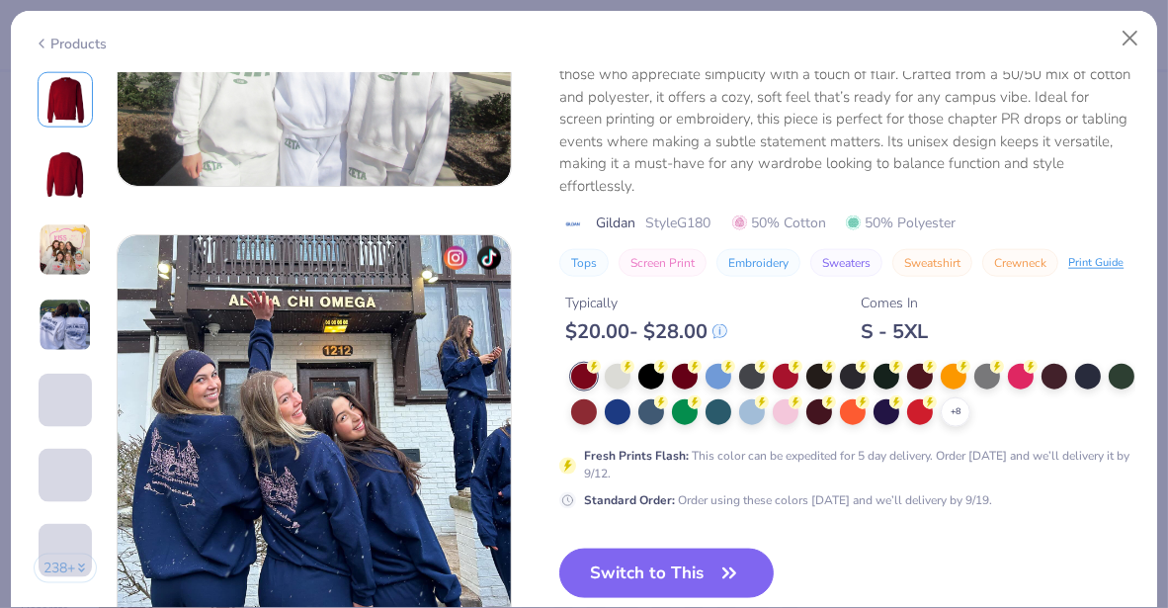
scroll to position [2700, 0]
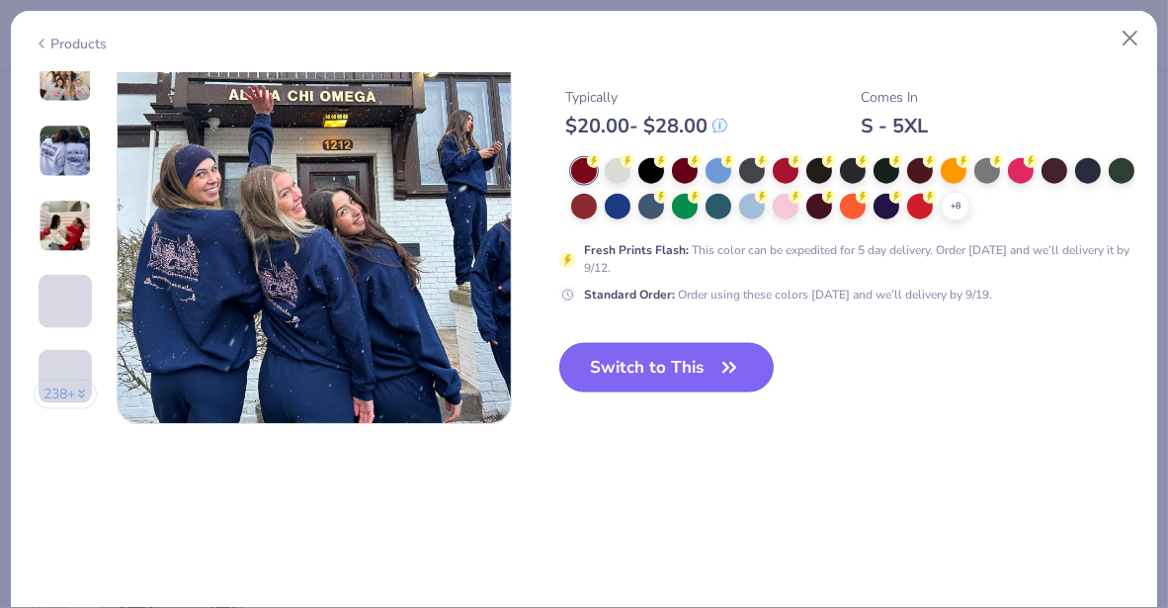
click at [696, 361] on button "Switch to This" at bounding box center [666, 367] width 214 height 49
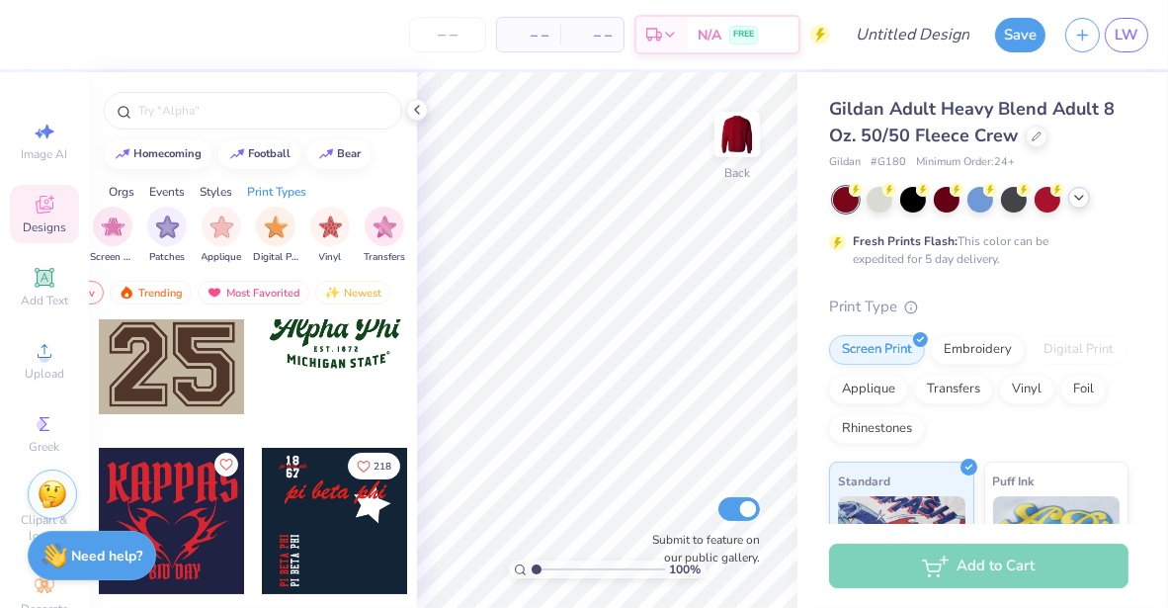
click at [1084, 199] on icon at bounding box center [1079, 198] width 16 height 16
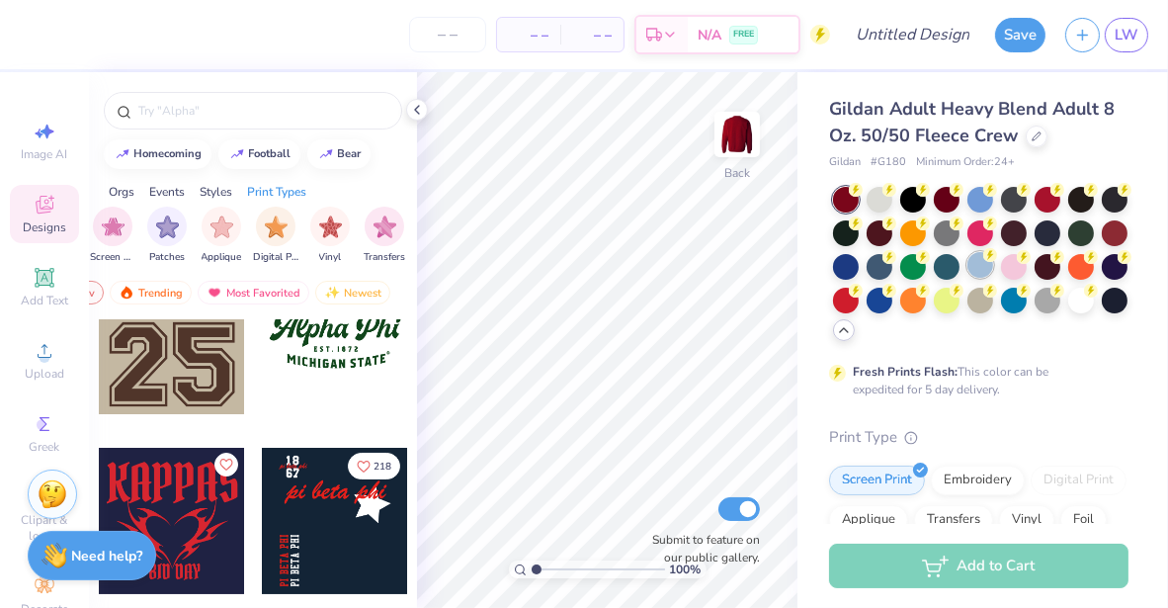
click at [993, 266] on div at bounding box center [981, 265] width 26 height 26
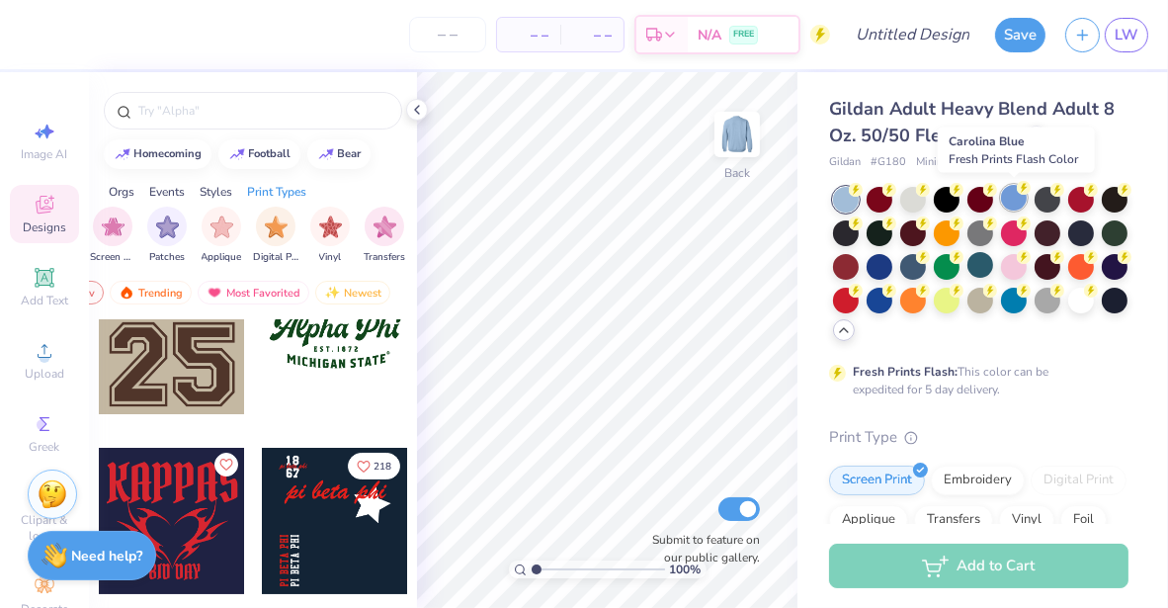
click at [1011, 192] on div at bounding box center [1014, 198] width 26 height 26
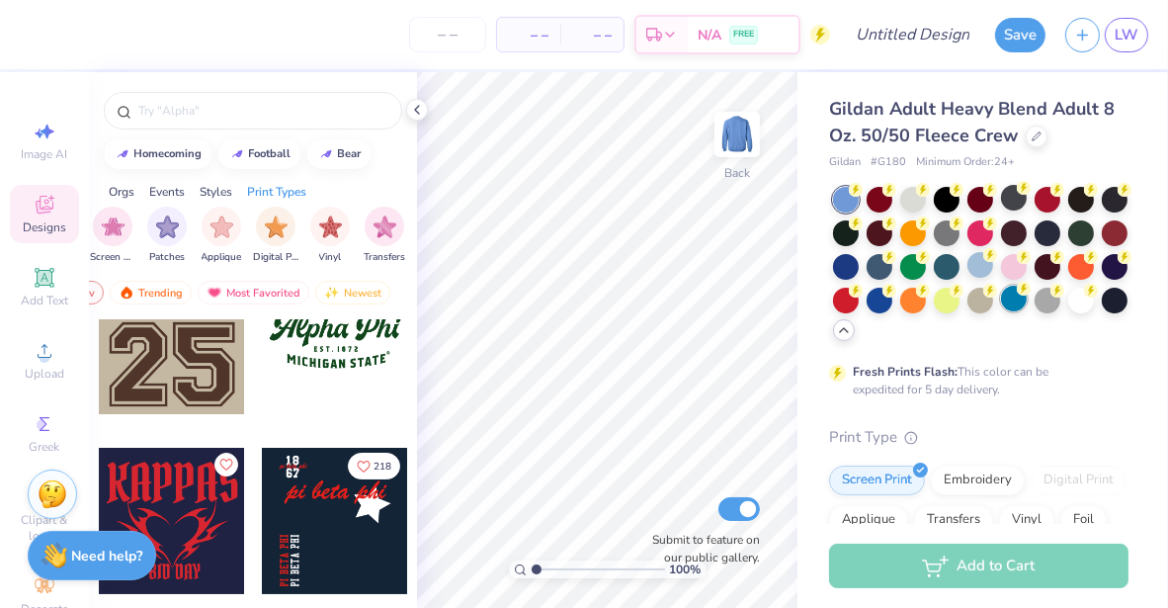
click at [1001, 311] on div at bounding box center [1014, 299] width 26 height 26
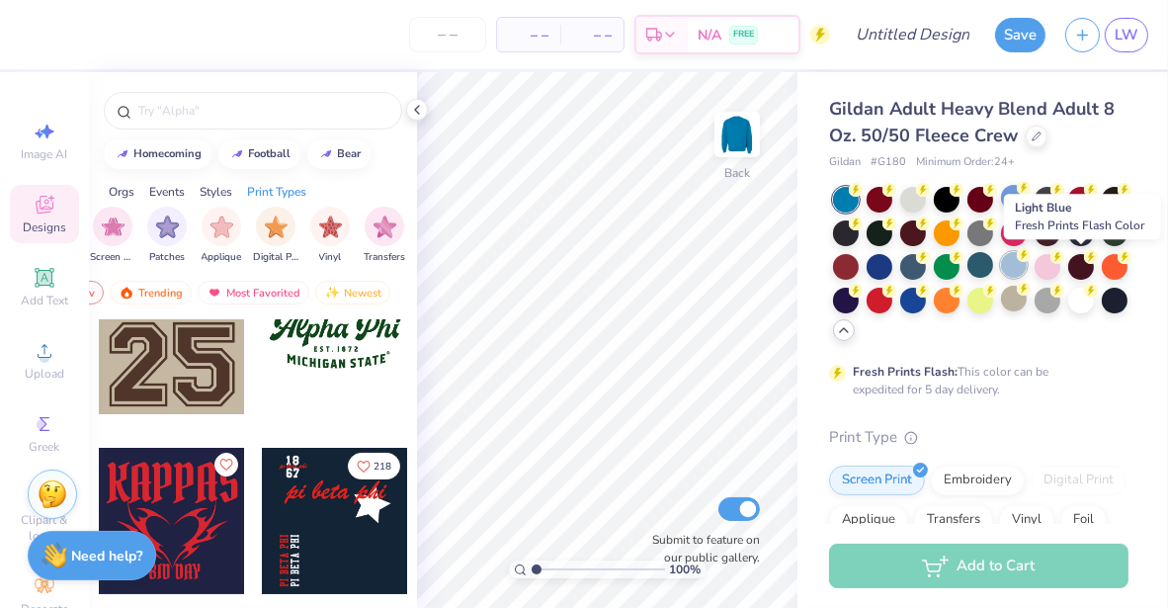
click at [1027, 262] on div at bounding box center [1014, 265] width 26 height 26
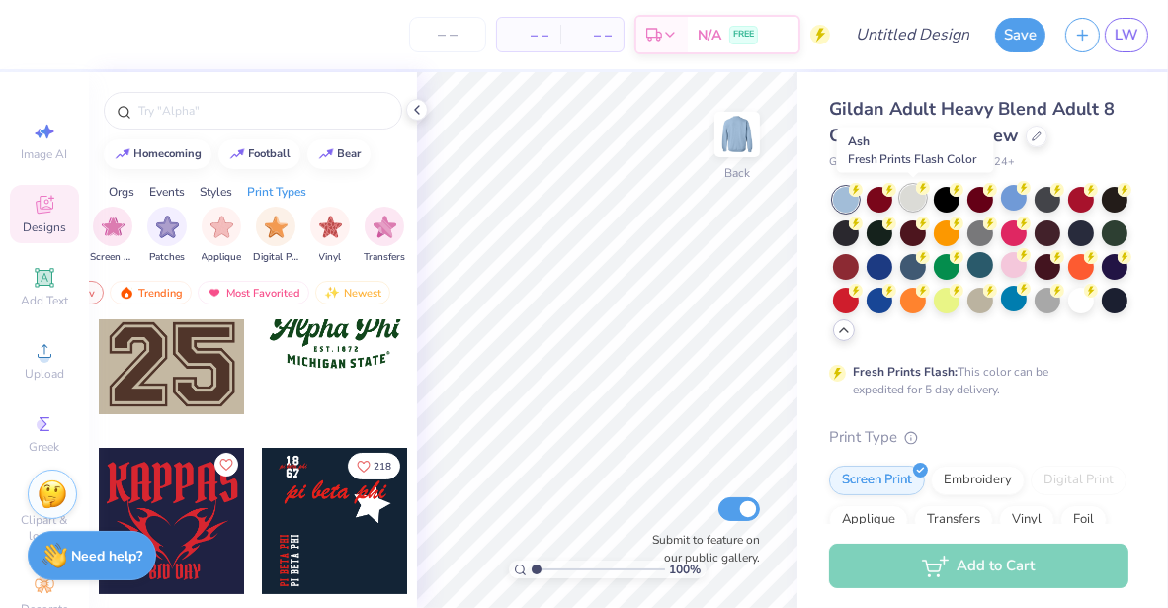
click at [912, 193] on div at bounding box center [913, 198] width 26 height 26
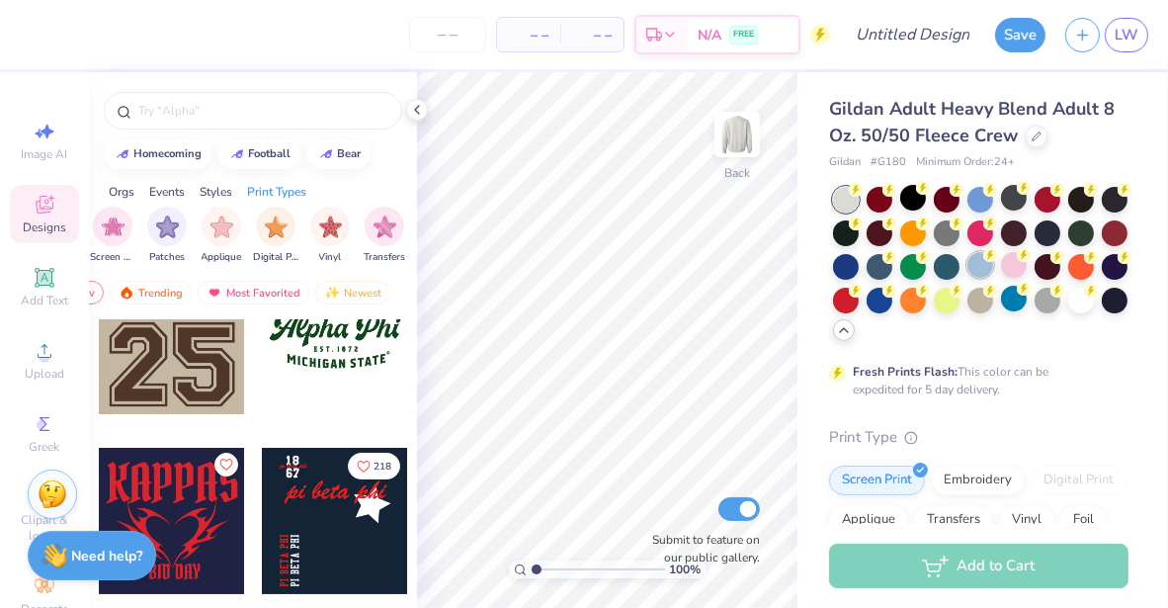
click at [993, 261] on div at bounding box center [981, 265] width 26 height 26
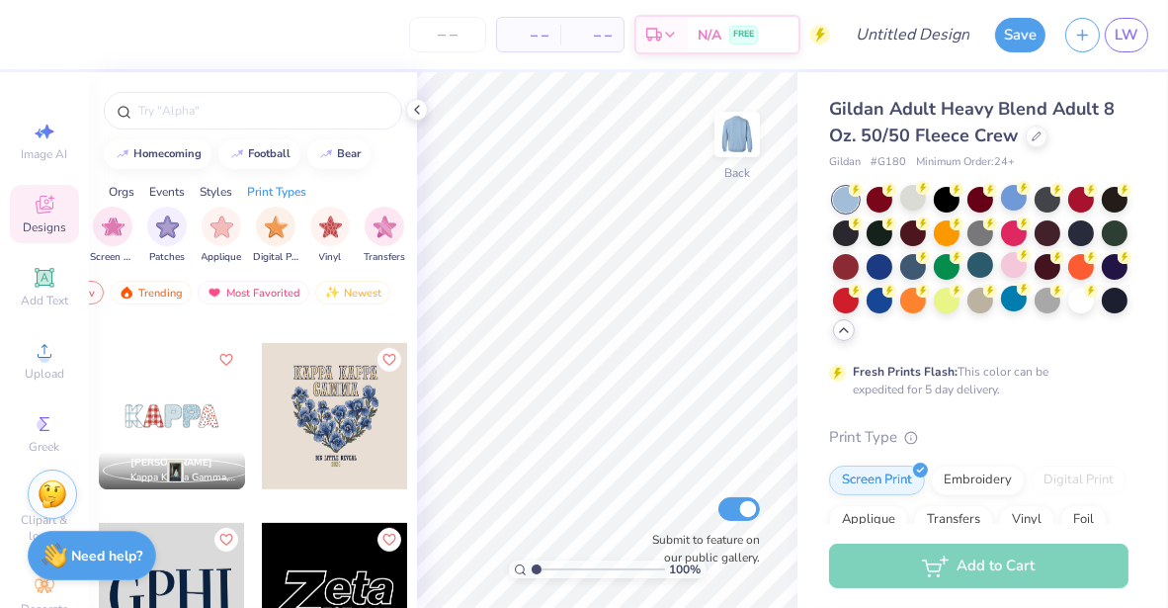
click at [415, 104] on div at bounding box center [417, 110] width 22 height 22
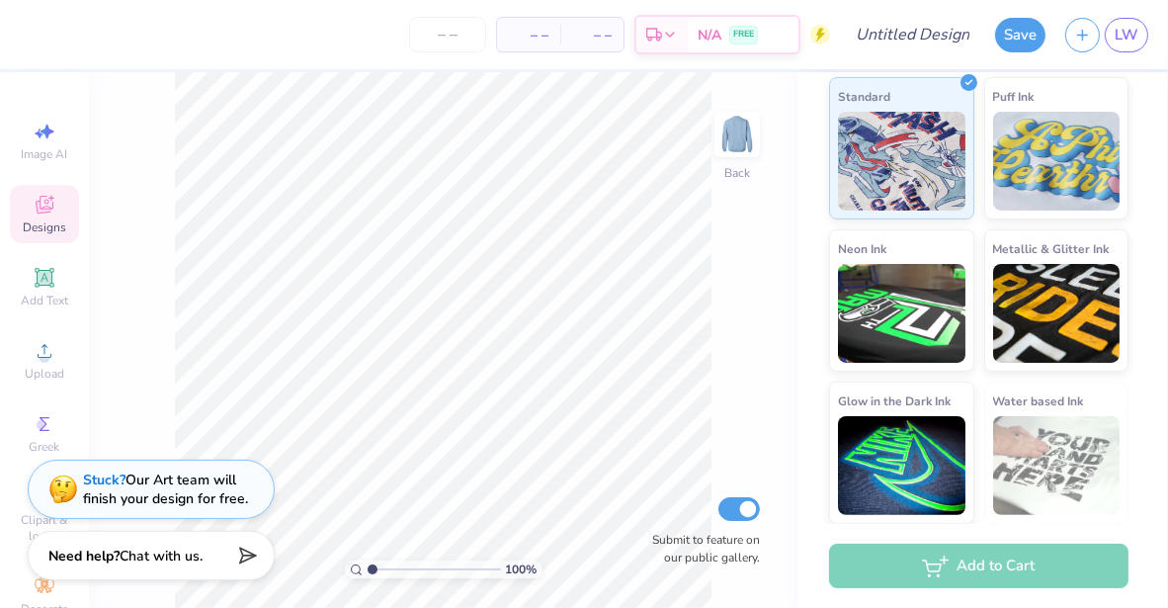
click at [46, 205] on icon at bounding box center [45, 205] width 24 height 24
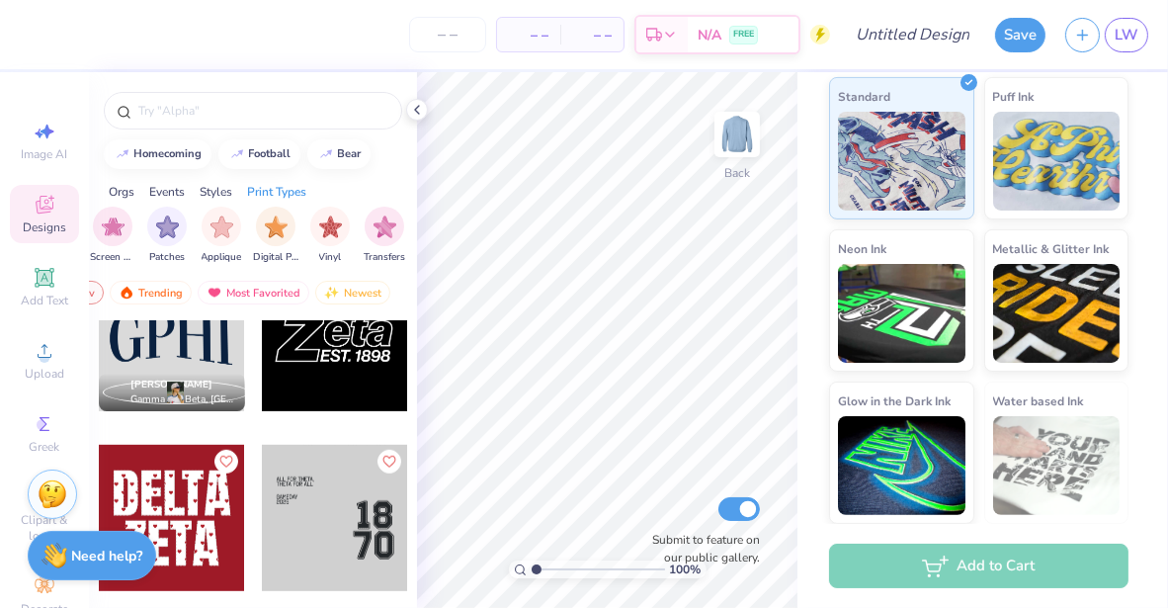
scroll to position [1316, 0]
click at [328, 515] on div at bounding box center [335, 518] width 146 height 146
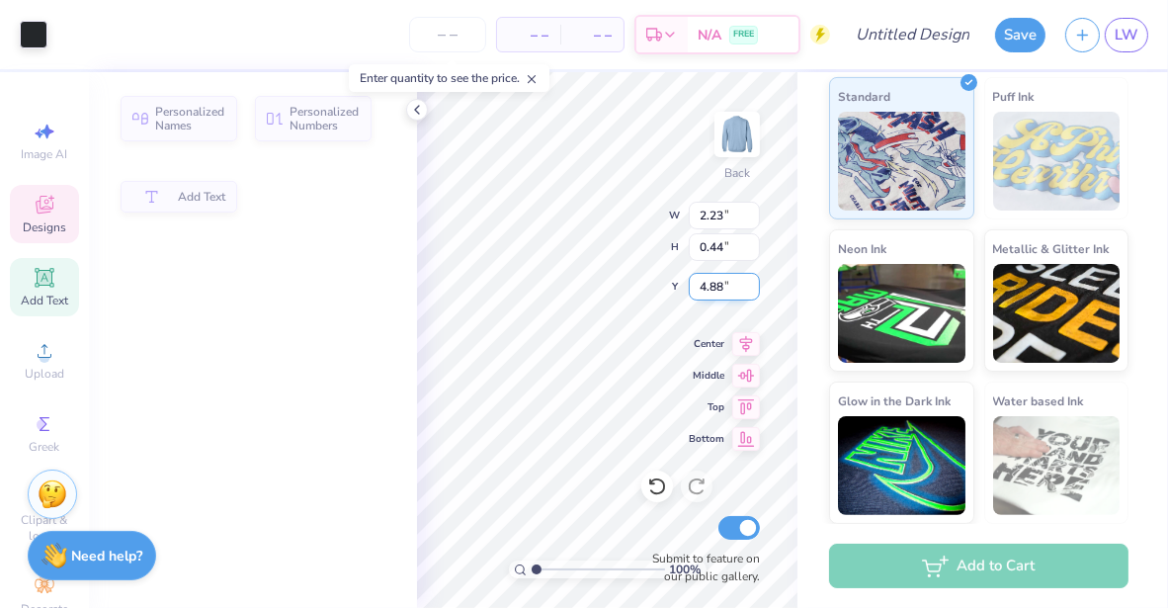
type input "2.23"
type input "0.44"
type input "4.88"
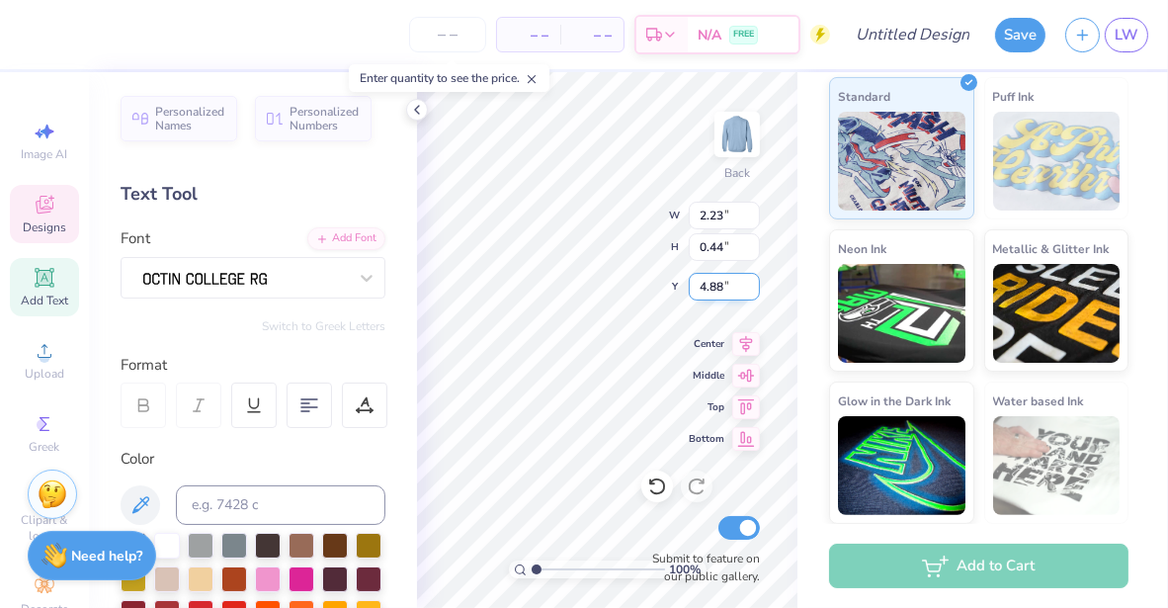
scroll to position [16, 4]
type textarea "Pledge Class"
type input "5.08"
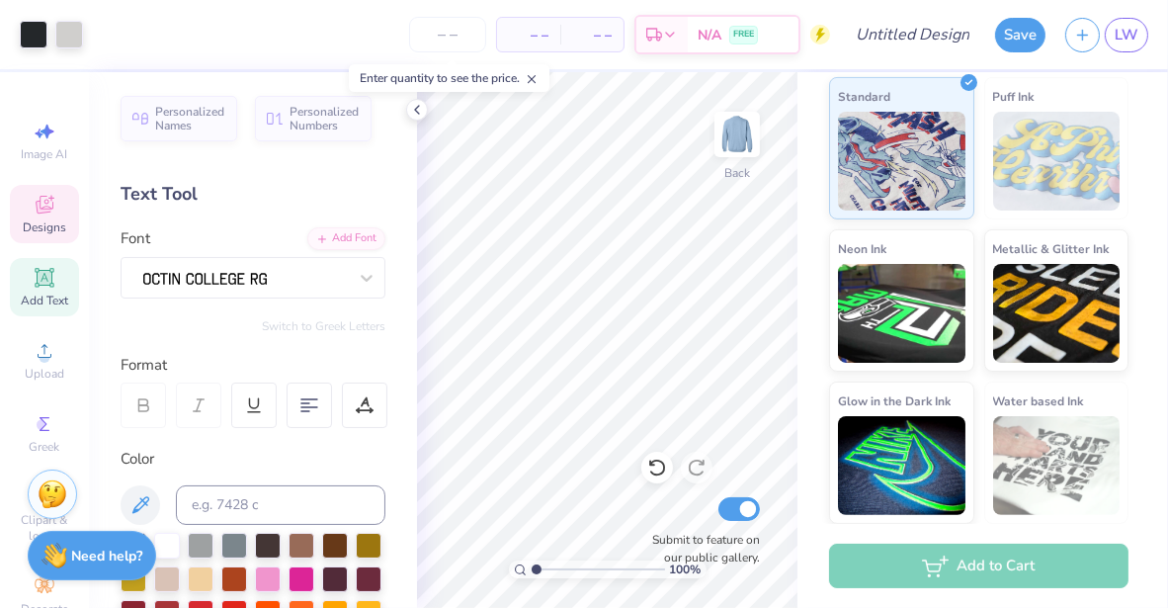
click at [53, 219] on span "Designs" at bounding box center [44, 227] width 43 height 16
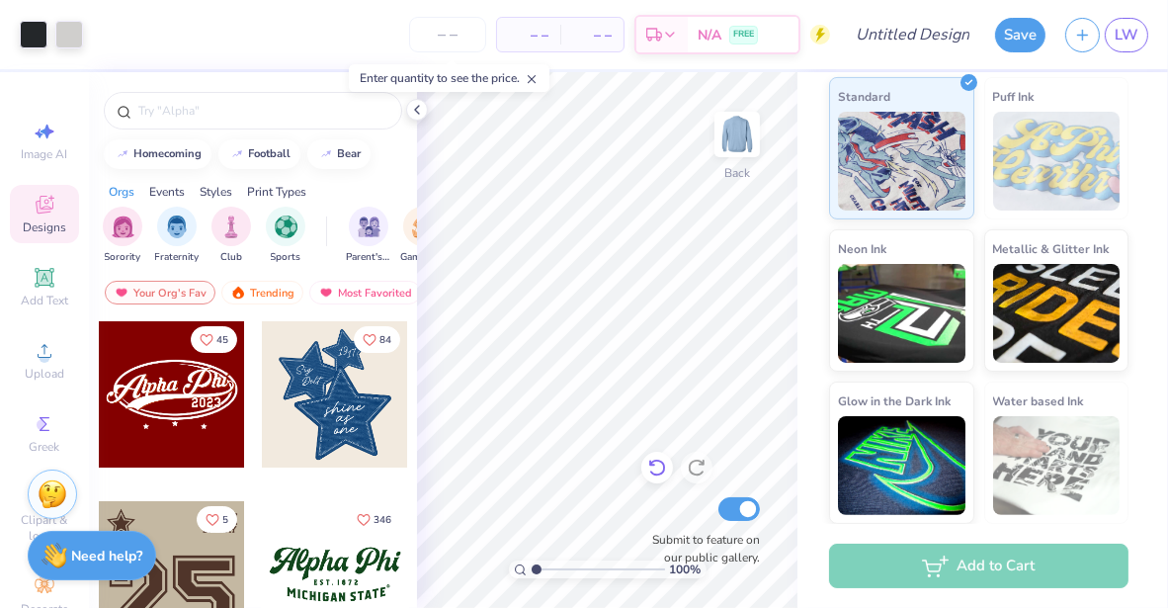
click at [652, 471] on icon at bounding box center [657, 468] width 20 height 20
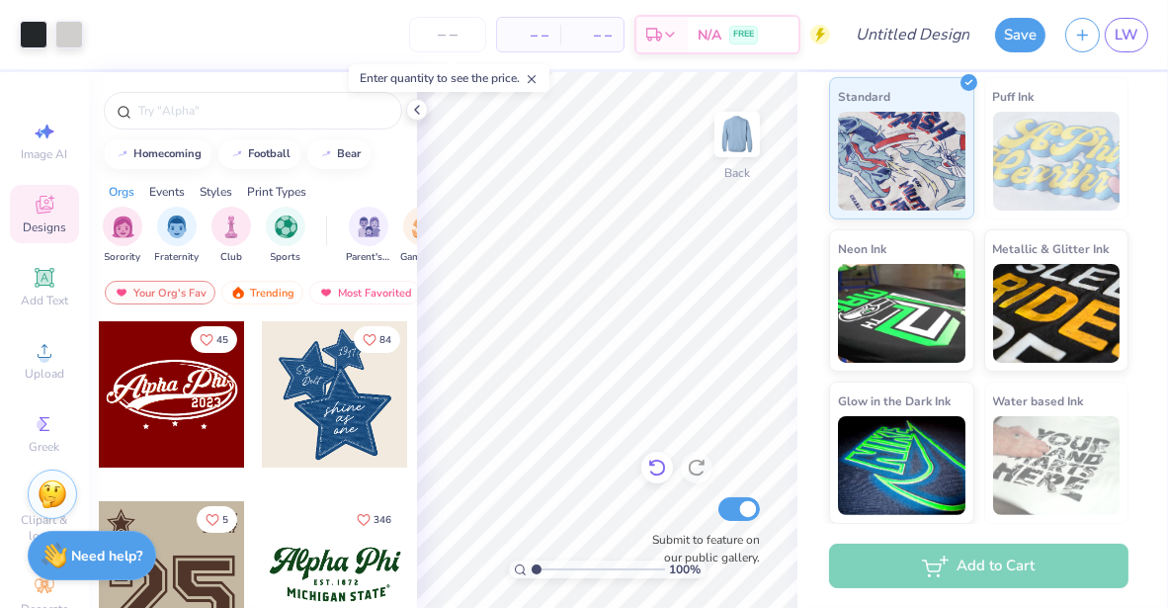
click at [652, 471] on icon at bounding box center [657, 468] width 20 height 20
click at [657, 467] on icon at bounding box center [657, 468] width 20 height 20
click at [415, 111] on icon at bounding box center [417, 110] width 16 height 16
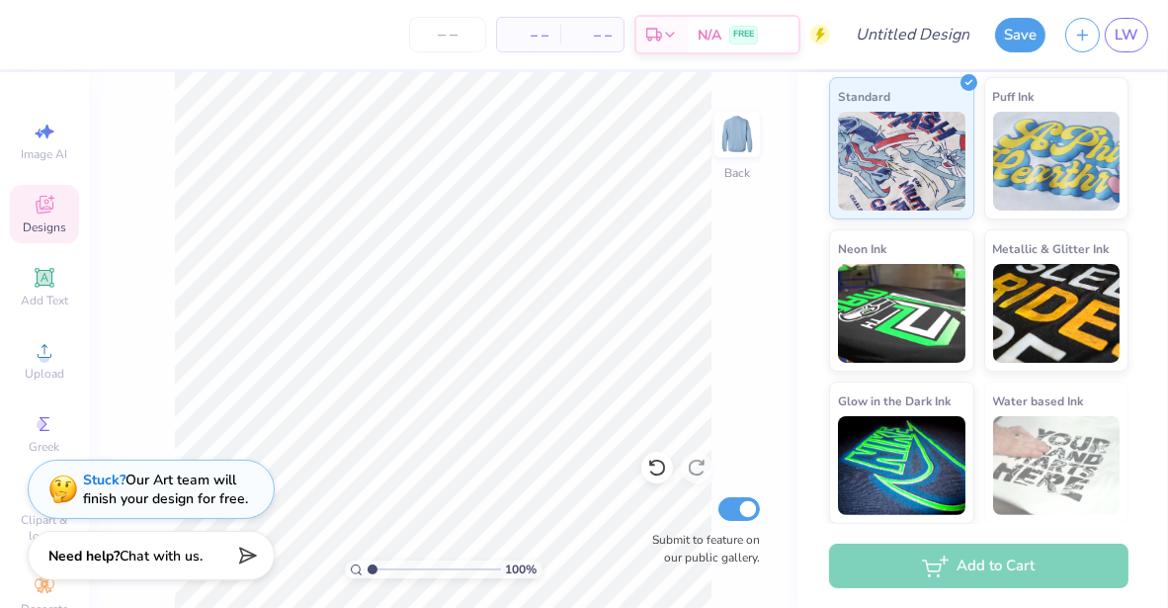
click at [27, 218] on div "Designs" at bounding box center [44, 214] width 69 height 58
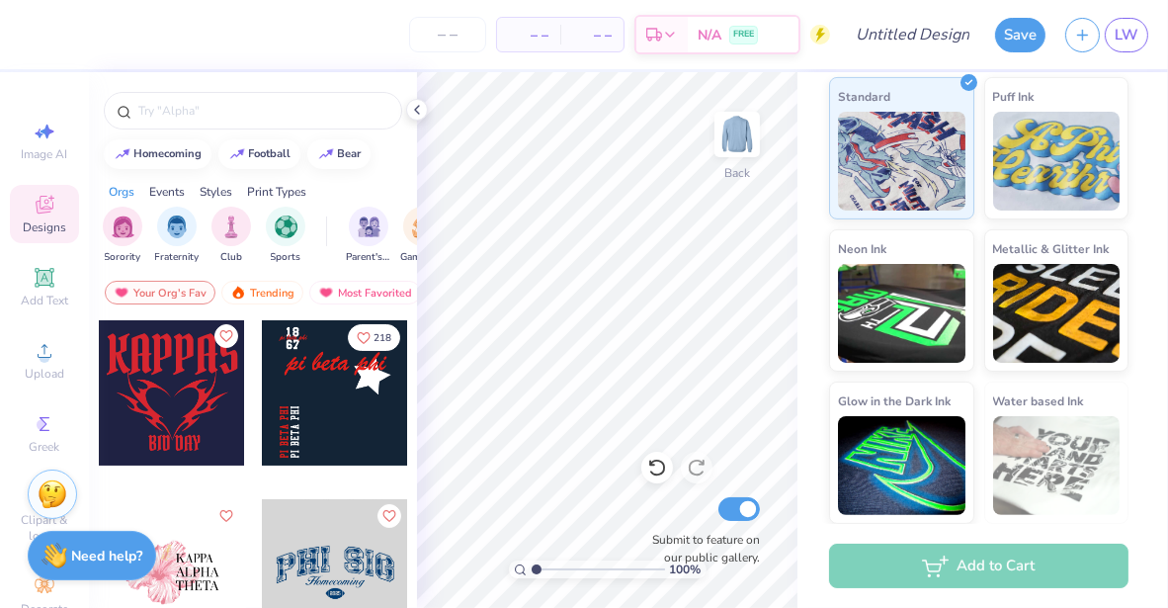
scroll to position [365, 0]
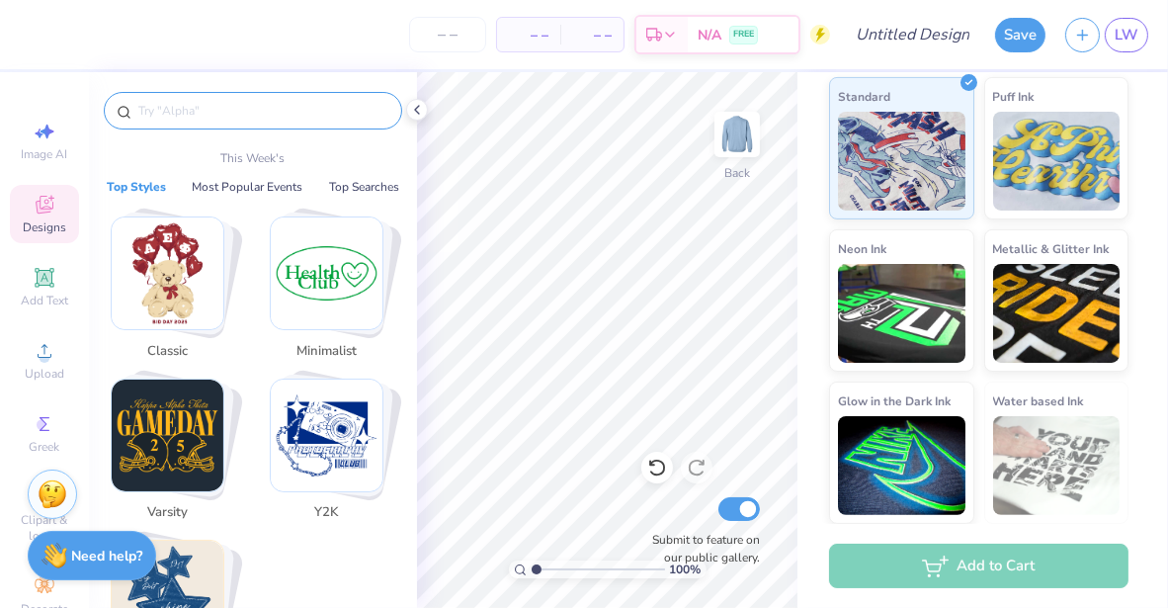
click at [263, 109] on input "text" at bounding box center [262, 111] width 253 height 20
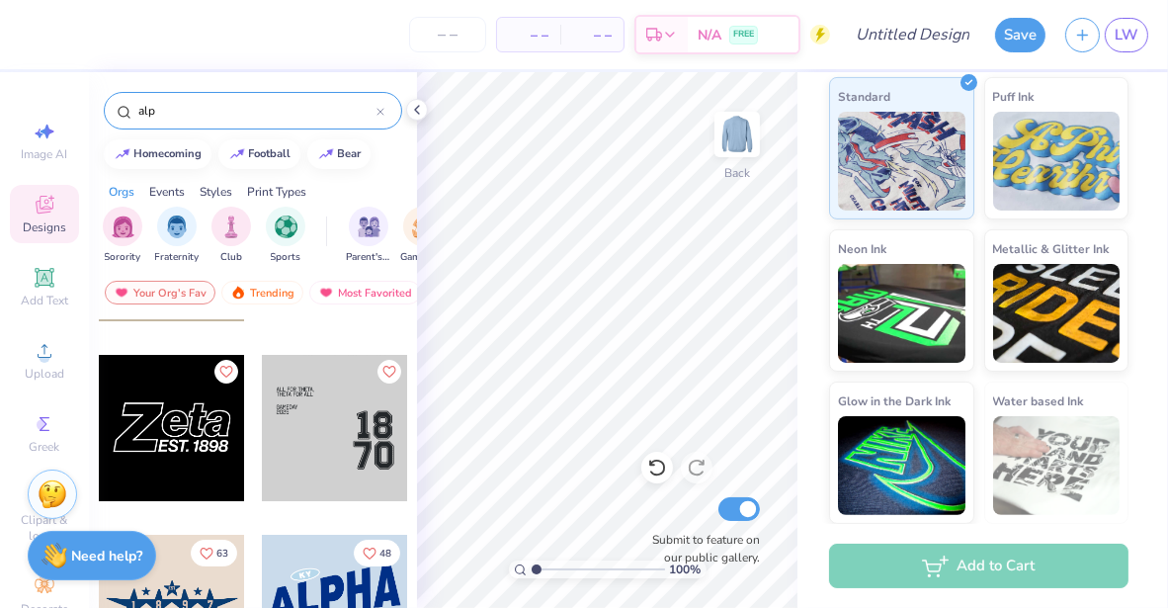
scroll to position [148, 0]
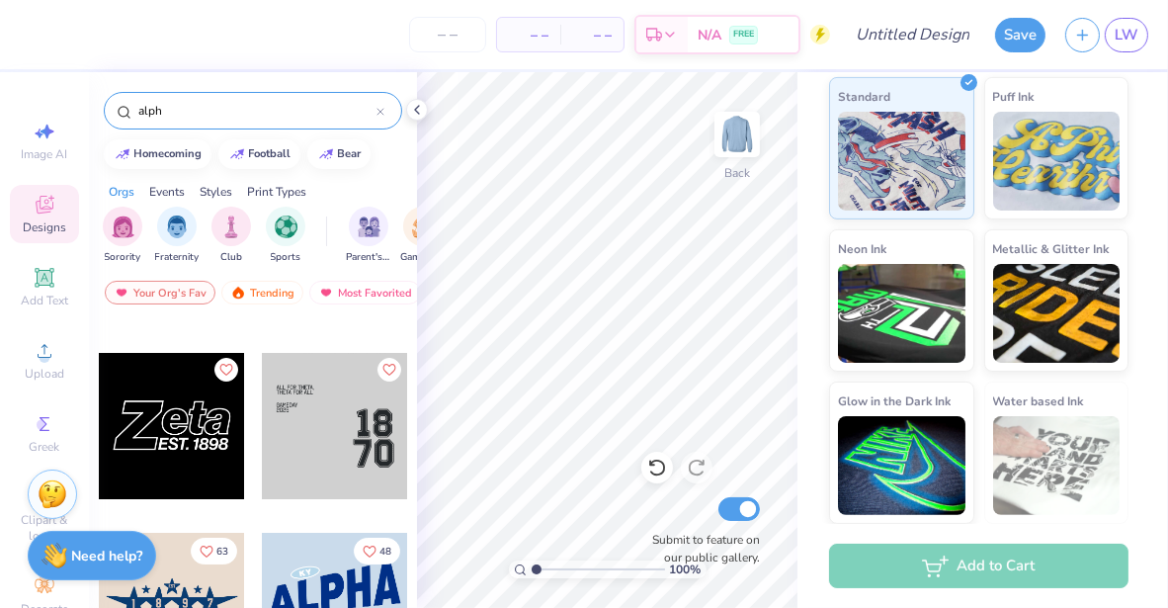
type input "alph"
click at [198, 461] on div at bounding box center [172, 426] width 146 height 146
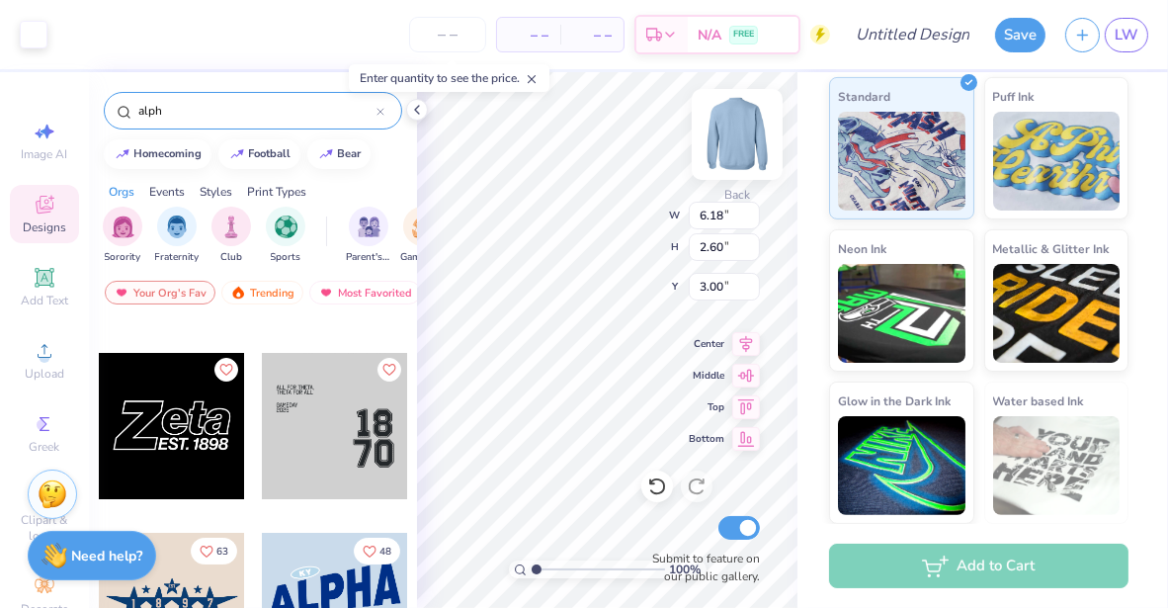
click at [731, 141] on img at bounding box center [737, 134] width 79 height 79
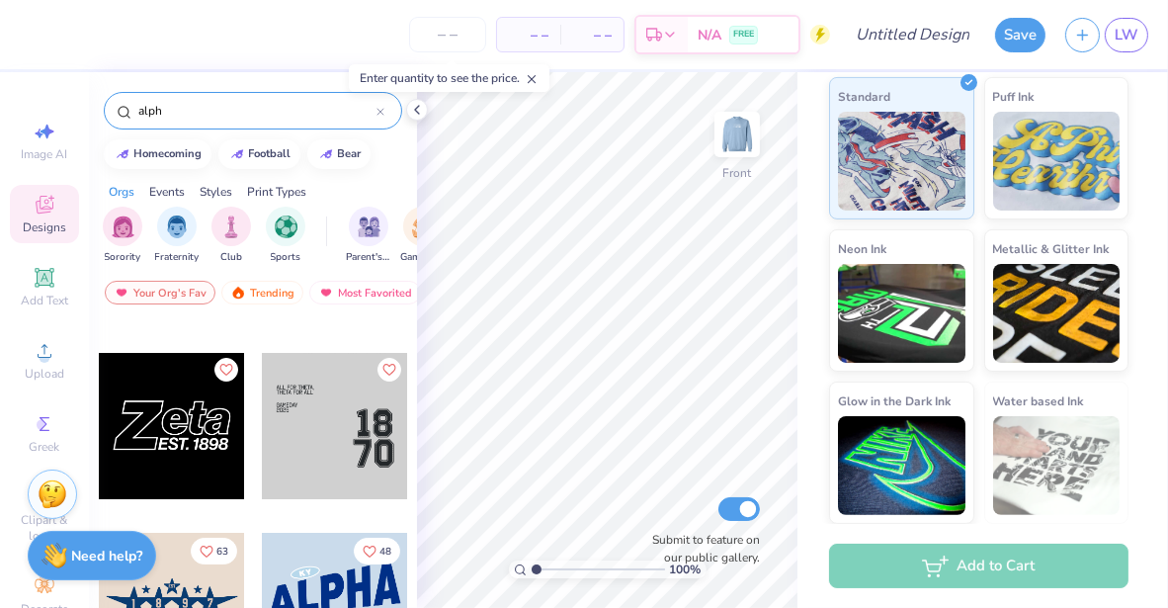
click at [186, 407] on div at bounding box center [172, 426] width 146 height 146
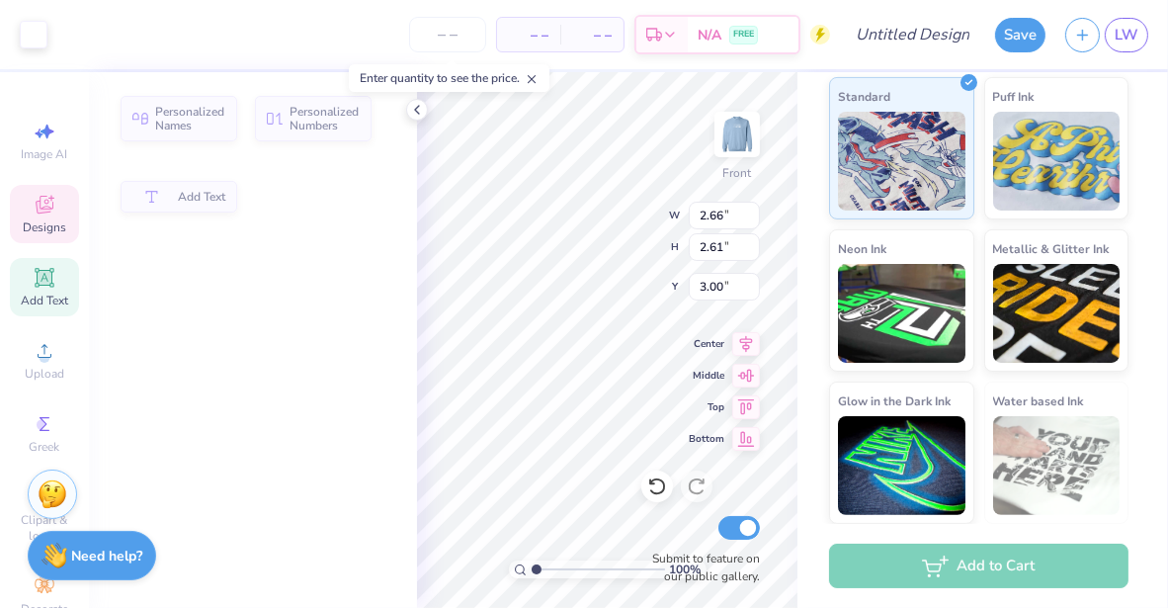
type input "2.66"
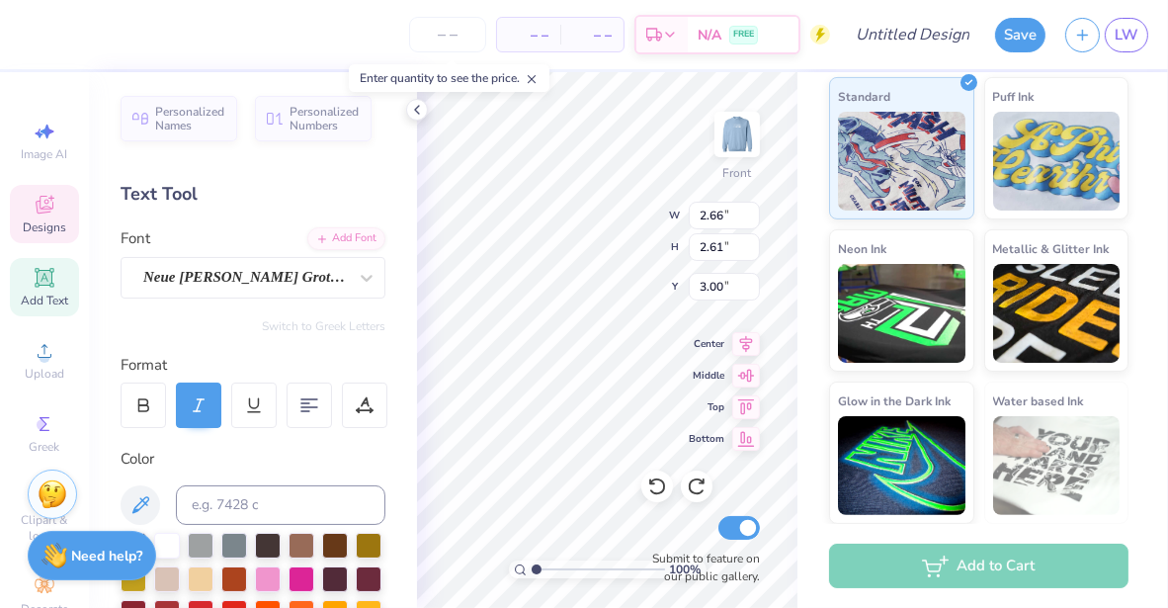
scroll to position [16, 2]
type textarea "K"
type textarea "e"
type textarea "appa"
type input "3.46"
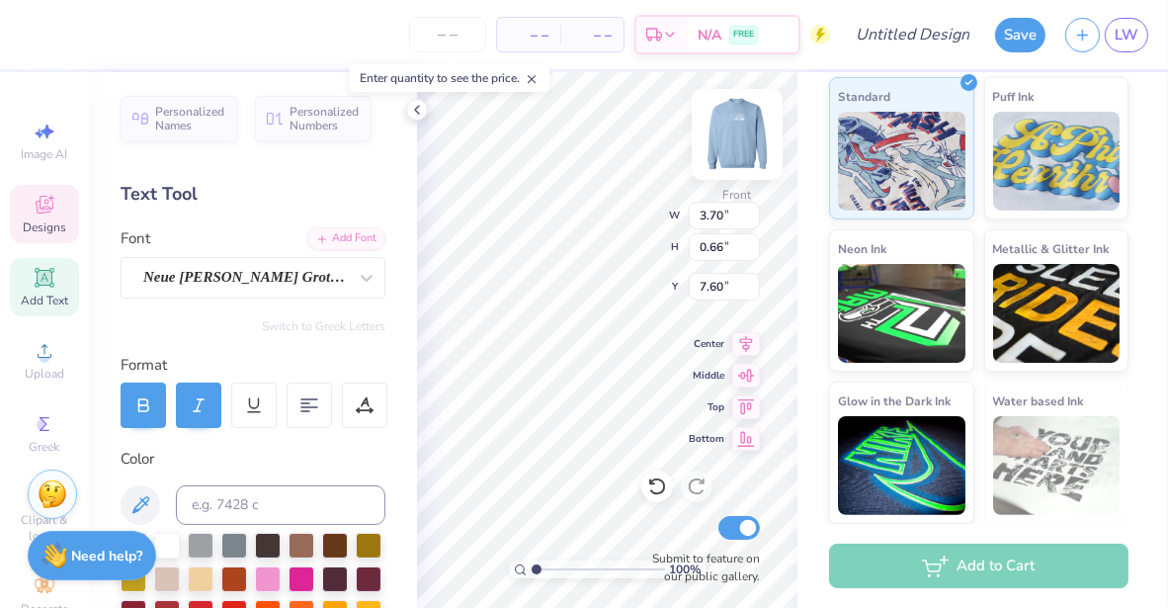
type input "7.60"
type input "5.76"
type input "1.81"
type input "3.40"
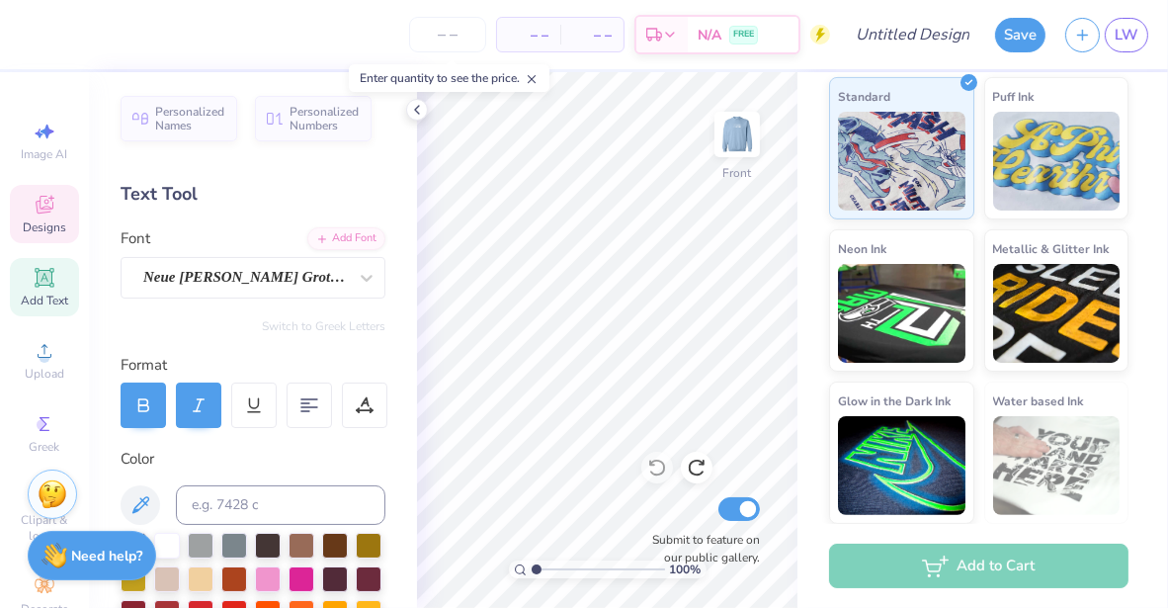
click at [38, 205] on icon at bounding box center [45, 205] width 24 height 24
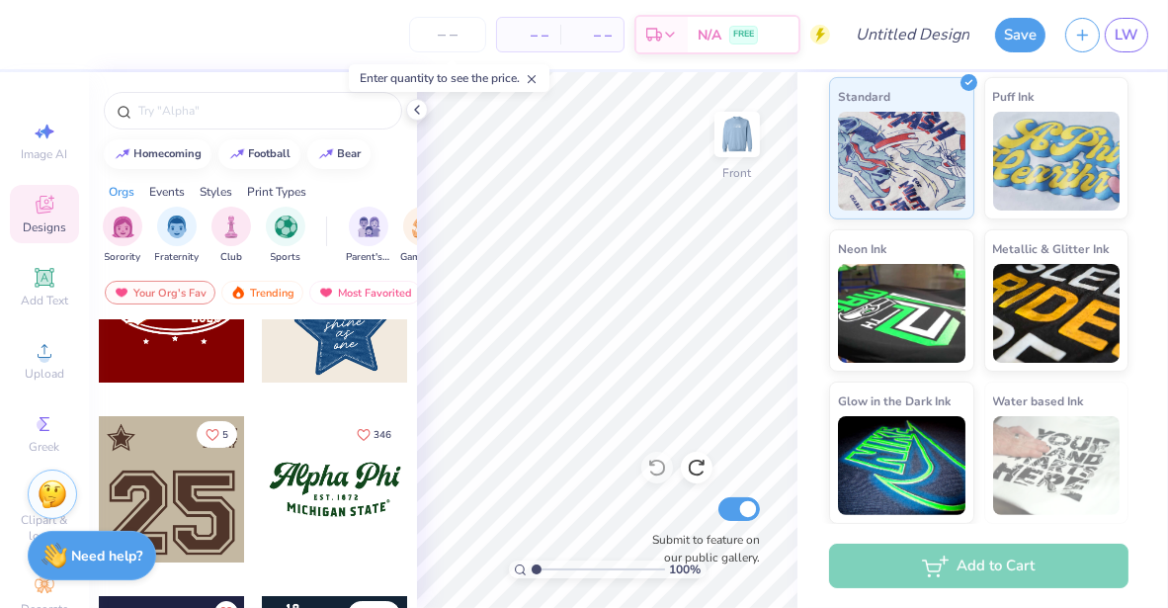
scroll to position [0, 0]
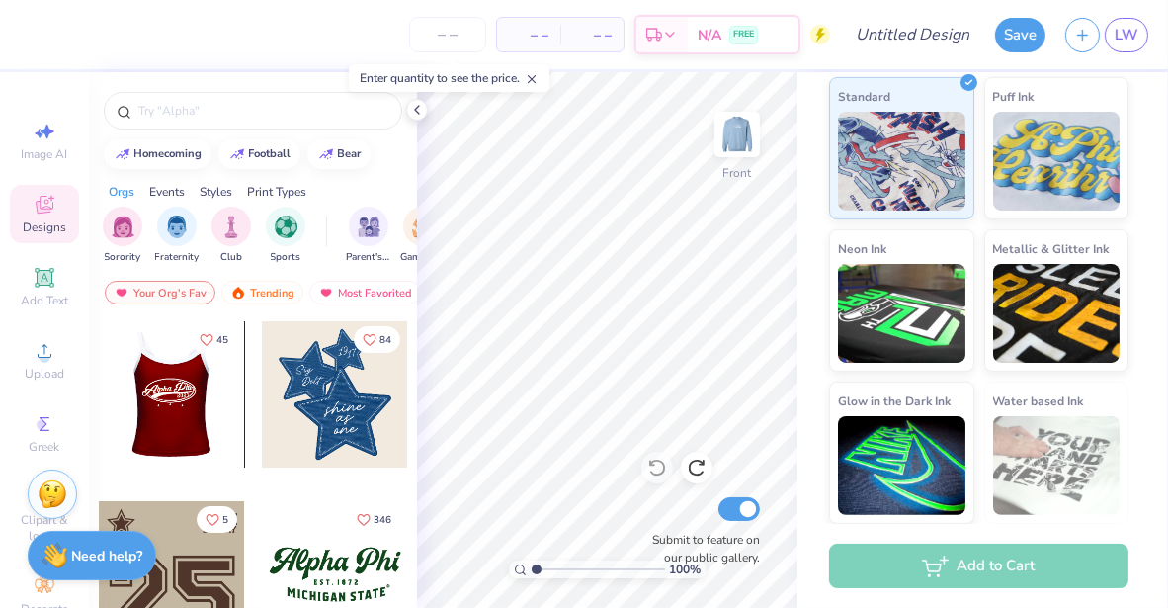
click at [169, 402] on div at bounding box center [171, 394] width 146 height 146
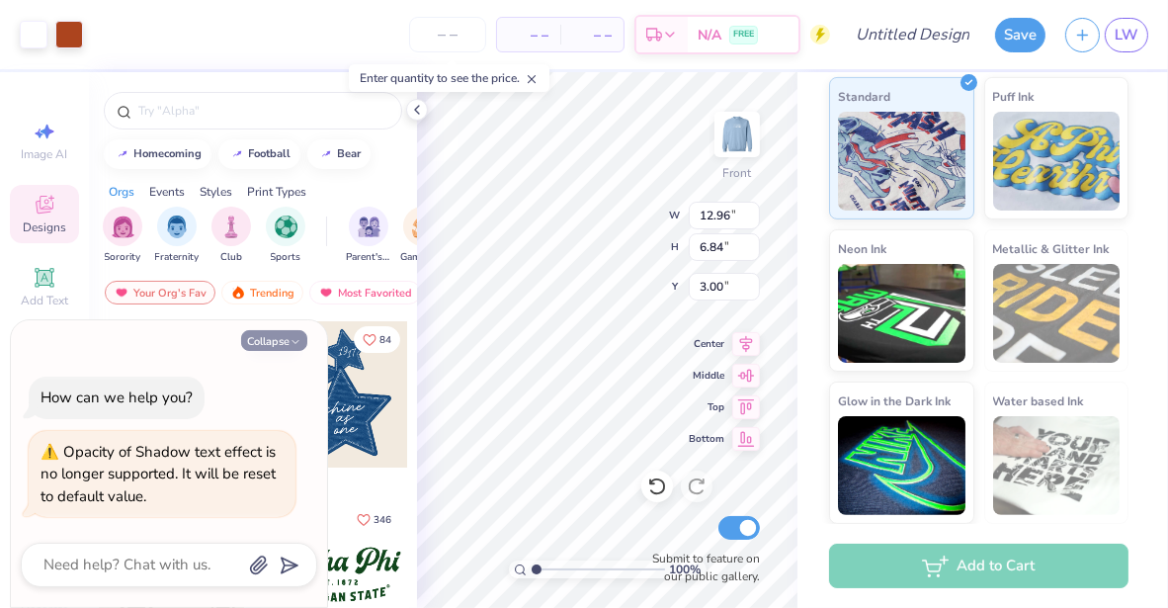
click at [285, 337] on button "Collapse" at bounding box center [274, 340] width 66 height 21
type textarea "x"
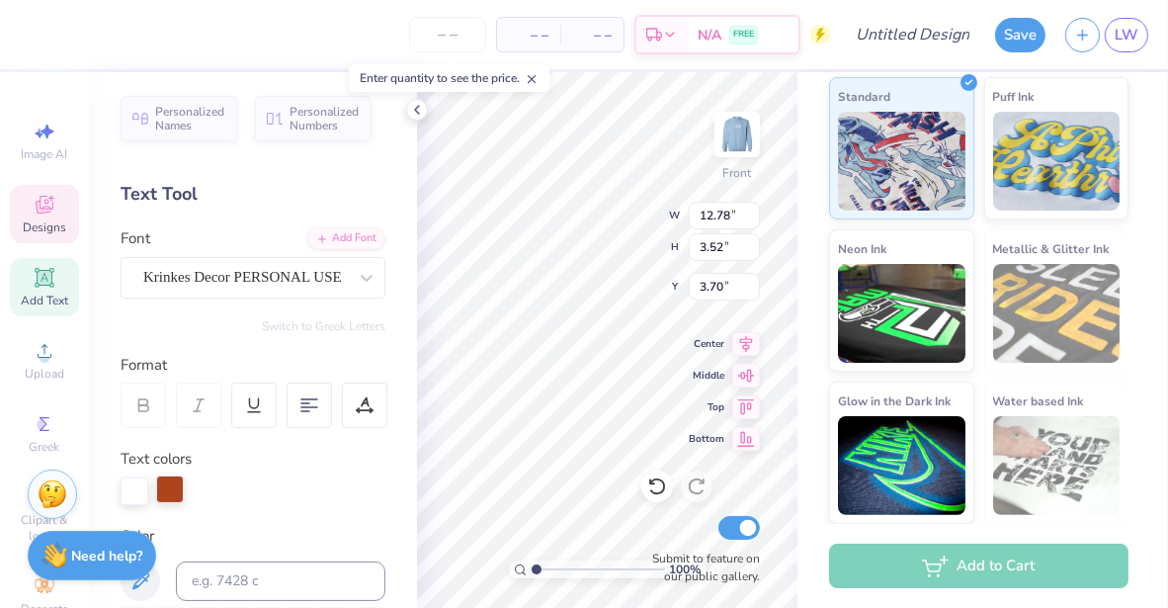
click at [167, 490] on div at bounding box center [170, 489] width 28 height 28
click at [178, 486] on div at bounding box center [170, 491] width 28 height 28
click at [178, 486] on div at bounding box center [170, 489] width 28 height 28
click at [178, 486] on div at bounding box center [170, 491] width 28 height 28
click at [169, 487] on div at bounding box center [170, 489] width 28 height 28
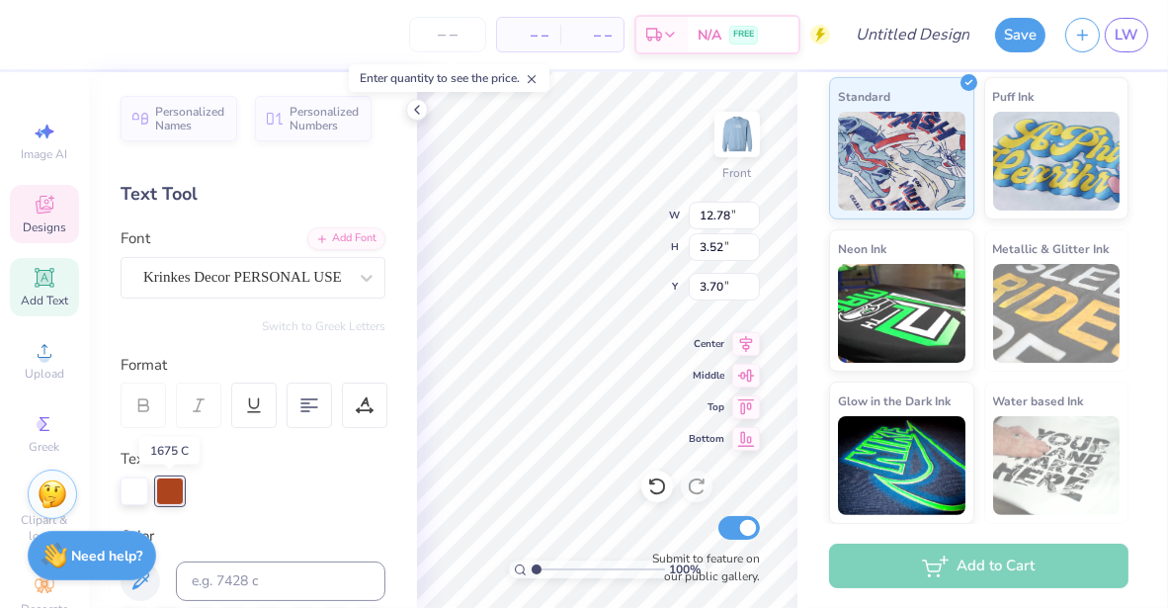
click at [169, 487] on div at bounding box center [170, 491] width 28 height 28
click at [169, 487] on div at bounding box center [170, 489] width 28 height 28
click at [169, 487] on div at bounding box center [170, 491] width 28 height 28
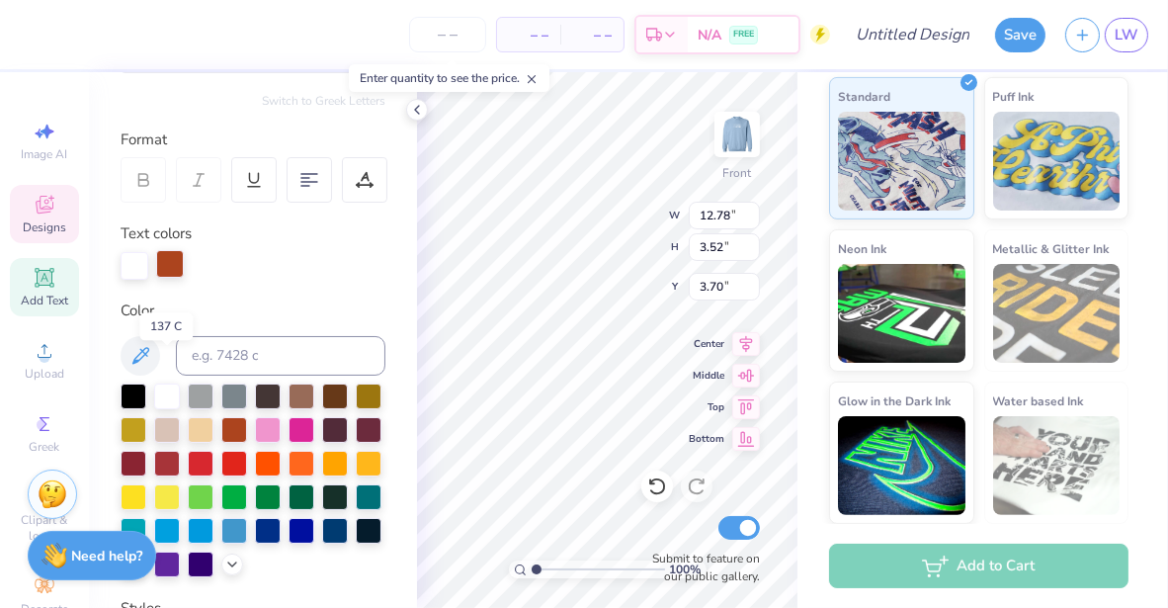
scroll to position [354, 0]
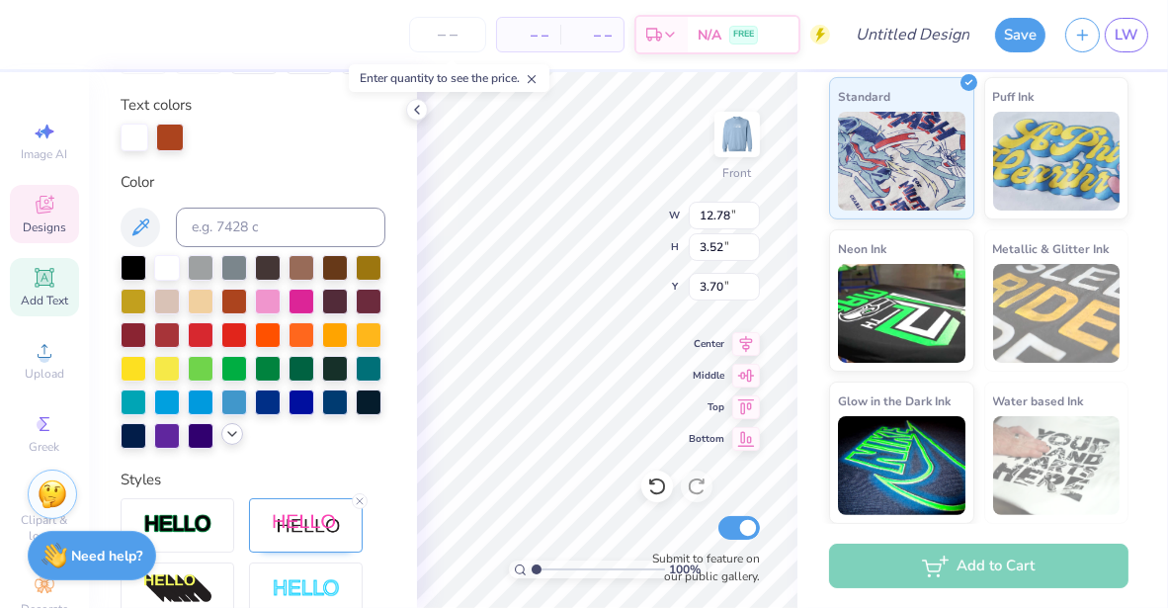
click at [224, 442] on icon at bounding box center [232, 434] width 16 height 16
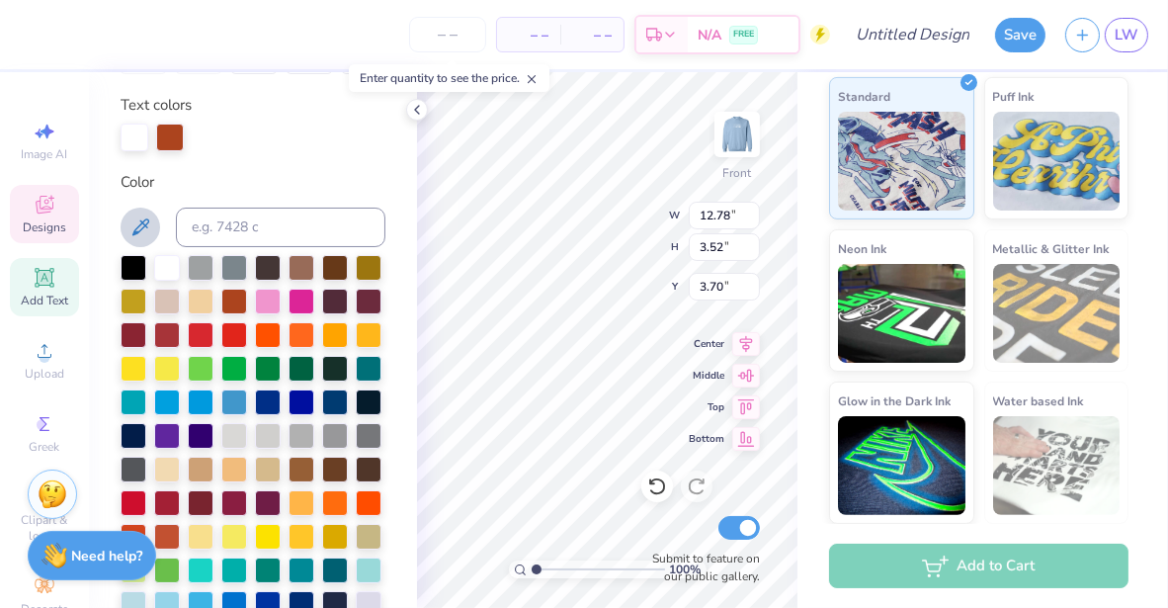
click at [142, 230] on icon at bounding box center [140, 227] width 24 height 24
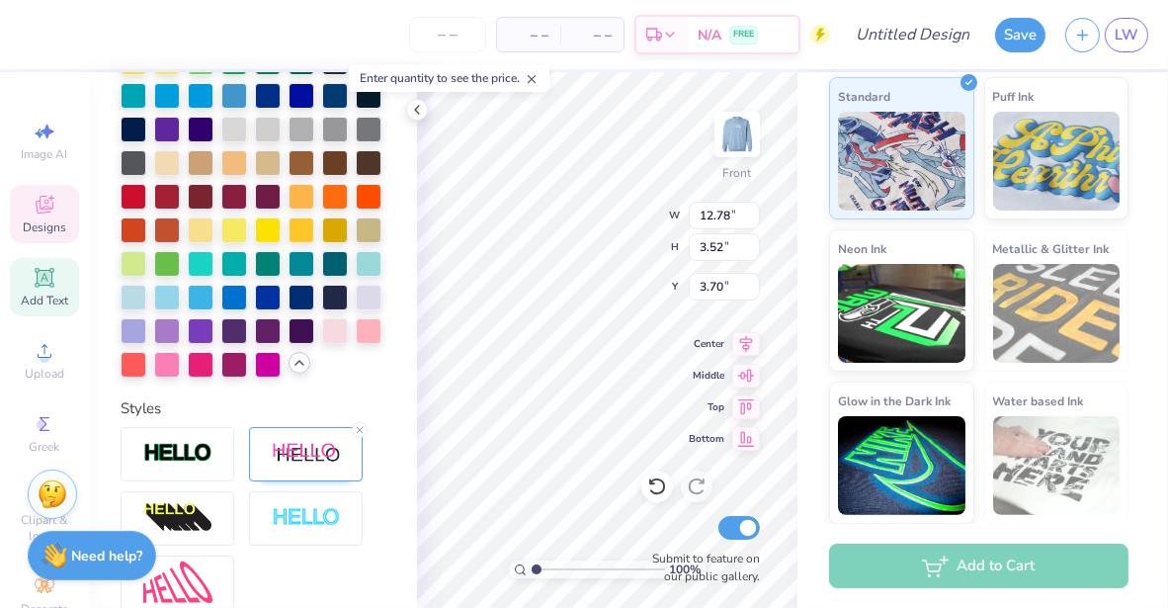
scroll to position [665, 0]
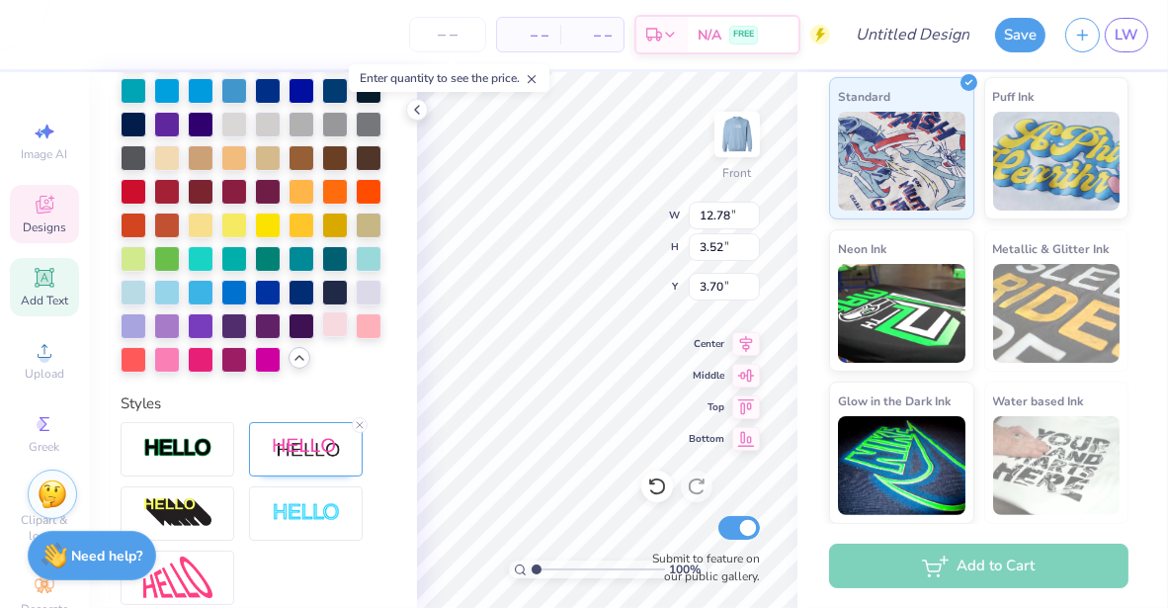
click at [322, 337] on div at bounding box center [335, 324] width 26 height 26
type input "12.70"
type input "4.39"
type input "3.19"
click at [322, 337] on div at bounding box center [335, 324] width 26 height 26
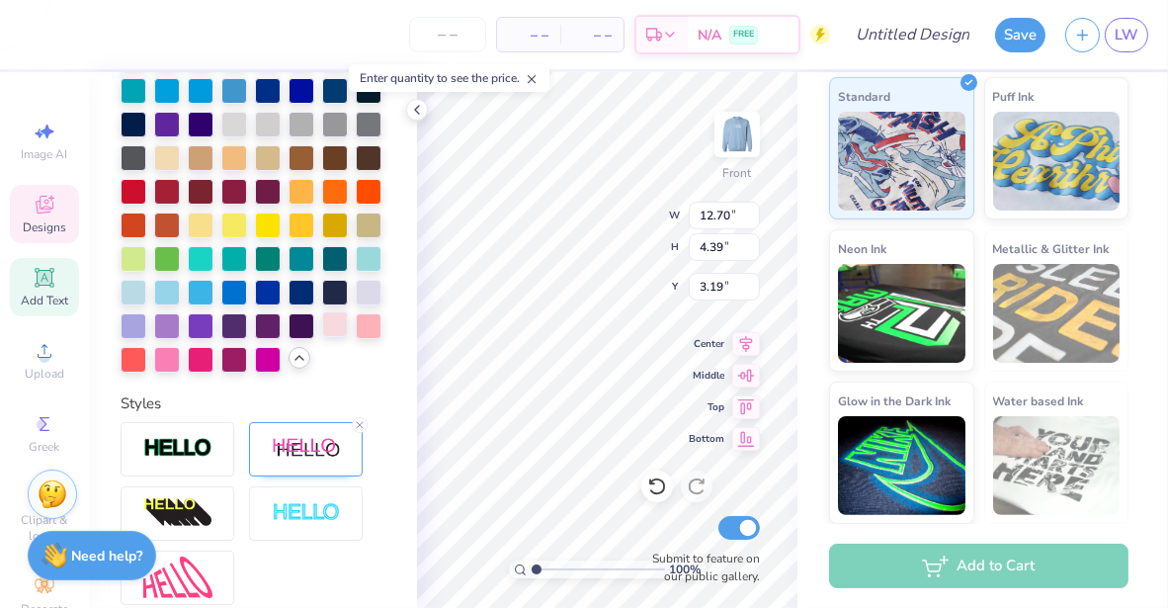
scroll to position [316, 0]
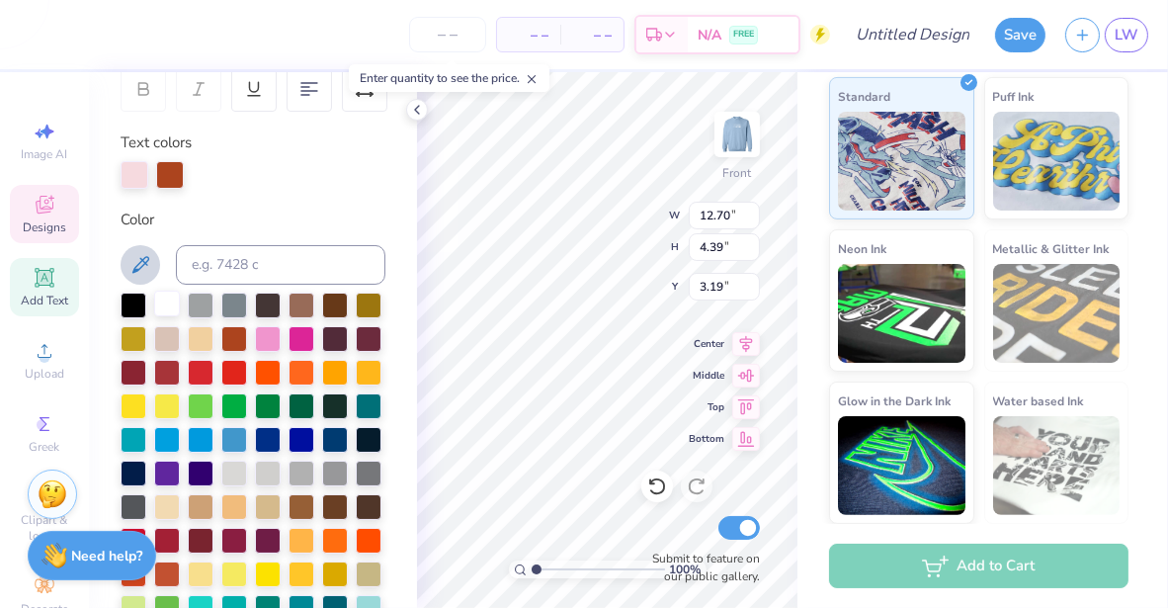
click at [166, 302] on div at bounding box center [167, 304] width 26 height 26
click at [164, 173] on div at bounding box center [170, 173] width 28 height 28
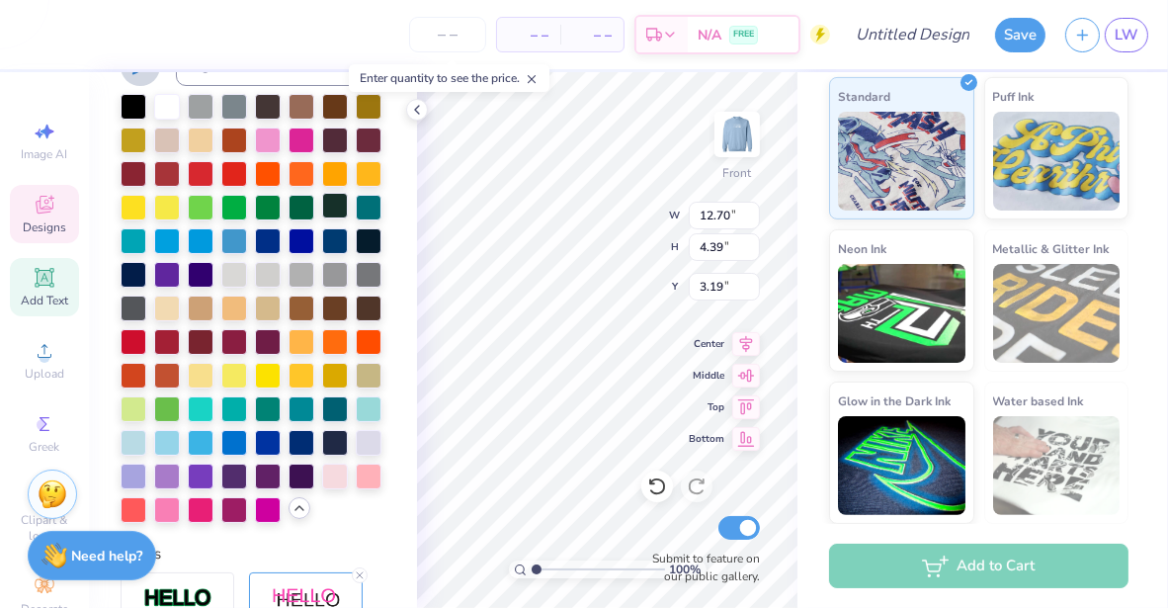
scroll to position [534, 0]
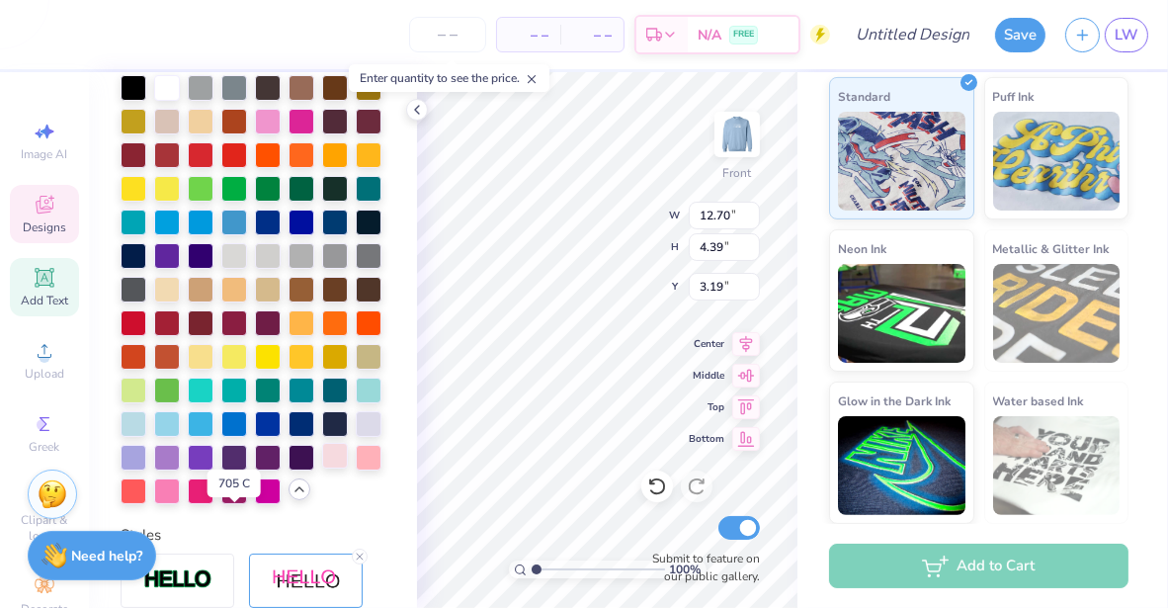
click at [322, 468] on div at bounding box center [335, 456] width 26 height 26
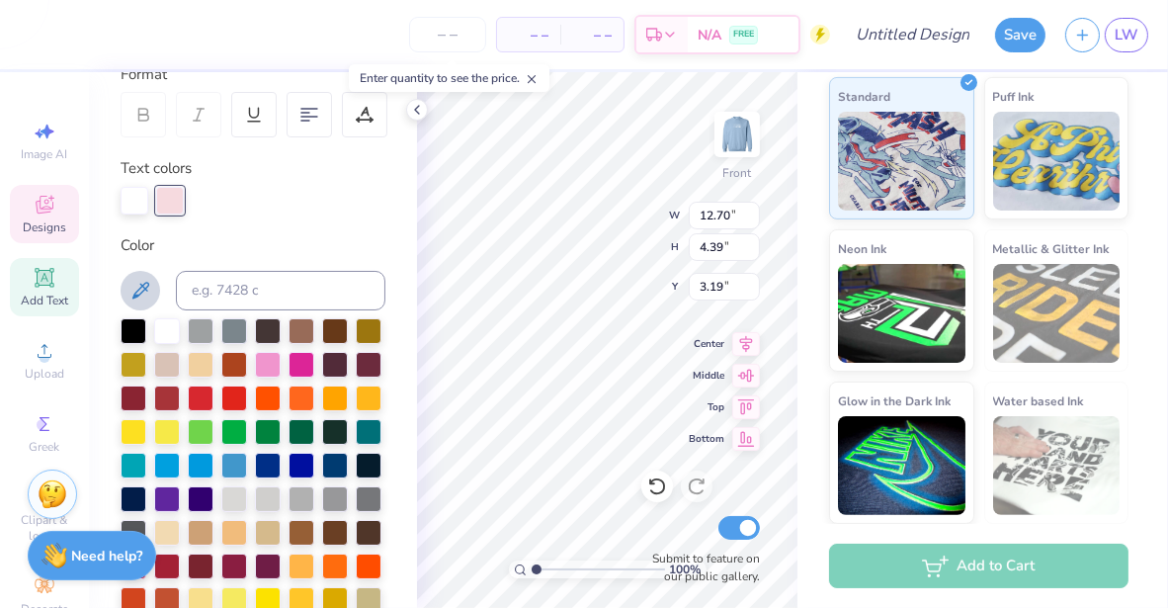
scroll to position [289, 0]
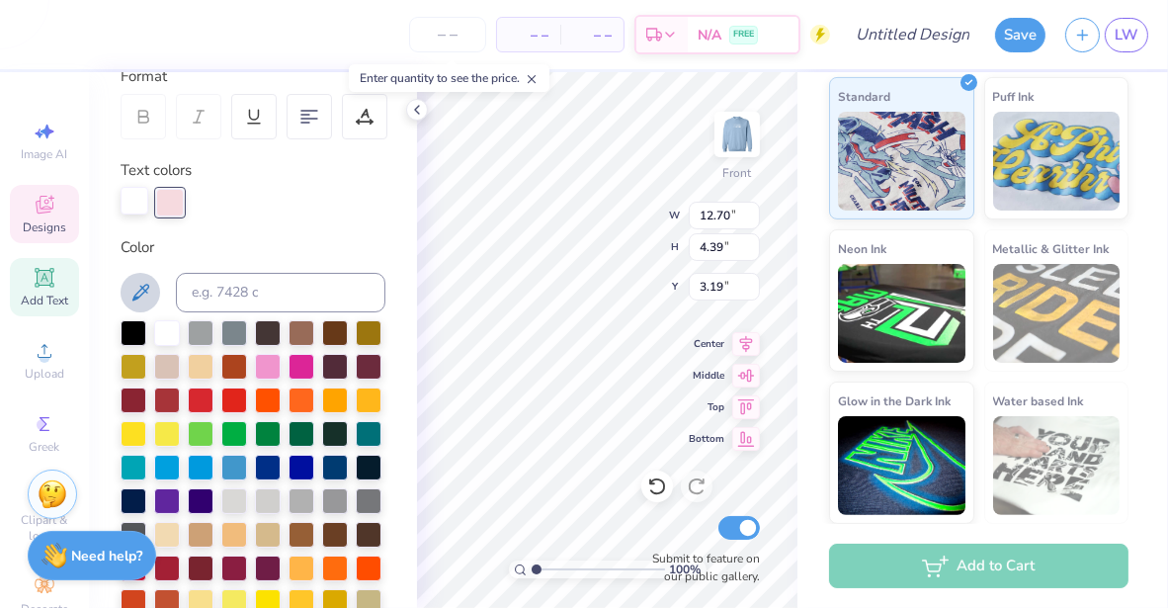
click at [134, 192] on div at bounding box center [135, 201] width 28 height 28
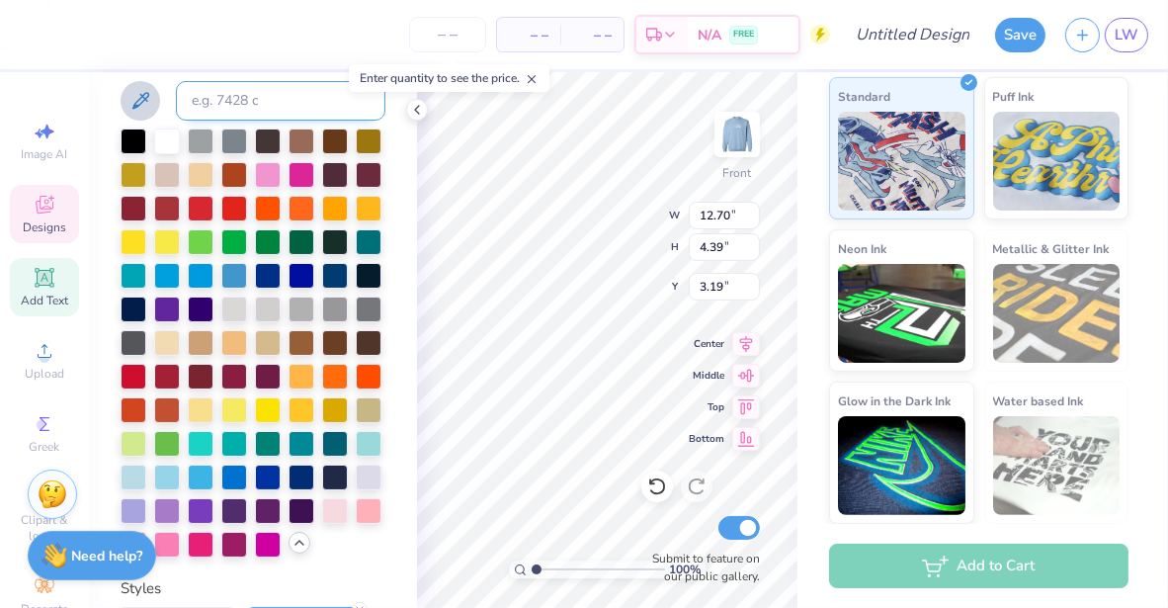
scroll to position [483, 0]
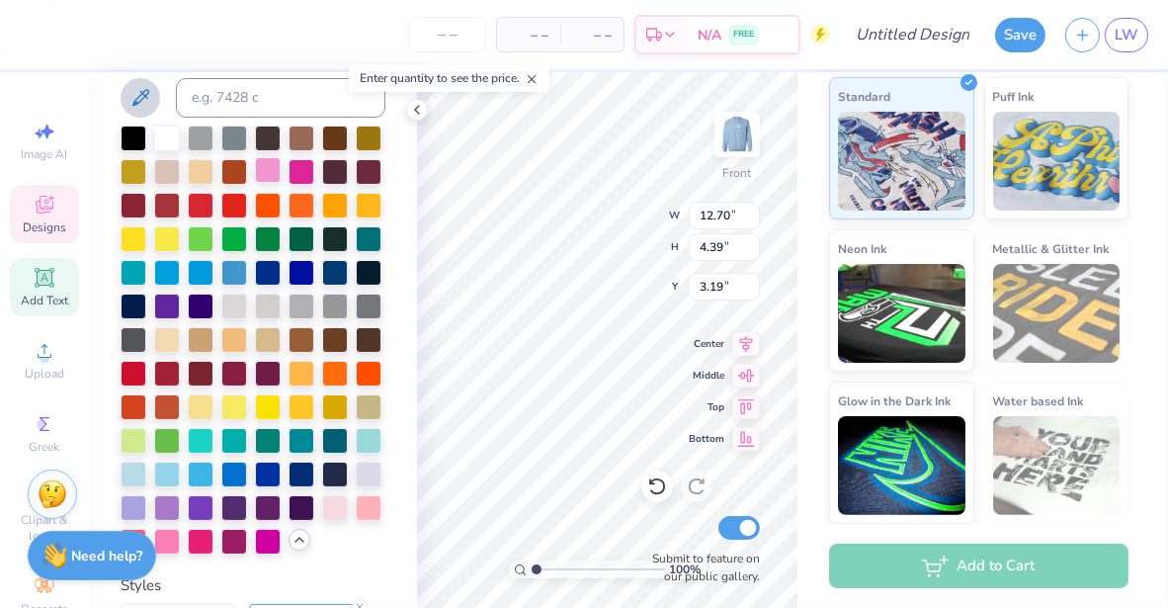
click at [281, 175] on div at bounding box center [268, 170] width 26 height 26
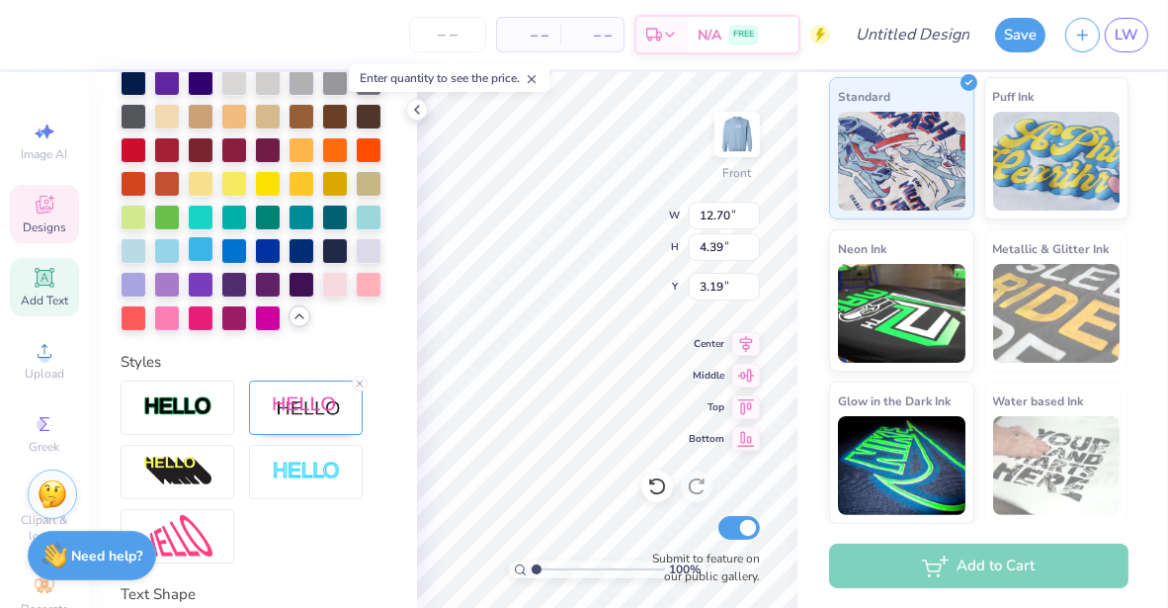
scroll to position [710, 0]
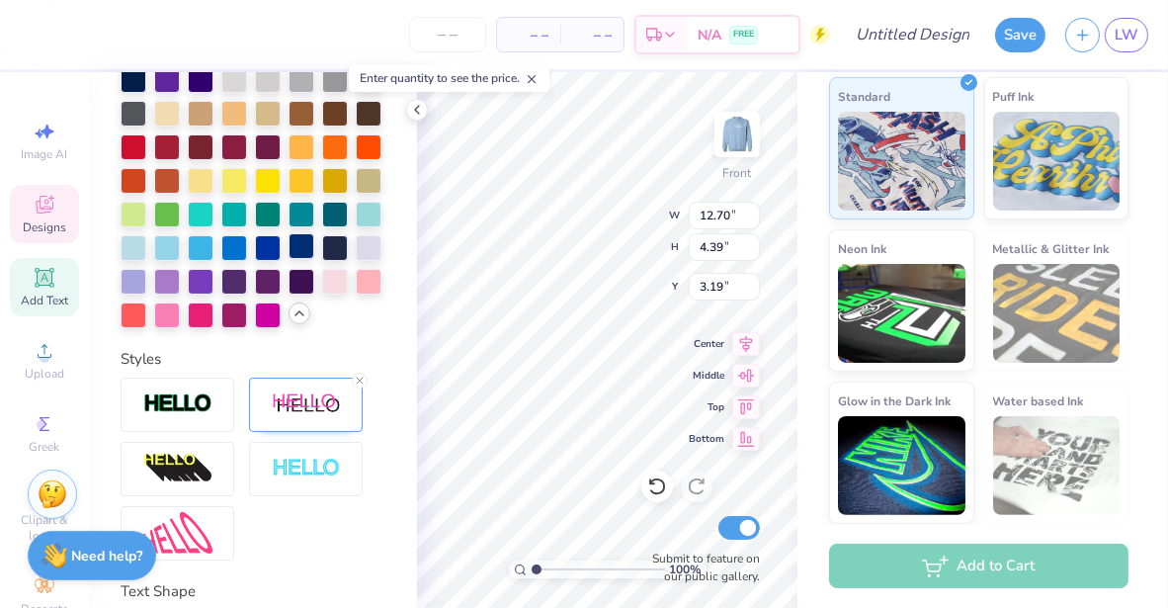
click at [289, 259] on div at bounding box center [302, 246] width 26 height 26
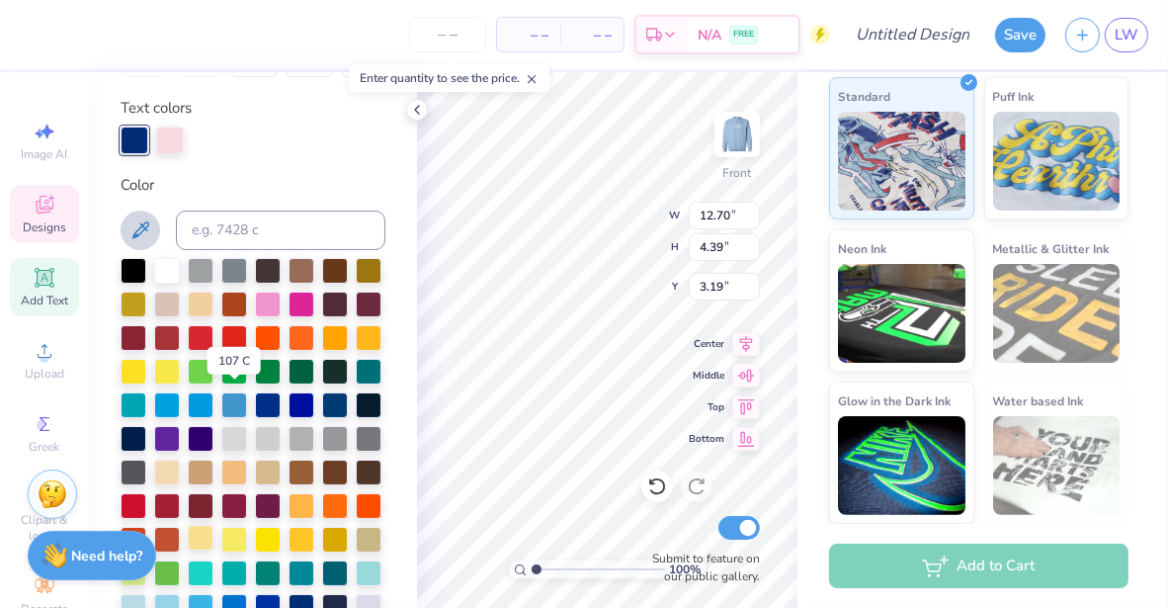
scroll to position [317, 0]
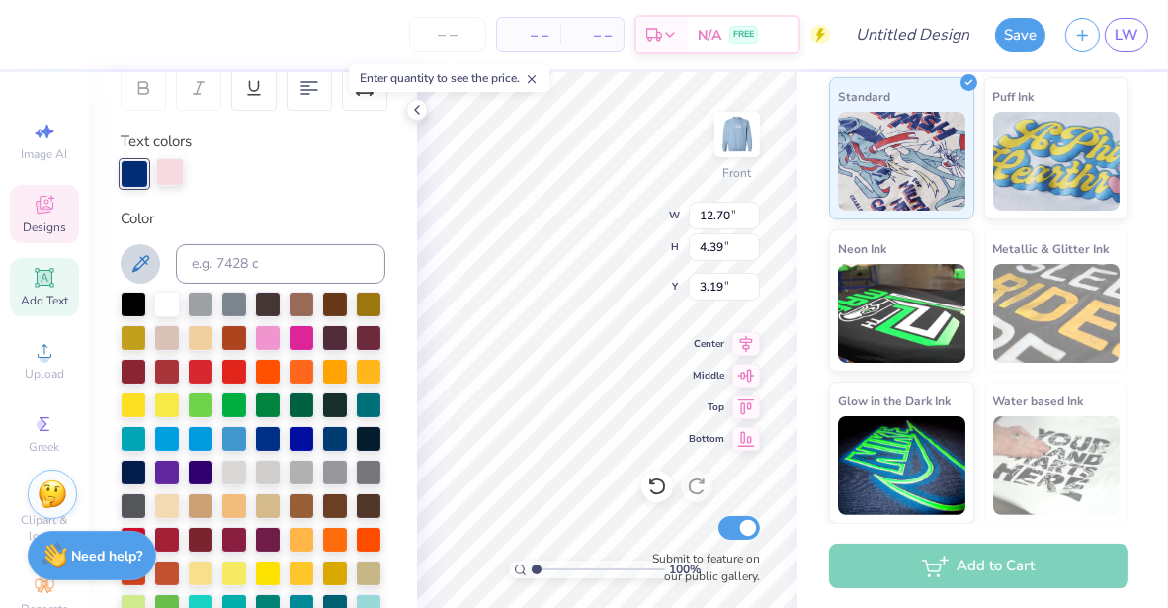
click at [179, 181] on div at bounding box center [170, 172] width 28 height 28
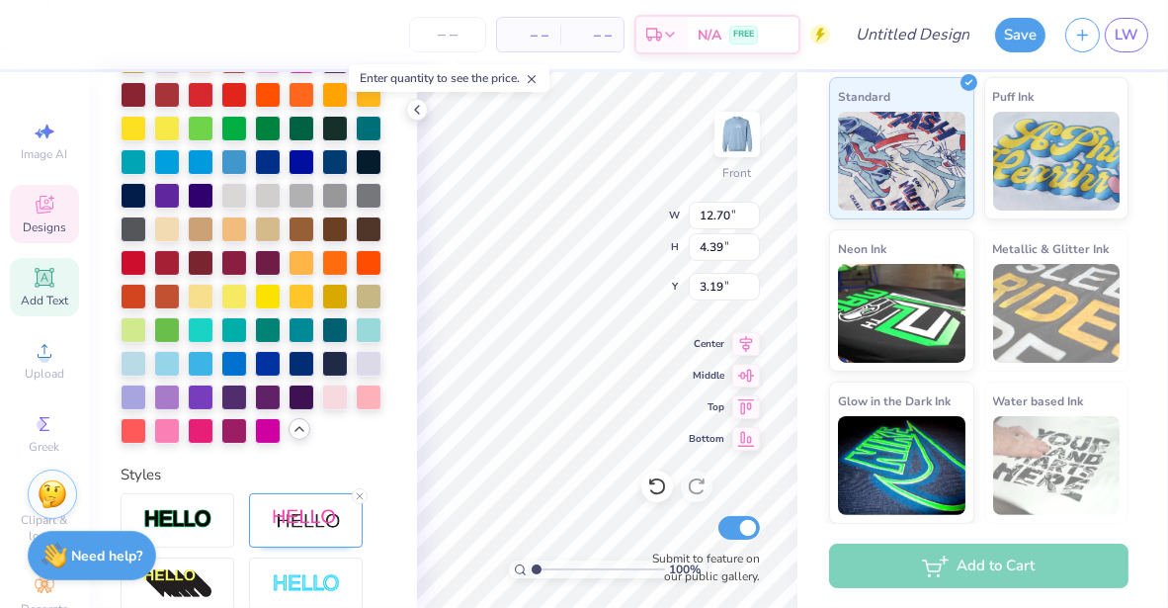
scroll to position [593, 0]
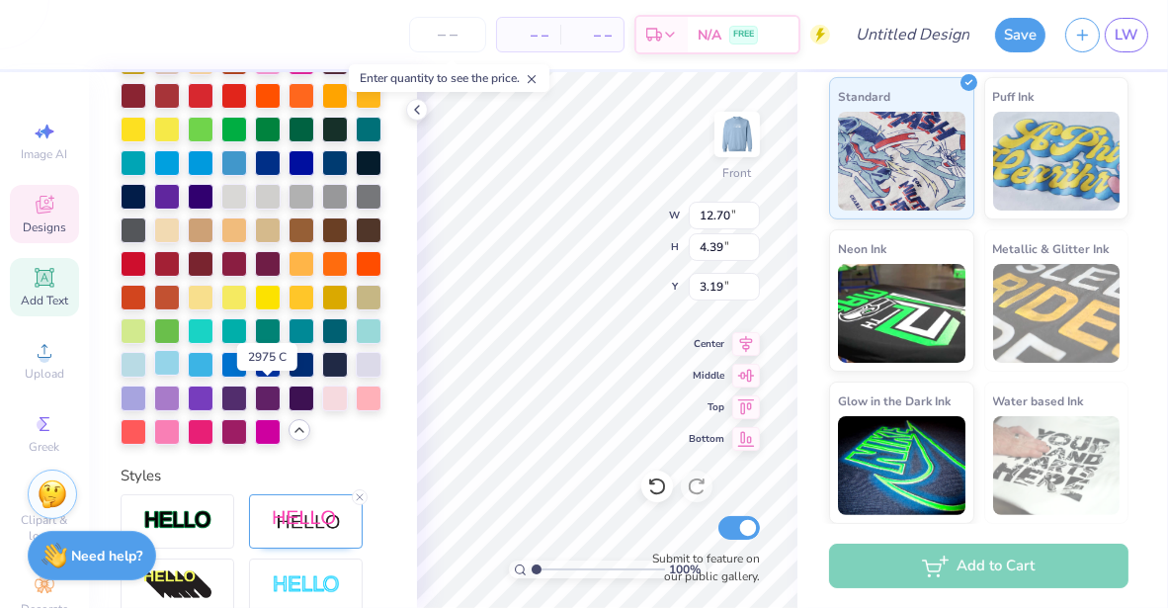
click at [180, 376] on div at bounding box center [167, 363] width 26 height 26
click at [146, 376] on div at bounding box center [134, 363] width 26 height 26
click at [221, 208] on div at bounding box center [234, 195] width 26 height 26
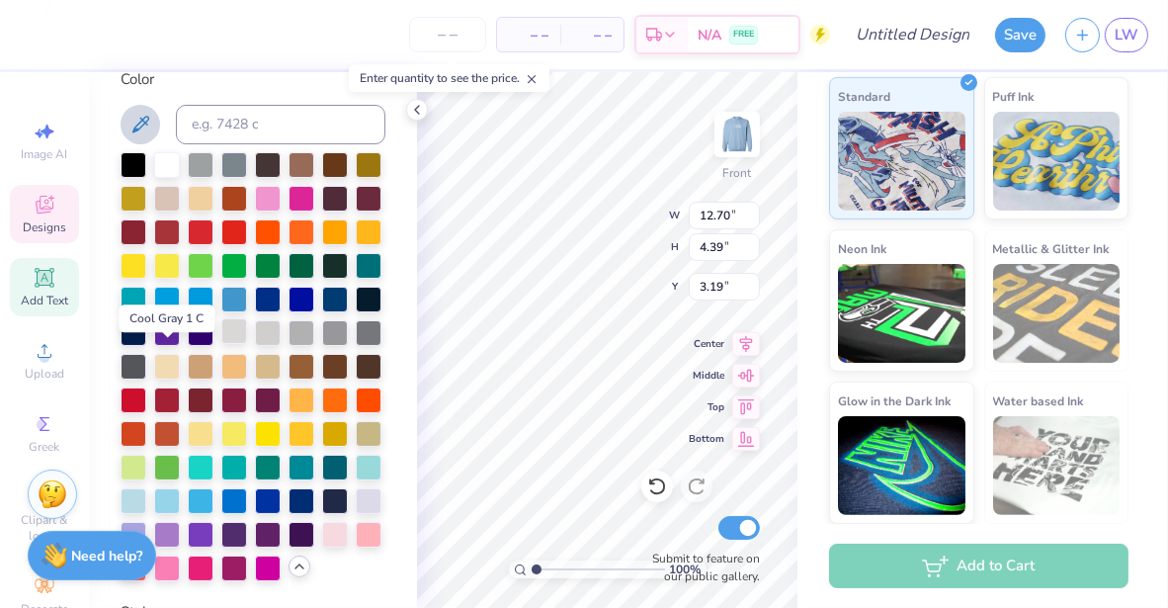
scroll to position [449, 0]
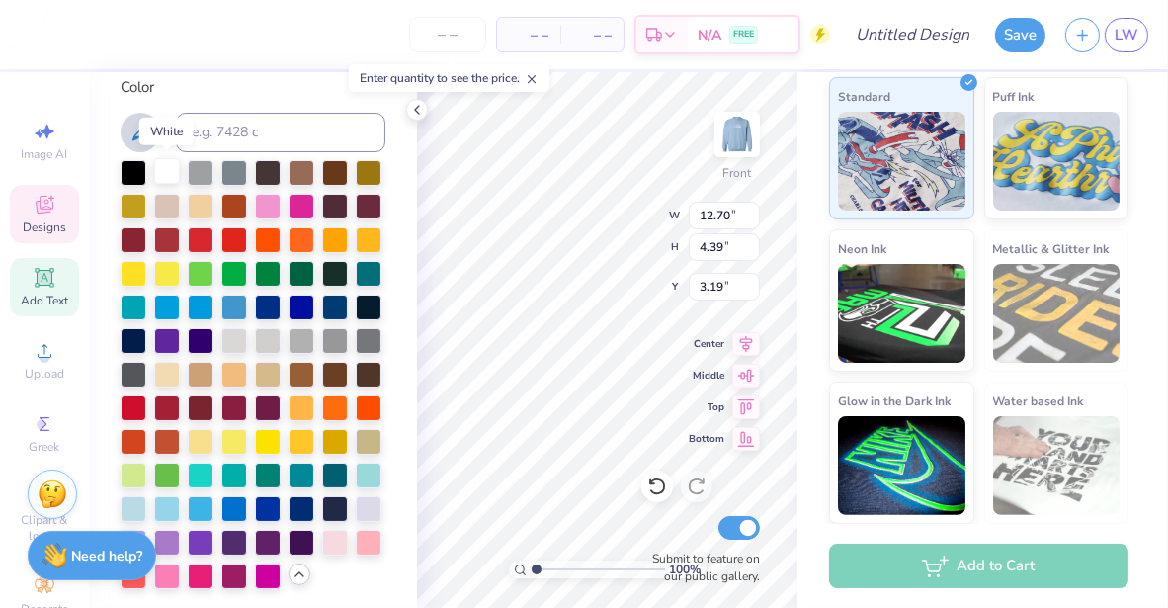
click at [170, 179] on div at bounding box center [167, 171] width 26 height 26
type input "12.78"
type input "3.52"
type input "3.70"
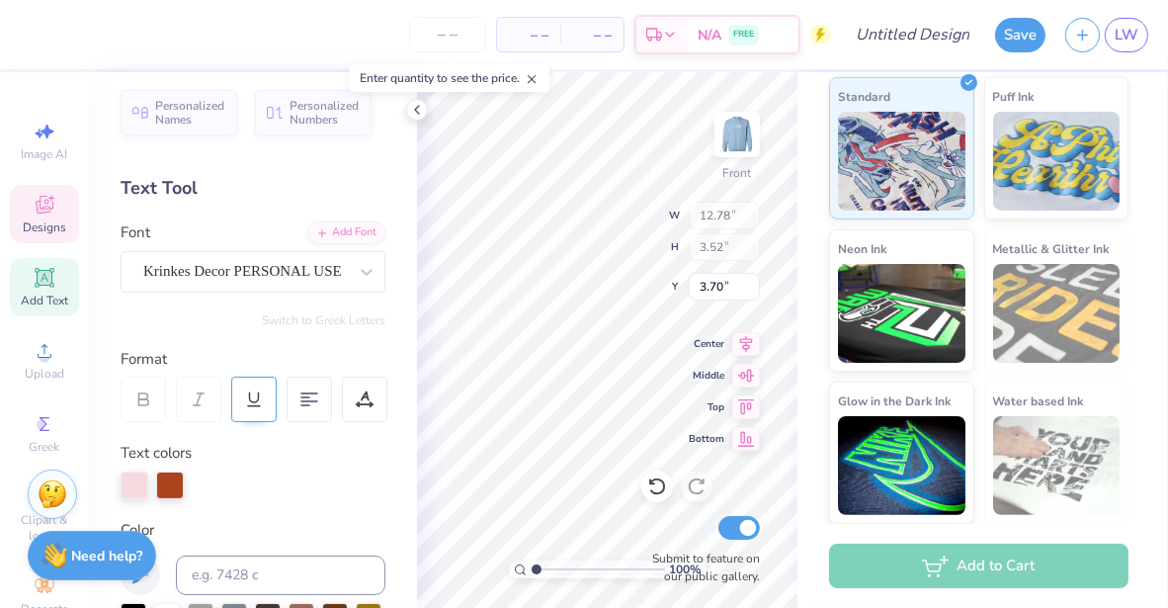
scroll to position [0, 0]
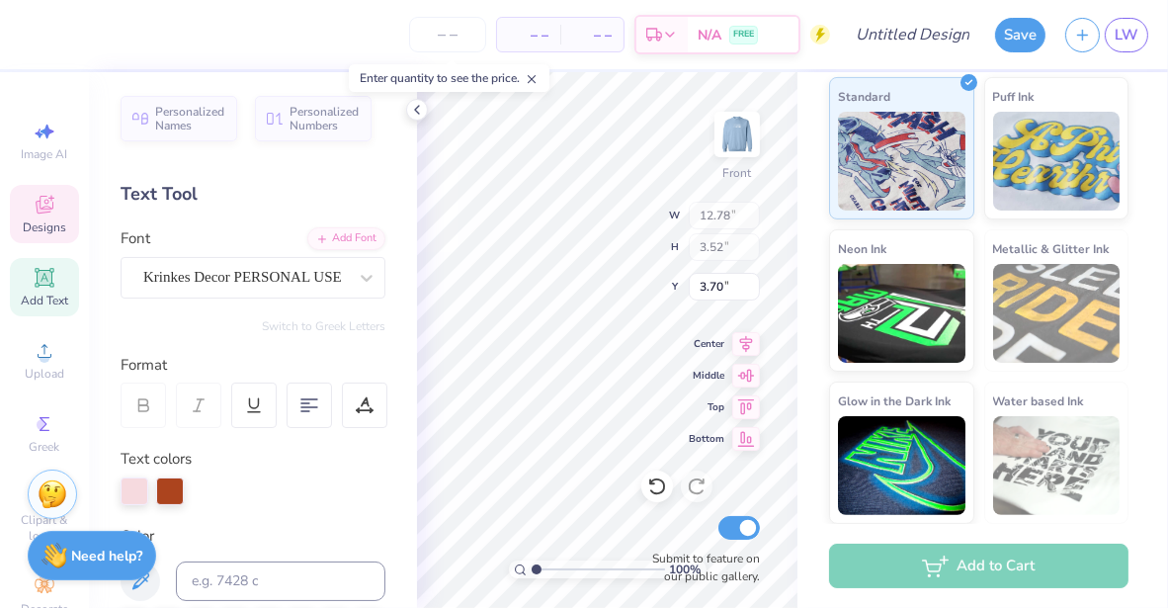
click at [168, 193] on div "Text Tool" at bounding box center [253, 194] width 265 height 27
click at [225, 192] on div "Text Tool" at bounding box center [253, 194] width 265 height 27
click at [414, 112] on icon at bounding box center [417, 110] width 16 height 16
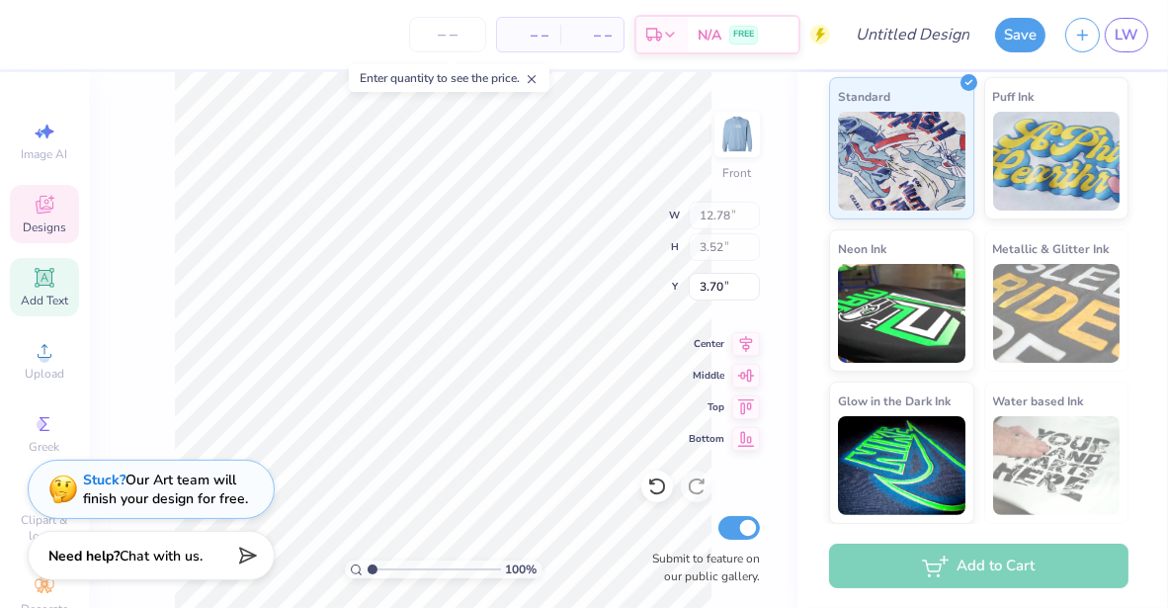
type input "12.70"
type input "4.39"
type input "3.19"
type textarea "Kappa0"
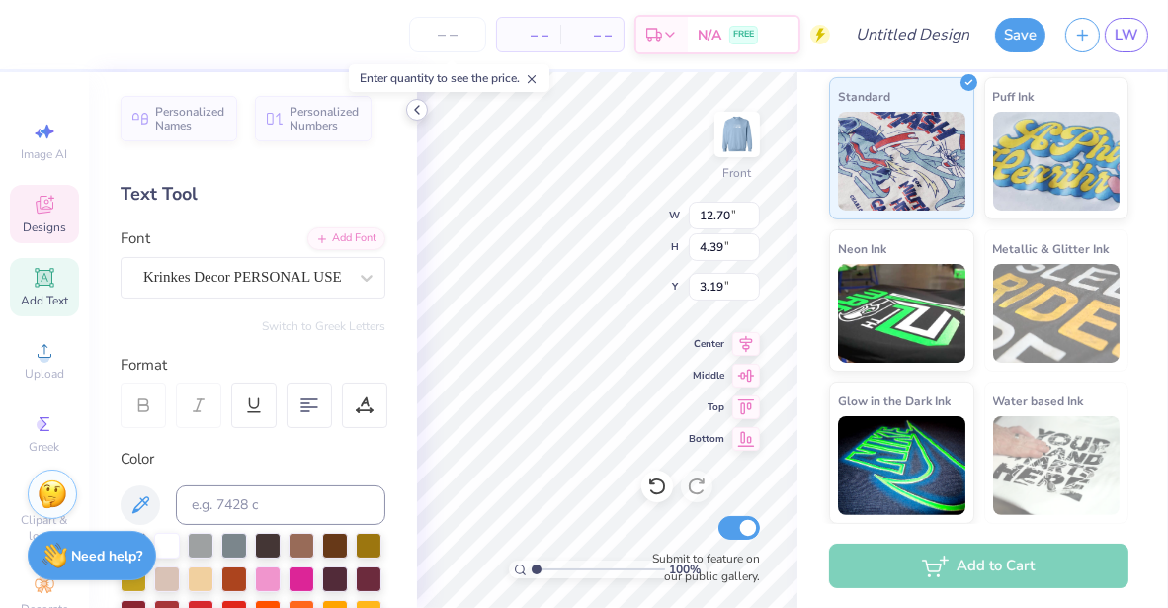
type input "10.84"
type input "4.07"
type input "3.49"
click at [776, 128] on div at bounding box center [737, 134] width 91 height 91
click at [808, 137] on div "Gildan Adult Heavy Blend Adult 8 Oz. 50/50 Fleece Crew Gildan # G180 Minimum Or…" at bounding box center [983, 40] width 371 height 967
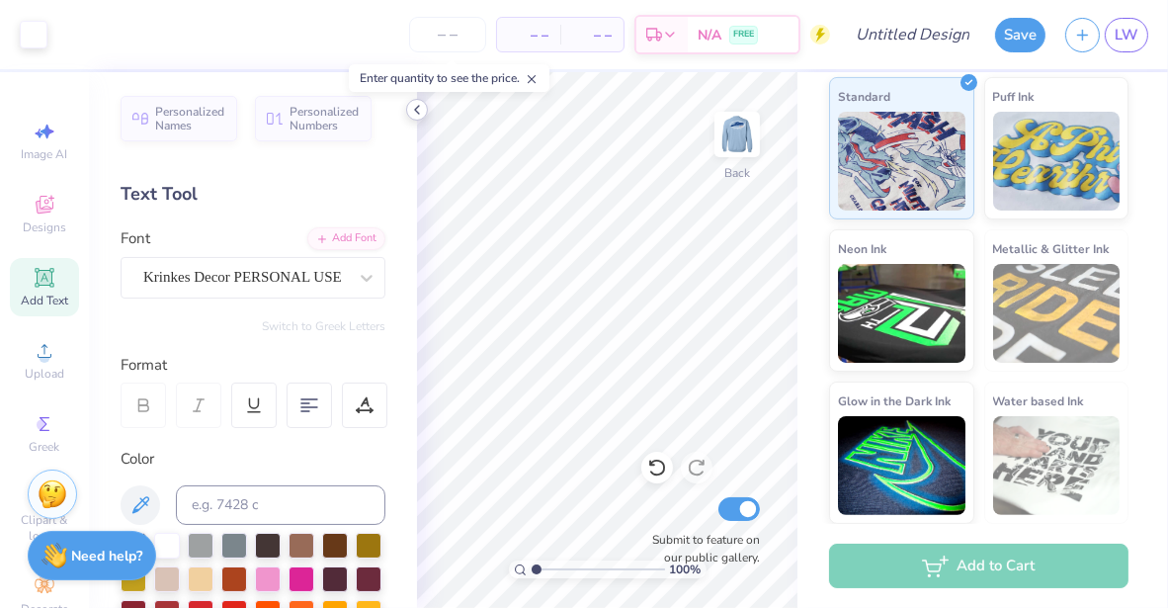
click at [417, 108] on icon at bounding box center [417, 110] width 16 height 16
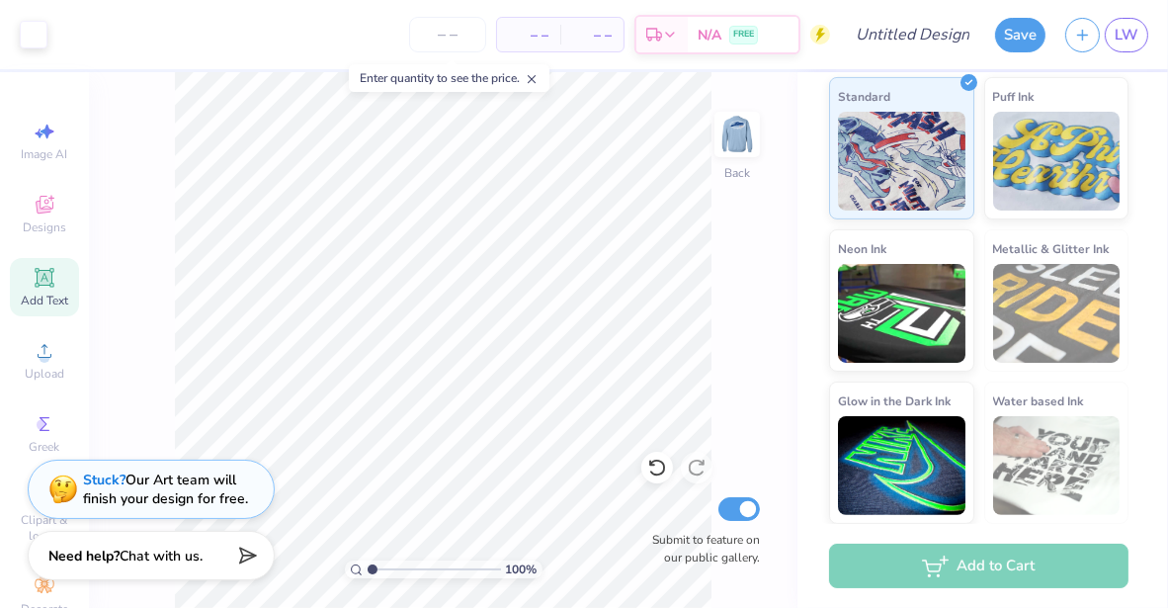
click at [536, 81] on line at bounding box center [532, 79] width 7 height 7
click at [233, 31] on div "– – Per Item – – Total Est. Delivery N/A FREE" at bounding box center [443, 34] width 773 height 69
click at [764, 73] on div "100 % Back Submit to feature on our public gallery." at bounding box center [443, 340] width 709 height 536
click at [803, 91] on div "Gildan Adult Heavy Blend Adult 8 Oz. 50/50 Fleece Crew Gildan # G180 Minimum Or…" at bounding box center [983, 40] width 371 height 967
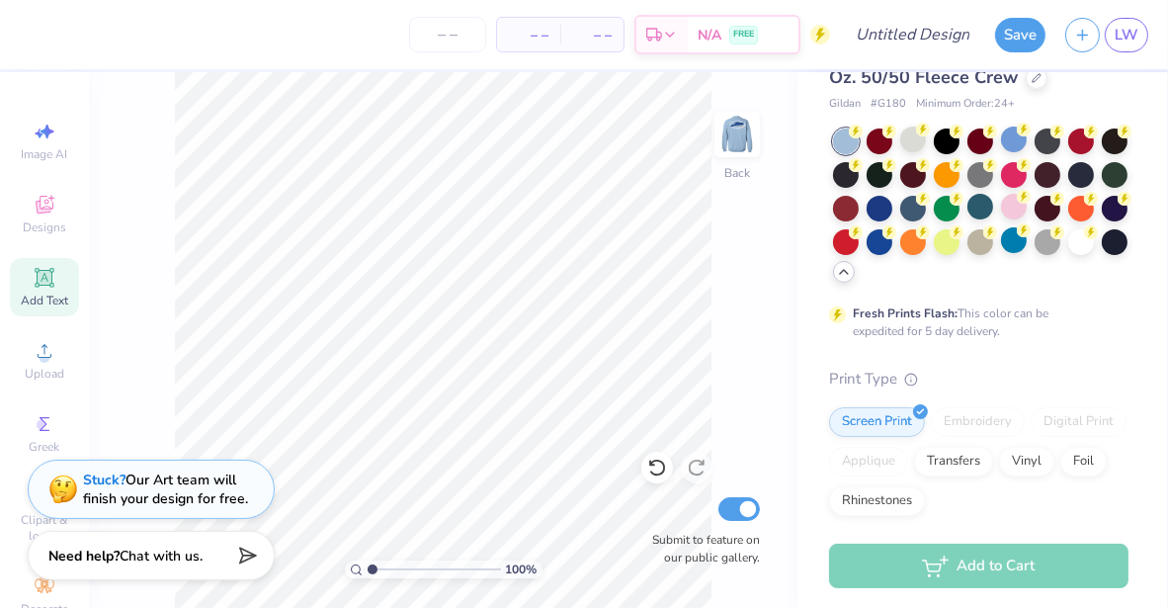
scroll to position [0, 0]
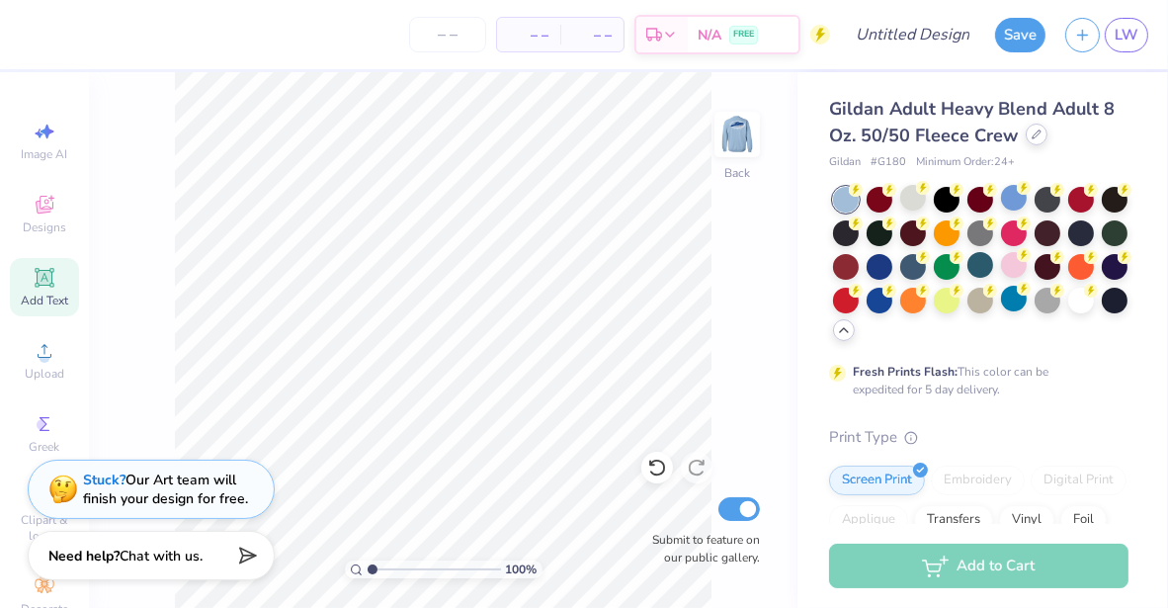
click at [1035, 142] on div at bounding box center [1037, 135] width 22 height 22
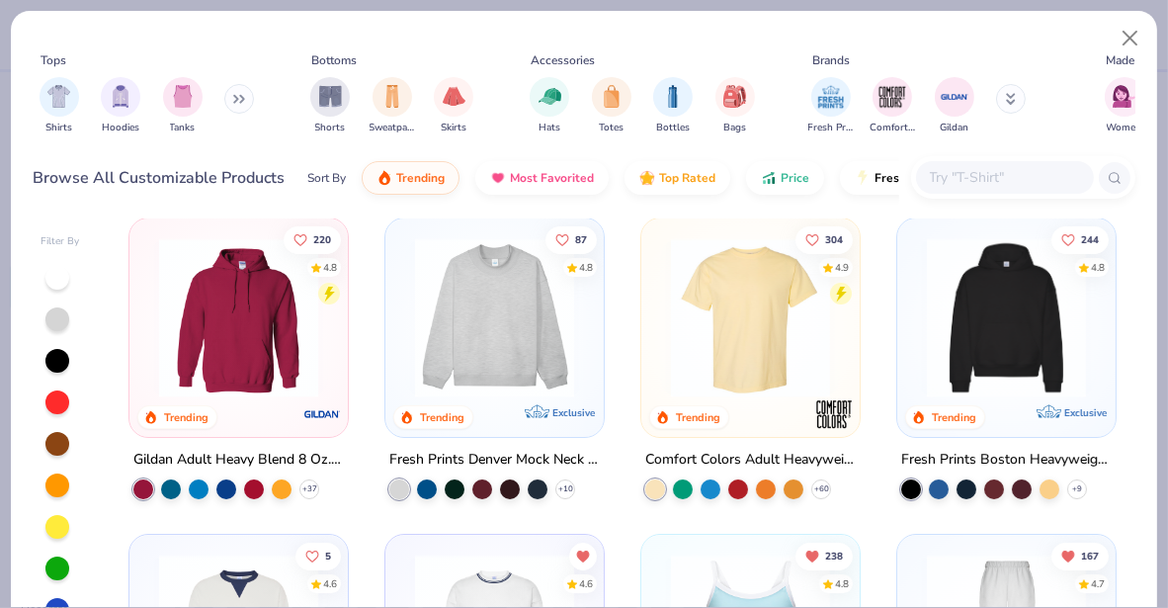
scroll to position [11, 0]
click at [484, 356] on img at bounding box center [494, 317] width 179 height 159
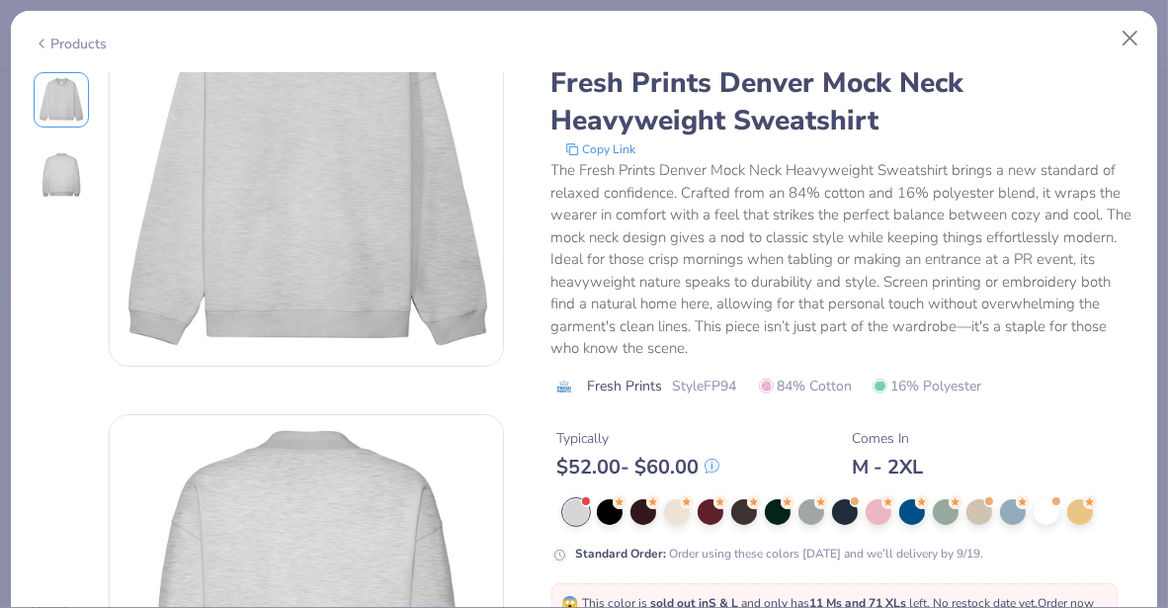
scroll to position [188, 0]
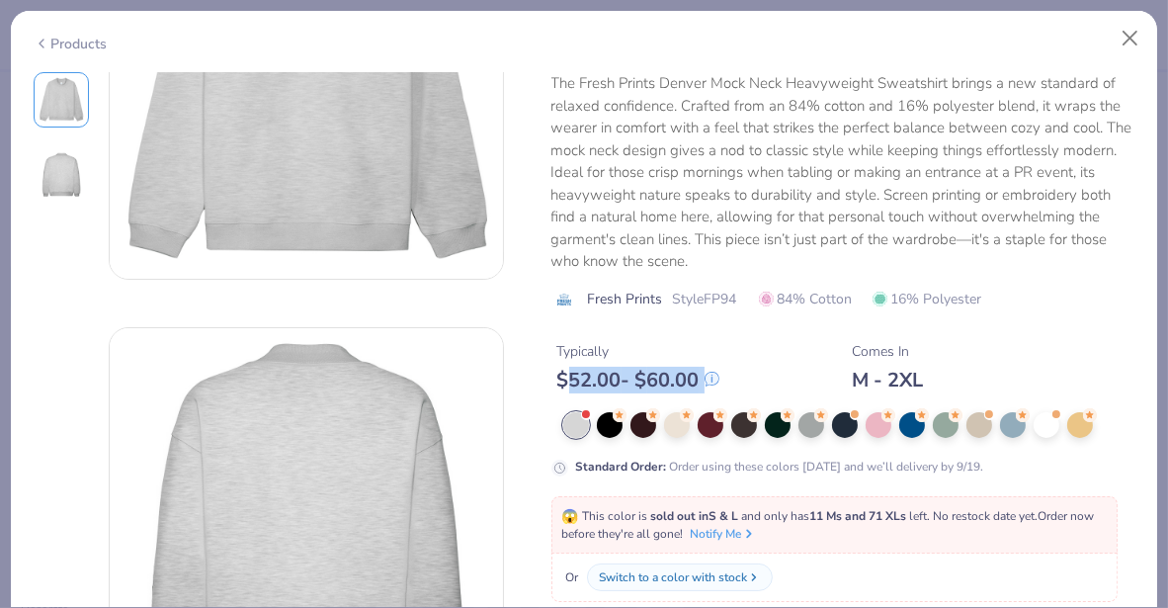
drag, startPoint x: 565, startPoint y: 381, endPoint x: 725, endPoint y: 366, distance: 160.8
click at [725, 366] on div "Typically $ 52.00 - $ 60.00 Comes In M - 2XL" at bounding box center [844, 358] width 584 height 67
click at [757, 377] on div "Typically $ 52.00 - $ 60.00 Comes In M - 2XL" at bounding box center [844, 358] width 584 height 67
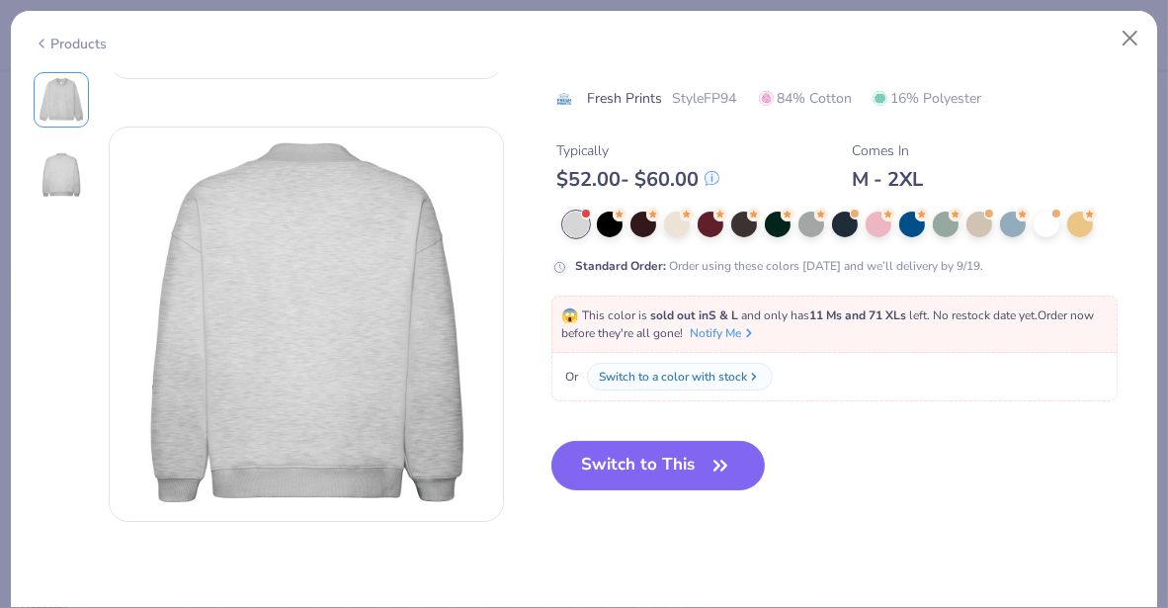
scroll to position [390, 0]
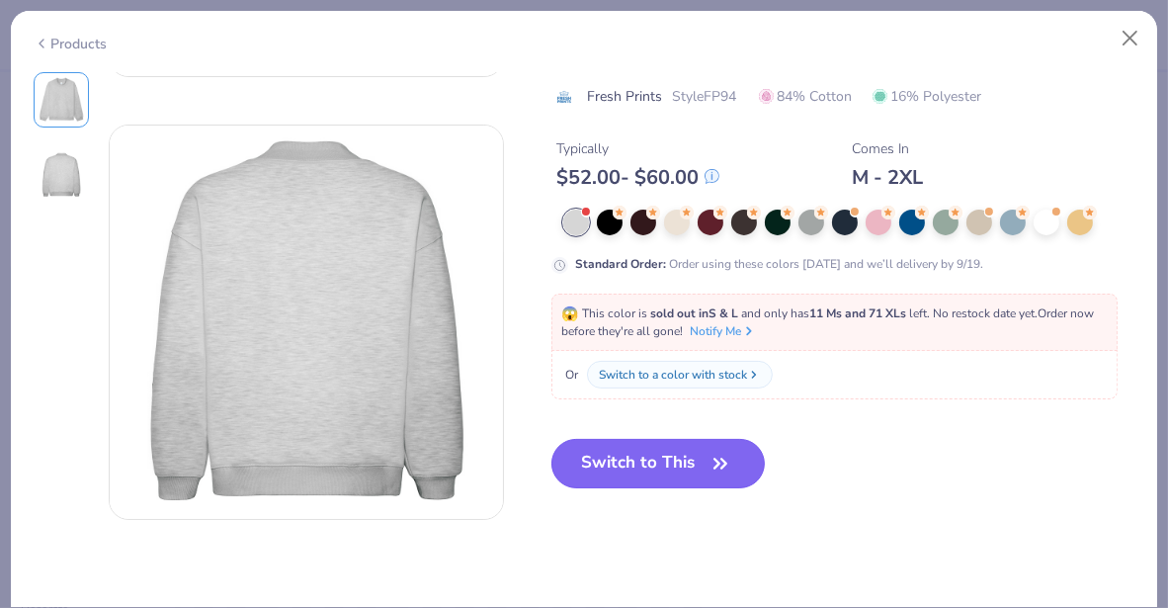
click at [712, 453] on icon "button" at bounding box center [721, 464] width 28 height 28
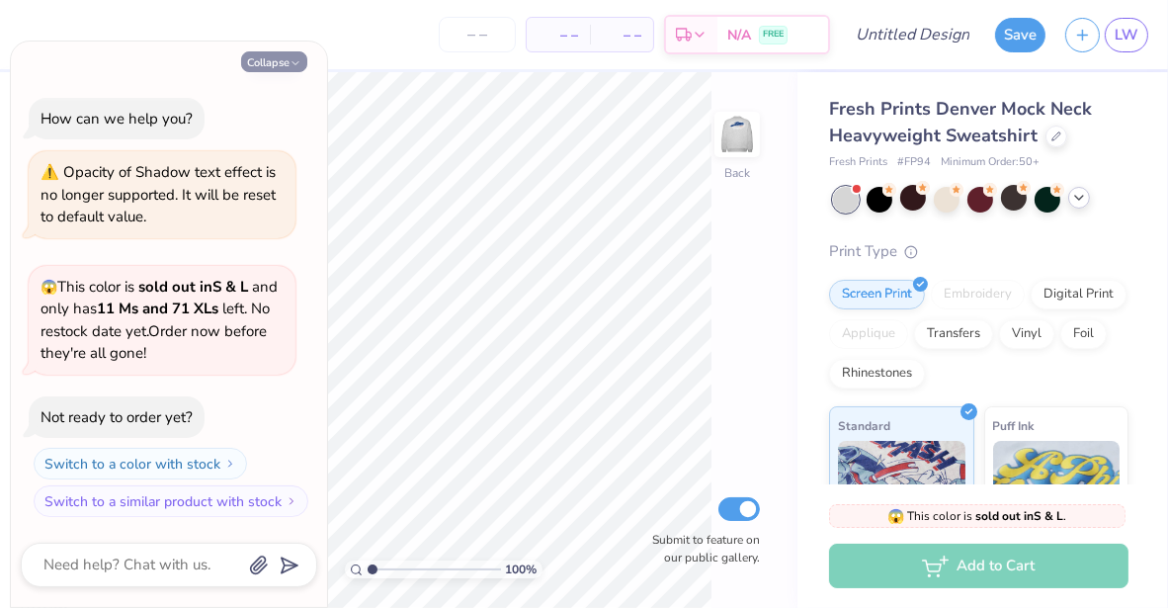
click at [300, 60] on icon "button" at bounding box center [296, 63] width 12 height 12
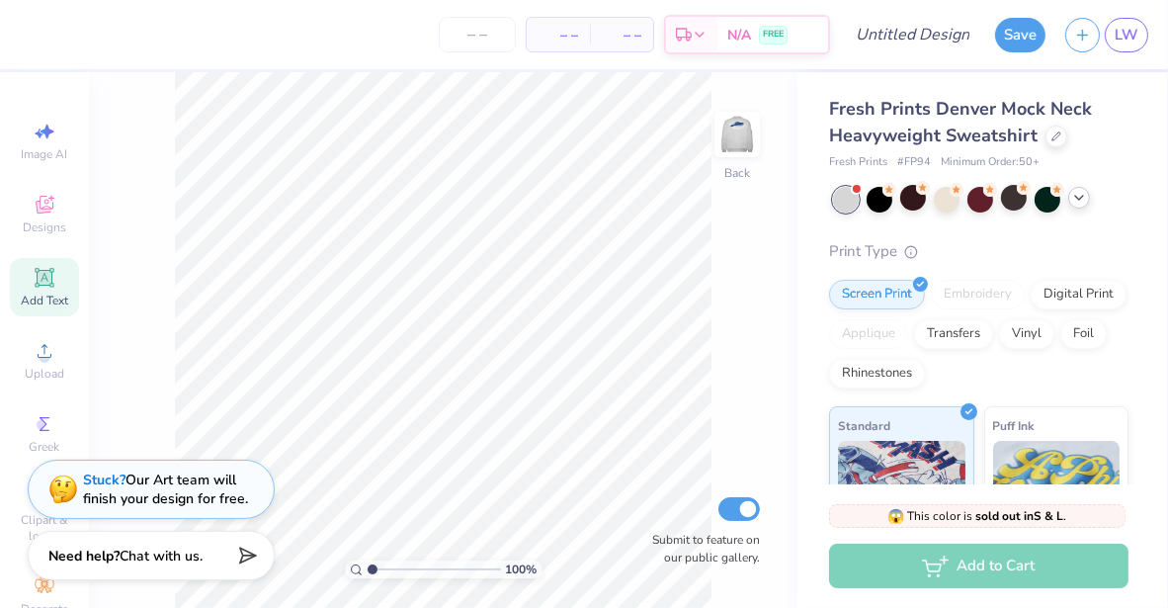
click at [1075, 197] on icon at bounding box center [1079, 198] width 16 height 16
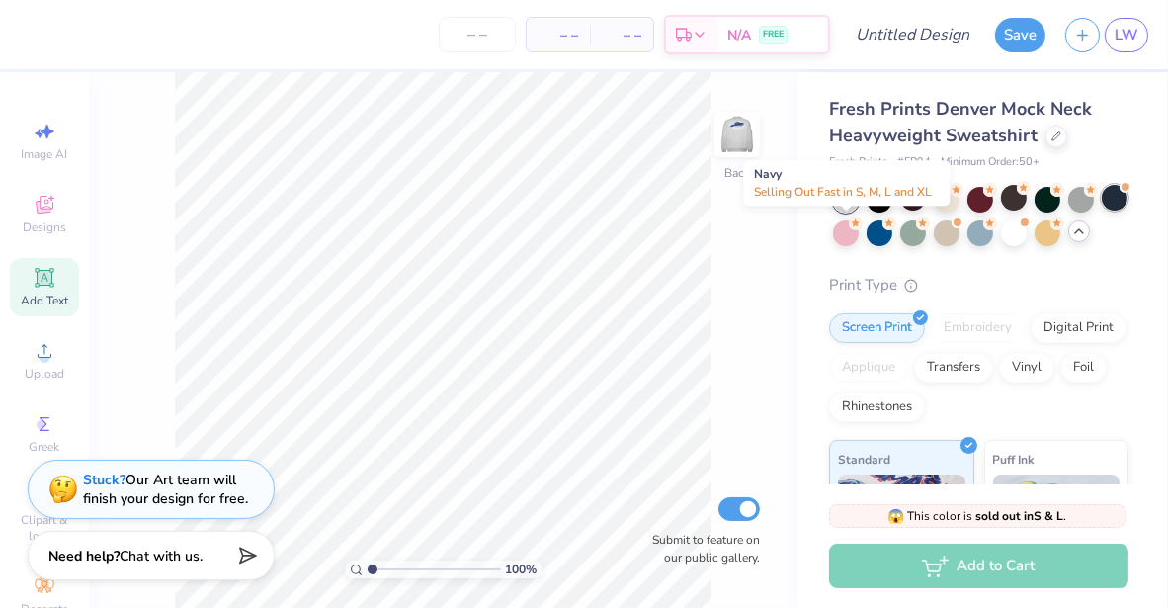
click at [1102, 211] on div at bounding box center [1115, 198] width 26 height 26
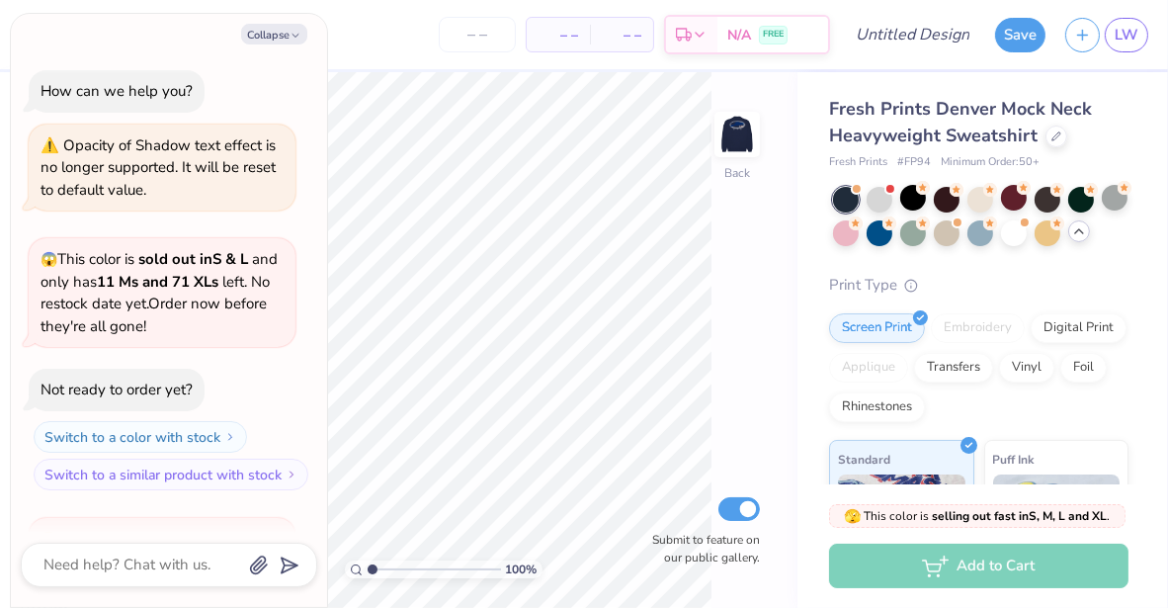
scroll to position [228, 0]
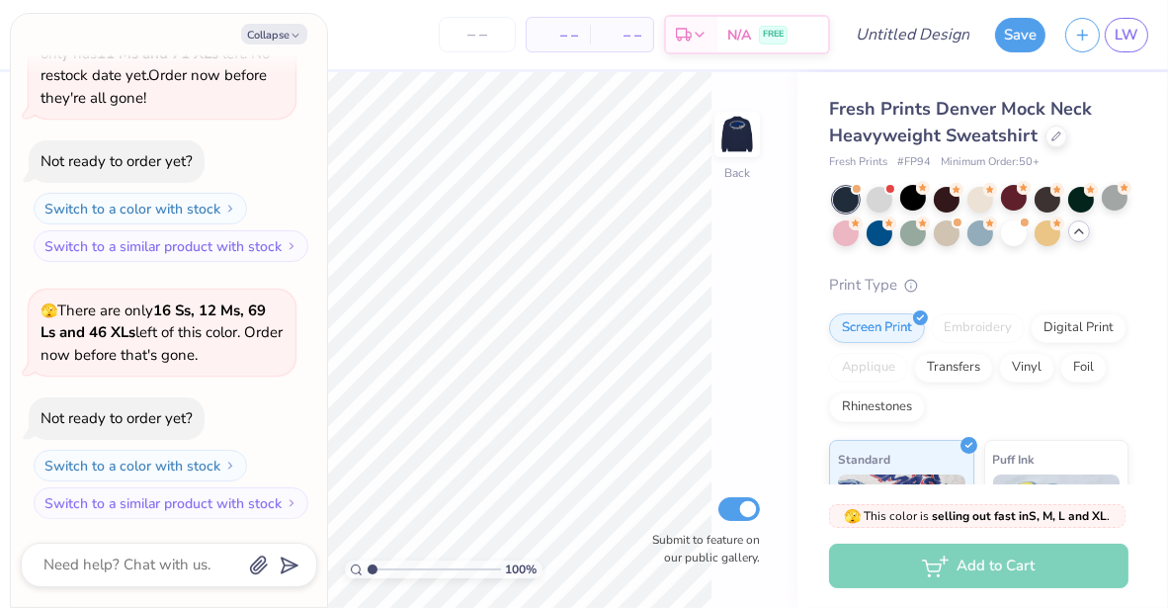
click at [347, 41] on div "– – Per Item – – Total Est. Delivery N/A FREE" at bounding box center [430, 34] width 801 height 69
click at [298, 39] on icon "button" at bounding box center [296, 36] width 12 height 12
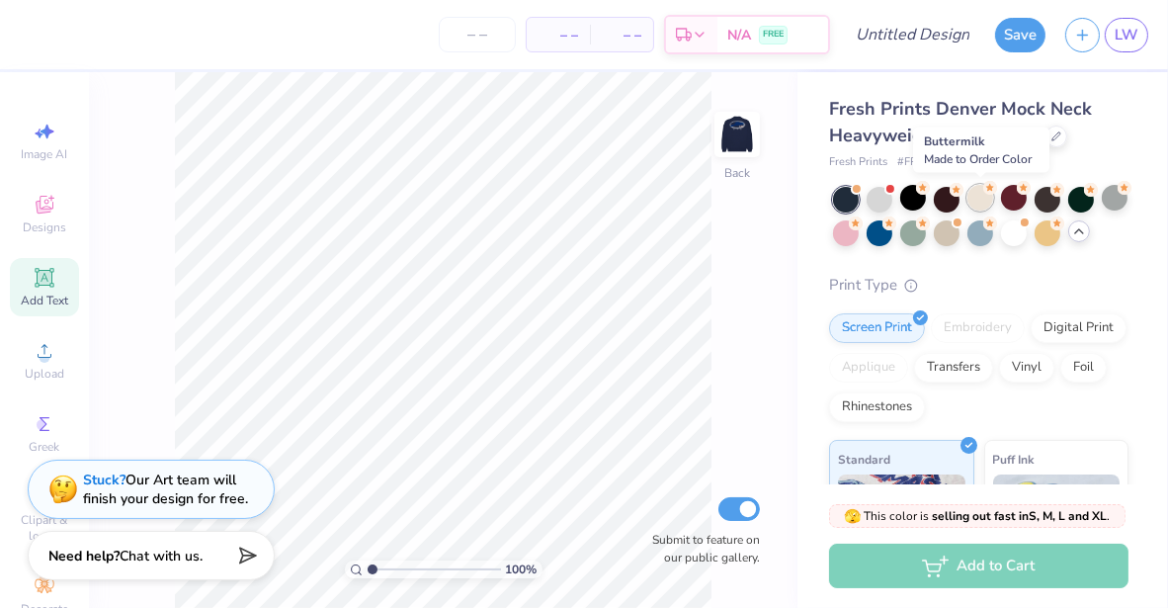
click at [982, 207] on div at bounding box center [981, 198] width 26 height 26
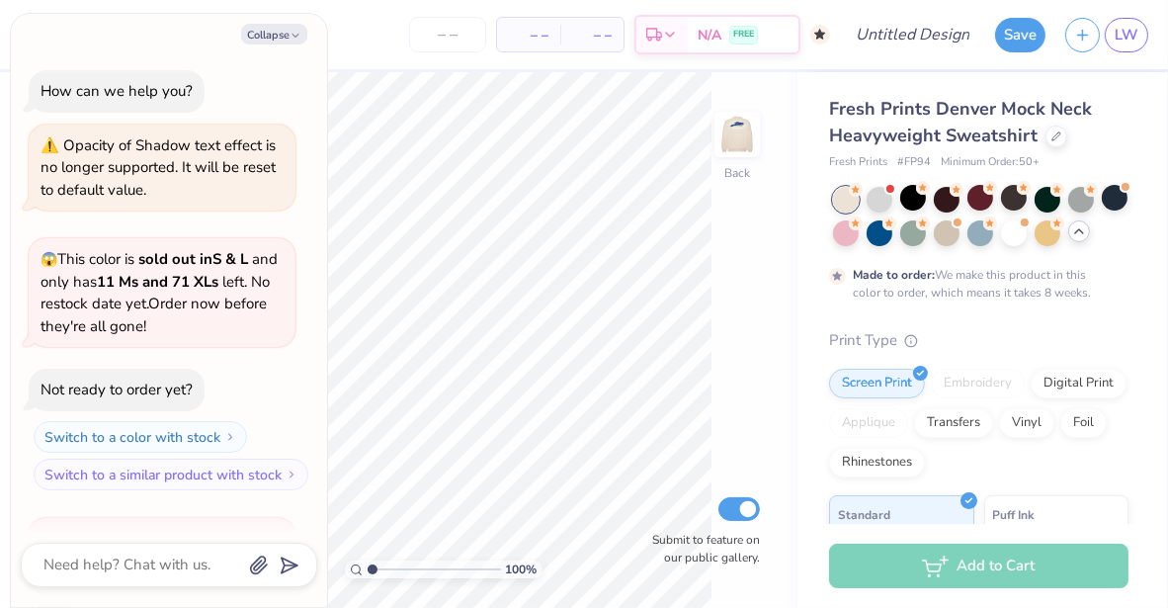
scroll to position [391, 0]
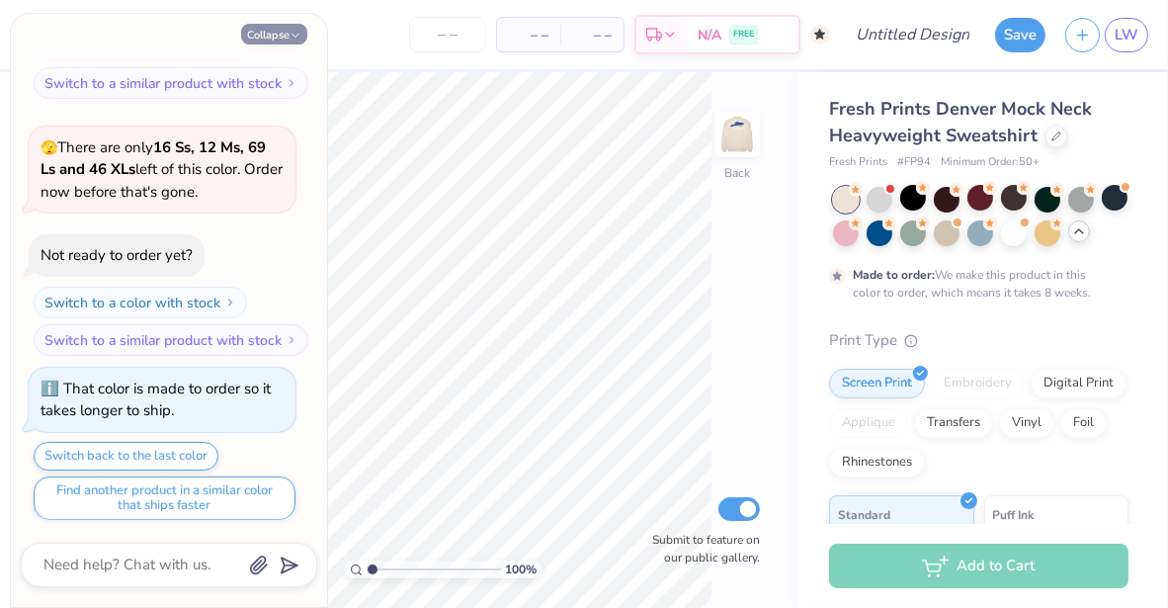
click at [294, 34] on icon "button" at bounding box center [296, 36] width 12 height 12
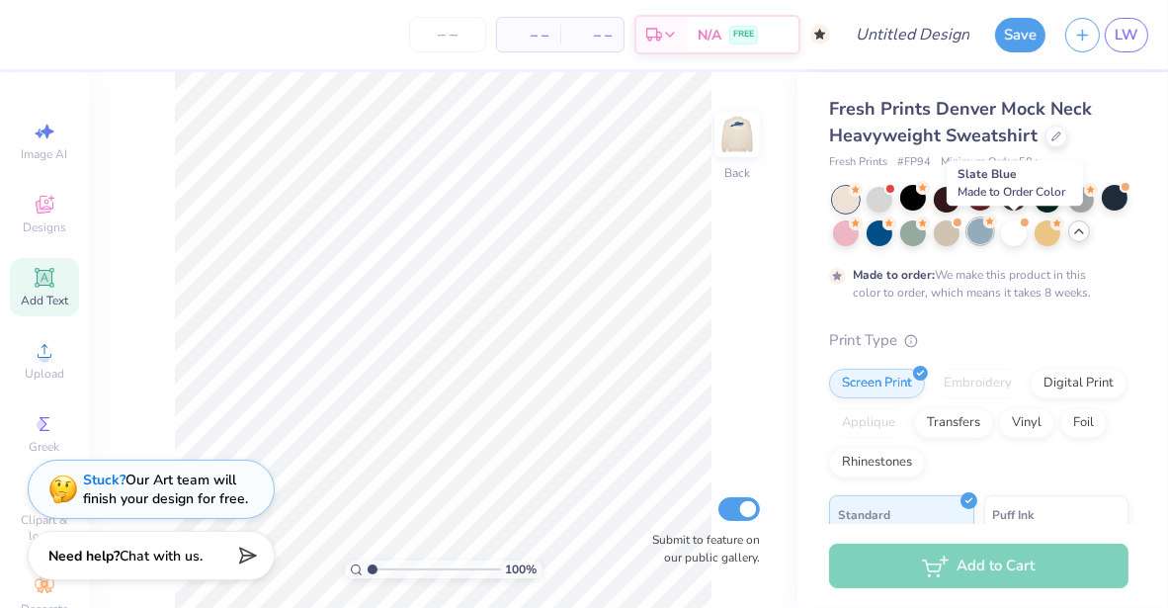
click at [993, 231] on div at bounding box center [981, 231] width 26 height 26
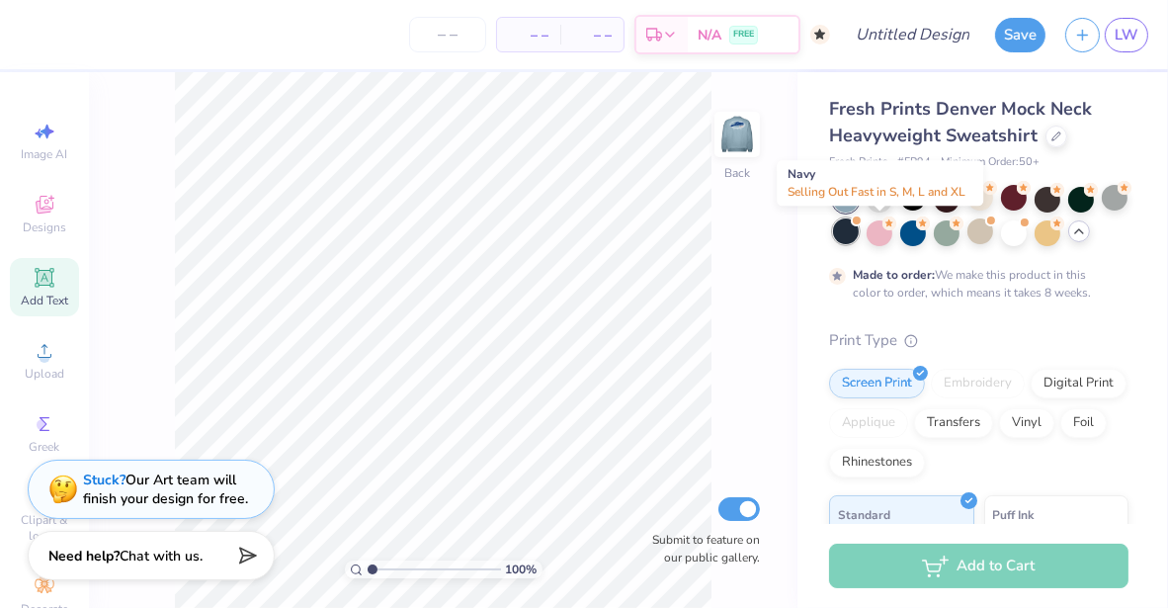
click at [859, 234] on div at bounding box center [846, 231] width 26 height 26
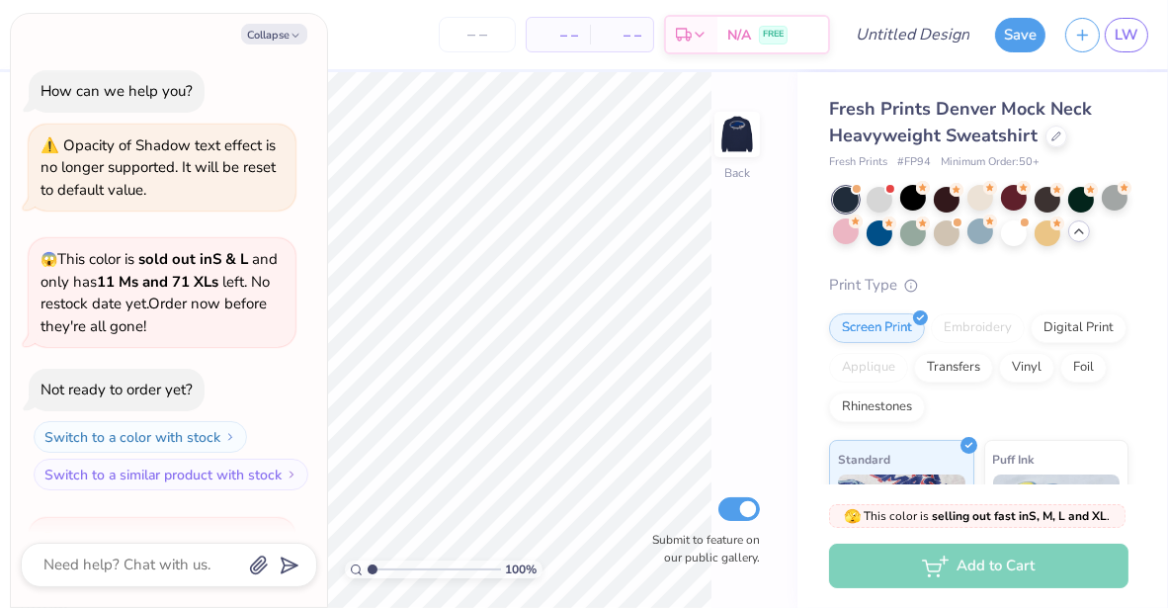
scroll to position [746, 0]
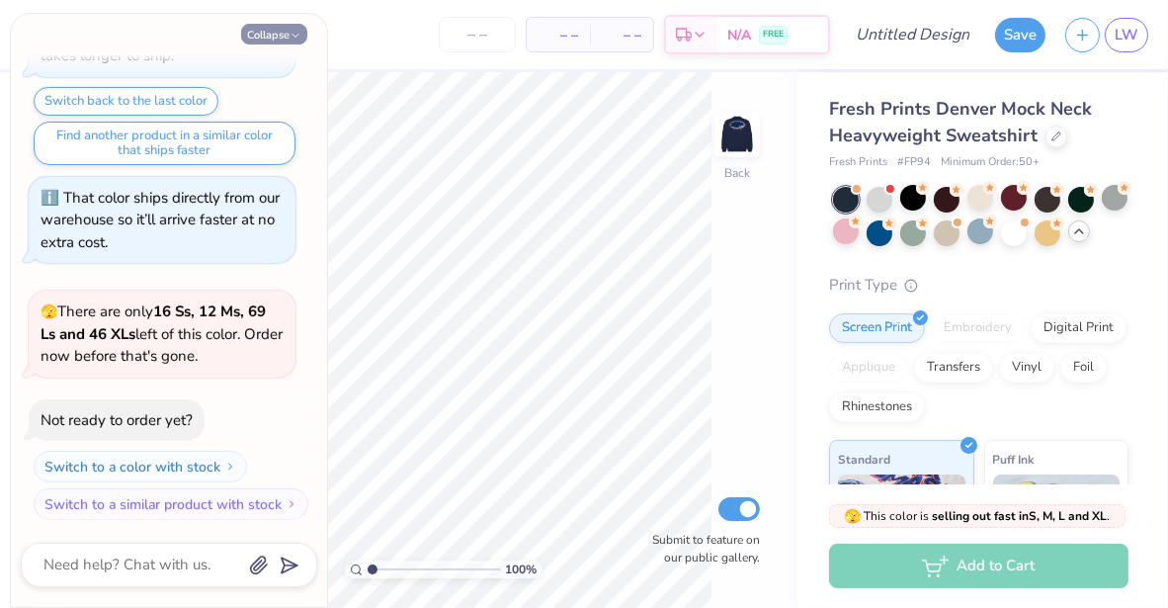
click at [291, 36] on icon "button" at bounding box center [296, 36] width 12 height 12
type textarea "x"
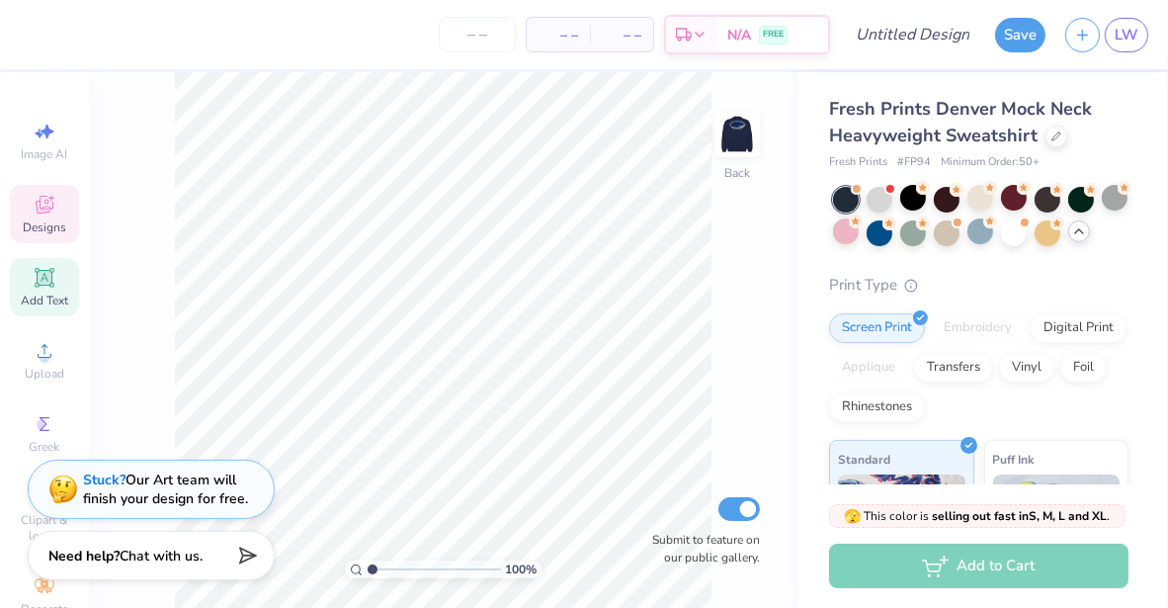
click at [43, 217] on div "Designs" at bounding box center [44, 214] width 69 height 58
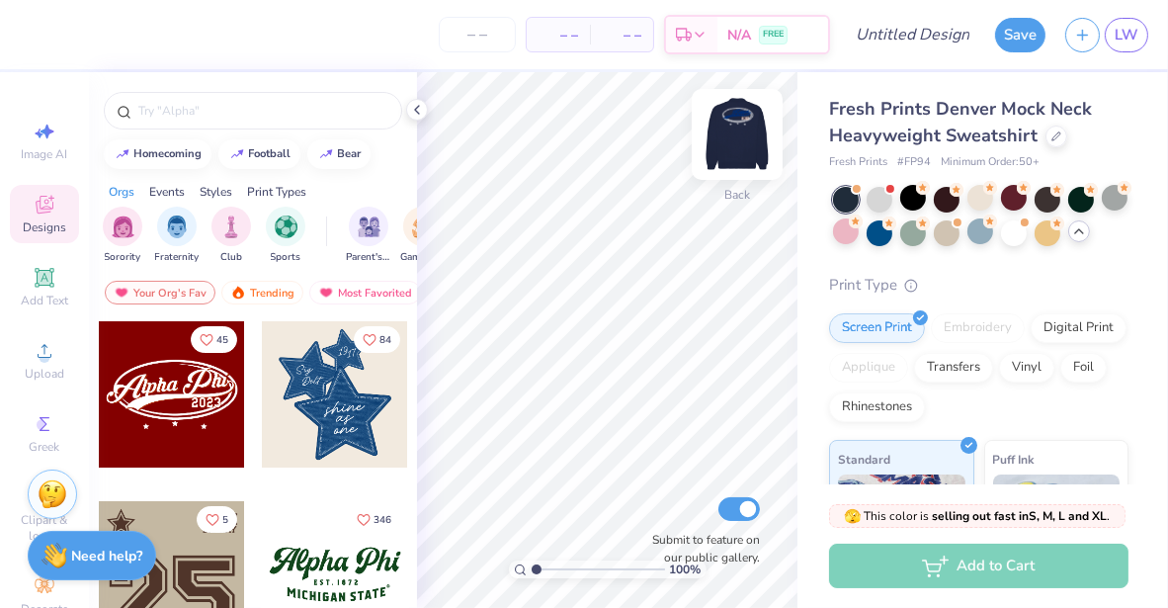
click at [731, 133] on img at bounding box center [737, 134] width 79 height 79
click at [416, 108] on polyline at bounding box center [417, 110] width 4 height 8
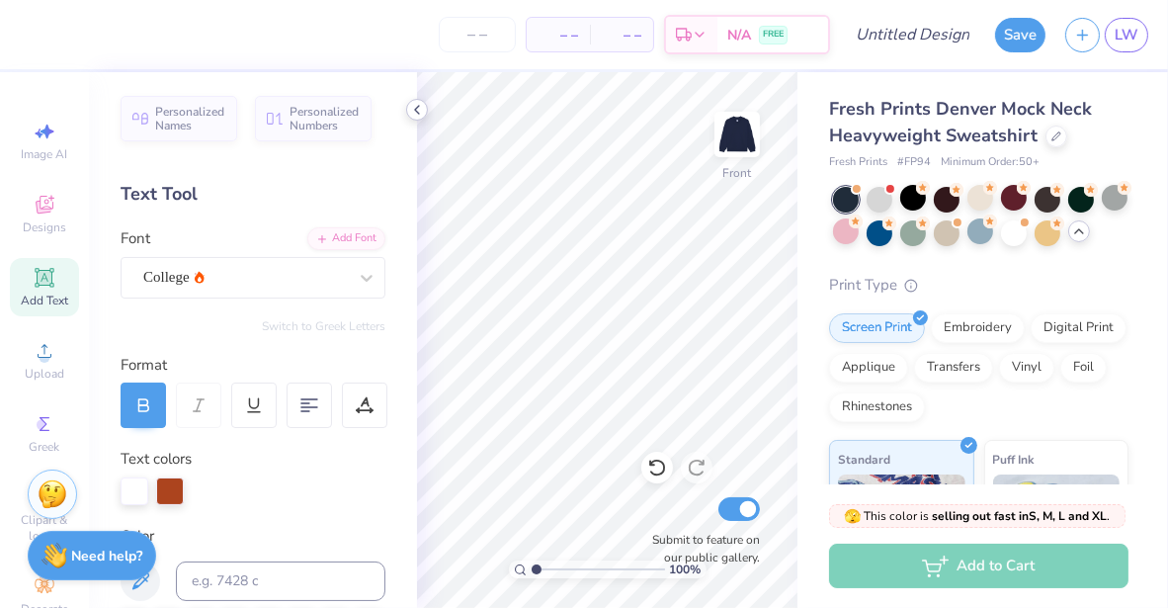
click at [420, 103] on icon at bounding box center [417, 110] width 16 height 16
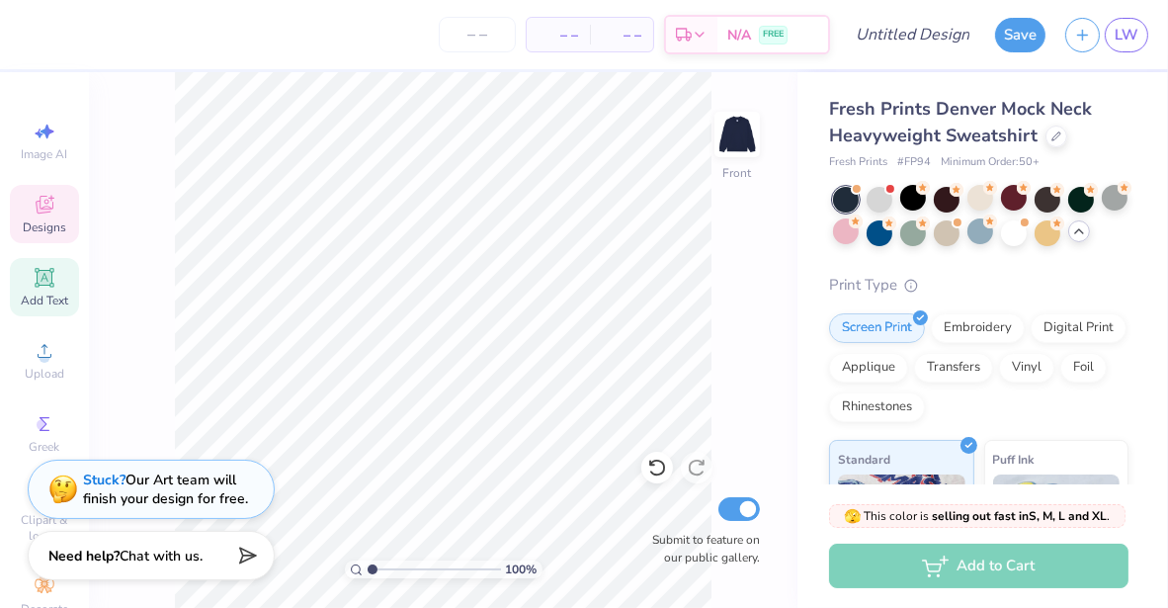
click at [32, 226] on span "Designs" at bounding box center [44, 227] width 43 height 16
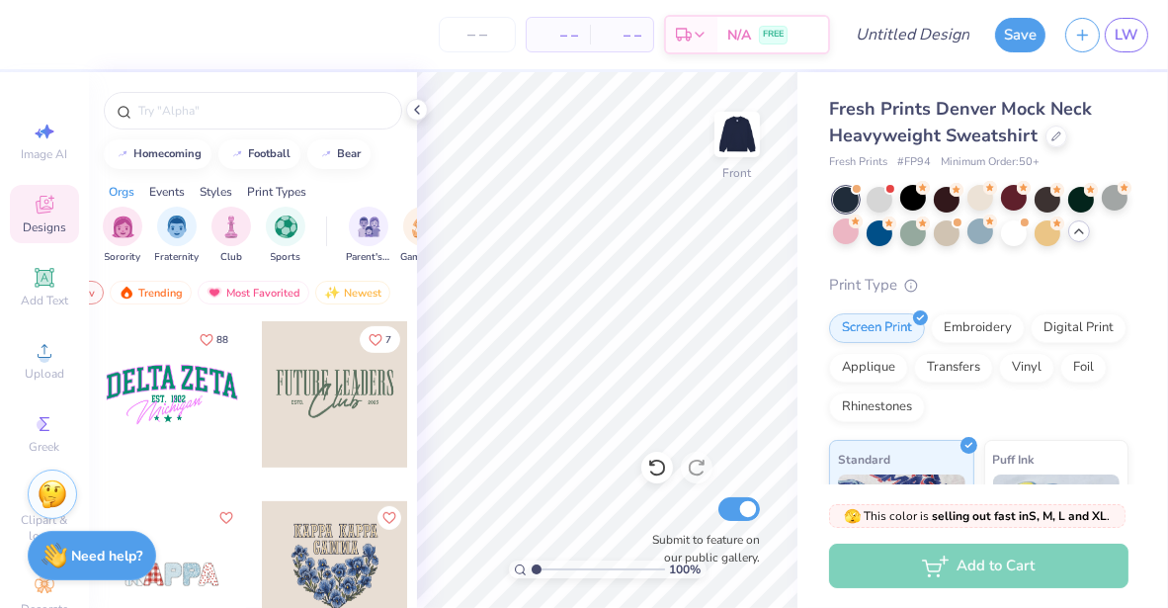
scroll to position [907, 0]
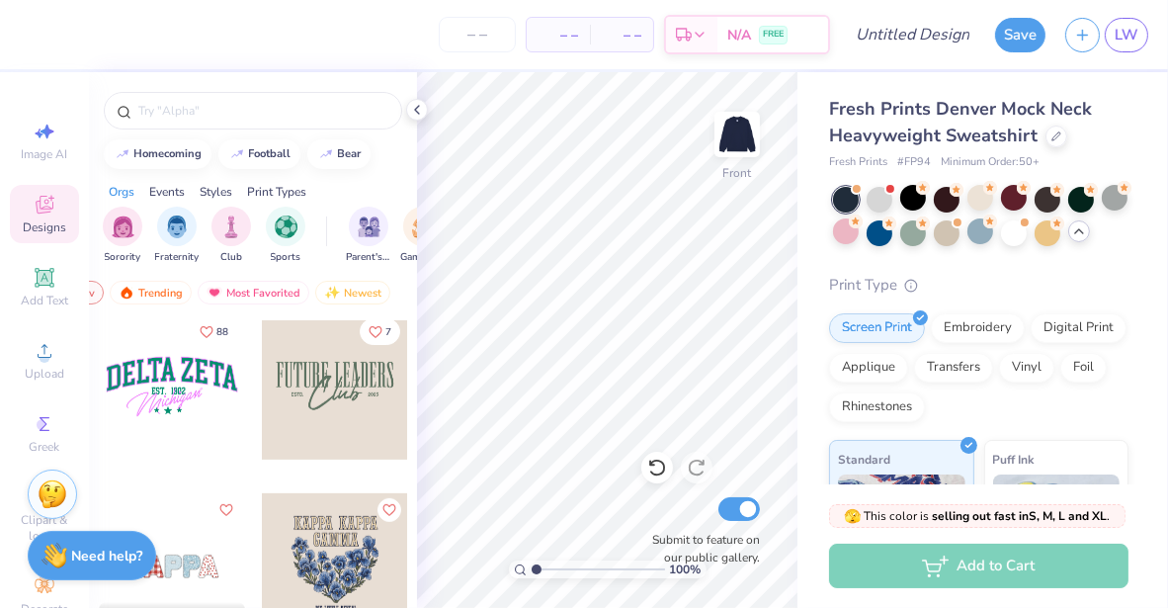
click at [320, 369] on div at bounding box center [335, 386] width 146 height 146
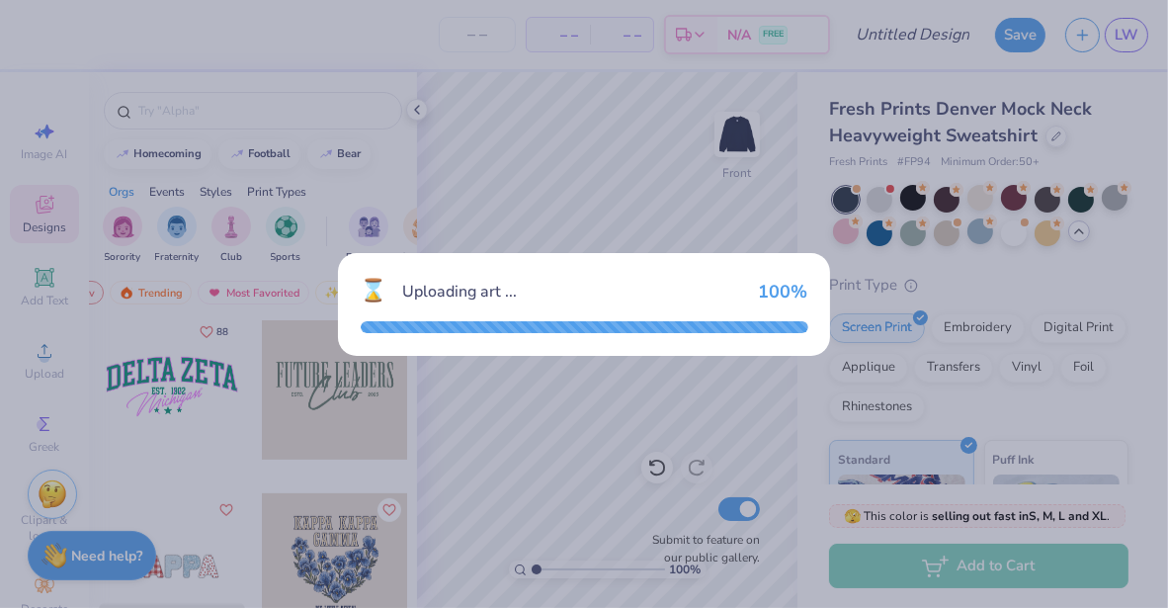
drag, startPoint x: 320, startPoint y: 369, endPoint x: 596, endPoint y: 406, distance: 278.3
click at [596, 406] on div "⌛ Uploading art ... 100 %" at bounding box center [584, 304] width 1168 height 608
click at [660, 144] on div "⌛ Uploading art ... 100 %" at bounding box center [584, 304] width 1168 height 608
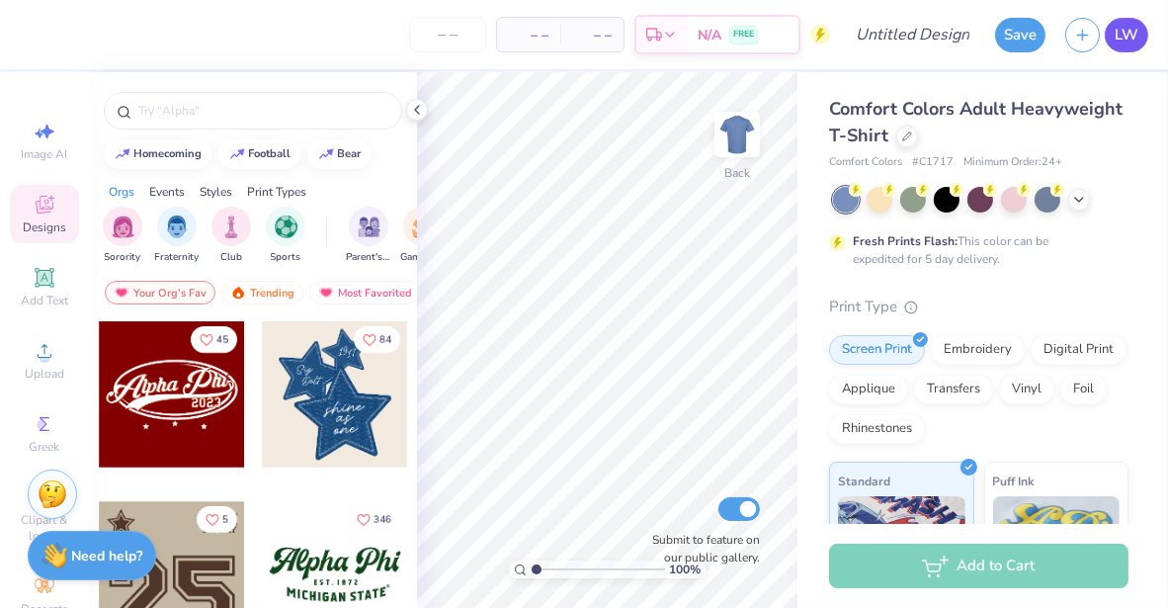
click at [1115, 33] on span "LW" at bounding box center [1127, 35] width 24 height 23
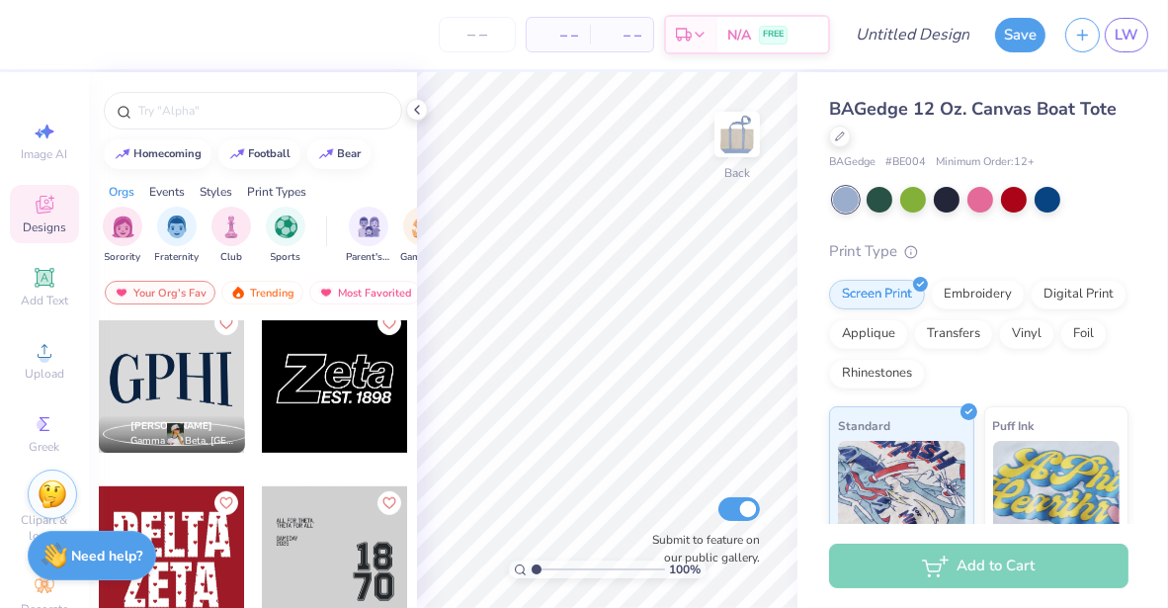
scroll to position [1276, 0]
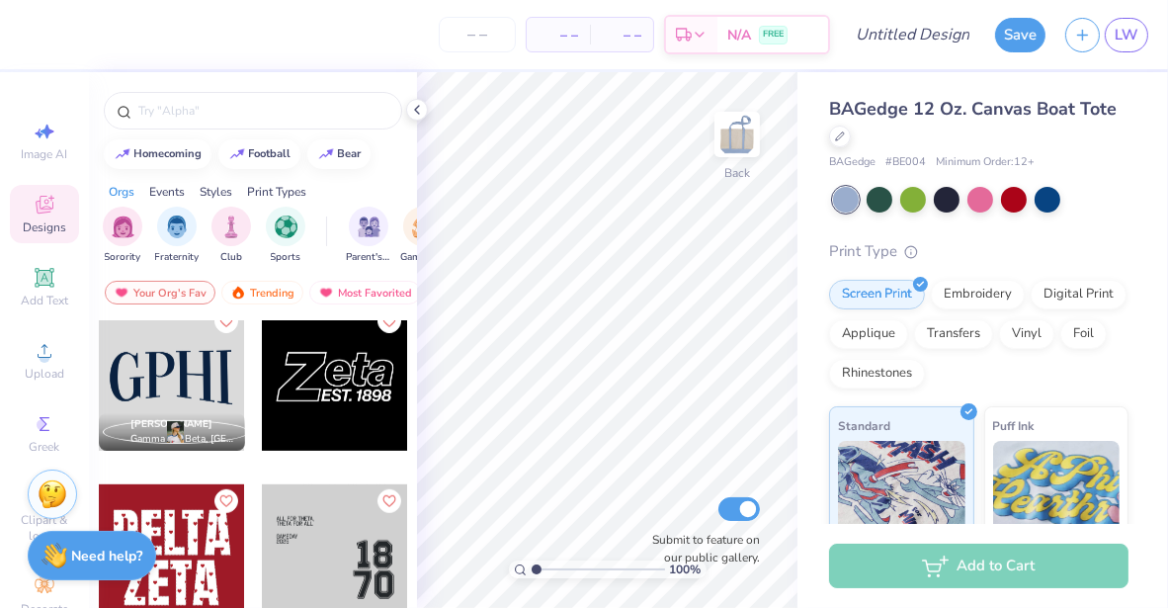
click at [179, 374] on div at bounding box center [172, 377] width 146 height 146
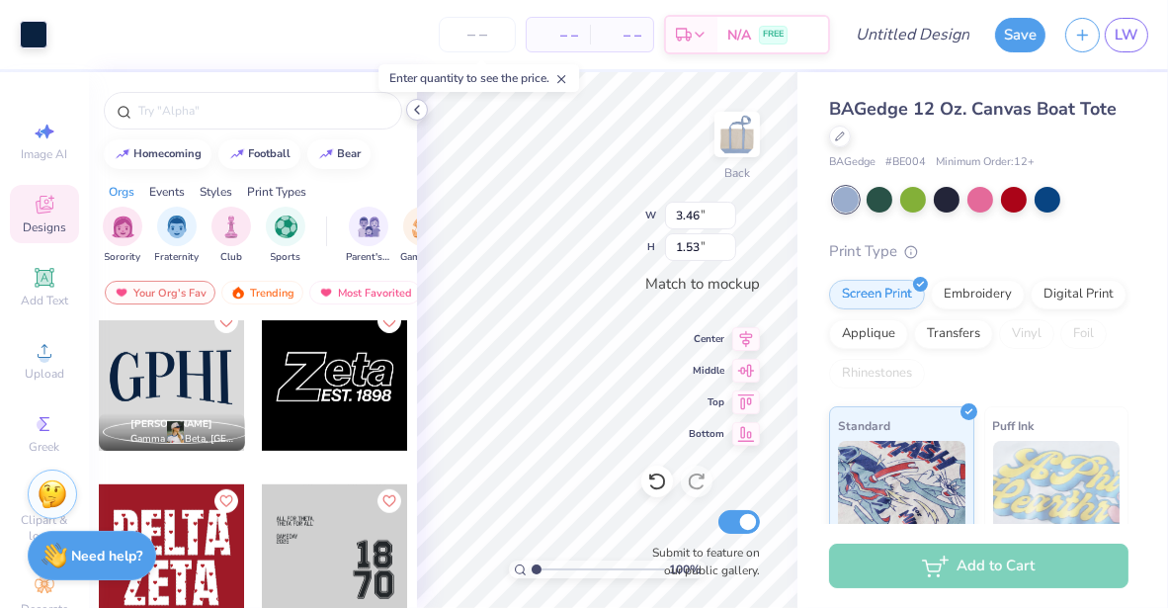
click at [418, 107] on polyline at bounding box center [417, 110] width 4 height 8
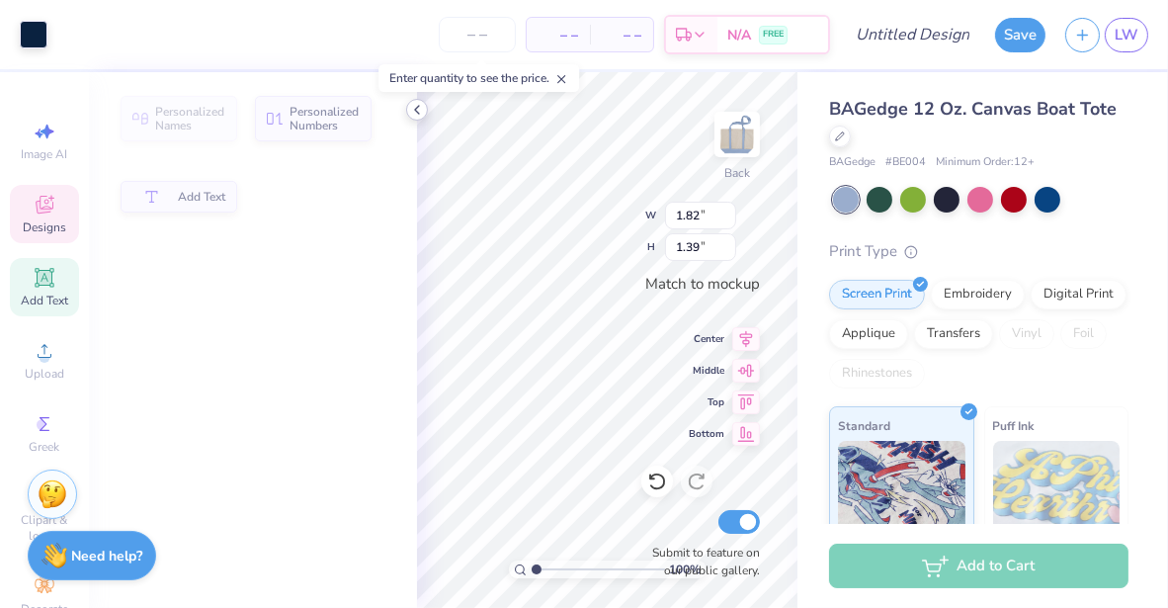
type input "1.82"
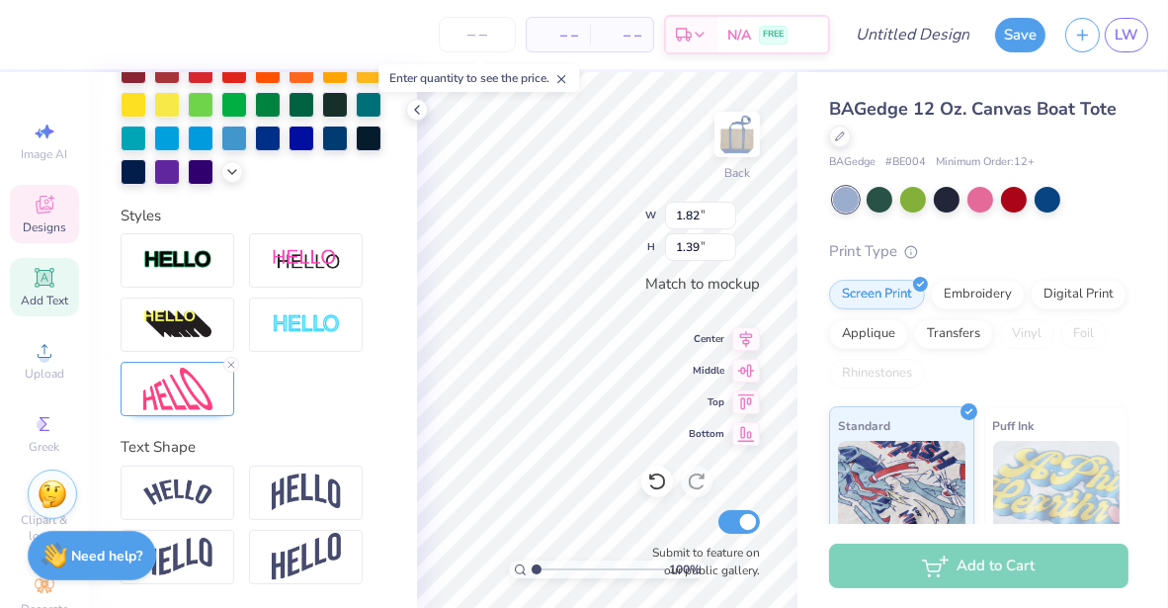
scroll to position [573, 0]
click at [230, 368] on icon at bounding box center [231, 365] width 12 height 12
type input "1.17"
type input "1.59"
type input "1.53"
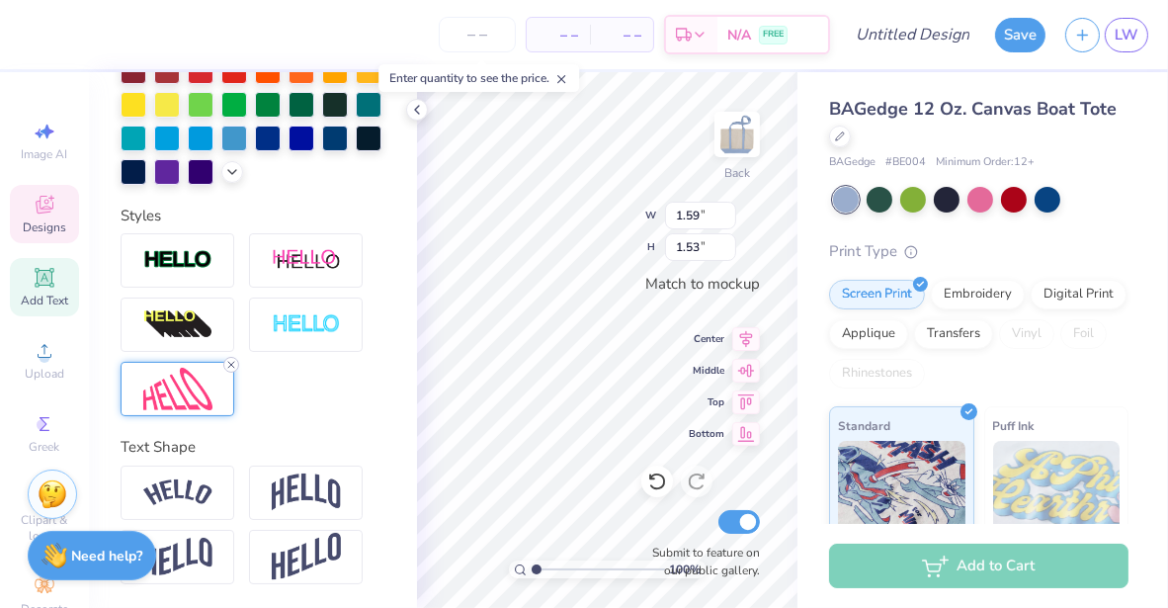
click at [233, 366] on icon at bounding box center [231, 365] width 12 height 12
type input "1.36"
type input "0.97"
type textarea "KKG"
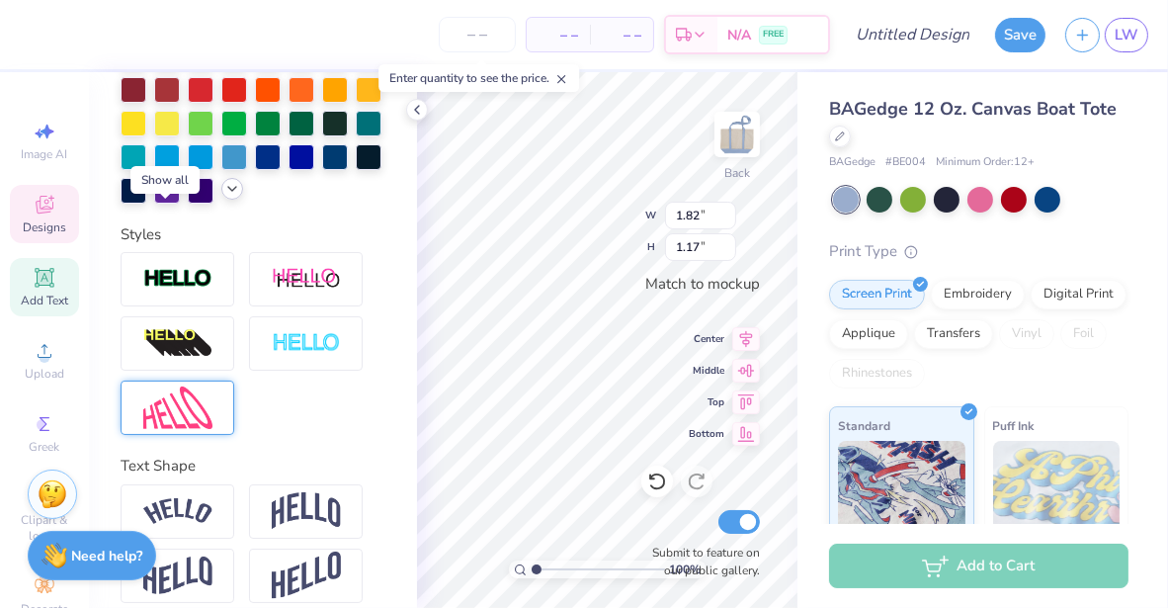
scroll to position [518, 0]
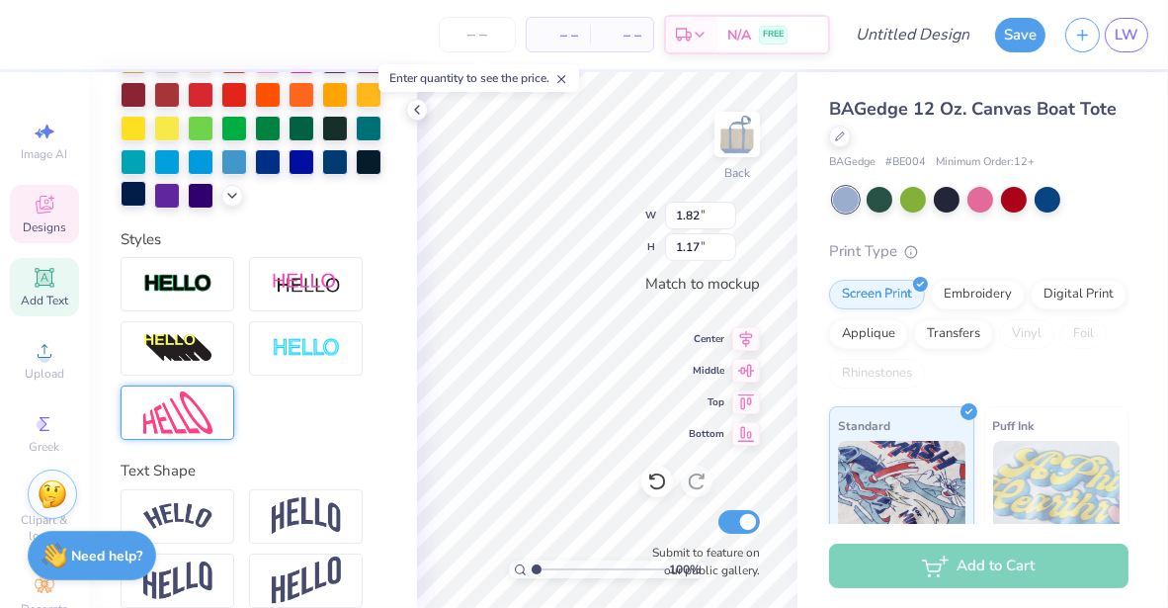
click at [146, 196] on div at bounding box center [134, 194] width 26 height 26
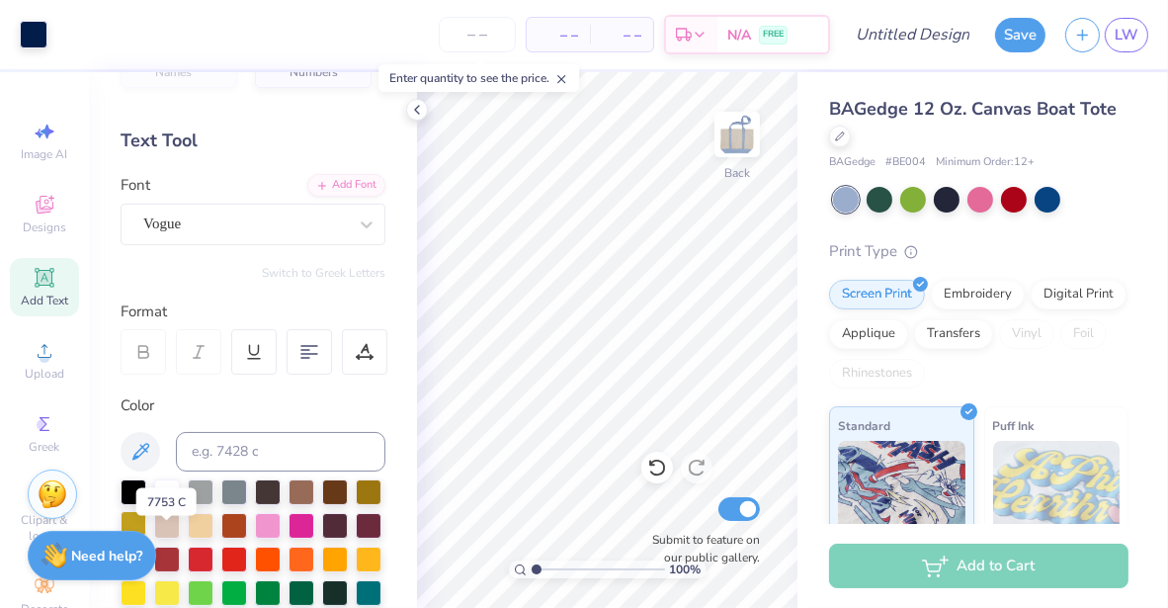
scroll to position [21, 0]
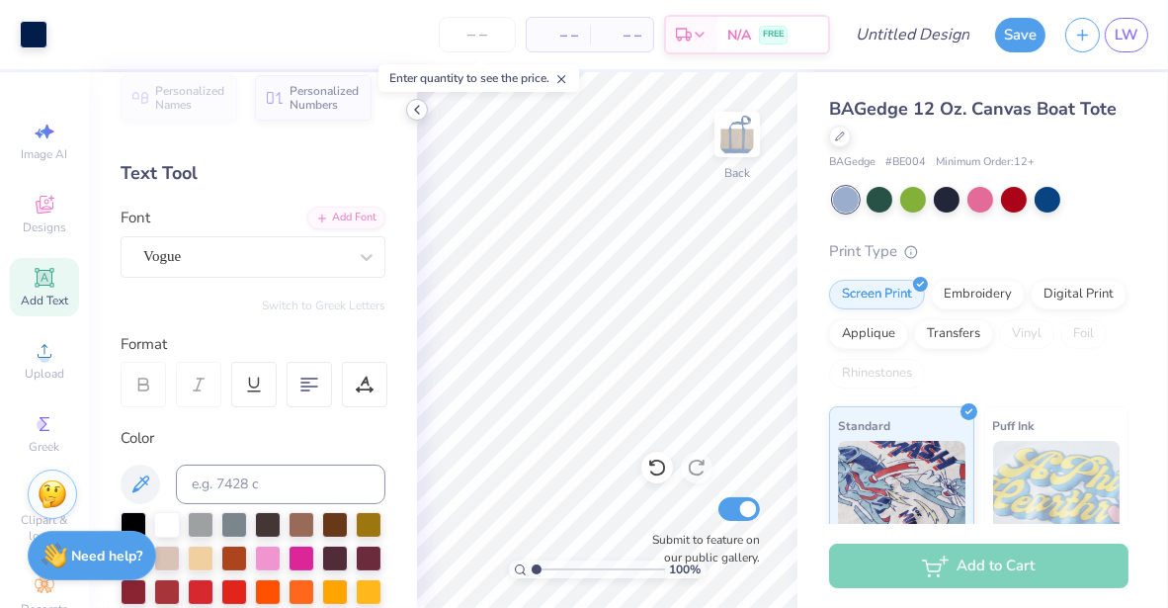
click at [420, 112] on icon at bounding box center [417, 110] width 16 height 16
click at [415, 112] on icon at bounding box center [417, 110] width 16 height 16
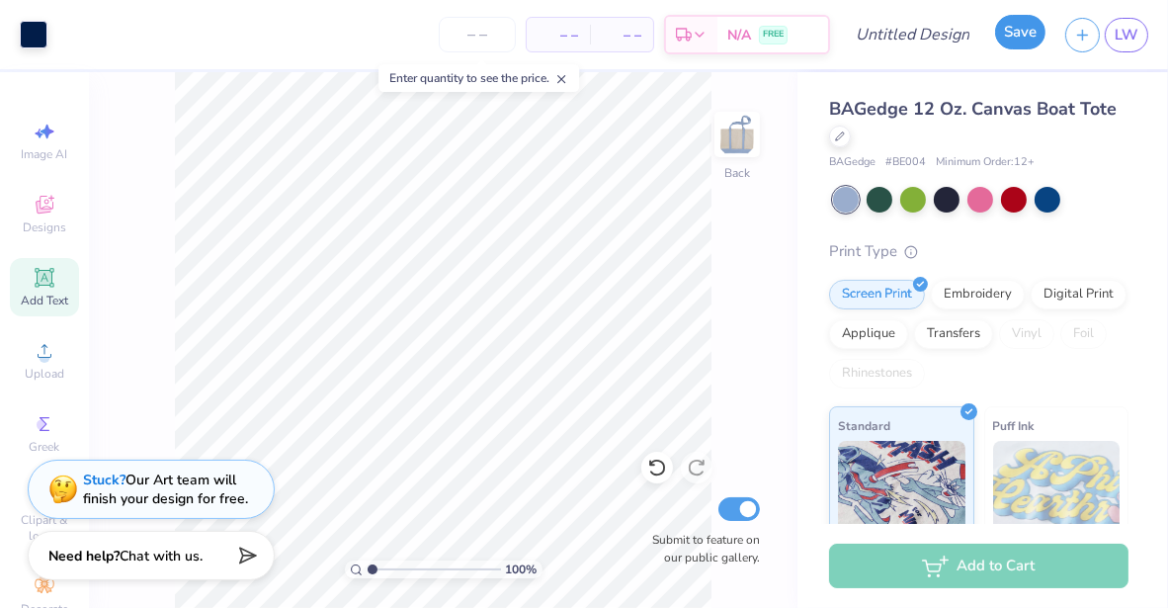
click at [1012, 33] on button "Save" at bounding box center [1020, 32] width 50 height 35
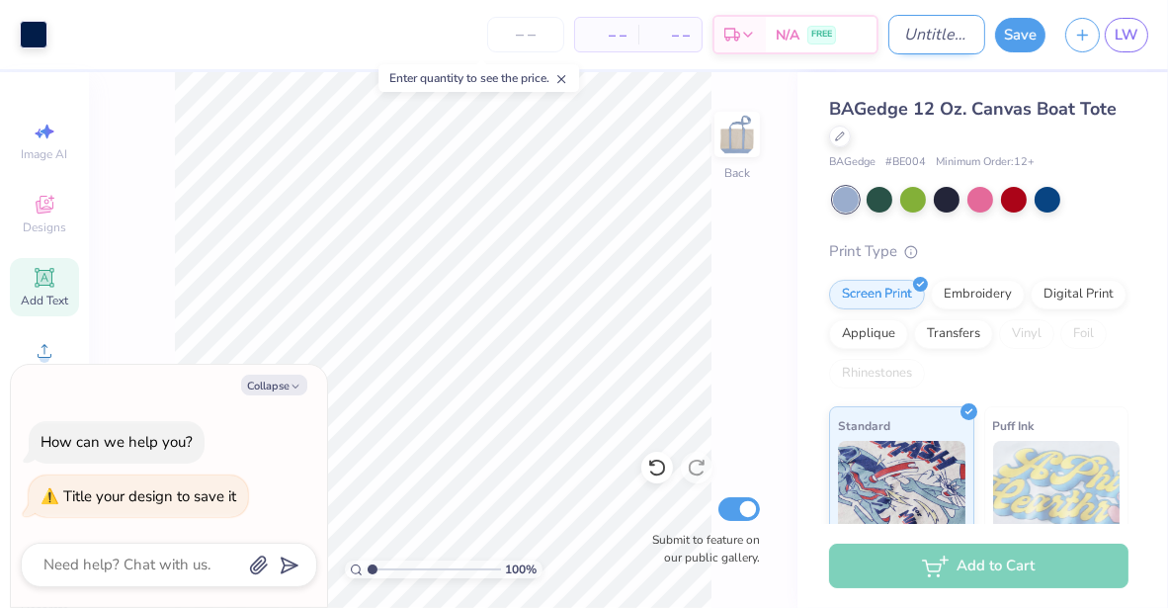
type textarea "x"
click at [909, 43] on input "Design Title" at bounding box center [937, 35] width 97 height 40
type input "b"
type textarea "x"
type input "ba"
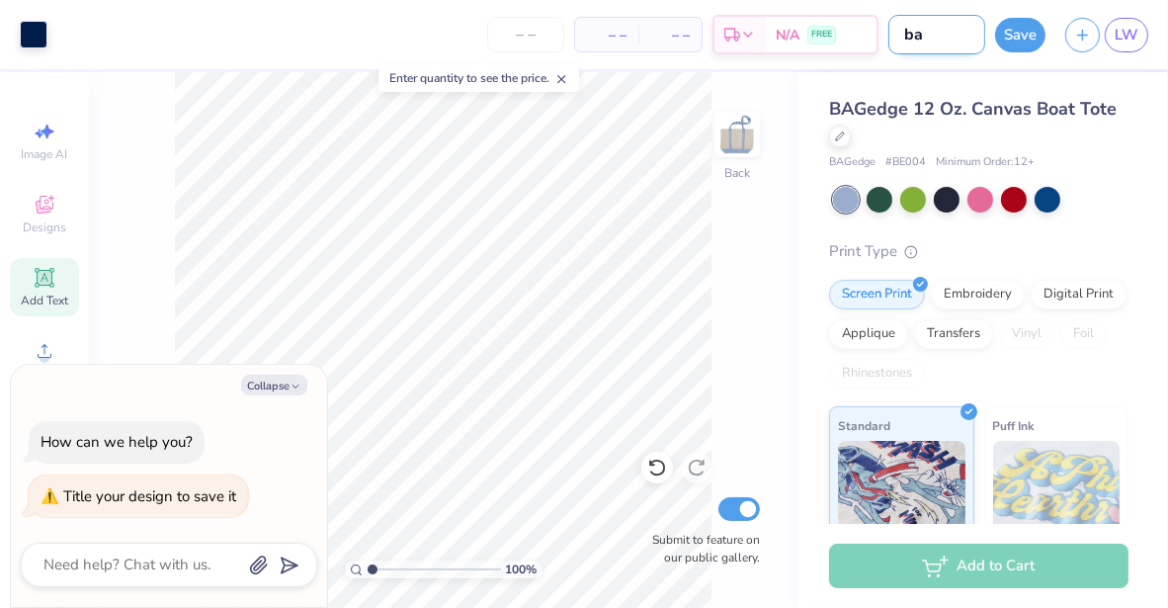
type textarea "x"
type input "bag"
type textarea "x"
type input "bag"
click at [1014, 42] on button "Save" at bounding box center [1020, 32] width 50 height 35
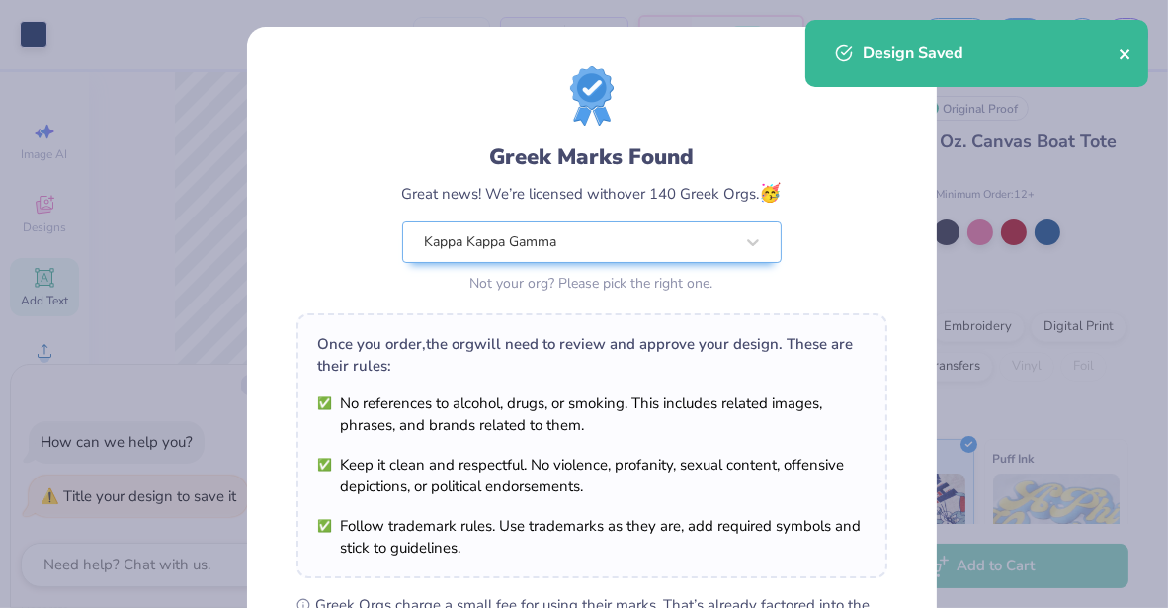
click at [1128, 57] on icon "close" at bounding box center [1125, 54] width 10 height 10
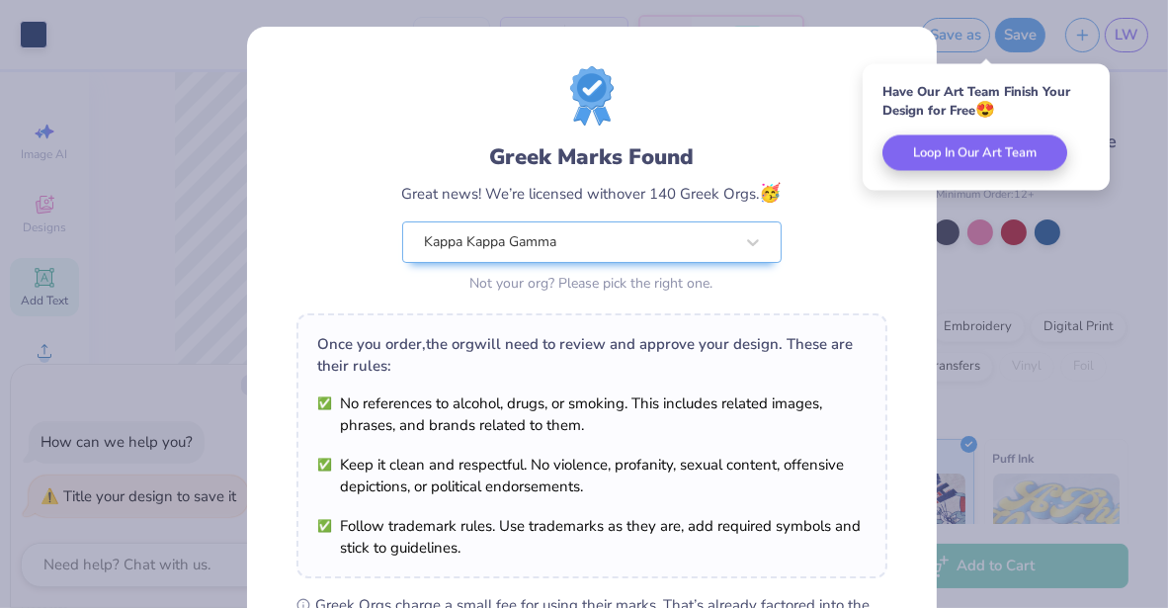
click at [1025, 337] on div "Greek Marks Found Great news! We’re licensed with over 140 Greek Orgs. 🥳 Kappa …" at bounding box center [584, 304] width 1168 height 608
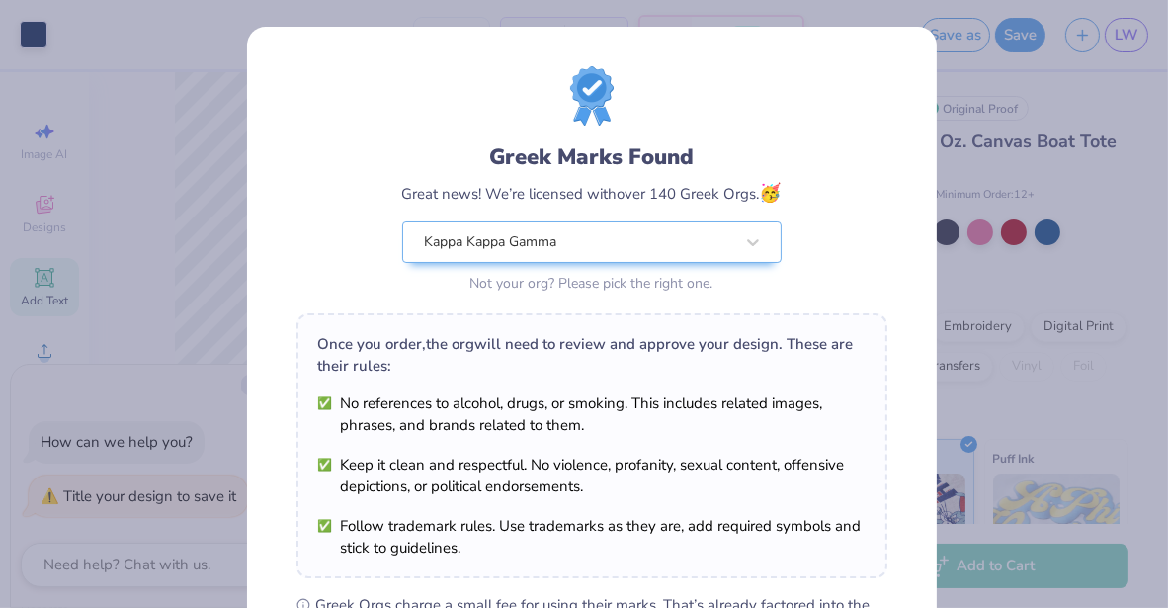
click at [118, 276] on div "Greek Marks Found Great news! We’re licensed with over 140 Greek Orgs. 🥳 Kappa …" at bounding box center [584, 304] width 1168 height 608
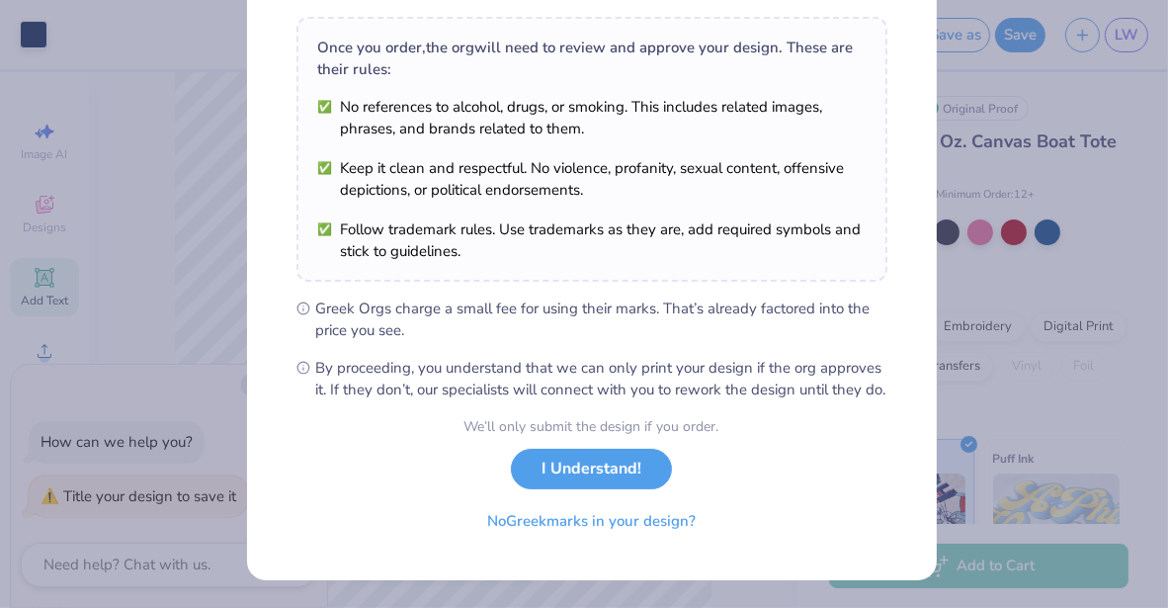
scroll to position [311, 0]
click at [584, 469] on button "I Understand!" at bounding box center [591, 464] width 161 height 41
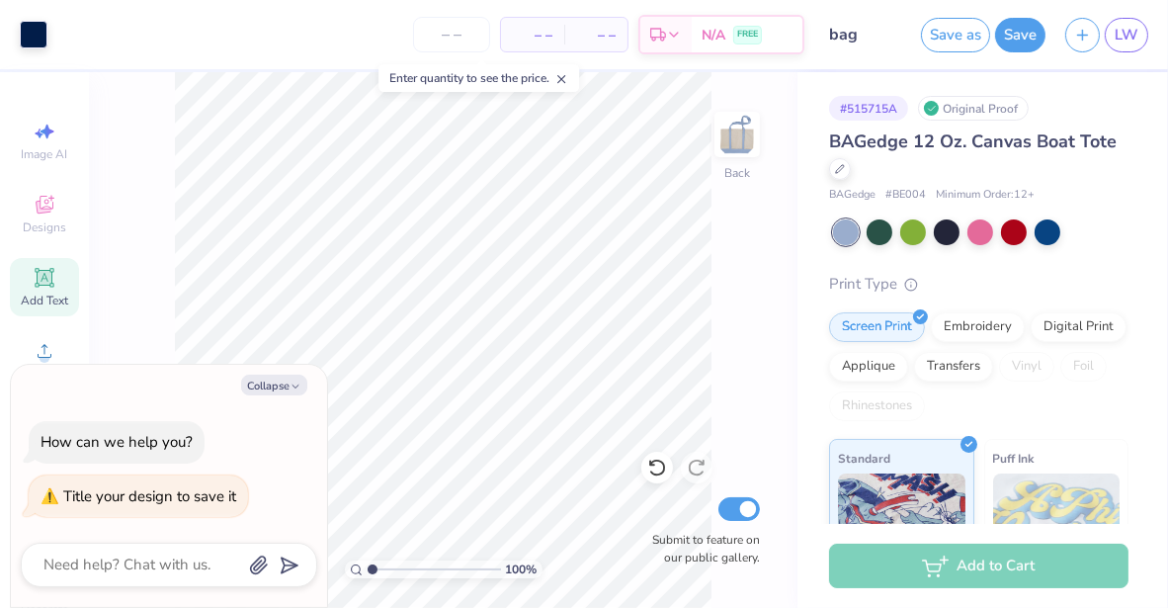
scroll to position [24, 0]
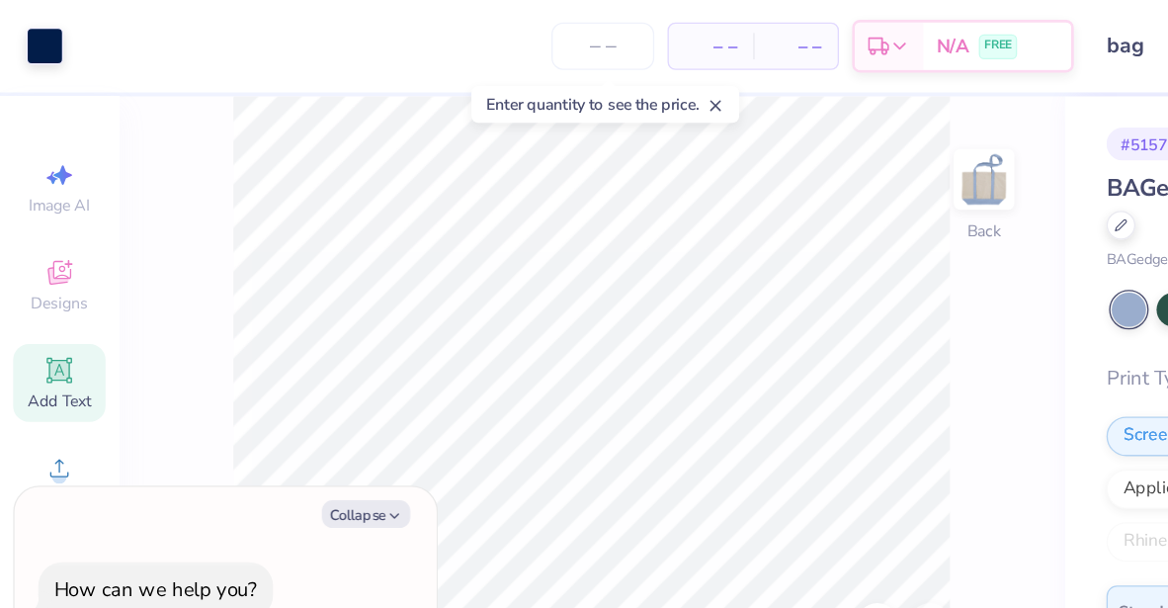
type textarea "x"
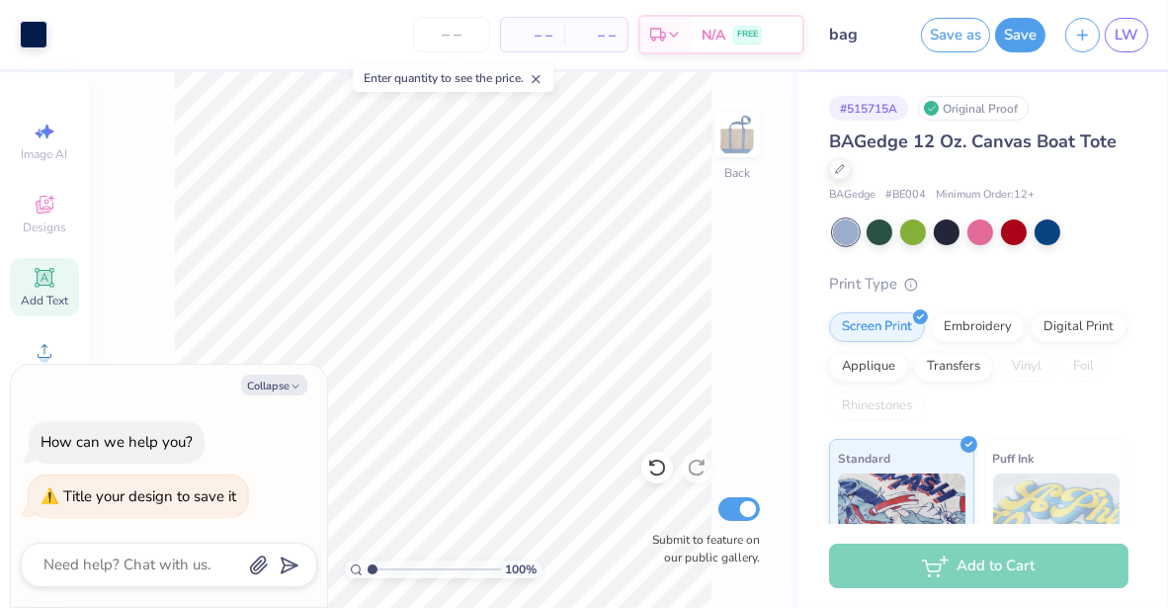
click at [1095, 48] on div "LW" at bounding box center [1106, 35] width 83 height 35
click at [1083, 31] on icon "button" at bounding box center [1082, 32] width 17 height 17
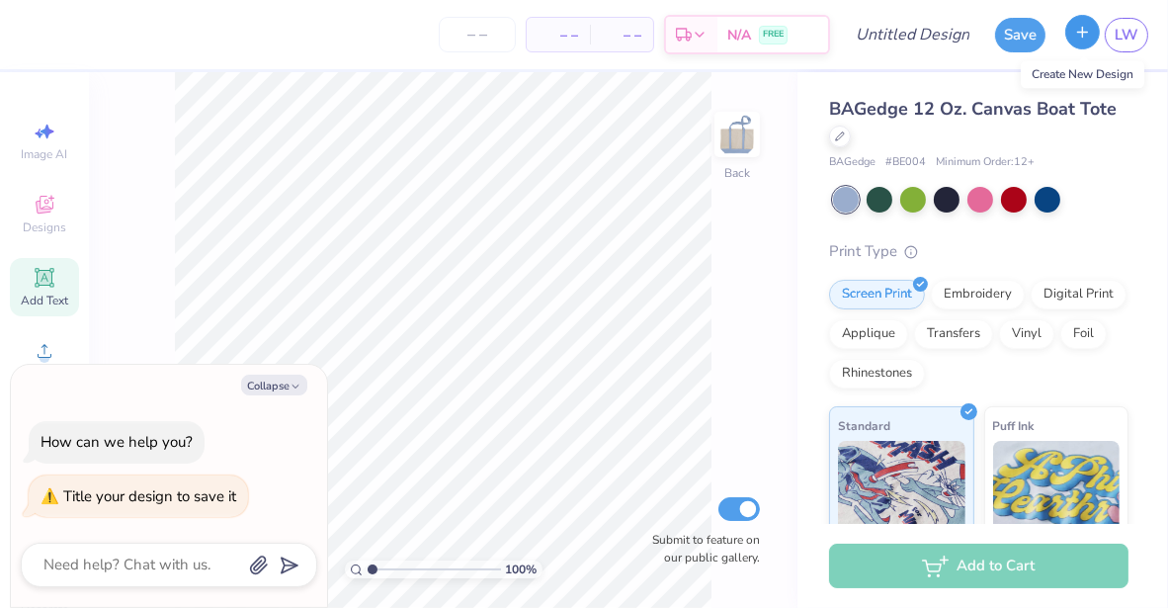
click at [1085, 39] on icon "button" at bounding box center [1082, 32] width 17 height 17
click at [1082, 29] on icon "button" at bounding box center [1082, 32] width 17 height 17
type textarea "x"
click at [288, 396] on div "Collapse How can we help you? Title your design to save it" at bounding box center [169, 486] width 316 height 242
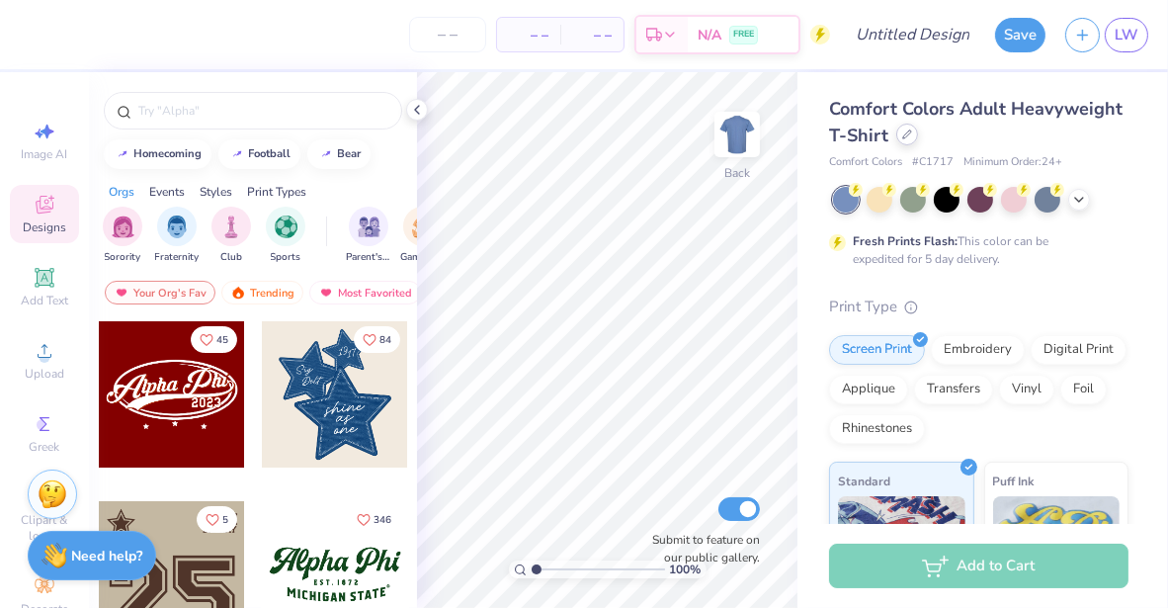
click at [912, 130] on icon at bounding box center [907, 134] width 10 height 10
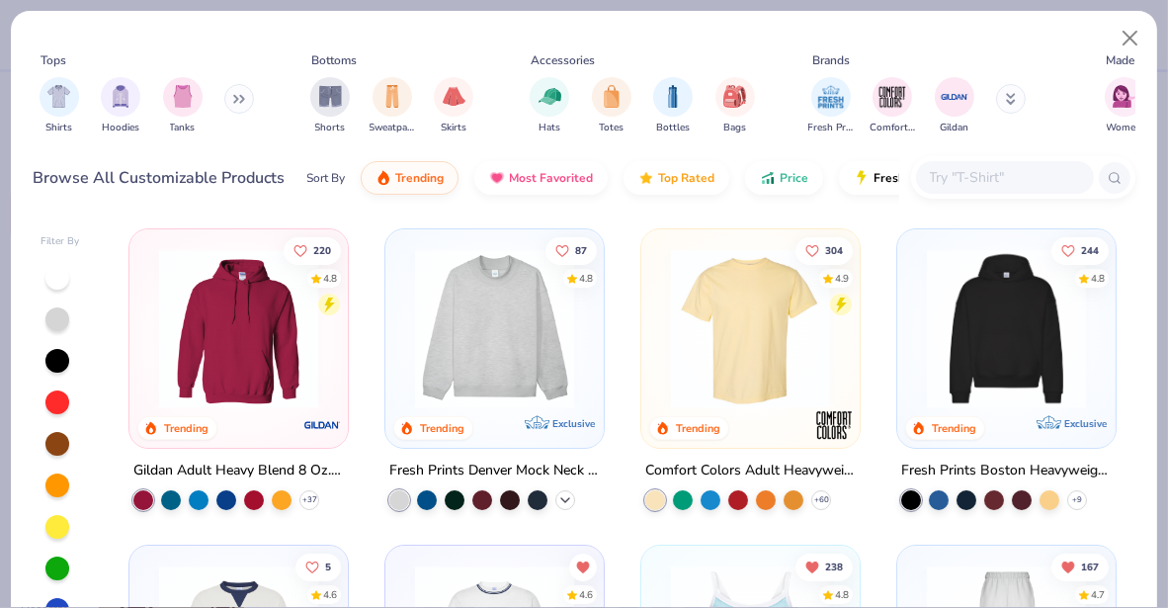
click at [561, 498] on polyline at bounding box center [565, 500] width 8 height 4
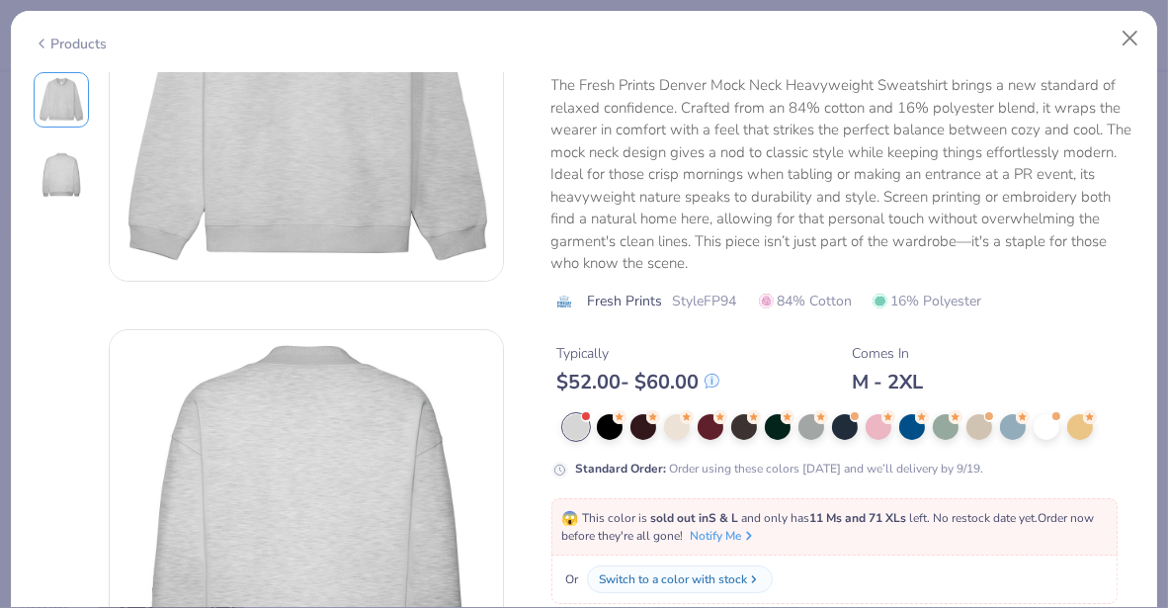
scroll to position [188, 0]
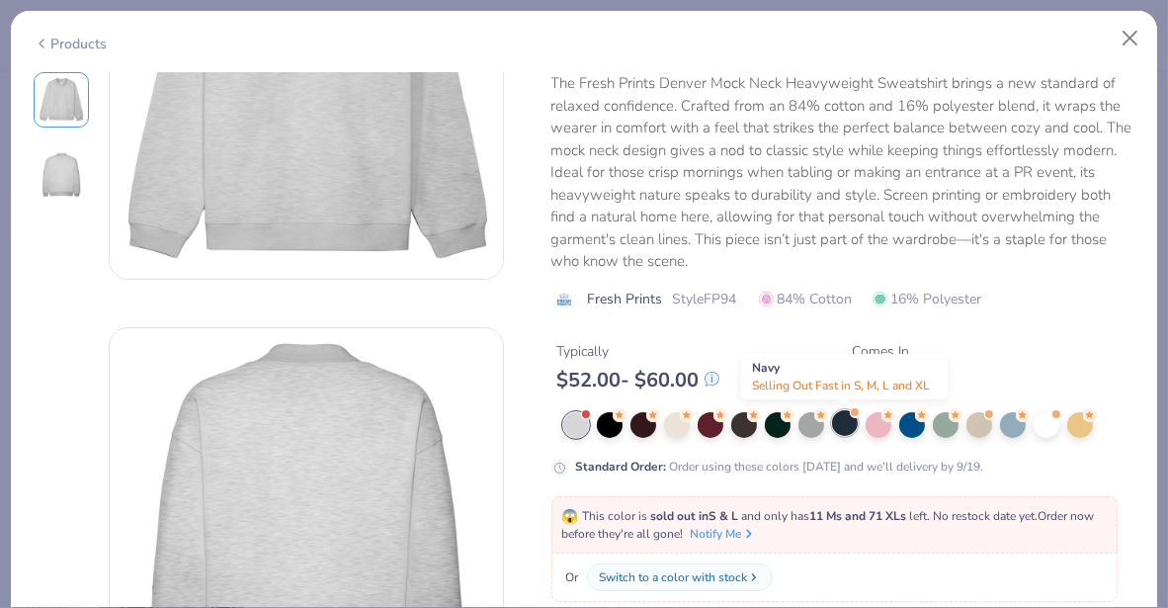
click at [844, 425] on div at bounding box center [845, 423] width 26 height 26
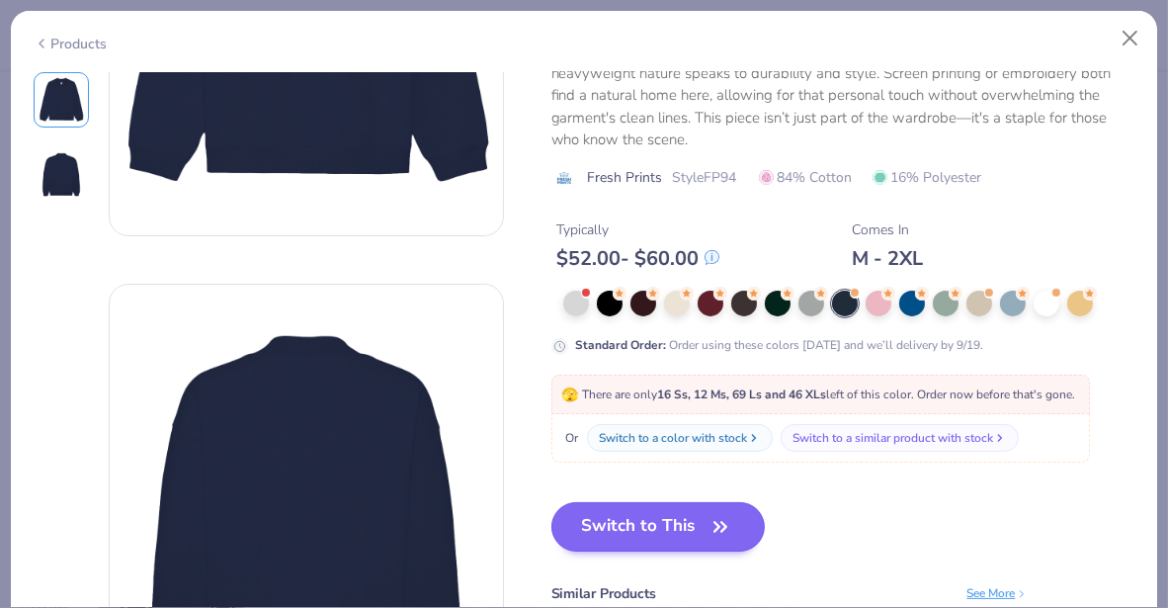
scroll to position [306, 0]
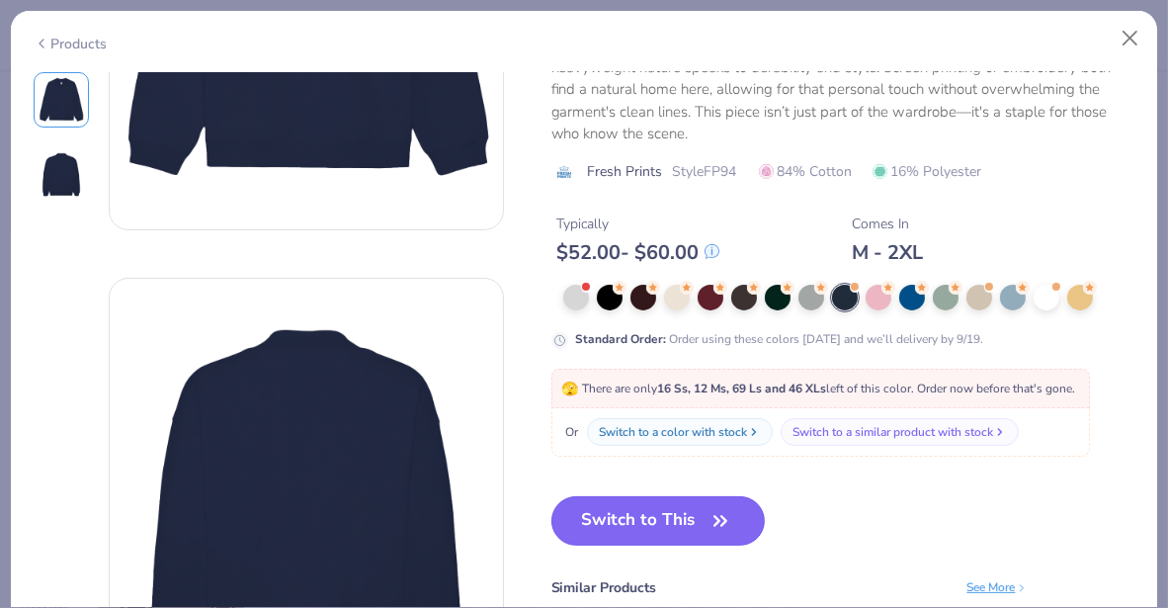
click at [707, 515] on span "button" at bounding box center [721, 521] width 28 height 28
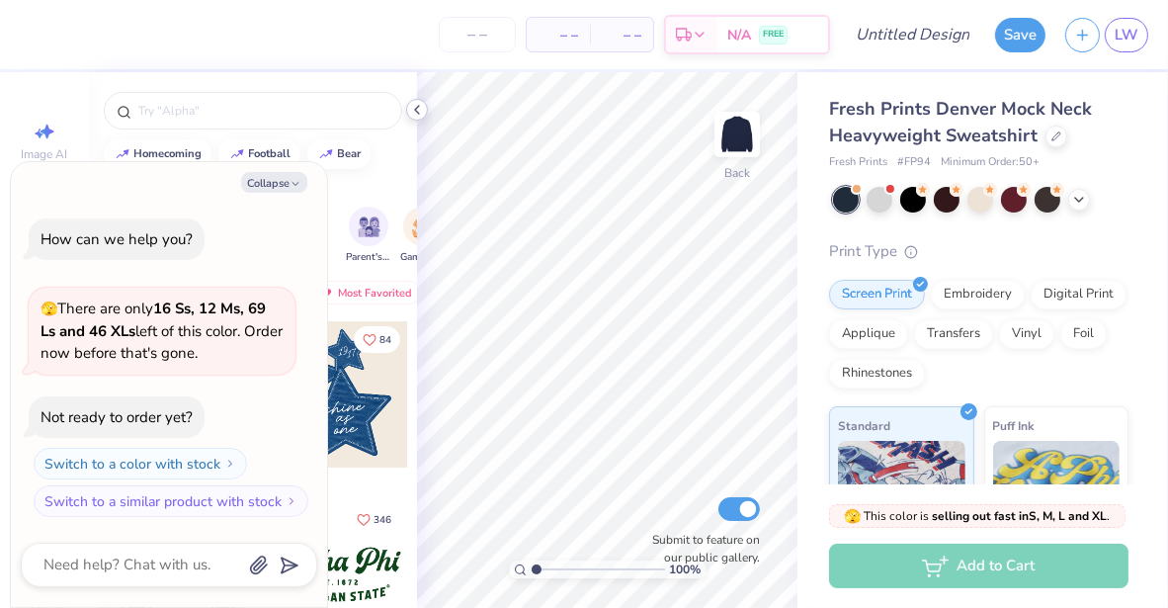
click at [417, 107] on polyline at bounding box center [417, 110] width 4 height 8
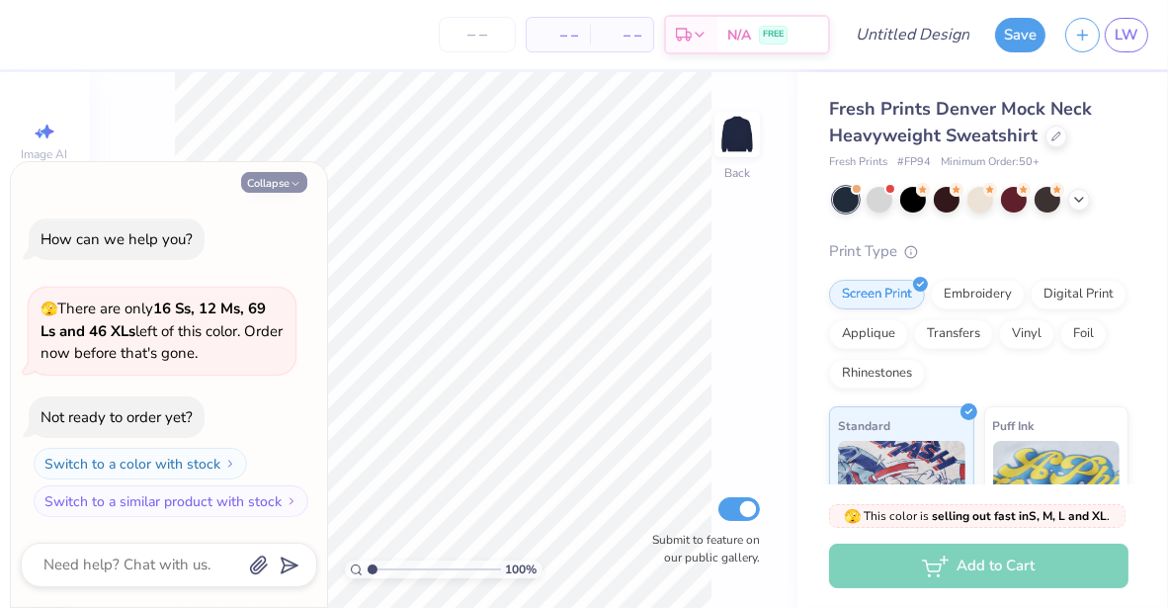
click at [285, 177] on button "Collapse" at bounding box center [274, 182] width 66 height 21
type textarea "x"
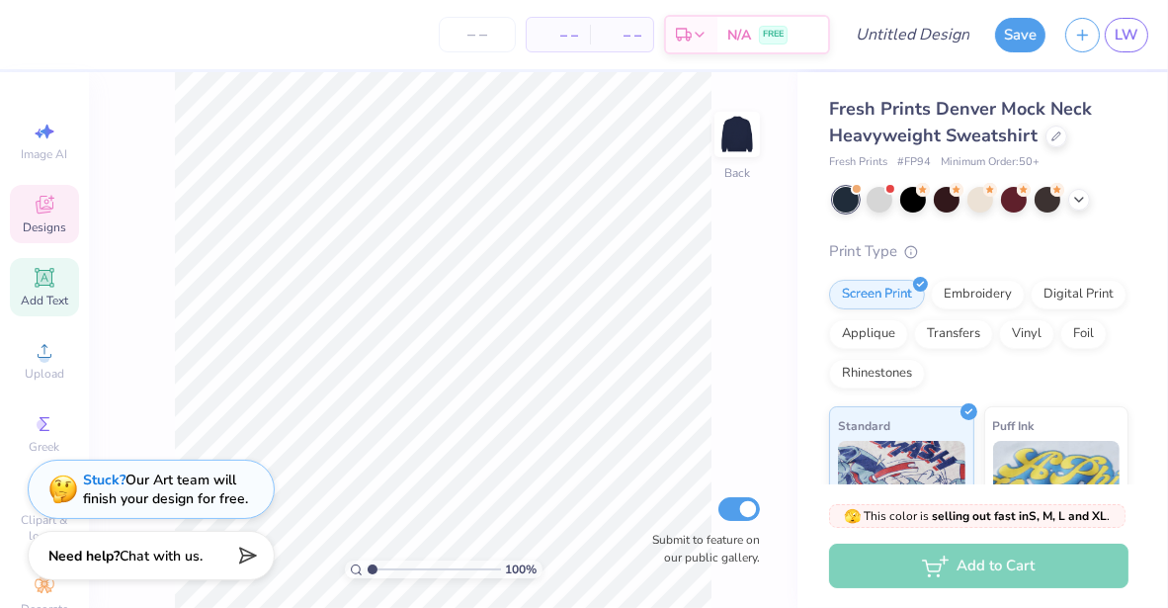
click at [38, 298] on span "Add Text" at bounding box center [44, 301] width 47 height 16
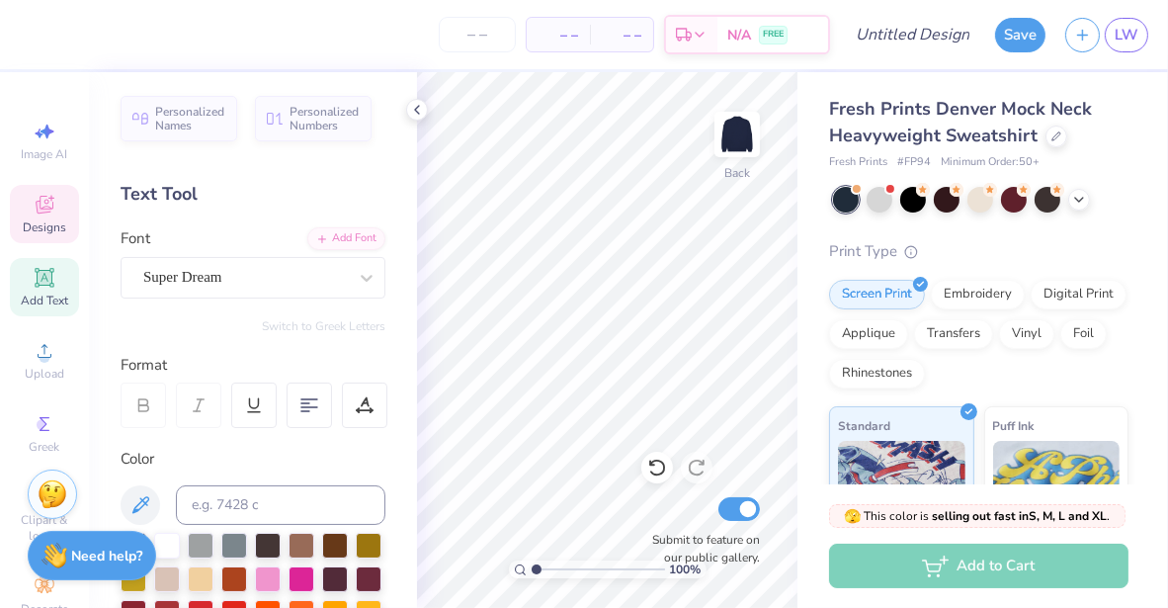
click at [33, 213] on icon at bounding box center [45, 205] width 24 height 24
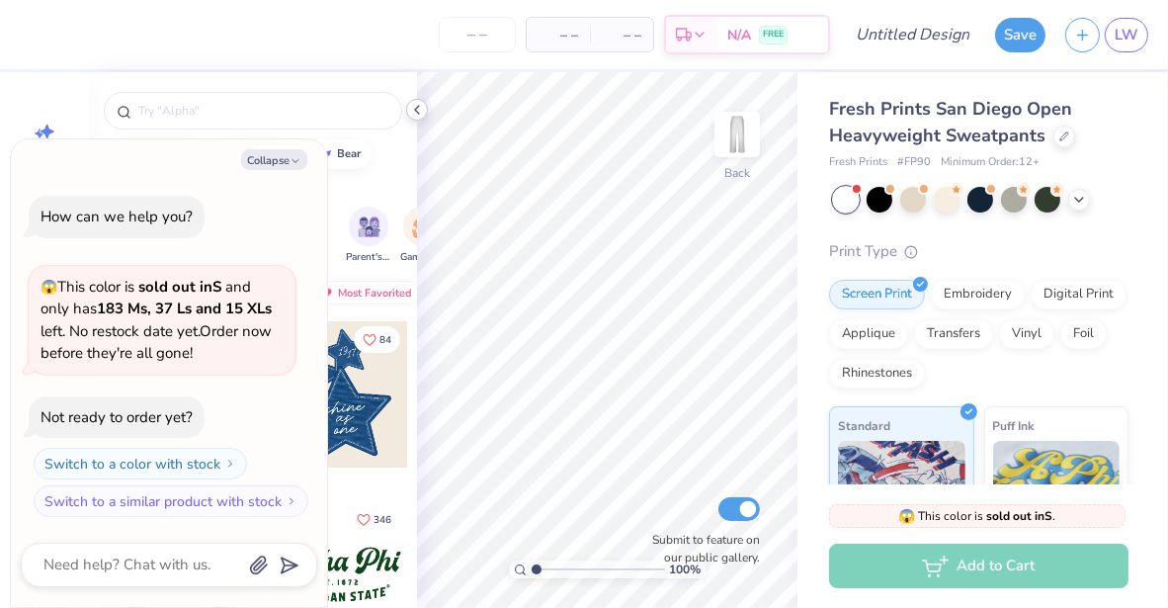
click at [419, 113] on icon at bounding box center [417, 110] width 16 height 16
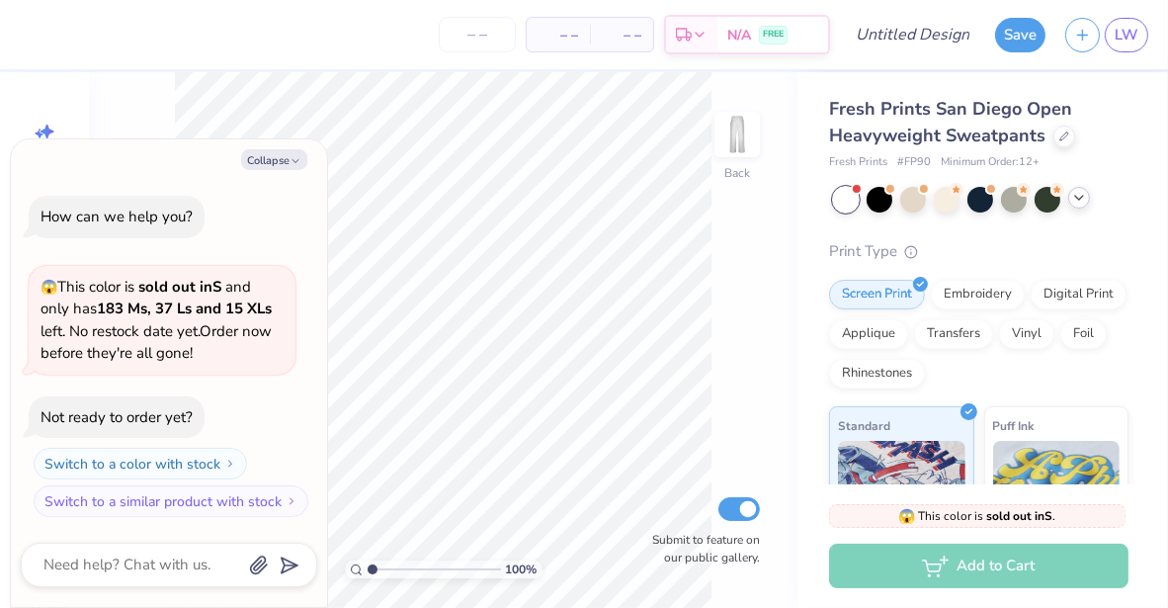
click at [1081, 202] on icon at bounding box center [1079, 198] width 16 height 16
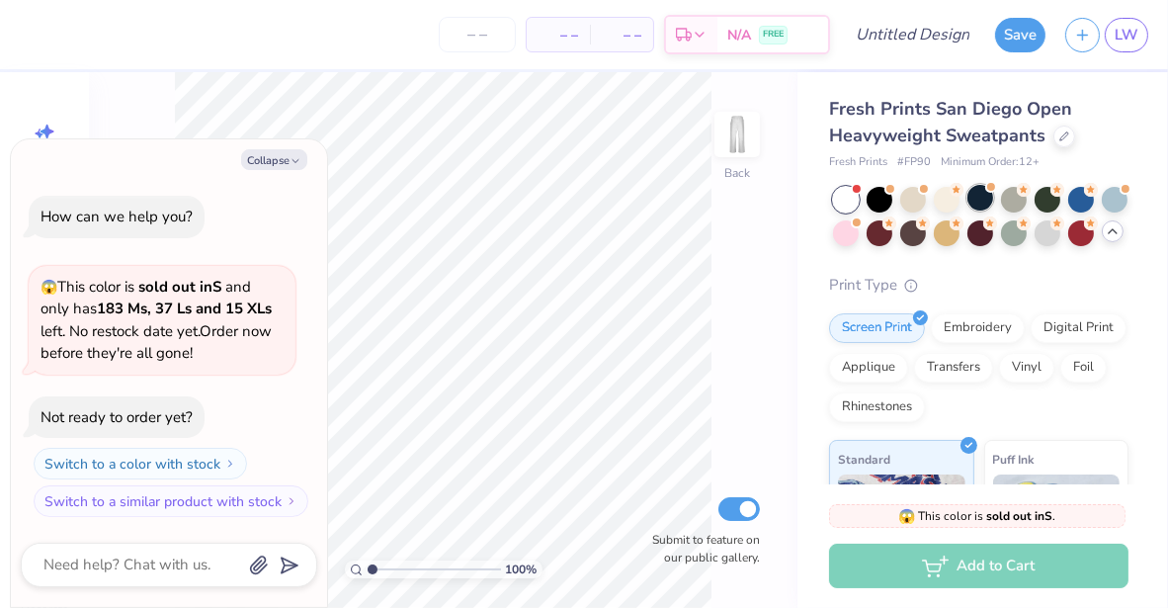
click at [986, 199] on div at bounding box center [981, 198] width 26 height 26
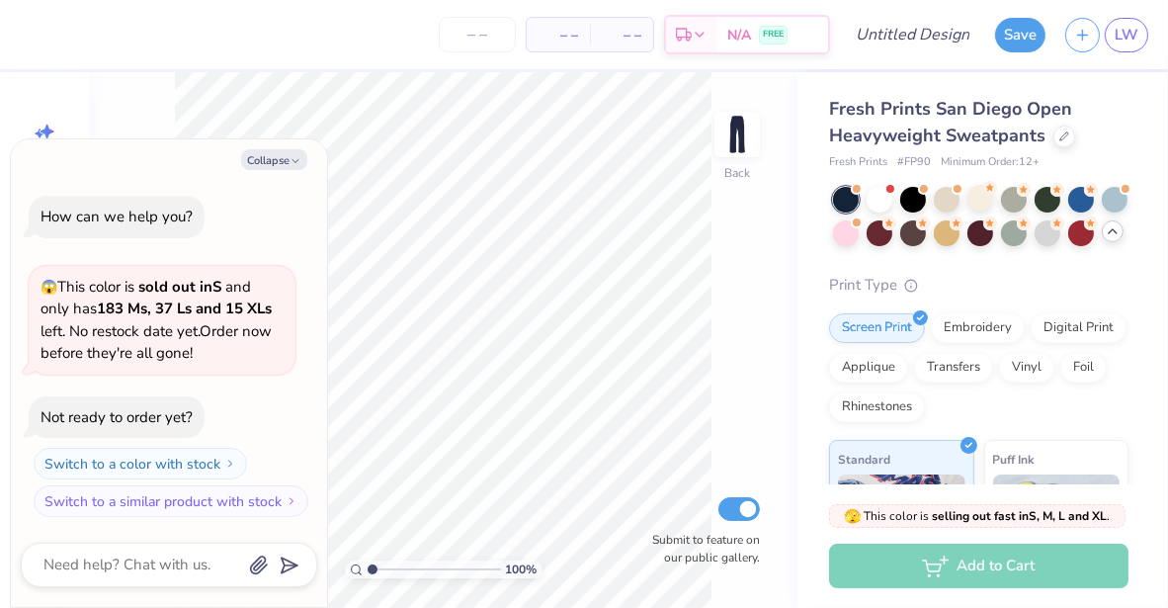
scroll to position [130, 0]
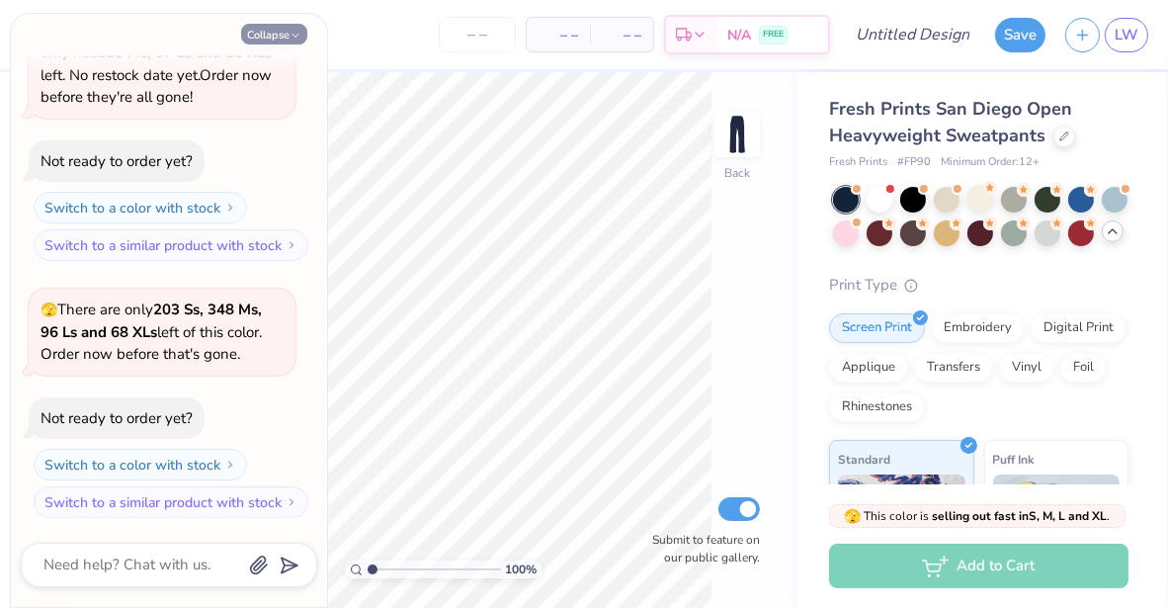
click at [286, 36] on button "Collapse" at bounding box center [274, 34] width 66 height 21
type textarea "x"
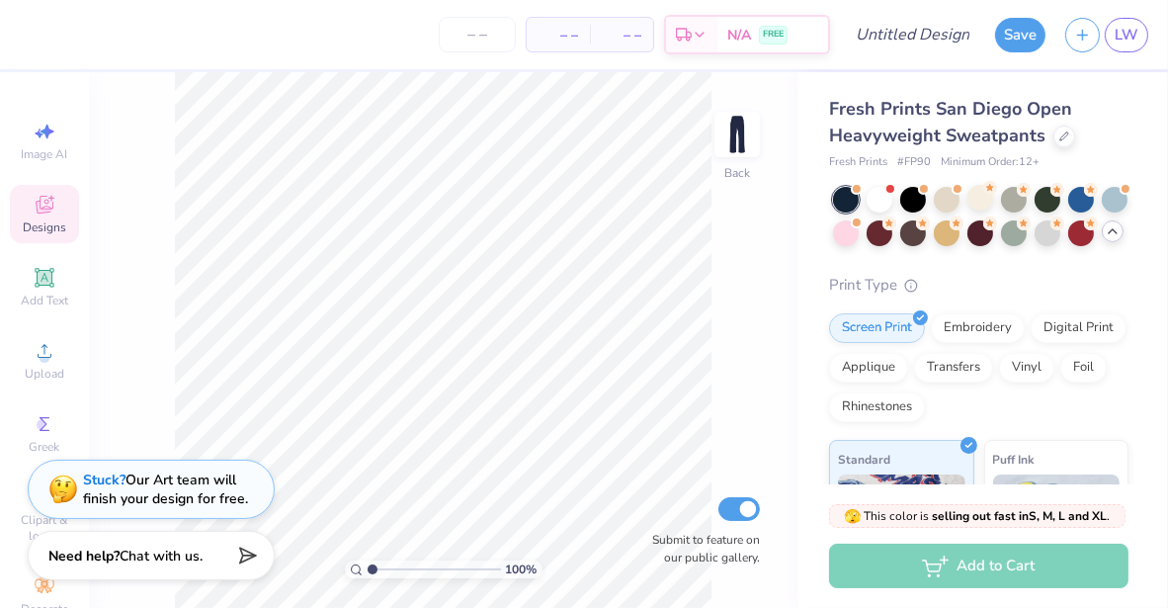
click at [33, 209] on icon at bounding box center [45, 205] width 24 height 24
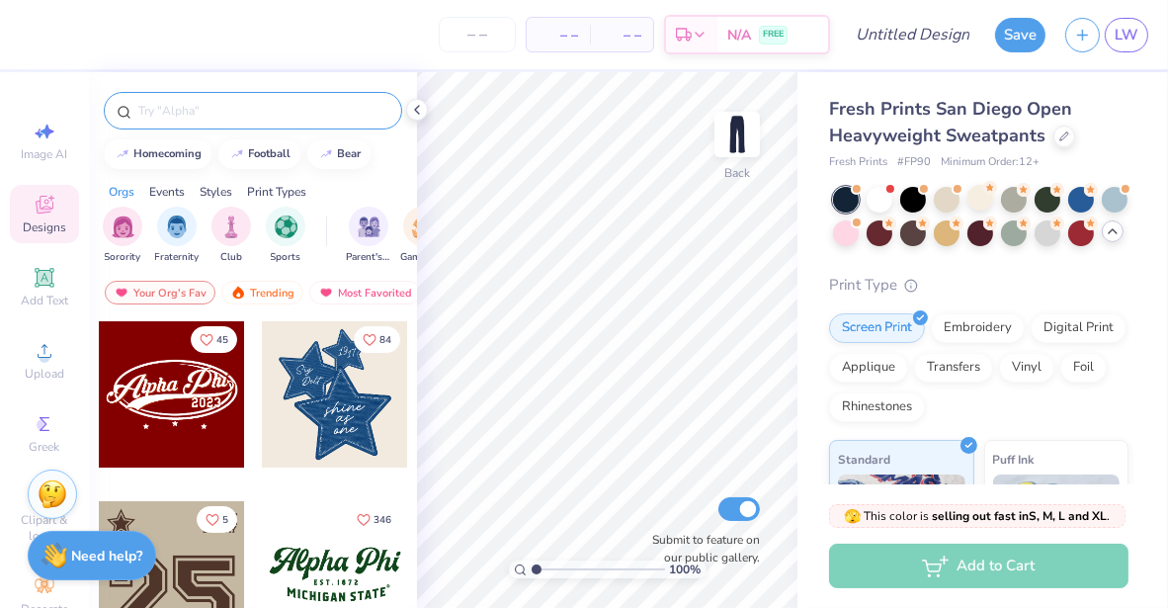
click at [232, 121] on div at bounding box center [253, 111] width 298 height 38
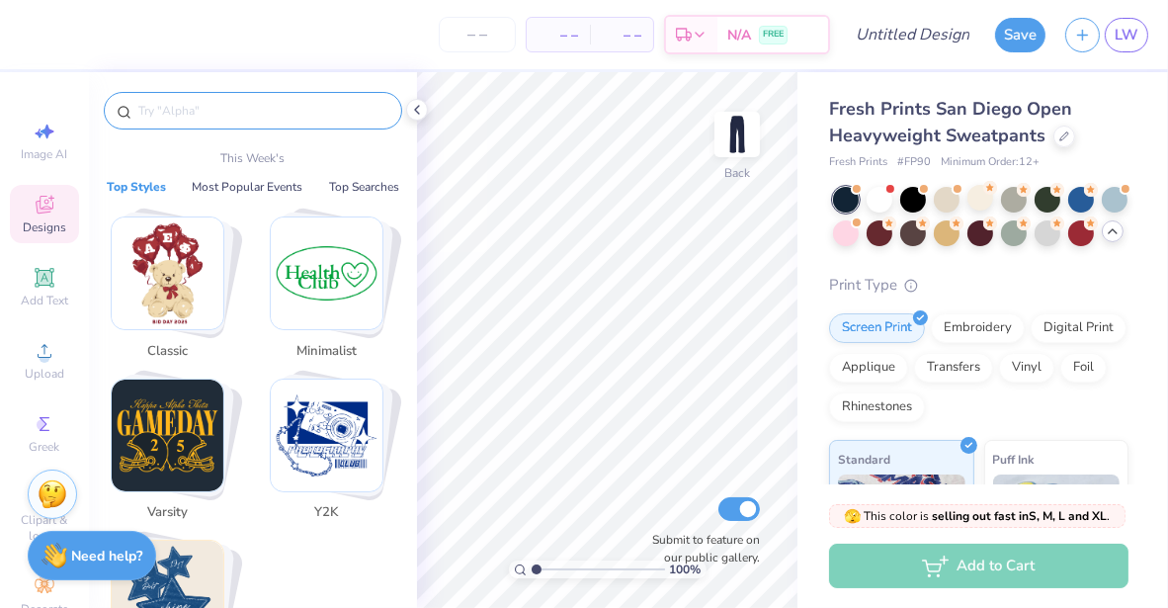
click at [214, 112] on input "text" at bounding box center [262, 111] width 253 height 20
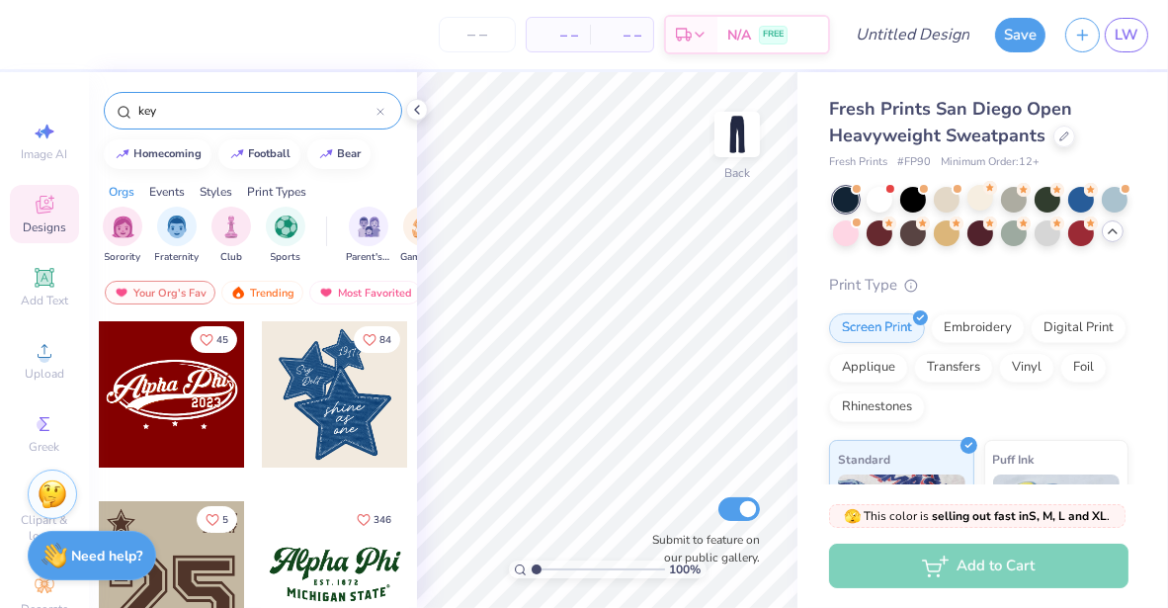
type input "key"
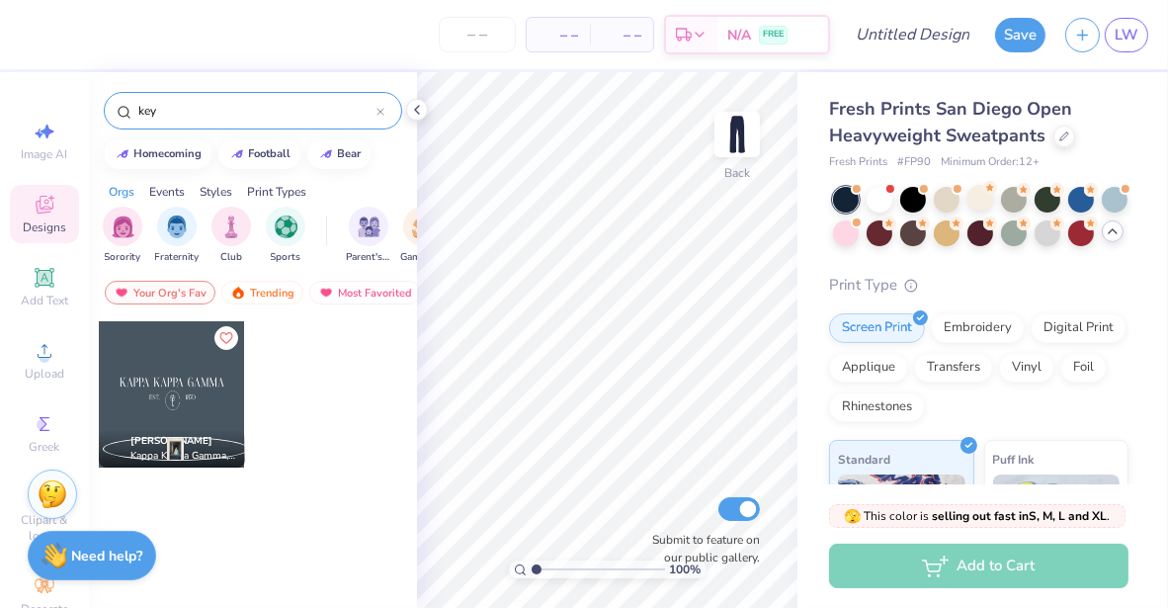
click at [182, 389] on div at bounding box center [172, 394] width 146 height 146
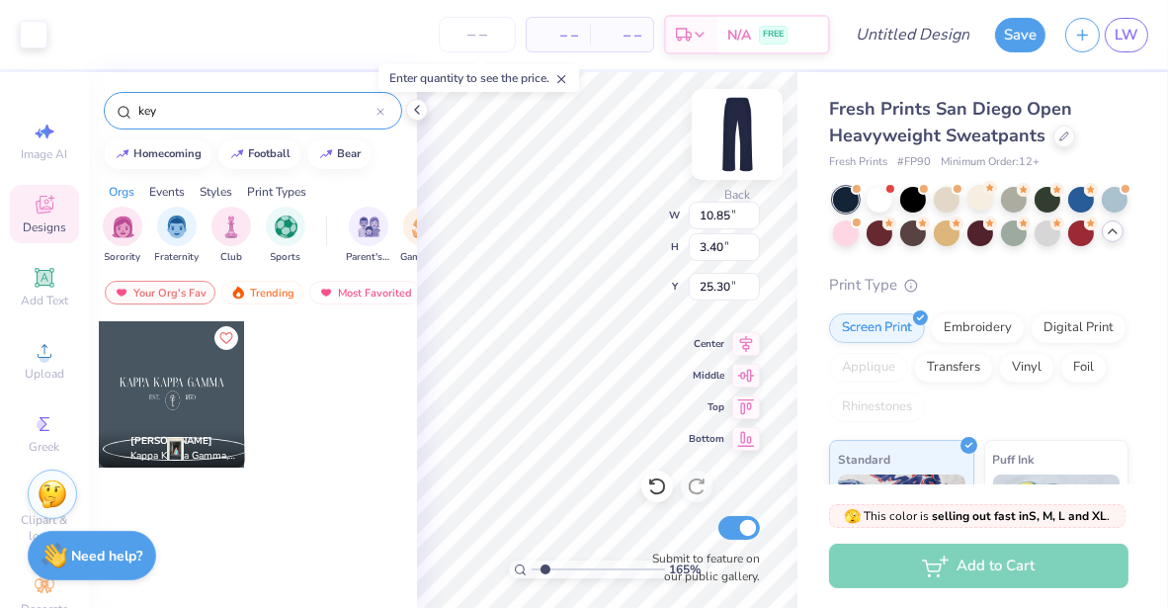
click at [755, 148] on div "165 % Back W 10.85 10.85 " H 3.40 3.40 " Y 25.30 25.30 " Center Middle Top Bott…" at bounding box center [607, 340] width 381 height 536
type input "1.65412250520573"
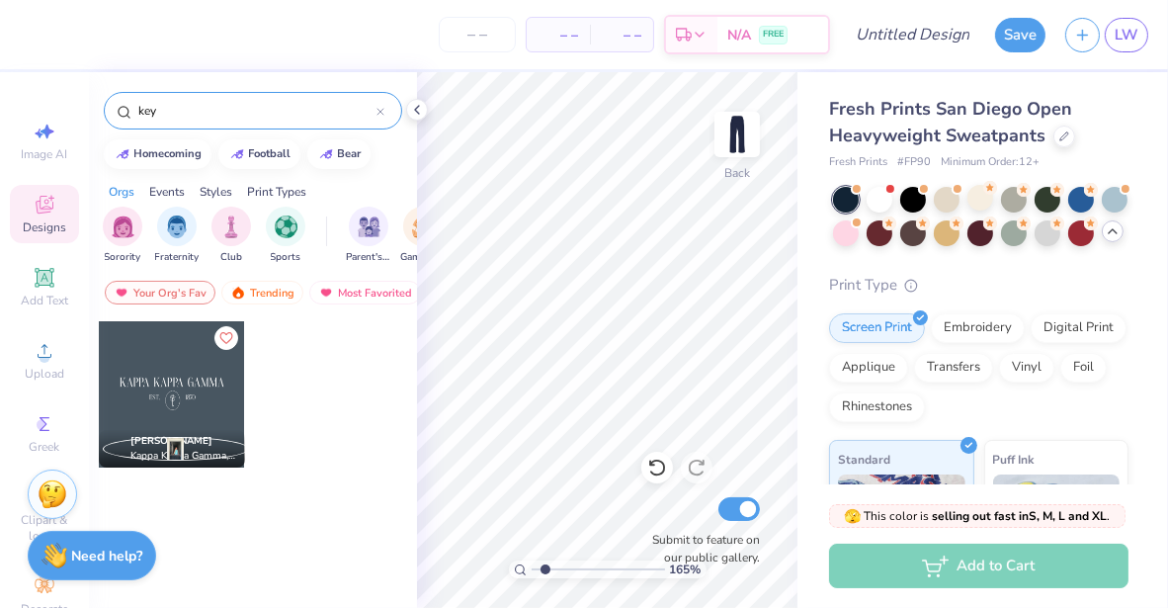
click at [166, 112] on input "key" at bounding box center [256, 111] width 240 height 20
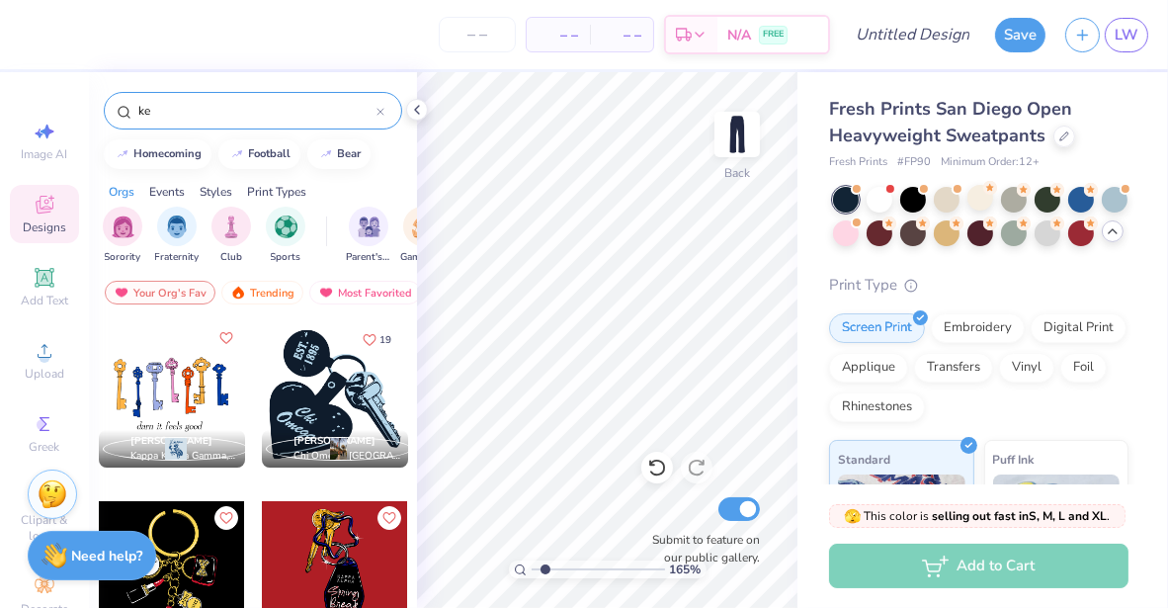
type input "k"
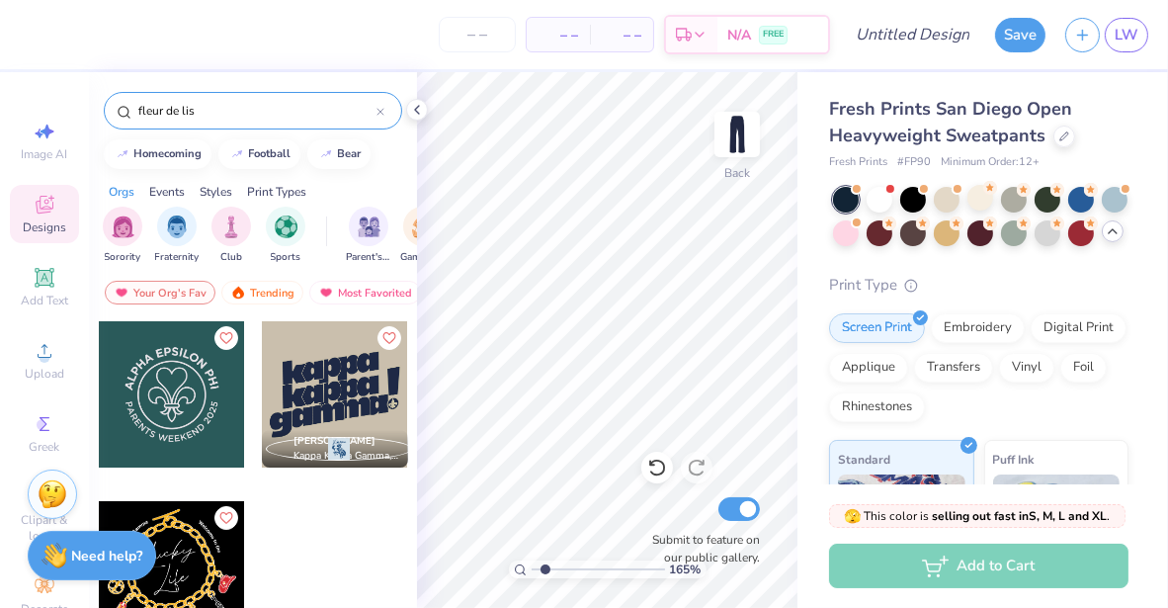
click at [177, 112] on input "fleur de lis" at bounding box center [256, 111] width 240 height 20
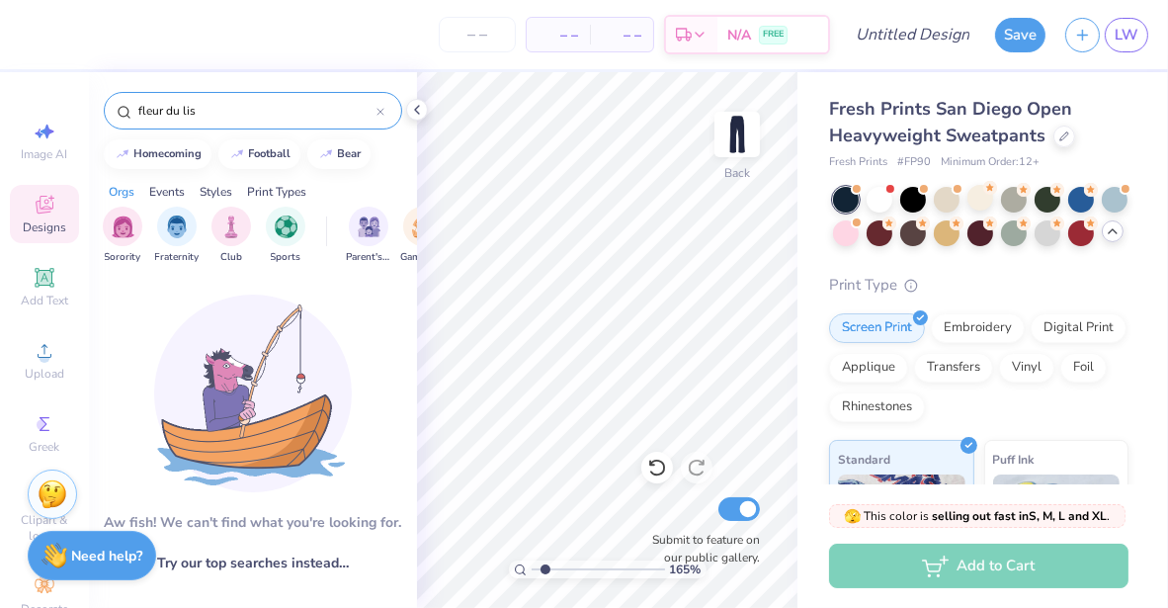
type input "fleur du lis"
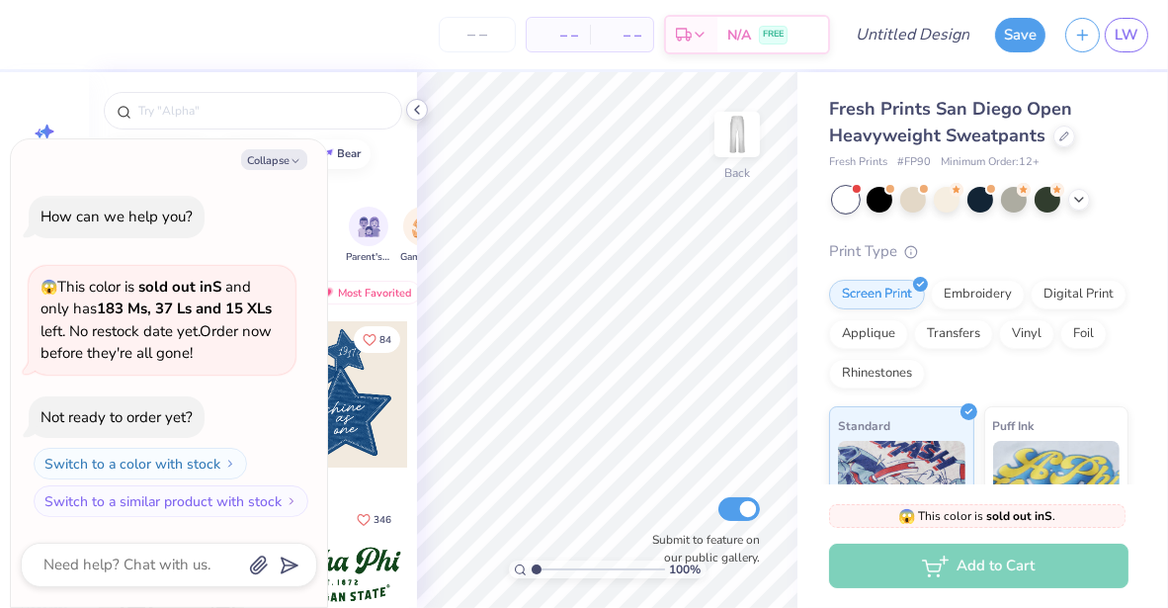
click at [420, 115] on icon at bounding box center [417, 110] width 16 height 16
type textarea "x"
